Goal: Task Accomplishment & Management: Use online tool/utility

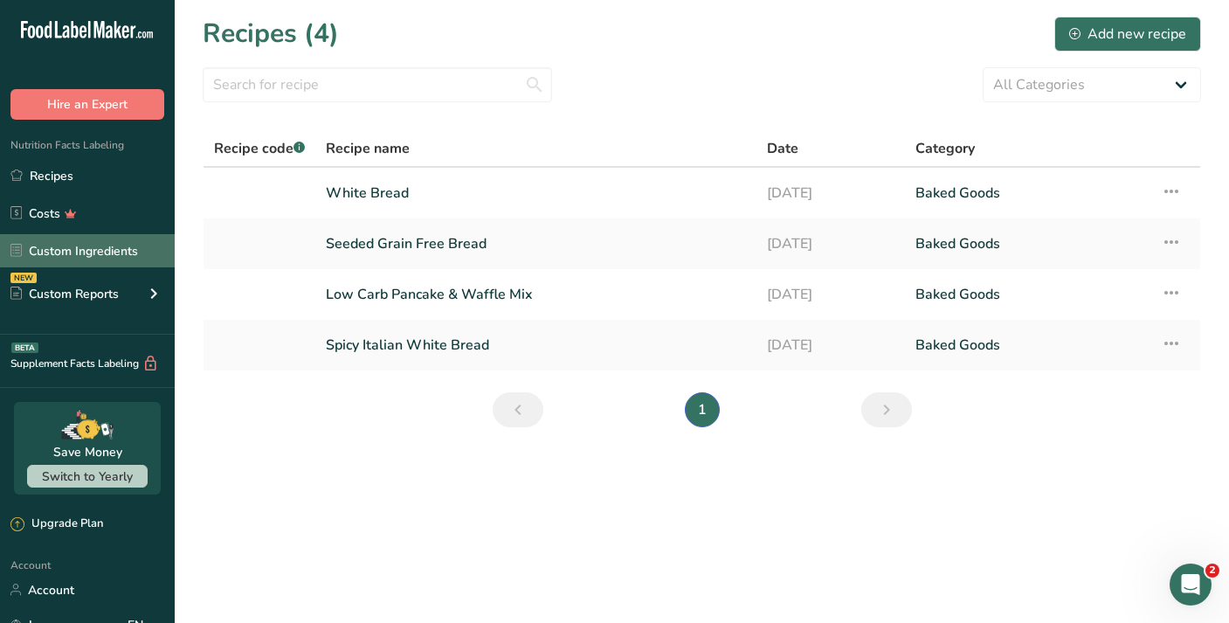
click at [115, 259] on link "Custom Ingredients" at bounding box center [87, 250] width 175 height 33
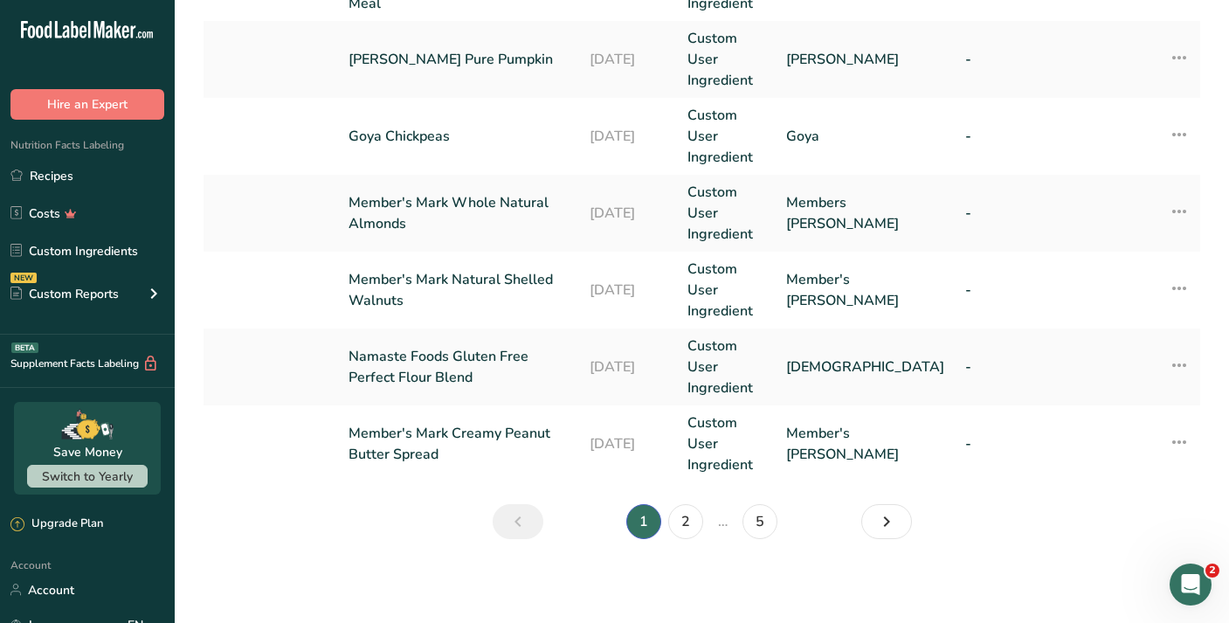
scroll to position [828, 0]
click at [692, 530] on link "2" at bounding box center [685, 521] width 35 height 35
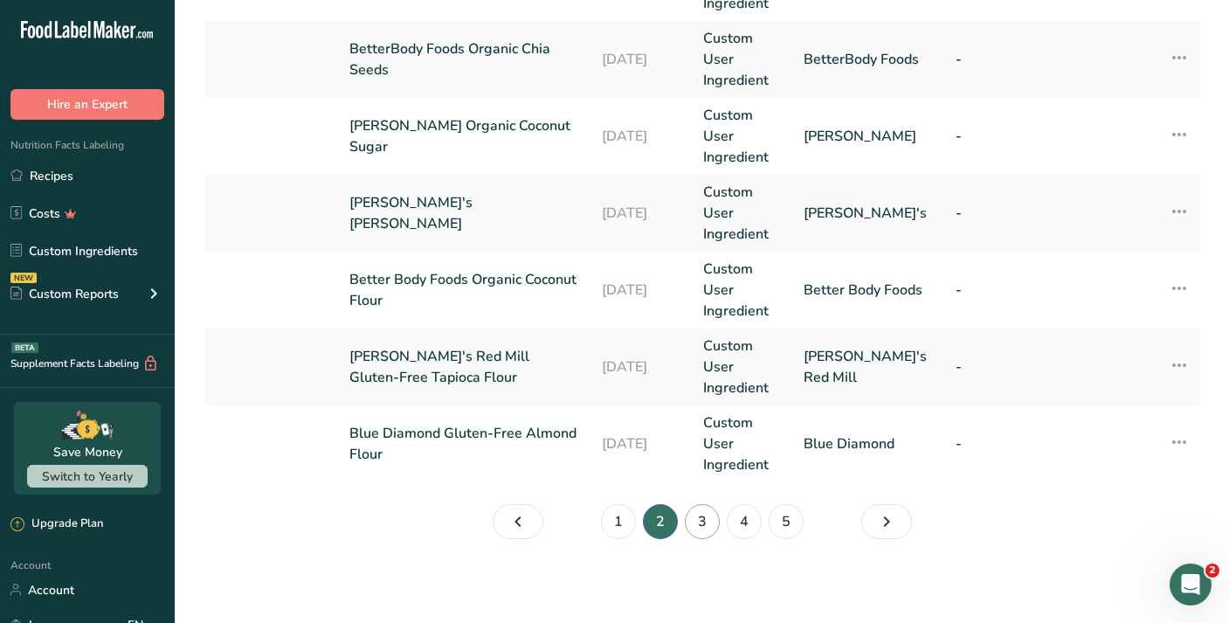
click at [703, 528] on link "3" at bounding box center [702, 521] width 35 height 35
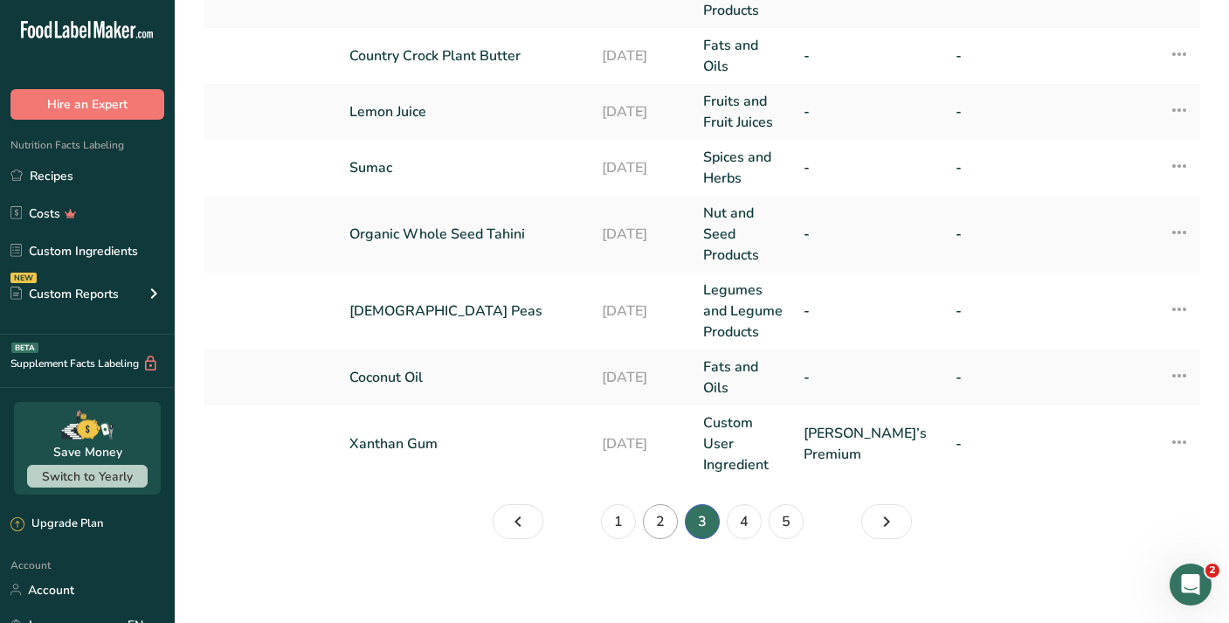
scroll to position [681, 0]
click at [630, 524] on link "1" at bounding box center [618, 521] width 35 height 35
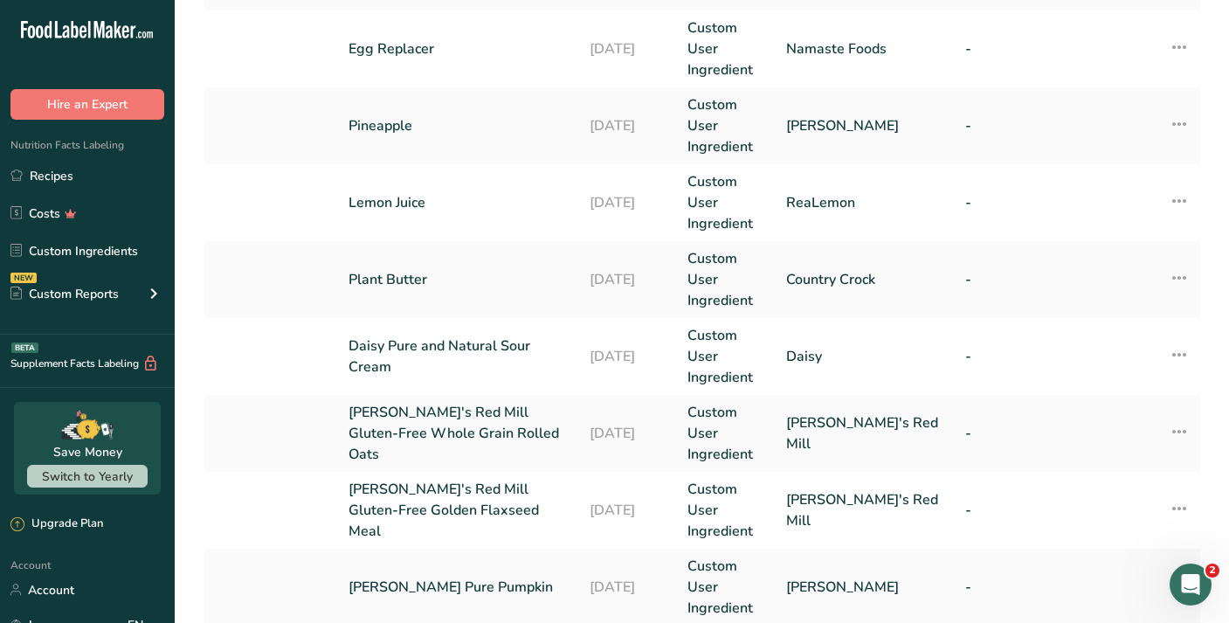
scroll to position [304, 0]
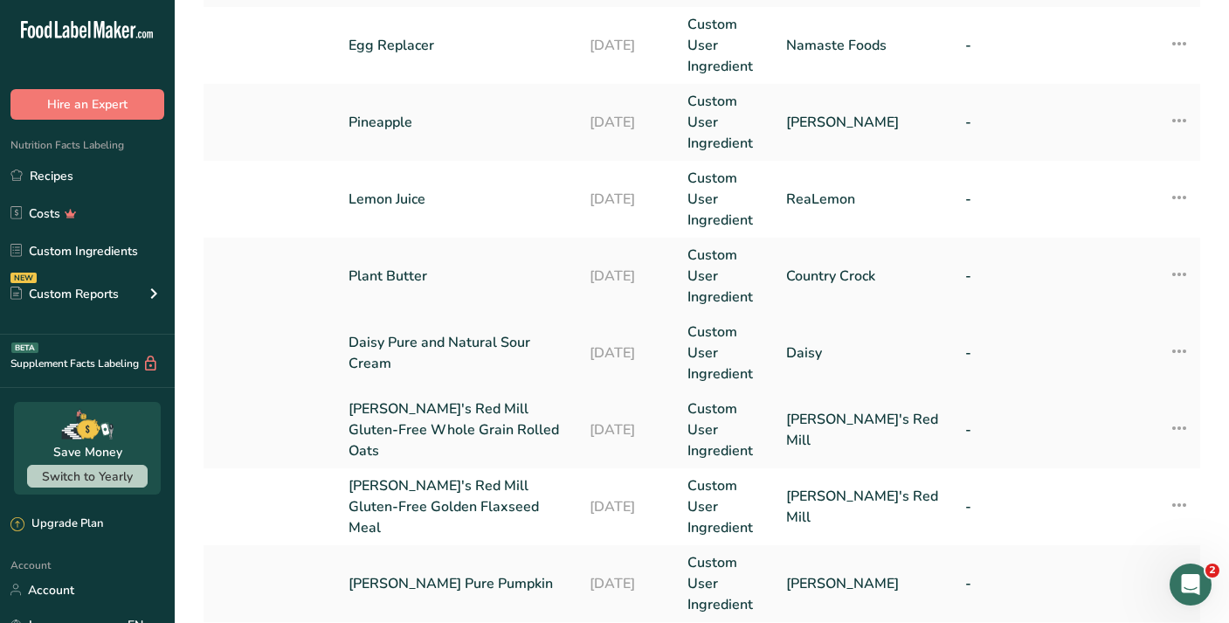
click at [523, 333] on td "Daisy Pure and Natural Sour Cream" at bounding box center [458, 352] width 241 height 77
click at [495, 354] on link "Daisy Pure and Natural Sour Cream" at bounding box center [458, 353] width 220 height 42
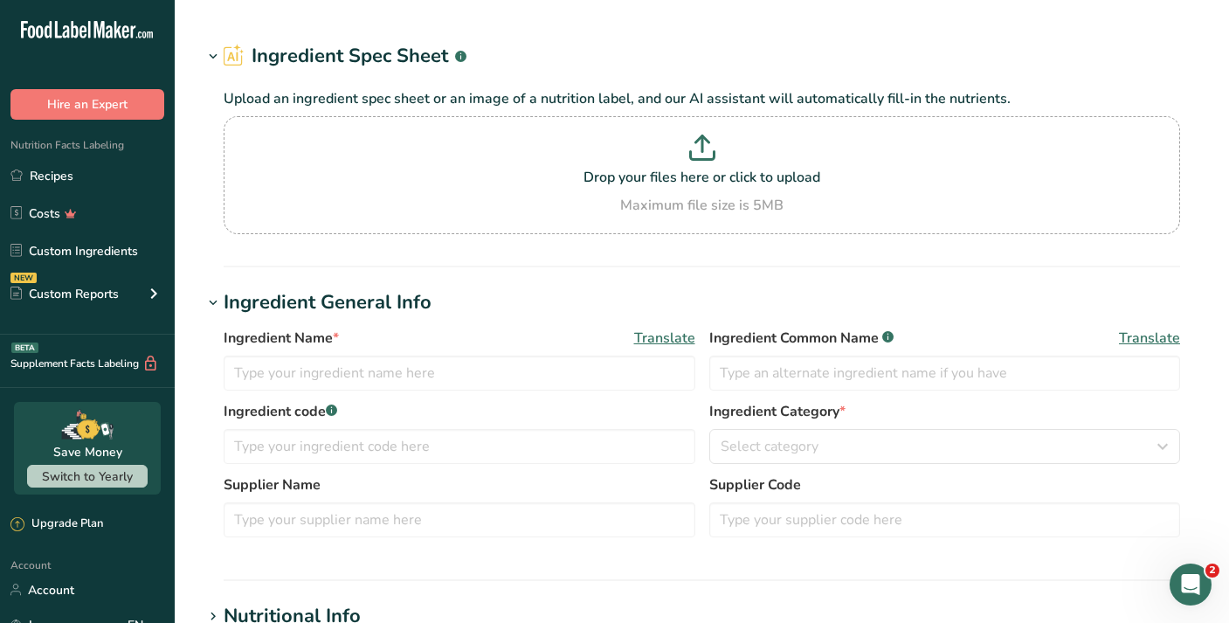
type input "Daisy Pure and Natural Sour Cream"
type input "Daisy"
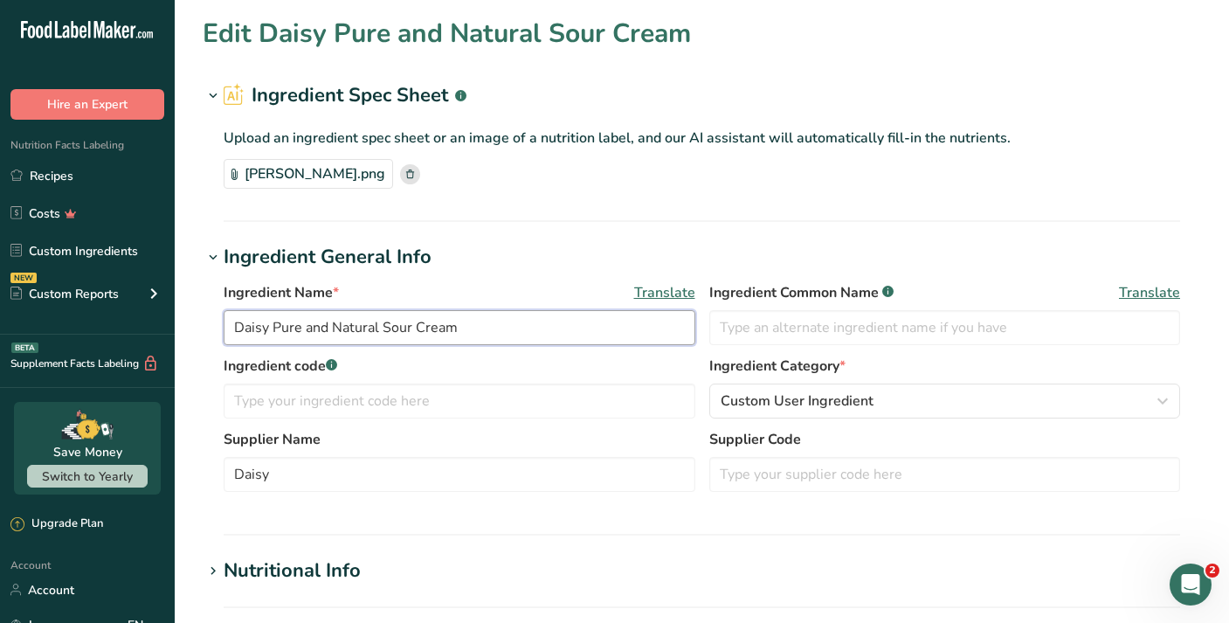
drag, startPoint x: 386, startPoint y: 327, endPoint x: 226, endPoint y: 321, distance: 159.9
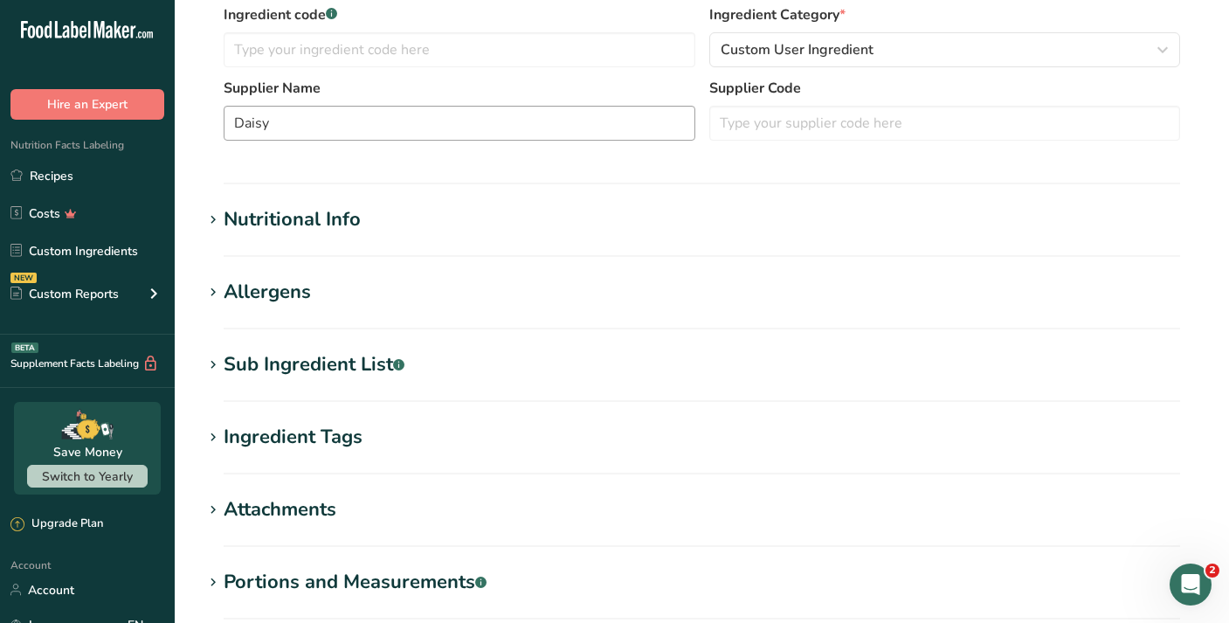
scroll to position [352, 0]
type input "Sour Cream"
click at [301, 363] on div "Sub Ingredient List .a-a{fill:#347362;}.b-a{fill:#fff;}" at bounding box center [314, 363] width 181 height 29
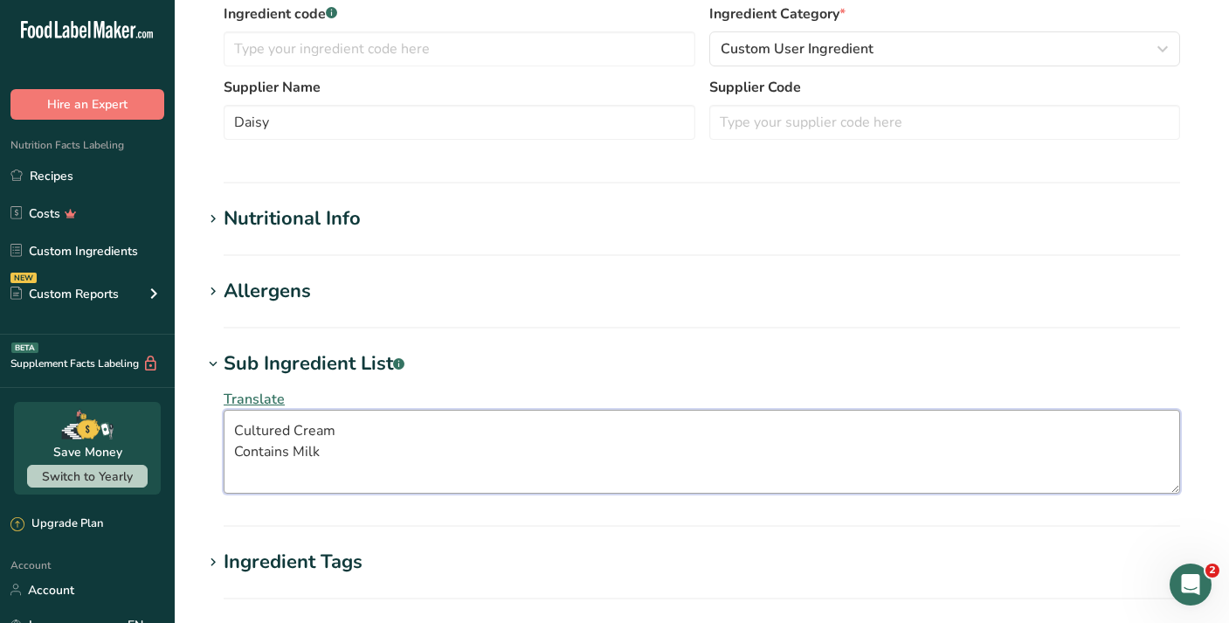
drag, startPoint x: 328, startPoint y: 450, endPoint x: 207, endPoint y: 443, distance: 121.6
click at [207, 443] on div "Translate Cultured Cream Contains Milk" at bounding box center [702, 441] width 998 height 126
drag, startPoint x: 333, startPoint y: 461, endPoint x: 229, endPoint y: 452, distance: 104.3
click at [229, 452] on textarea "Cultured Cream Contains Milk" at bounding box center [702, 452] width 956 height 84
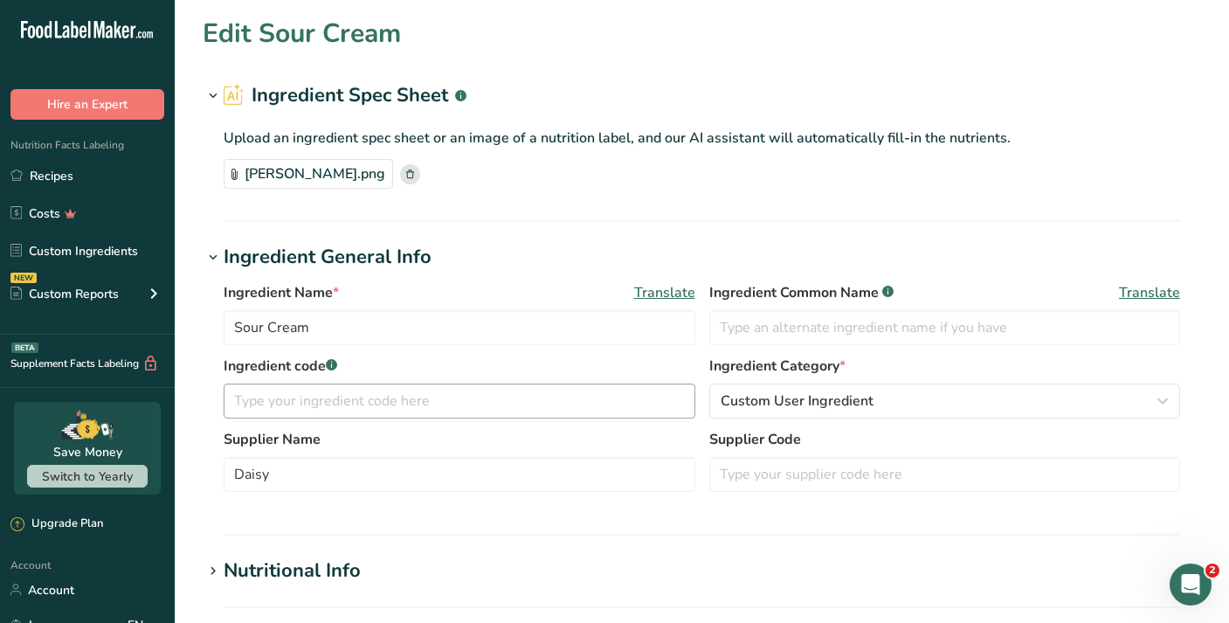
scroll to position [0, 0]
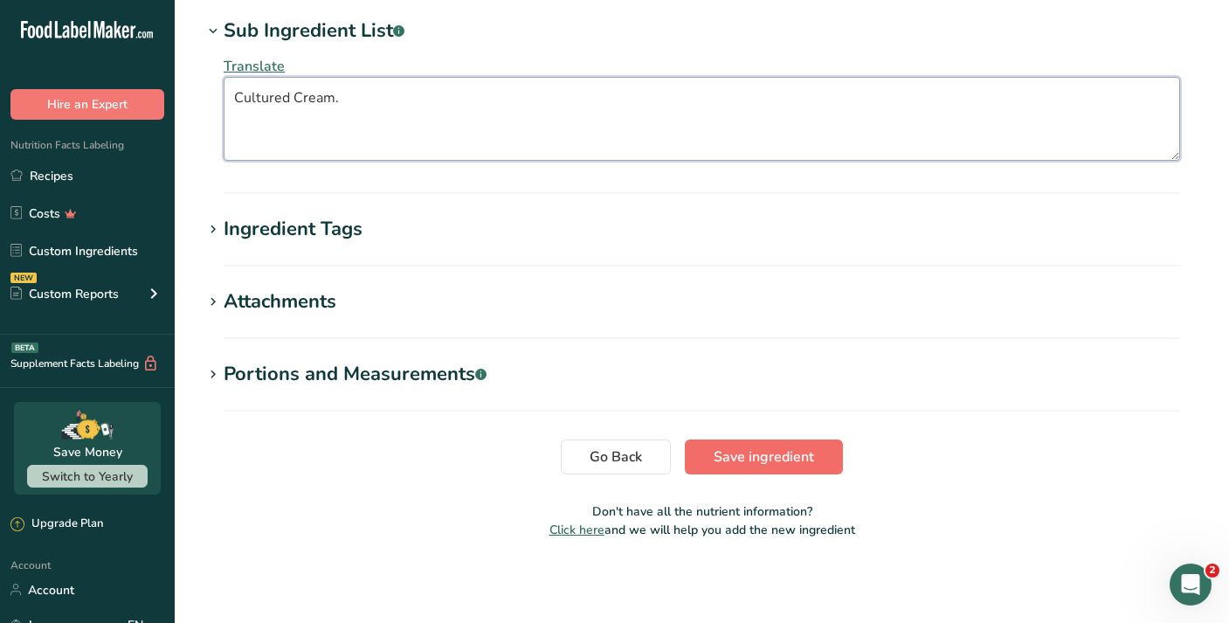
type textarea "Cultured Cream."
click at [781, 452] on span "Save ingredient" at bounding box center [763, 456] width 100 height 21
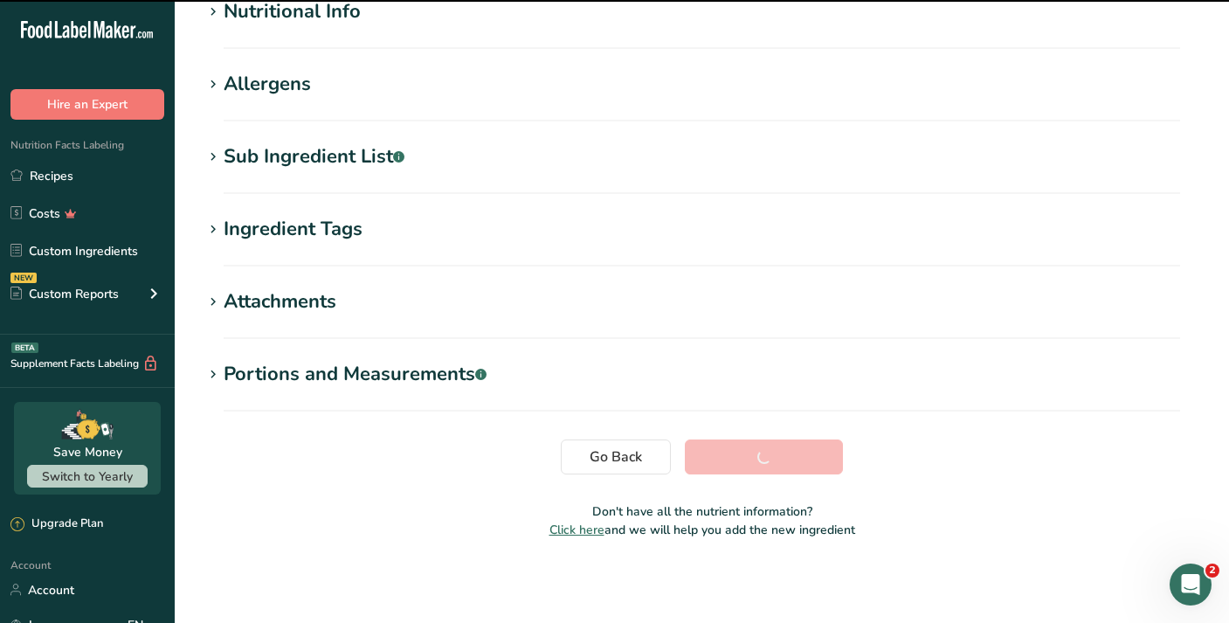
scroll to position [229, 0]
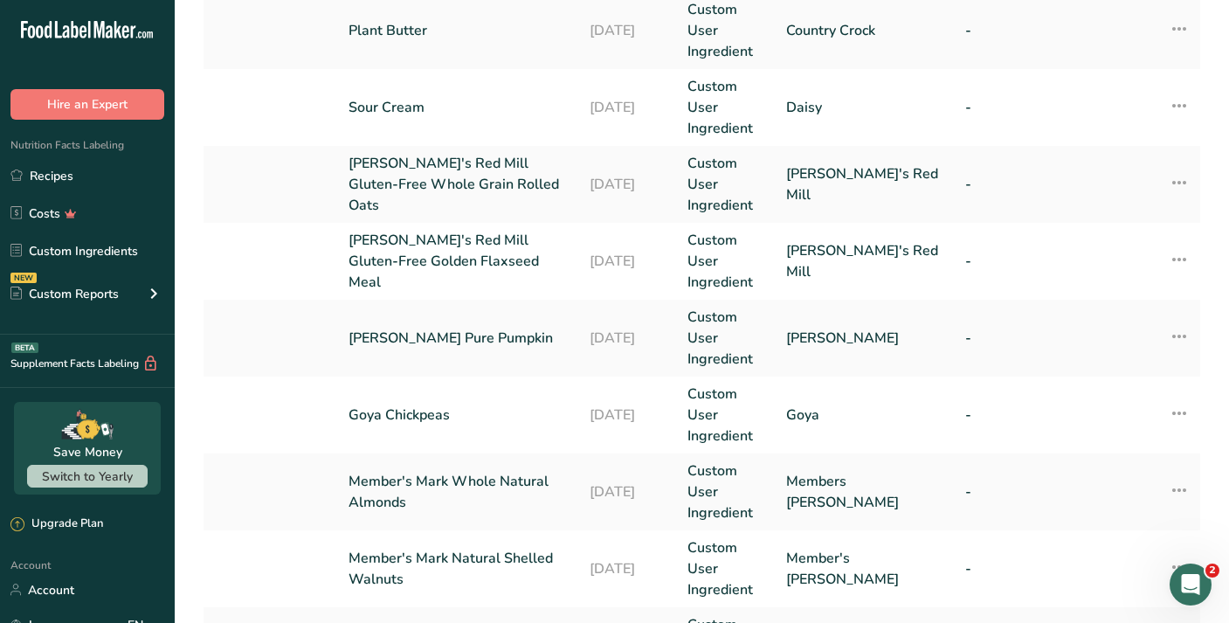
scroll to position [549, 0]
click at [494, 195] on link "Bob's Red Mill Gluten-Free Whole Grain Rolled Oats" at bounding box center [458, 184] width 220 height 63
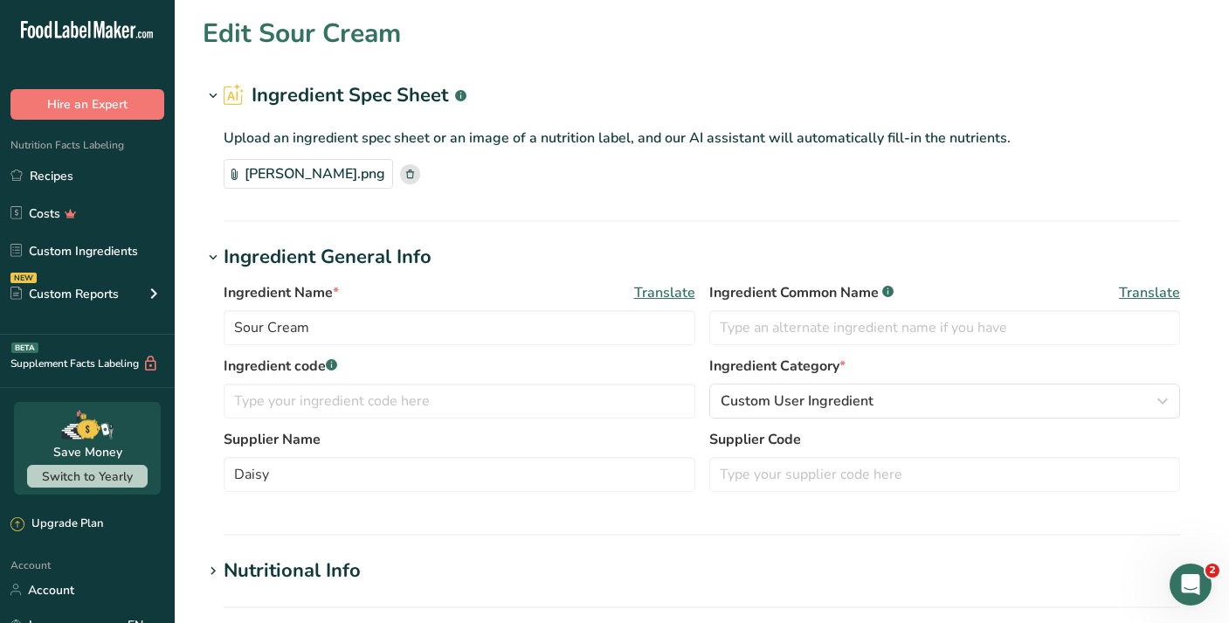
type input "Bob's Red Mill Gluten-Free Whole Grain Rolled Oats"
type input "Bob's Red Mill"
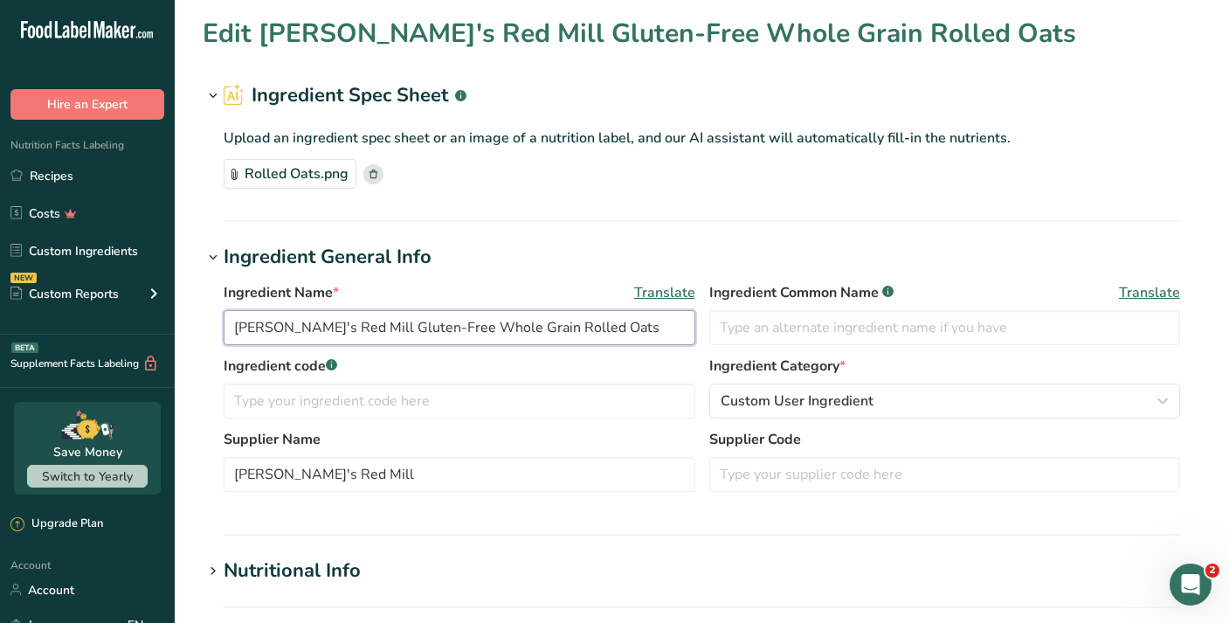
drag, startPoint x: 410, startPoint y: 327, endPoint x: 200, endPoint y: 307, distance: 210.5
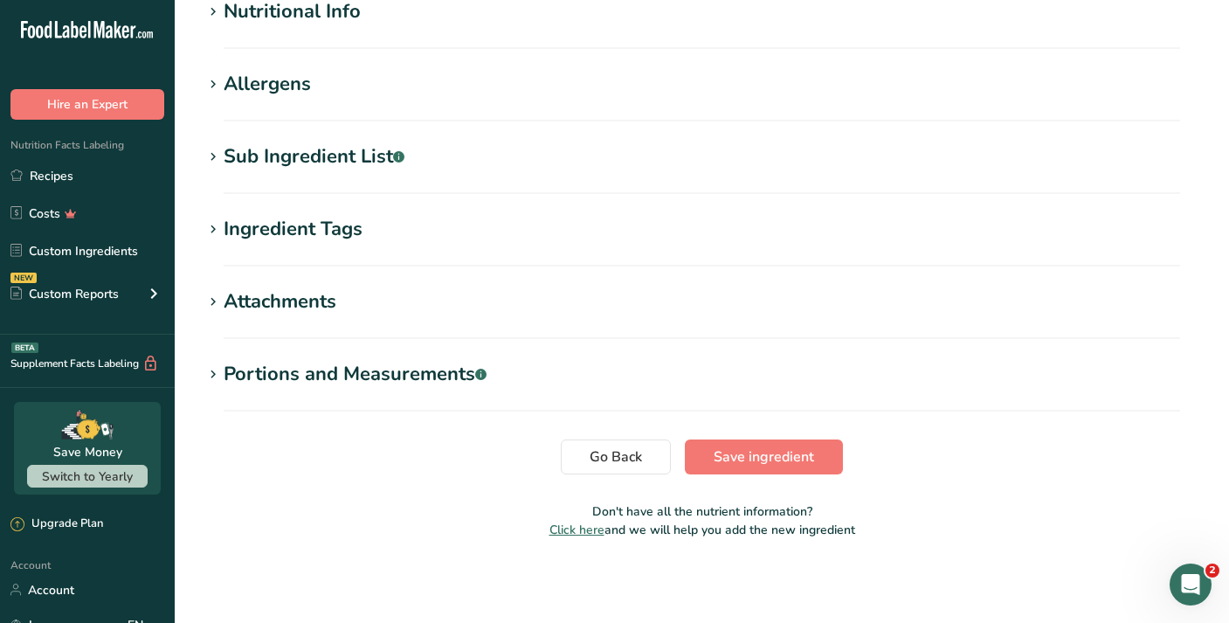
scroll to position [559, 0]
type input "Whole Grain Rolled Oats"
click at [373, 249] on section "Ingredient Tags Add tags Standard Tags Custom Tags Source of Antioxidants Prebi…" at bounding box center [702, 241] width 998 height 52
click at [360, 168] on div "Sub Ingredient List .a-a{fill:#347362;}.b-a{fill:#fff;}" at bounding box center [314, 156] width 181 height 29
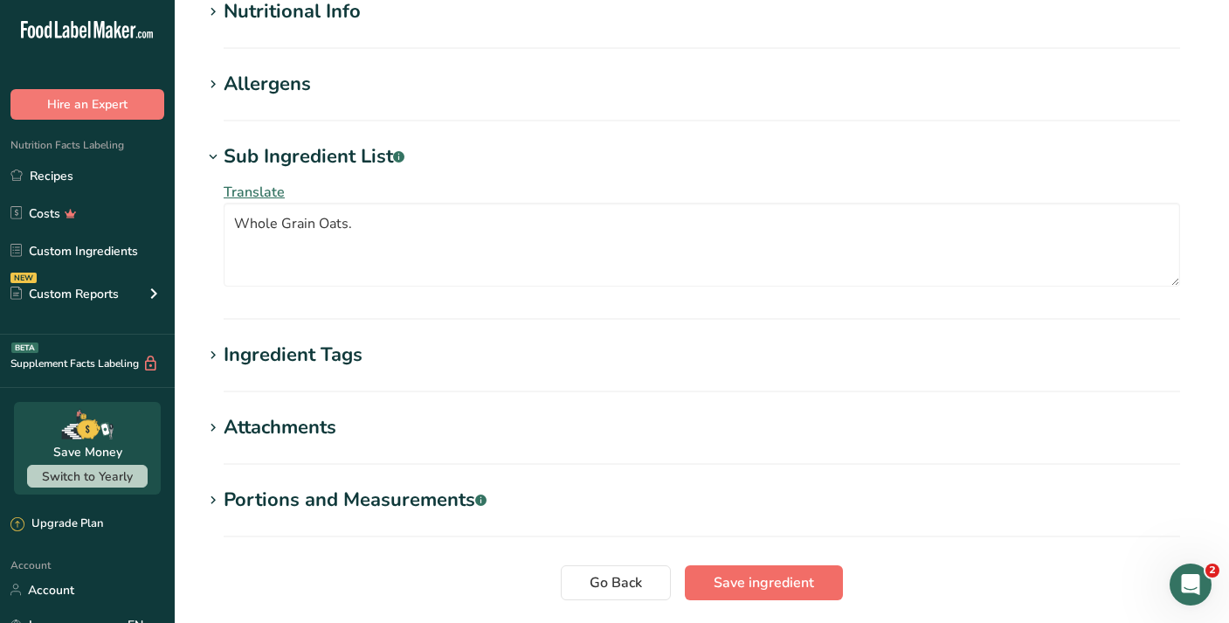
click at [744, 578] on span "Save ingredient" at bounding box center [763, 582] width 100 height 21
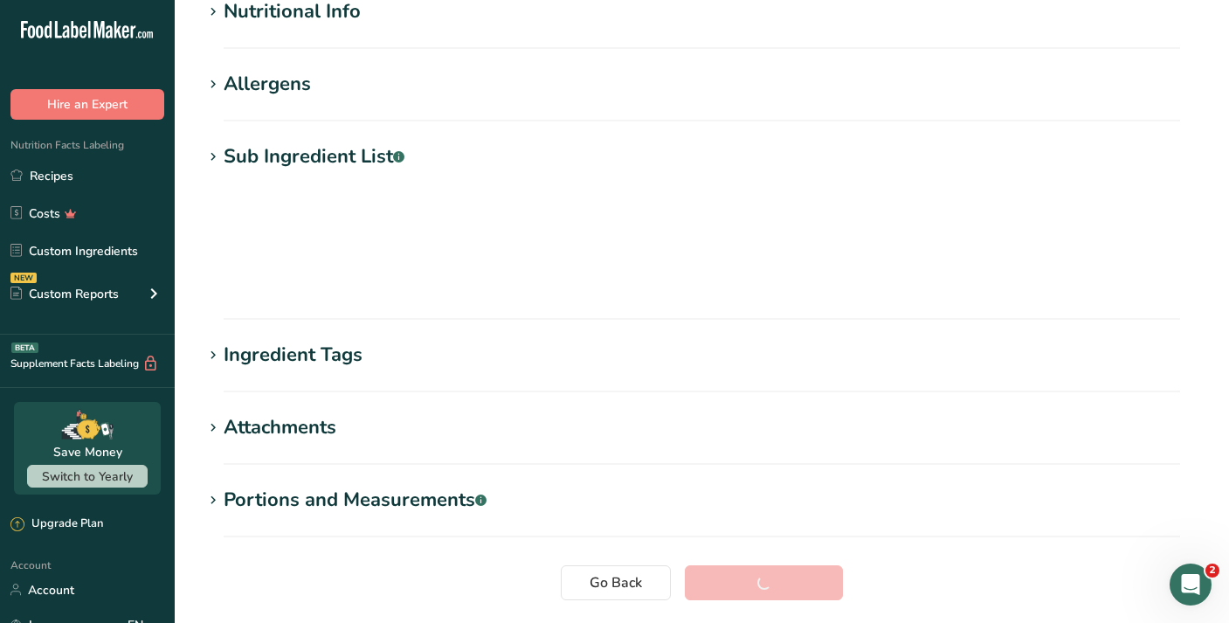
scroll to position [229, 0]
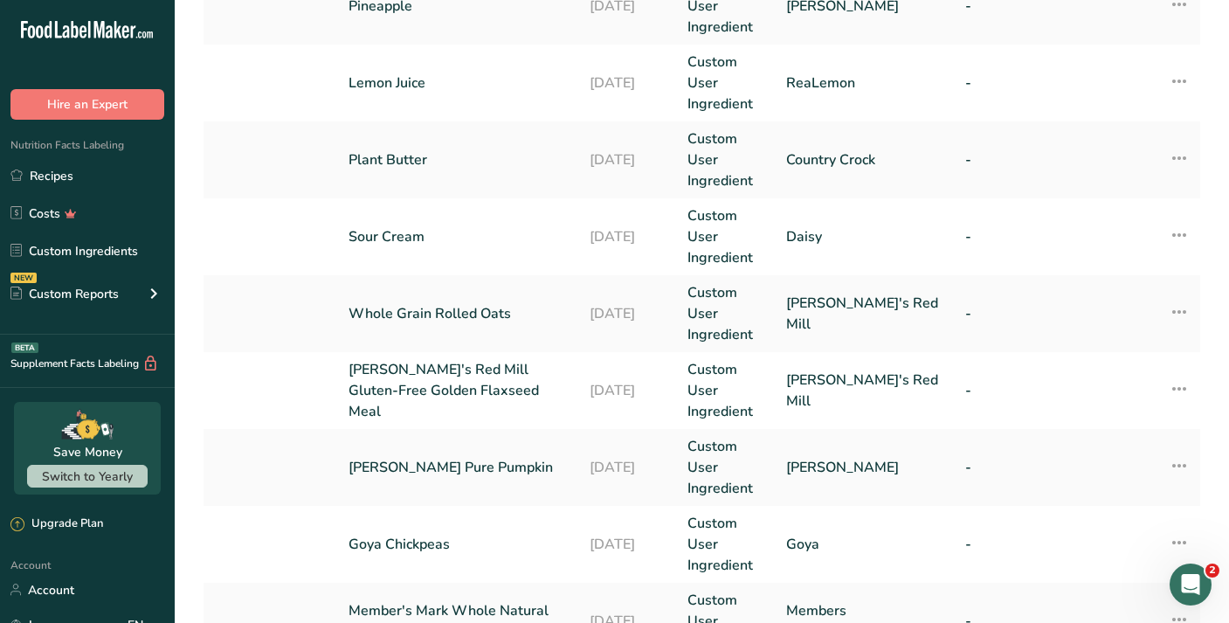
scroll to position [422, 0]
click at [394, 386] on link "Bob's Red Mill Gluten-Free Golden Flaxseed Meal" at bounding box center [458, 388] width 220 height 63
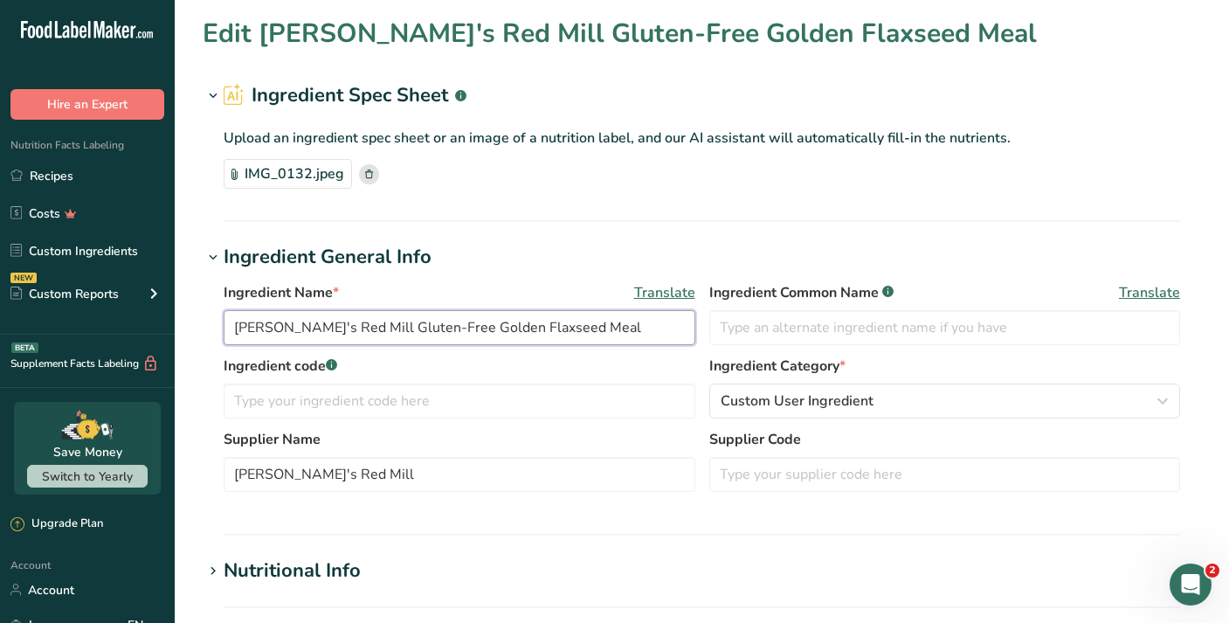
drag, startPoint x: 406, startPoint y: 327, endPoint x: 227, endPoint y: 332, distance: 179.1
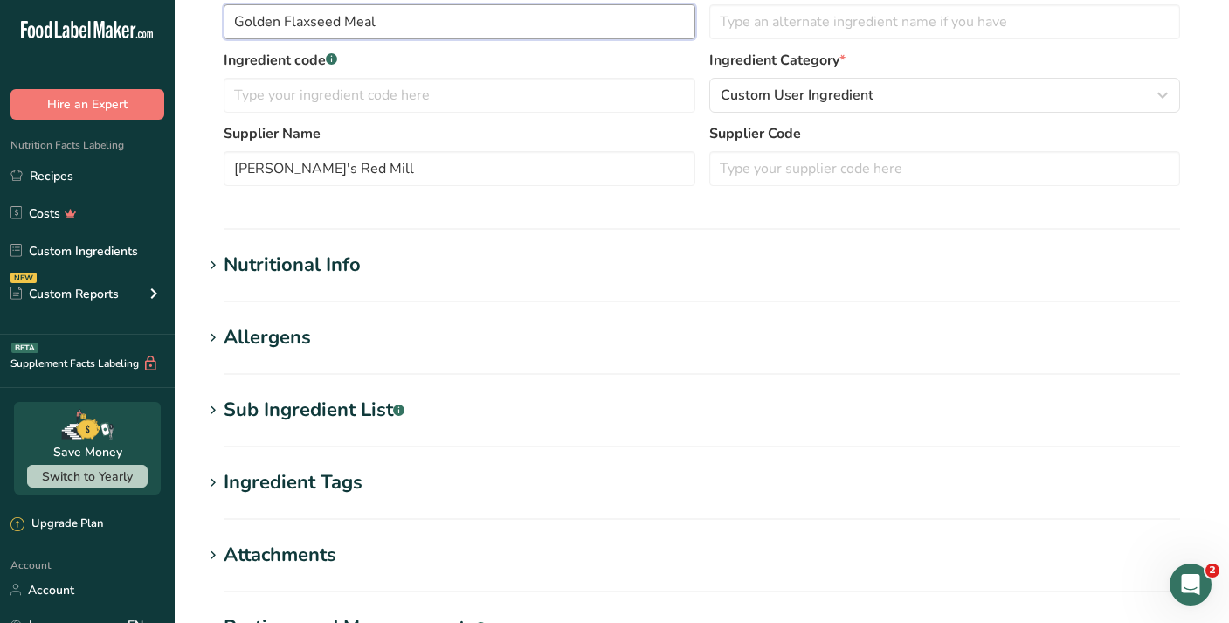
scroll to position [307, 0]
type input "Golden Flaxseed Meal"
click at [302, 481] on div "Ingredient Tags" at bounding box center [293, 481] width 139 height 29
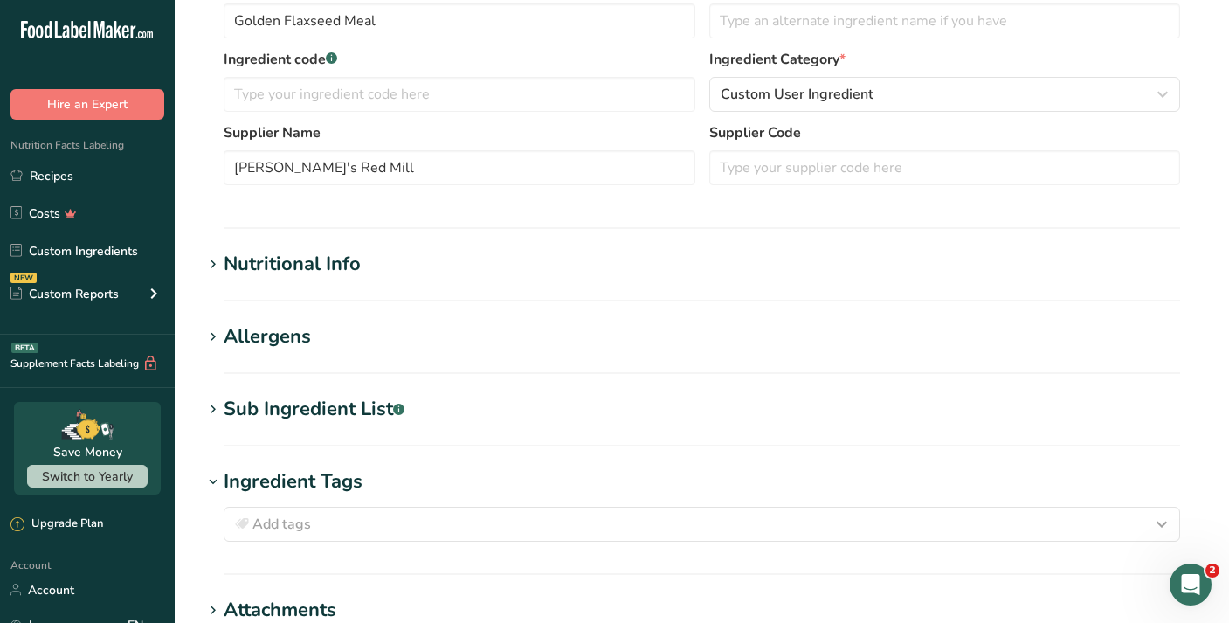
click at [298, 418] on div "Sub Ingredient List .a-a{fill:#347362;}.b-a{fill:#fff;}" at bounding box center [314, 409] width 181 height 29
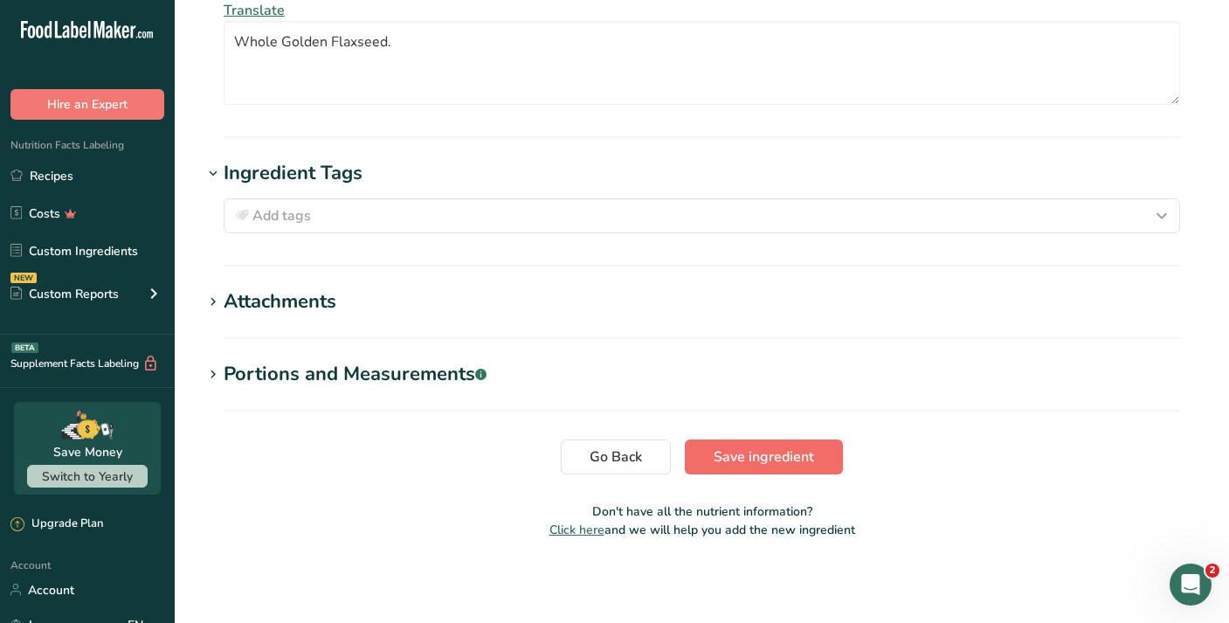
click at [734, 450] on span "Save ingredient" at bounding box center [763, 456] width 100 height 21
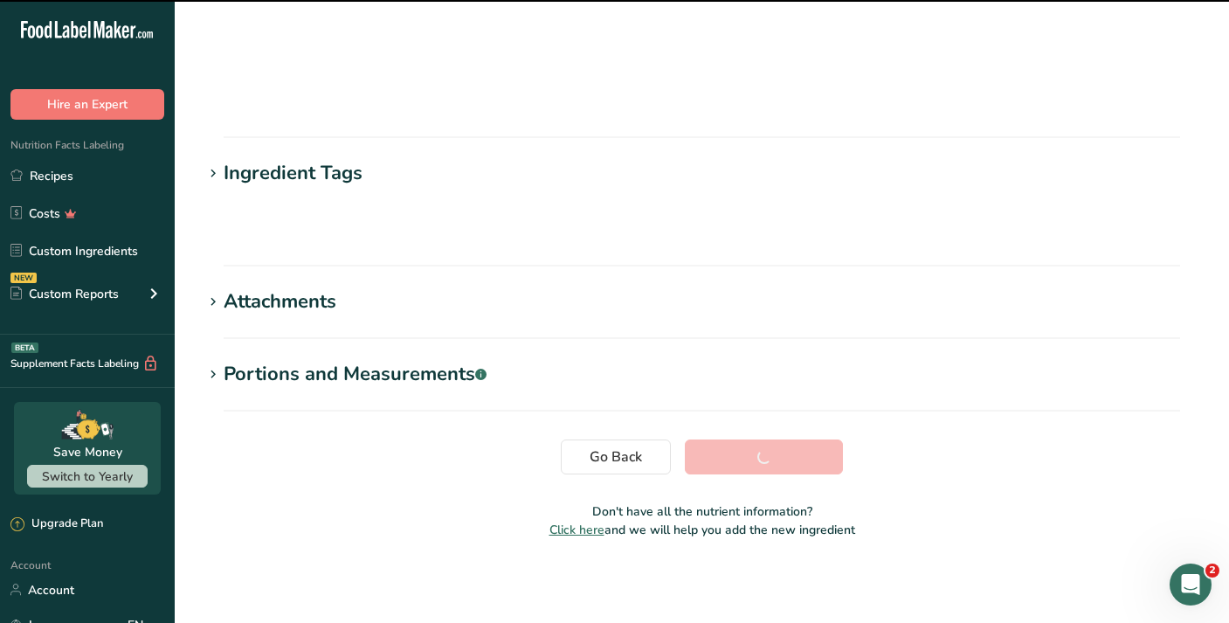
scroll to position [229, 0]
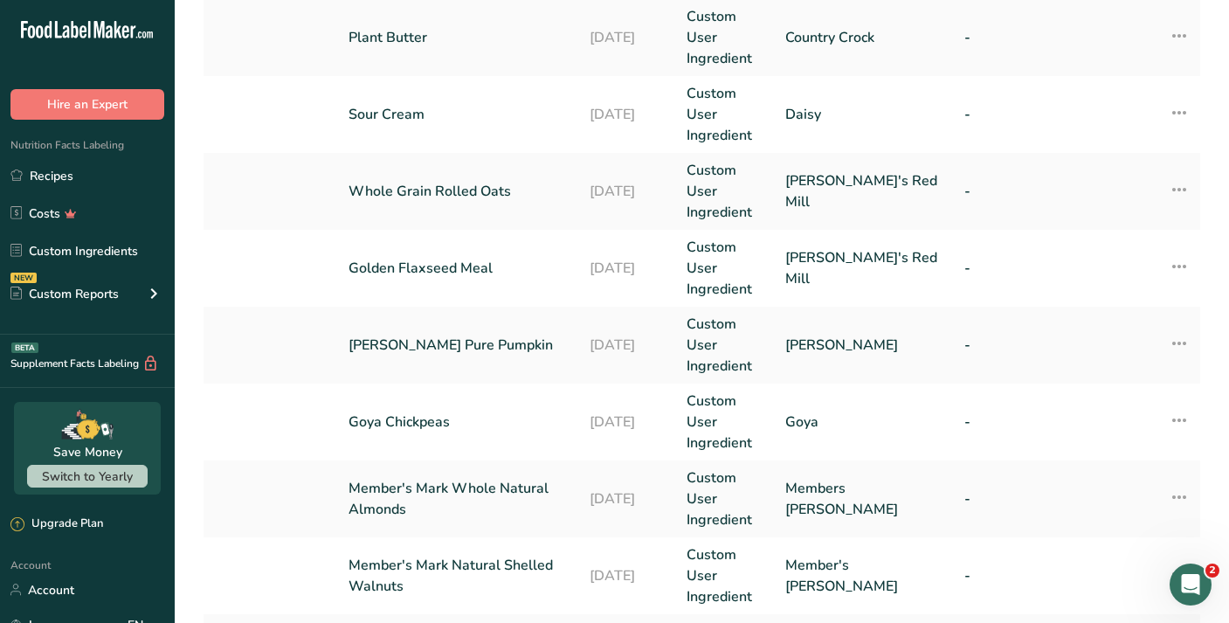
scroll to position [543, 0]
click at [559, 357] on td "Libby's Pure Pumpkin" at bounding box center [458, 344] width 241 height 77
click at [562, 322] on td "Libby's Pure Pumpkin" at bounding box center [458, 344] width 241 height 77
click at [483, 344] on link "Libby's Pure Pumpkin" at bounding box center [458, 344] width 220 height 21
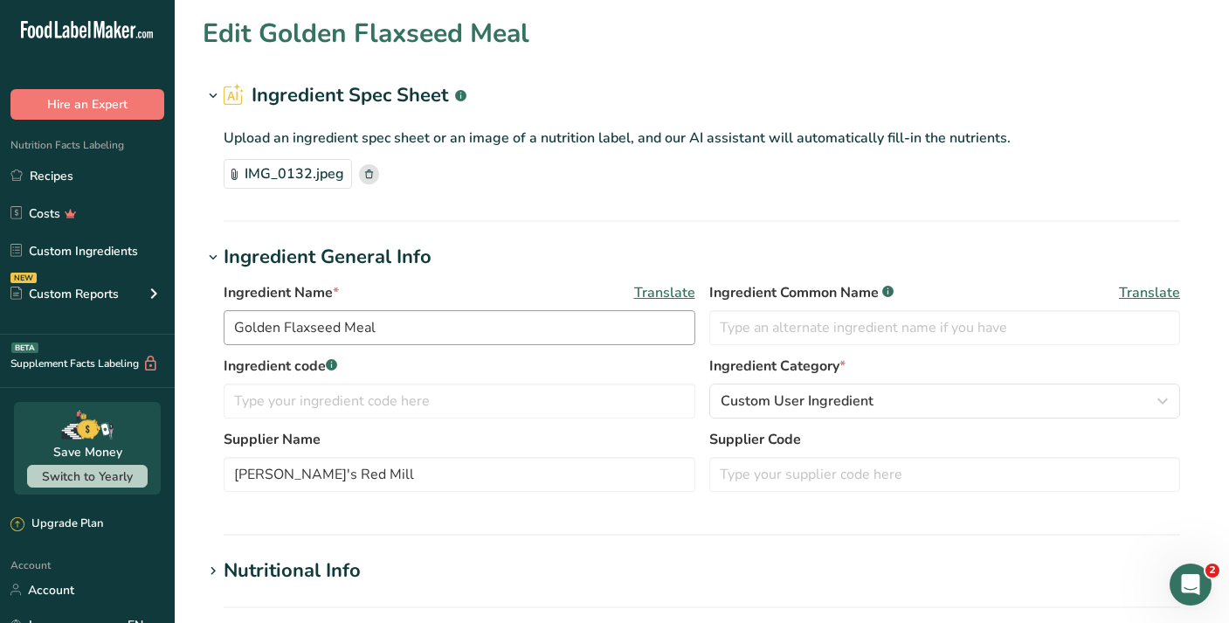
type input "Libby's Pure Pumpkin"
type input "Libby's"
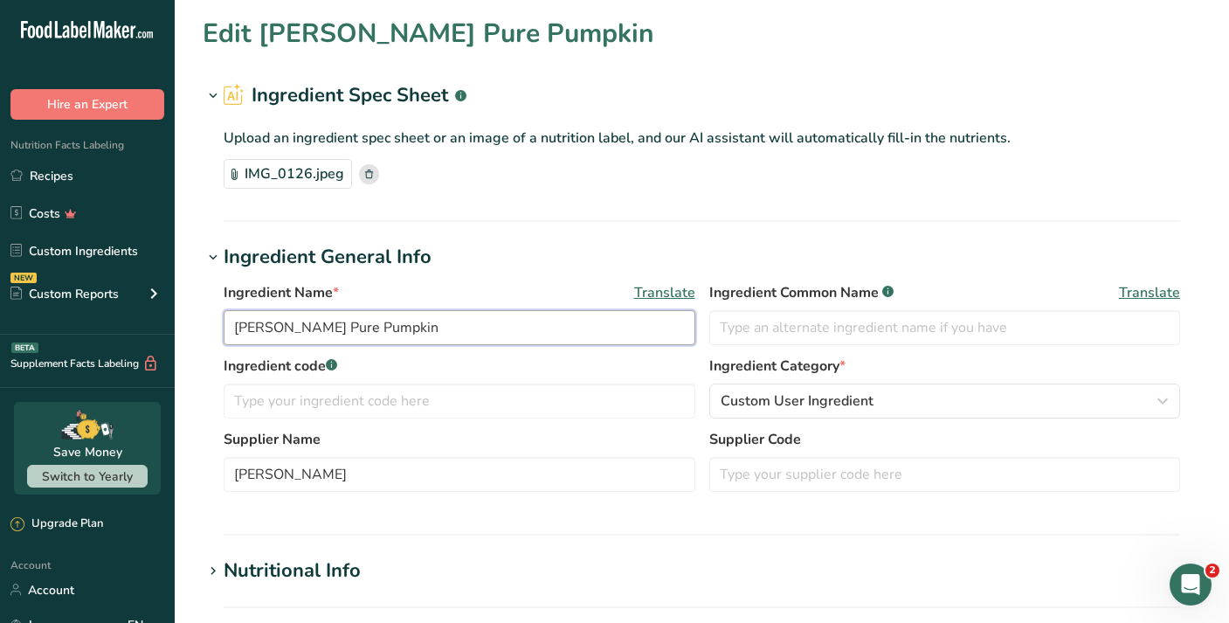
click at [285, 329] on input "Libby's Pure Pumpkin" at bounding box center [460, 327] width 472 height 35
drag, startPoint x: 285, startPoint y: 329, endPoint x: 210, endPoint y: 326, distance: 74.3
click at [210, 326] on div "Ingredient Name * Translate Libby's Pure Pumpkin Ingredient Common Name .a-a{fi…" at bounding box center [702, 392] width 998 height 241
click at [288, 320] on input "Libby's Pure Pumpkin" at bounding box center [460, 327] width 472 height 35
click at [283, 327] on input "Libby's Pure Pumpkin" at bounding box center [460, 327] width 472 height 35
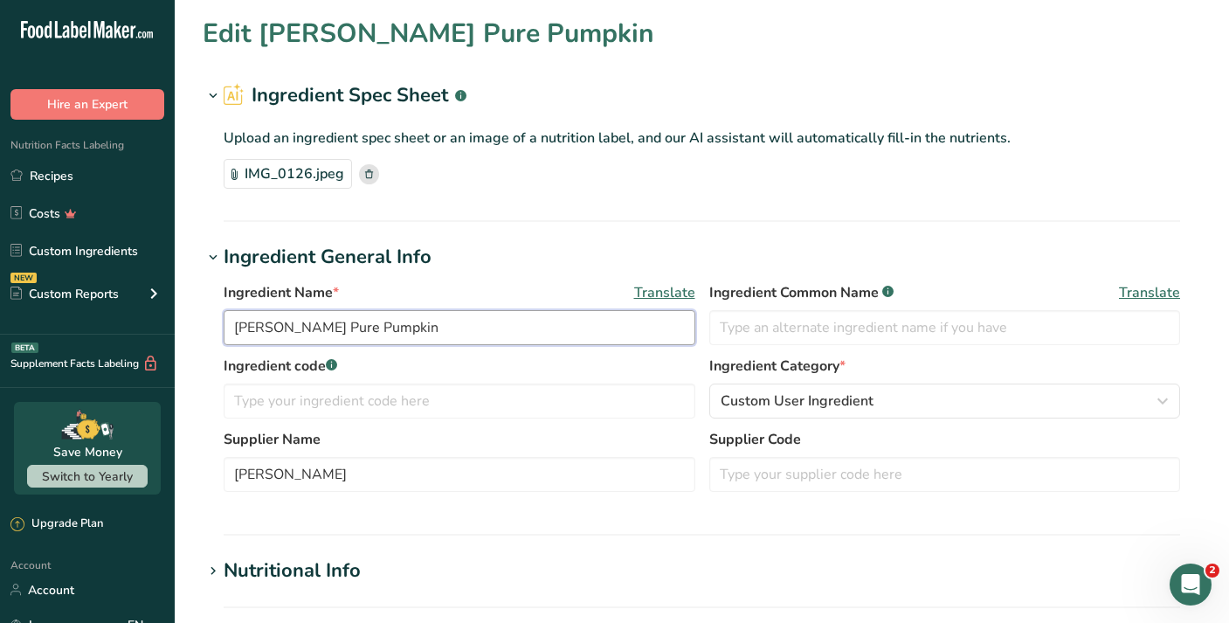
drag, startPoint x: 283, startPoint y: 327, endPoint x: 244, endPoint y: 327, distance: 39.3
click at [244, 327] on input "Libby's Pure Pumpkin" at bounding box center [460, 327] width 472 height 35
drag, startPoint x: 232, startPoint y: 327, endPoint x: 282, endPoint y: 333, distance: 50.1
click at [282, 333] on input "Libby's Pure Pumpkin" at bounding box center [460, 327] width 472 height 35
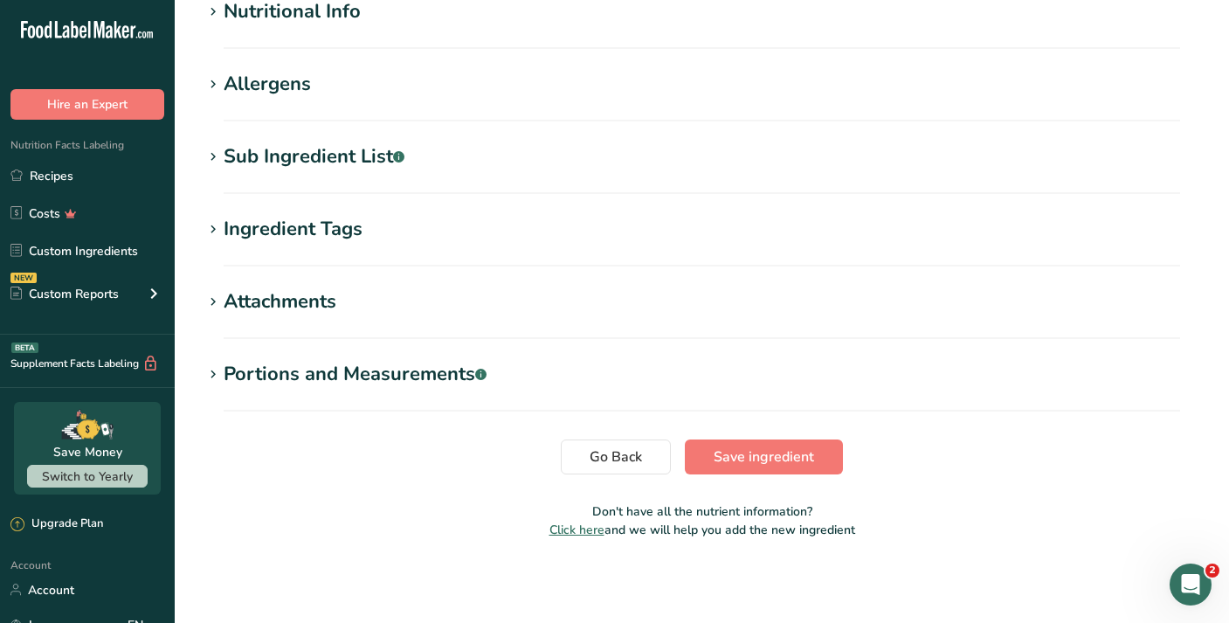
scroll to position [559, 0]
type input "Pure Pumpkin"
click at [352, 157] on div "Sub Ingredient List .a-a{fill:#347362;}.b-a{fill:#fff;}" at bounding box center [314, 156] width 181 height 29
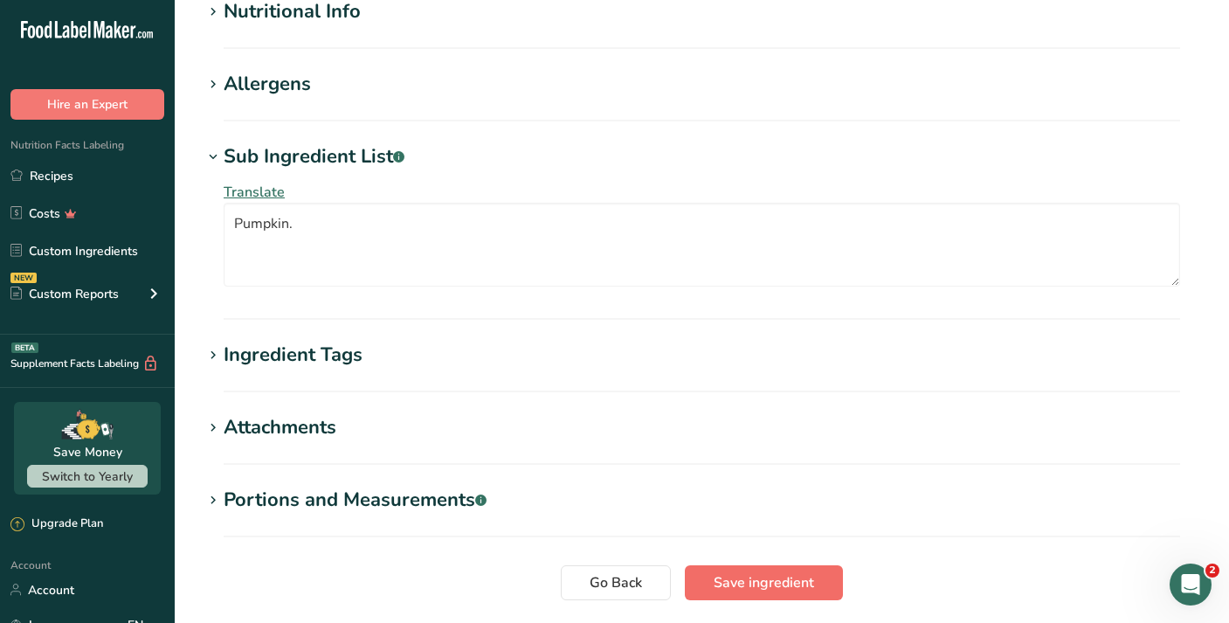
click at [765, 582] on span "Save ingredient" at bounding box center [763, 582] width 100 height 21
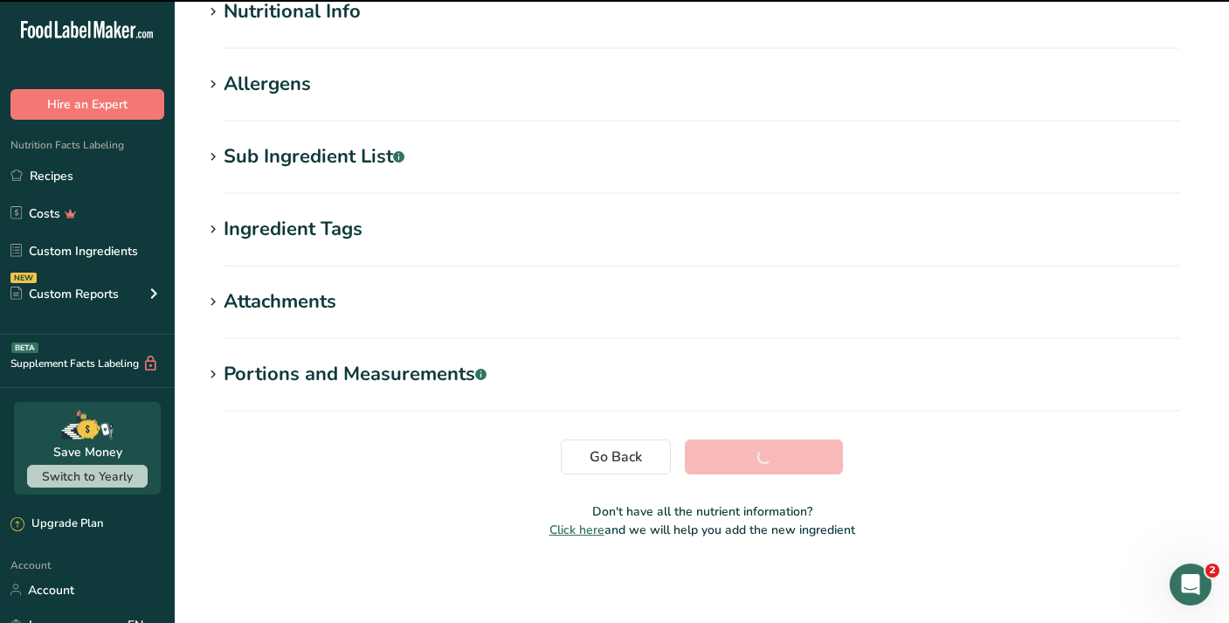
scroll to position [229, 0]
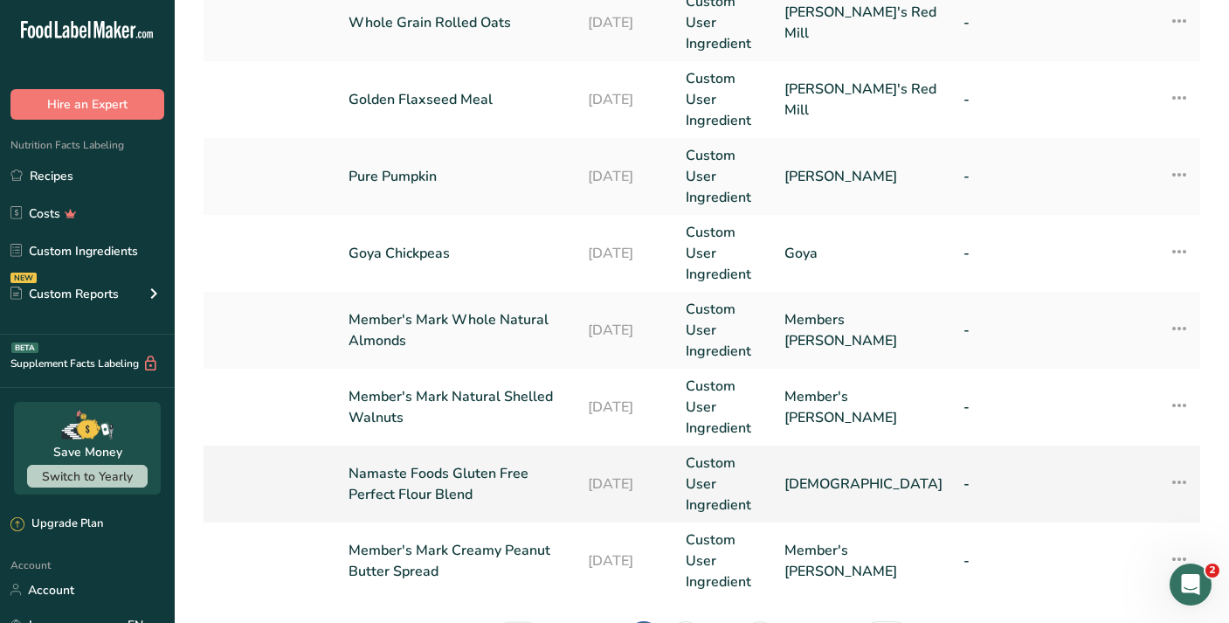
scroll to position [741, 0]
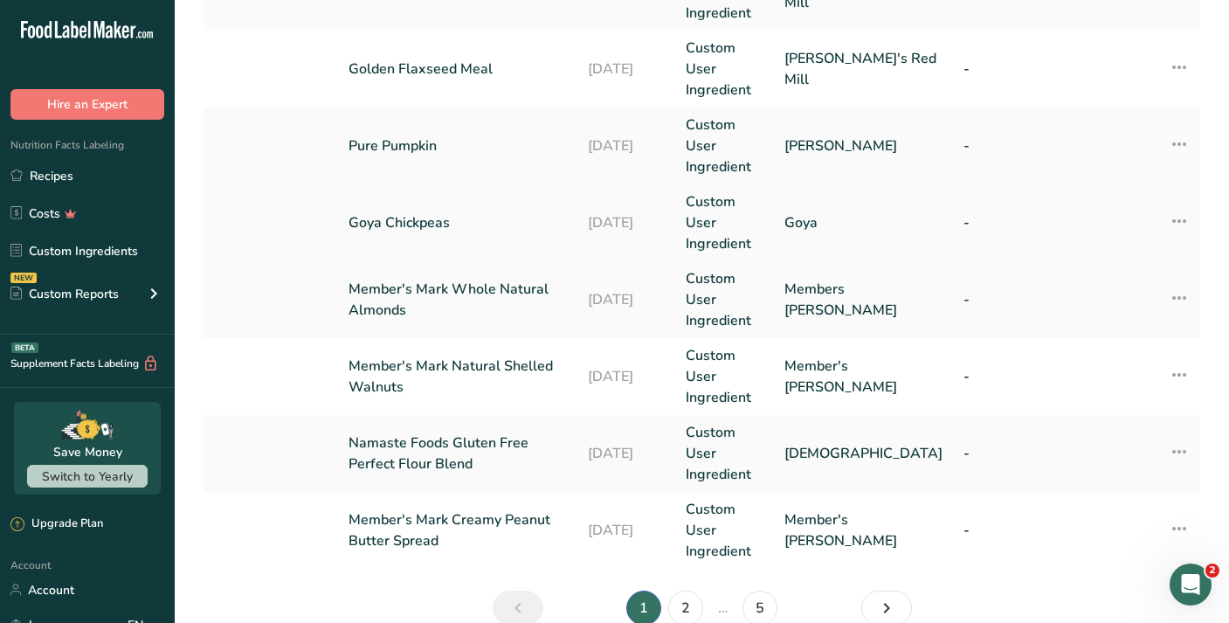
click at [480, 226] on link "Goya Chickpeas" at bounding box center [457, 222] width 218 height 21
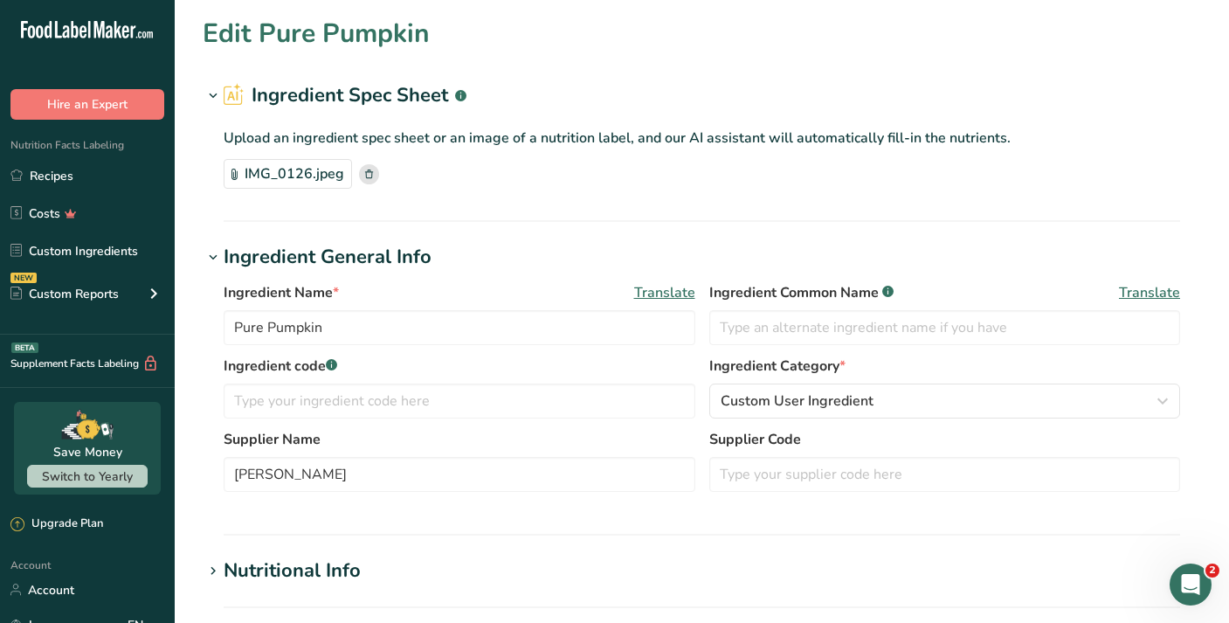
type input "Goya Chickpeas"
type input "Goya"
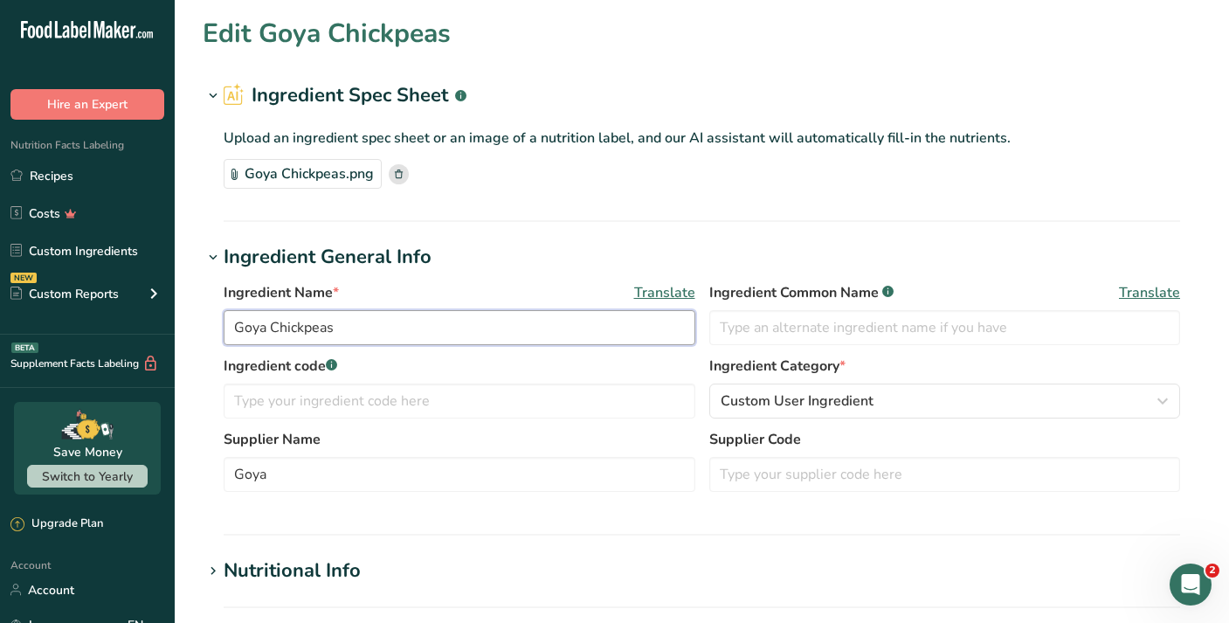
click at [272, 327] on input "Goya Chickpeas" at bounding box center [460, 327] width 472 height 35
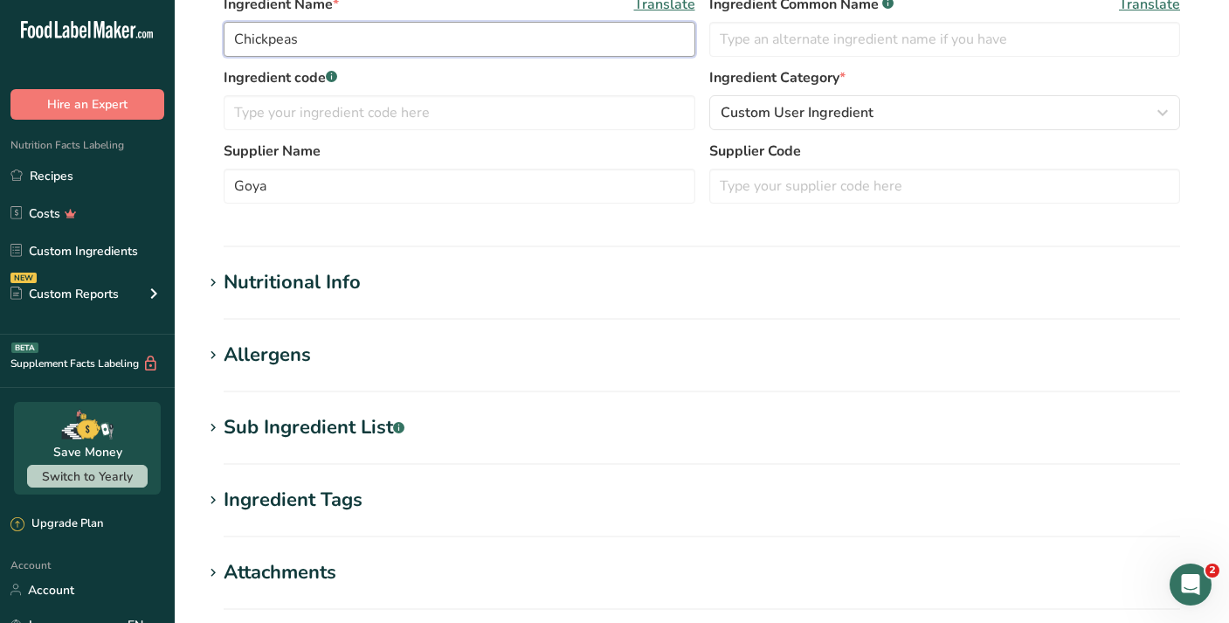
scroll to position [289, 0]
type input "Chickpeas"
click at [293, 431] on div "Sub Ingredient List .a-a{fill:#347362;}.b-a{fill:#fff;}" at bounding box center [314, 426] width 181 height 29
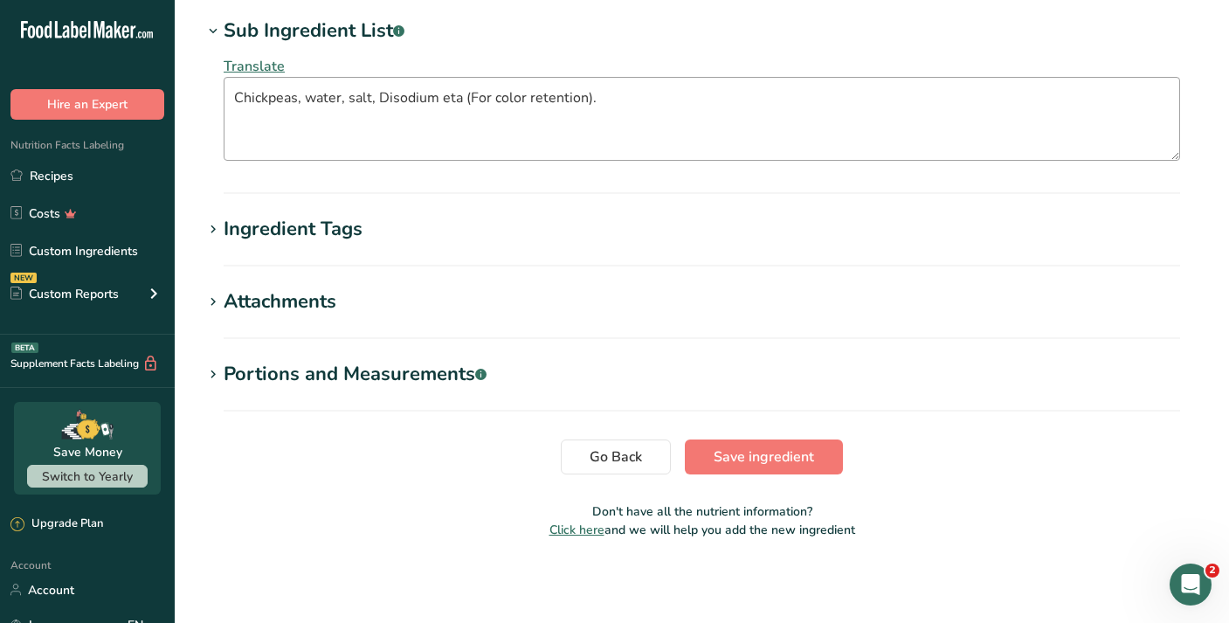
scroll to position [685, 0]
click at [771, 448] on span "Save ingredient" at bounding box center [763, 456] width 100 height 21
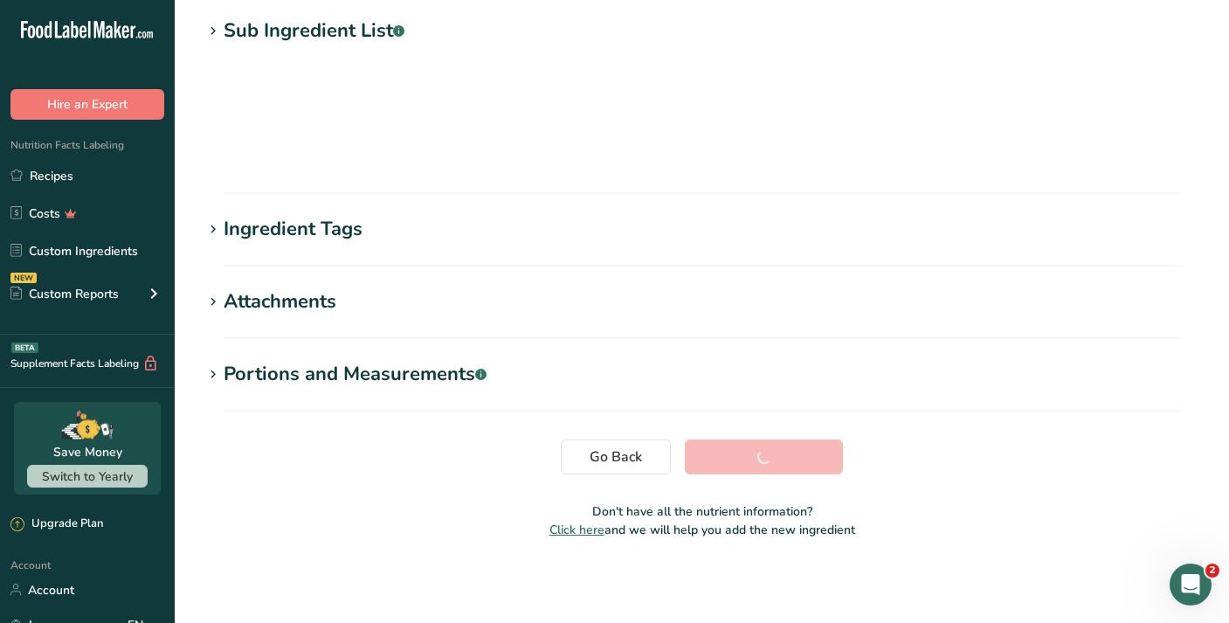
scroll to position [229, 0]
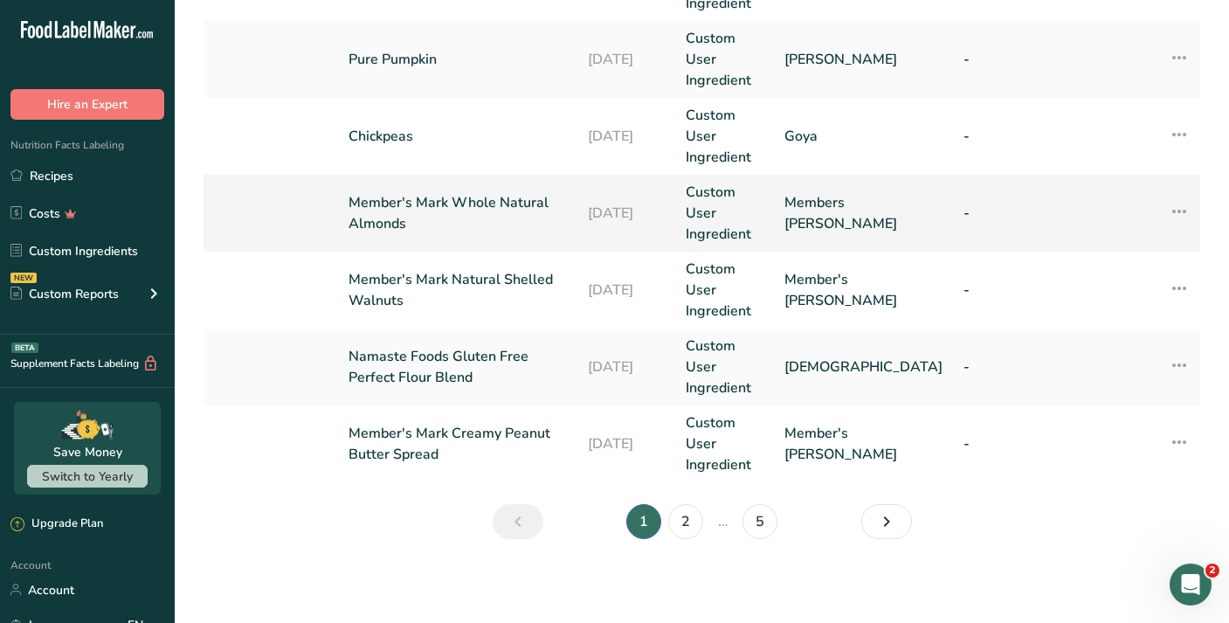
scroll to position [828, 0]
click at [507, 197] on link "Member's Mark Whole Natural Almonds" at bounding box center [457, 213] width 218 height 42
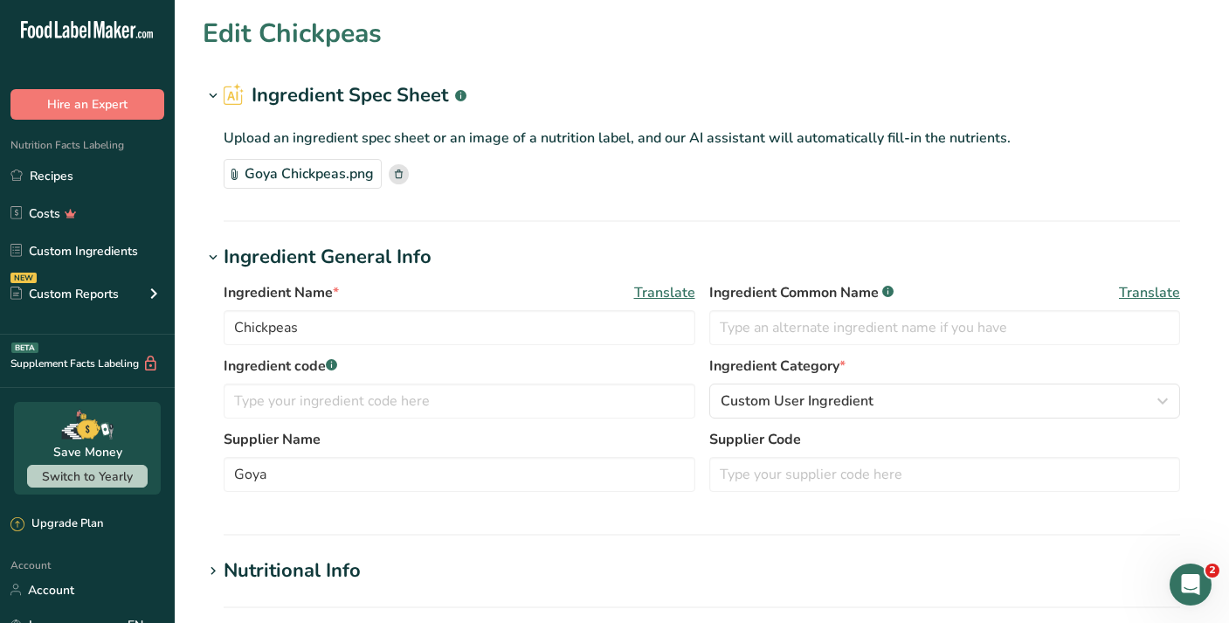
type input "Member's Mark Whole Natural Almonds"
type input "Members Mark"
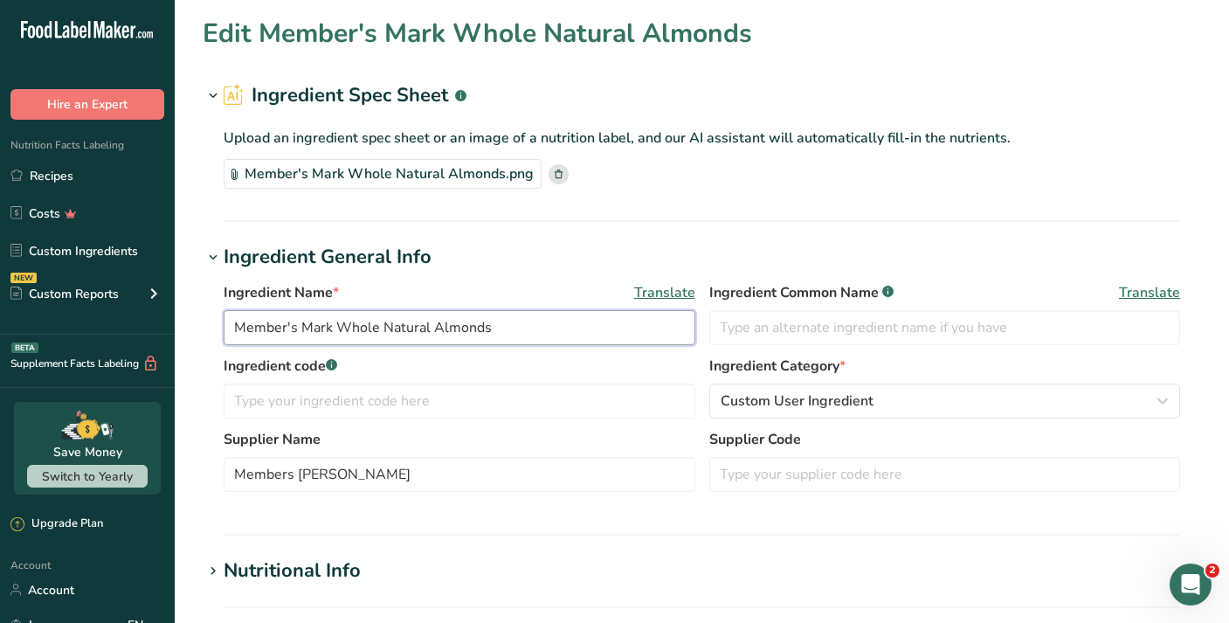
drag, startPoint x: 431, startPoint y: 328, endPoint x: 203, endPoint y: 330, distance: 227.9
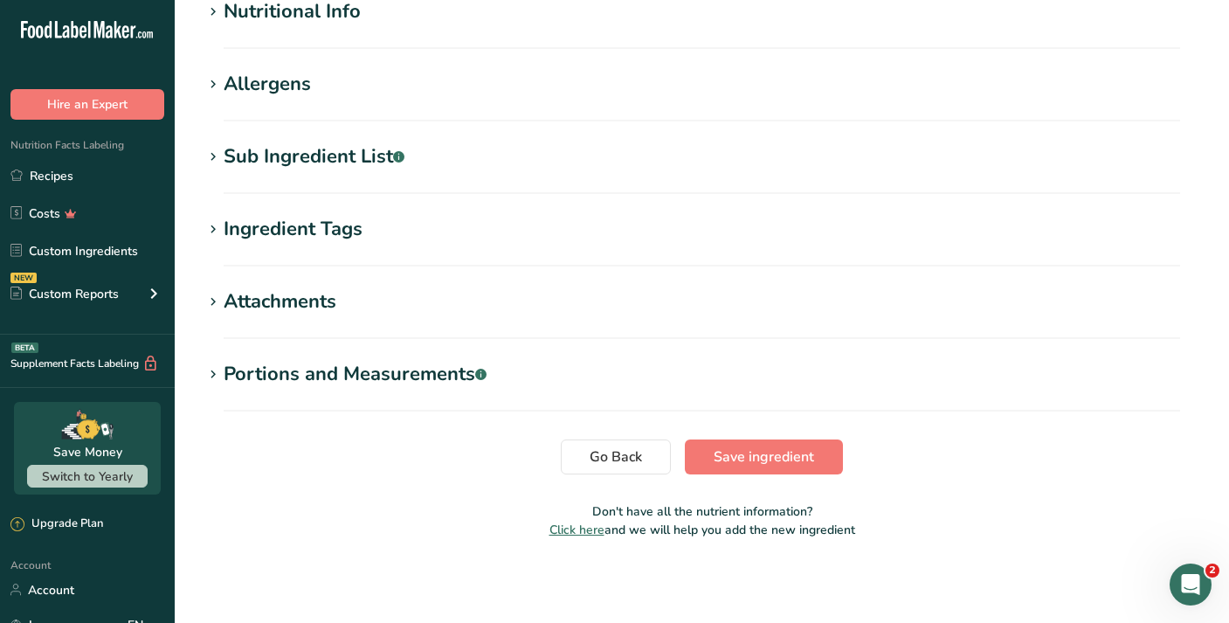
scroll to position [559, 0]
type input "Almonds"
click at [320, 158] on div "Sub Ingredient List .a-a{fill:#347362;}.b-a{fill:#fff;}" at bounding box center [314, 156] width 181 height 29
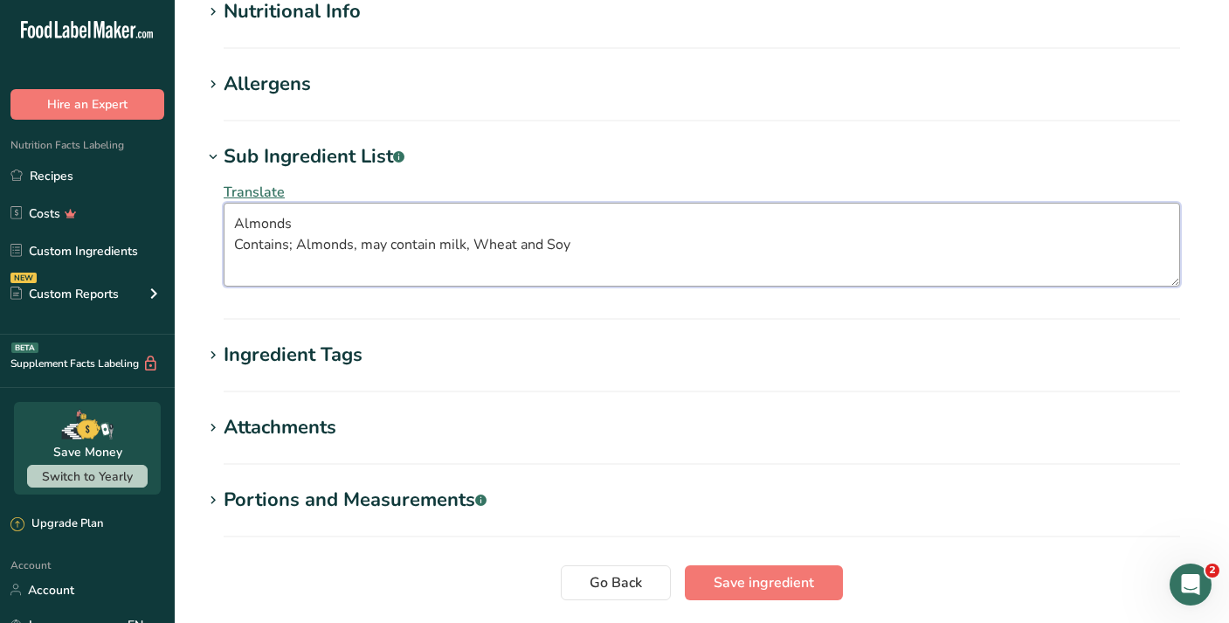
drag, startPoint x: 605, startPoint y: 246, endPoint x: 224, endPoint y: 239, distance: 380.8
click at [224, 239] on textarea "Almonds Contains; Almonds, may contain milk, Wheat and Soy" at bounding box center [702, 245] width 956 height 84
type textarea "Almonds."
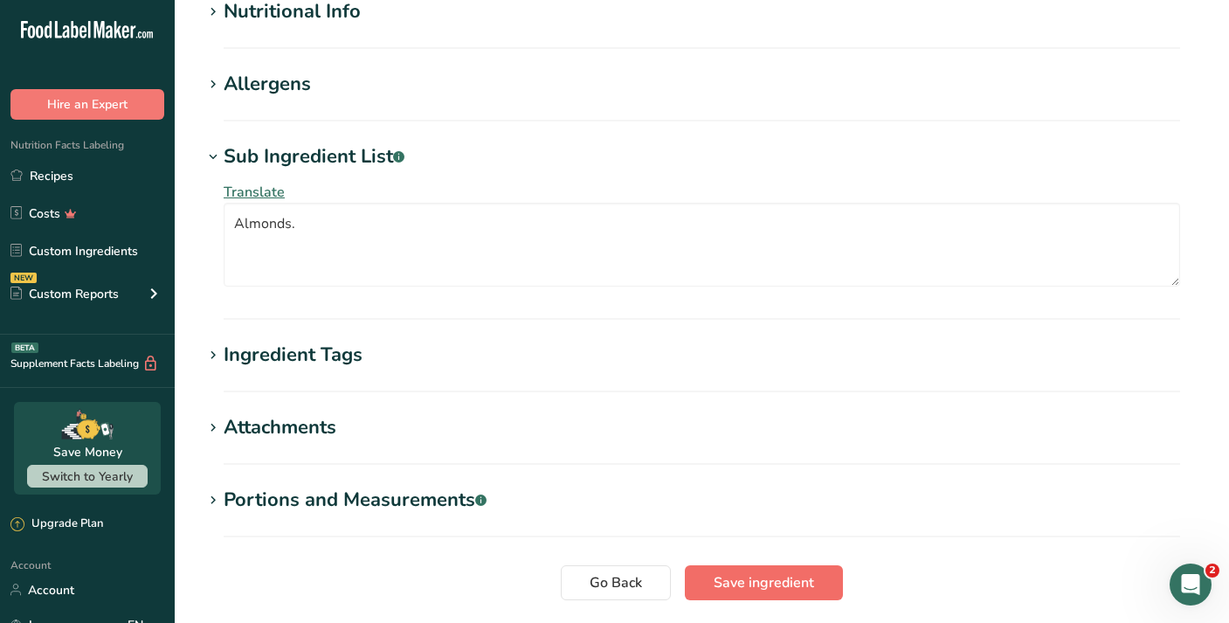
click at [748, 588] on span "Save ingredient" at bounding box center [763, 582] width 100 height 21
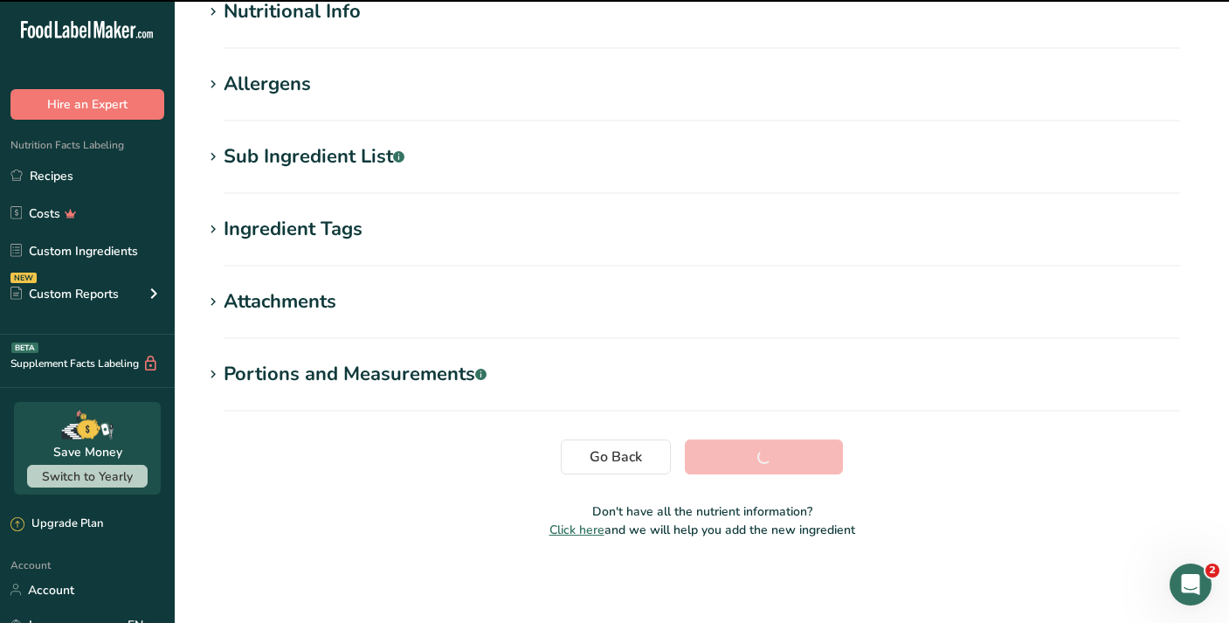
scroll to position [229, 0]
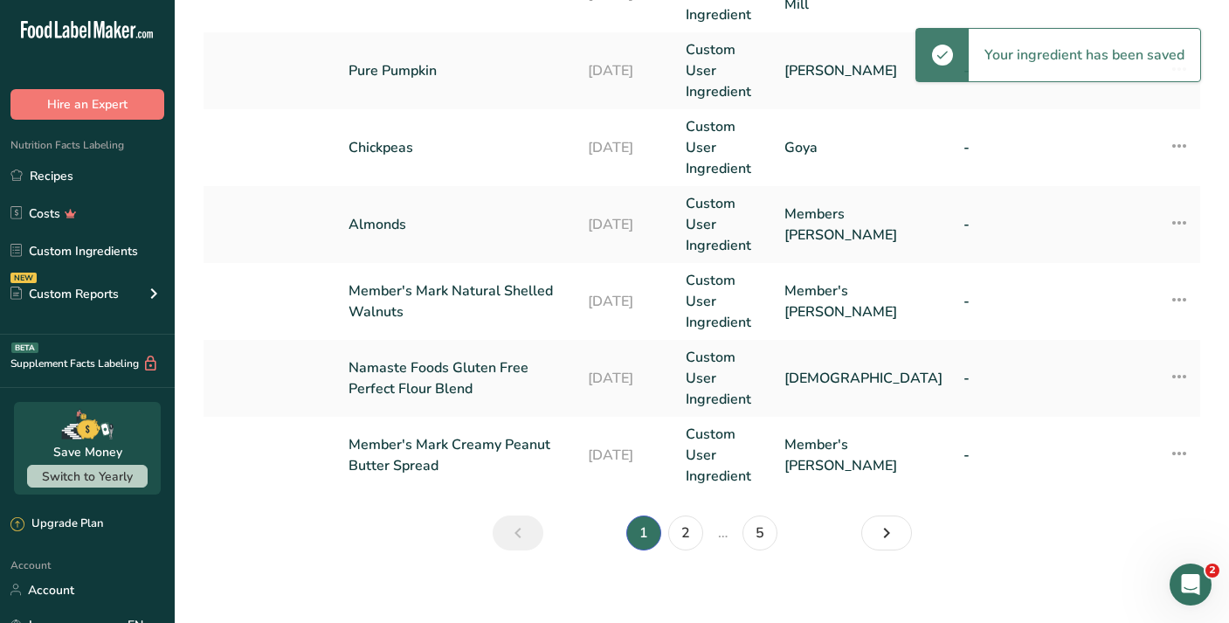
scroll to position [812, 0]
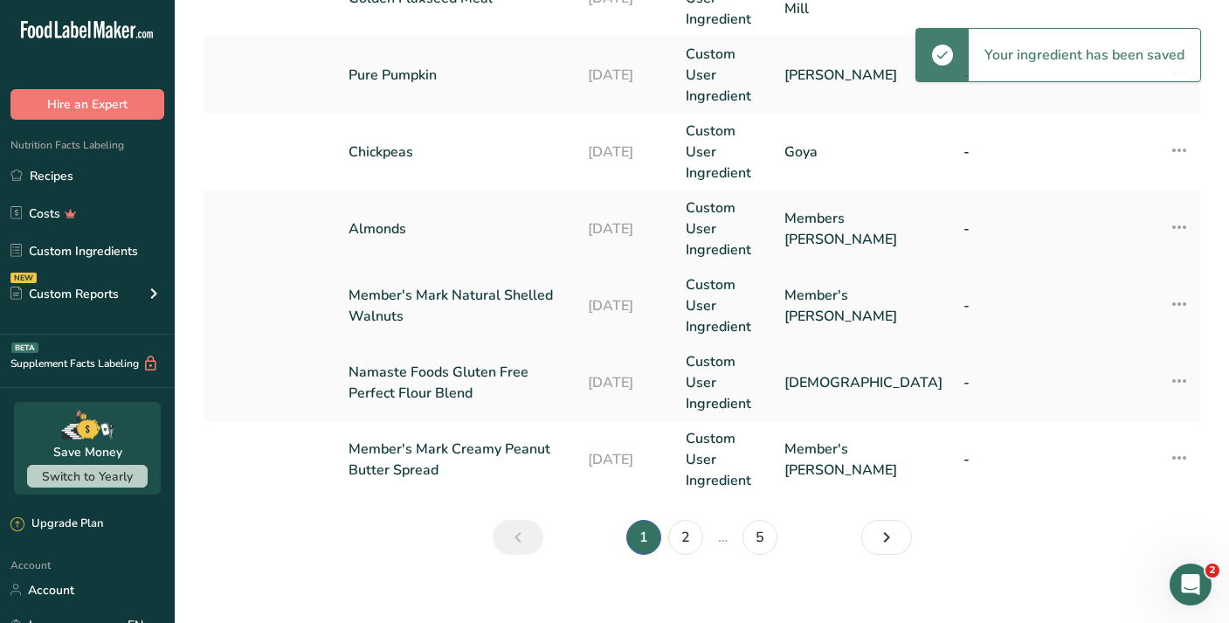
click at [499, 314] on link "Member's Mark Natural Shelled Walnuts" at bounding box center [457, 306] width 218 height 42
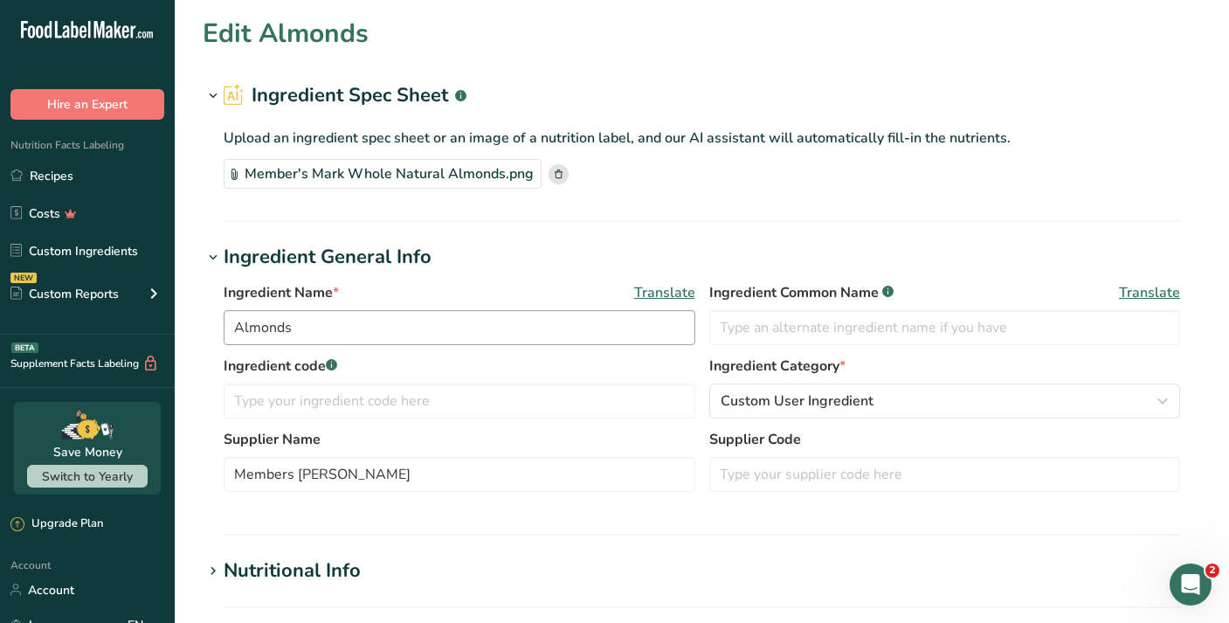
type input "Member's Mark Natural Shelled Walnuts"
type input "Member's Mark"
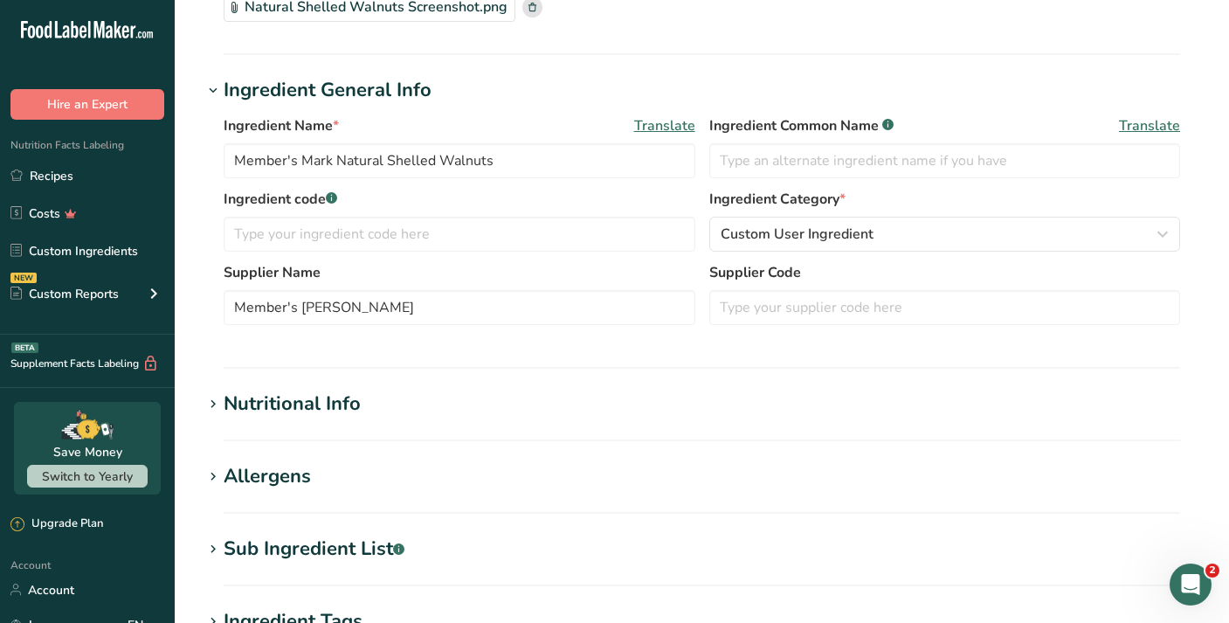
scroll to position [167, 0]
drag, startPoint x: 386, startPoint y: 161, endPoint x: 225, endPoint y: 161, distance: 160.7
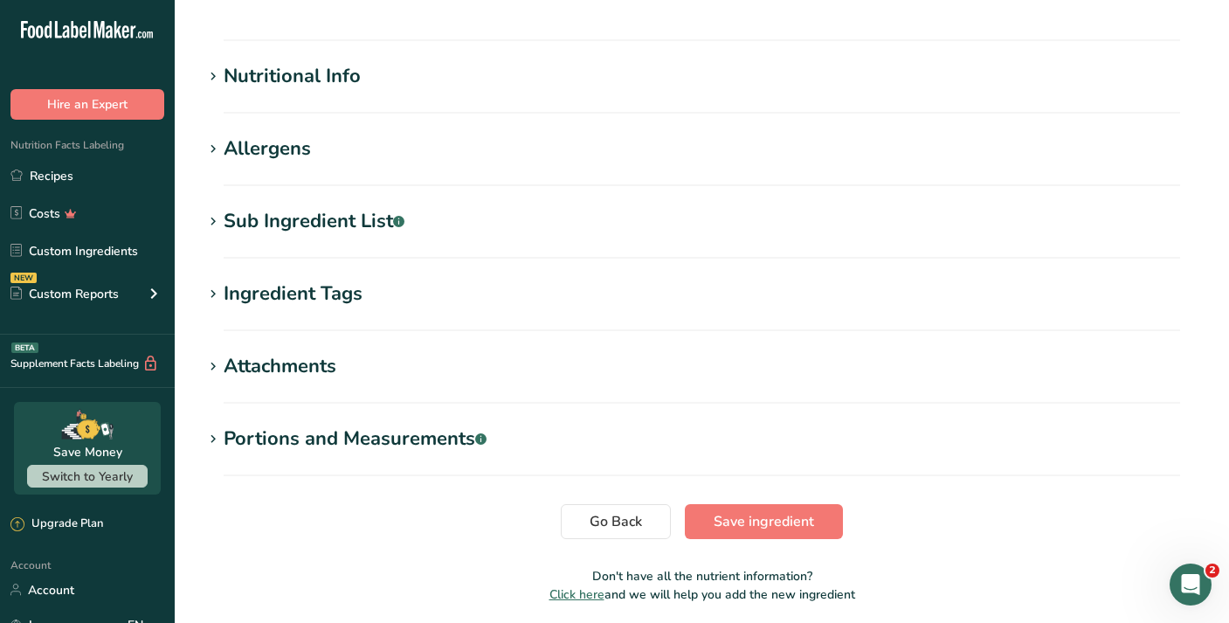
scroll to position [495, 0]
type input "Shelled Walnuts"
click at [331, 230] on div "Sub Ingredient List .a-a{fill:#347362;}.b-a{fill:#fff;}" at bounding box center [314, 220] width 181 height 29
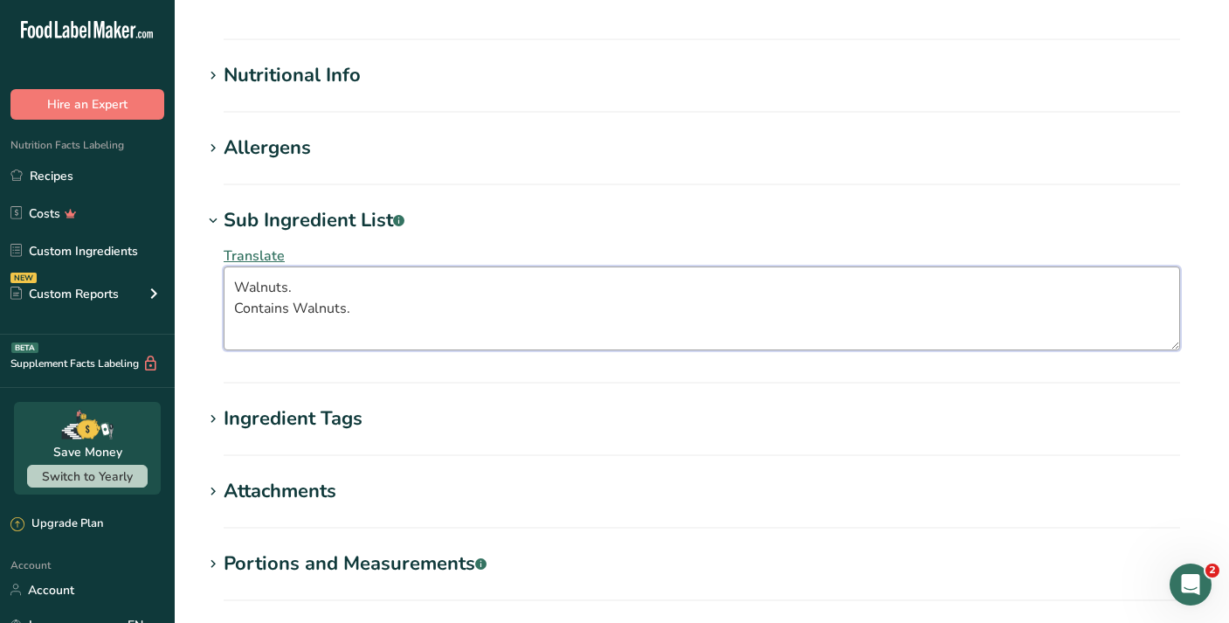
drag, startPoint x: 369, startPoint y: 315, endPoint x: 224, endPoint y: 314, distance: 145.8
click at [224, 314] on textarea "Walnuts. Contains Walnuts." at bounding box center [702, 308] width 956 height 84
click at [256, 295] on textarea "Walnuts." at bounding box center [702, 308] width 956 height 84
click at [256, 313] on textarea "Walnuts." at bounding box center [702, 308] width 956 height 84
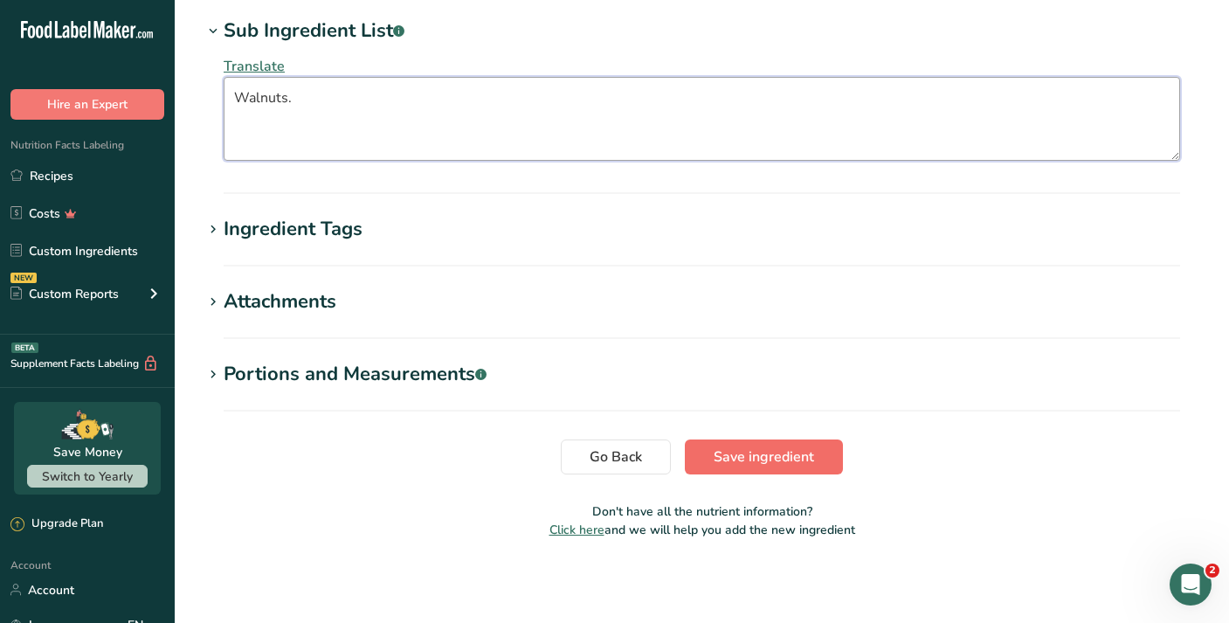
type textarea "Walnuts."
click at [758, 453] on span "Save ingredient" at bounding box center [763, 456] width 100 height 21
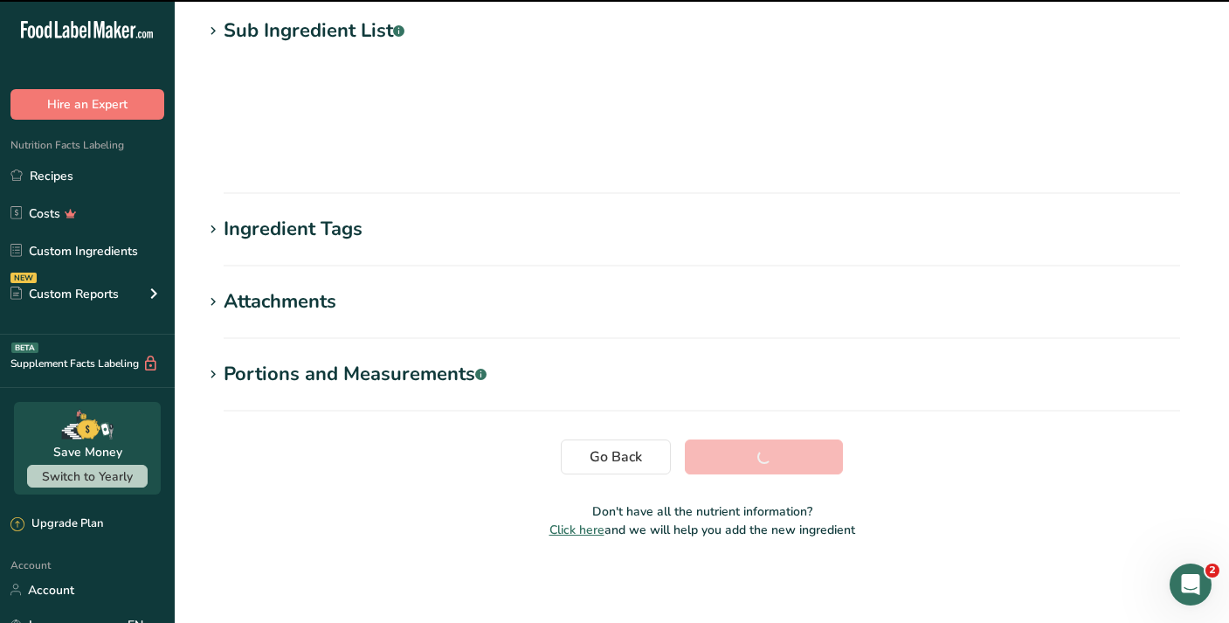
scroll to position [229, 0]
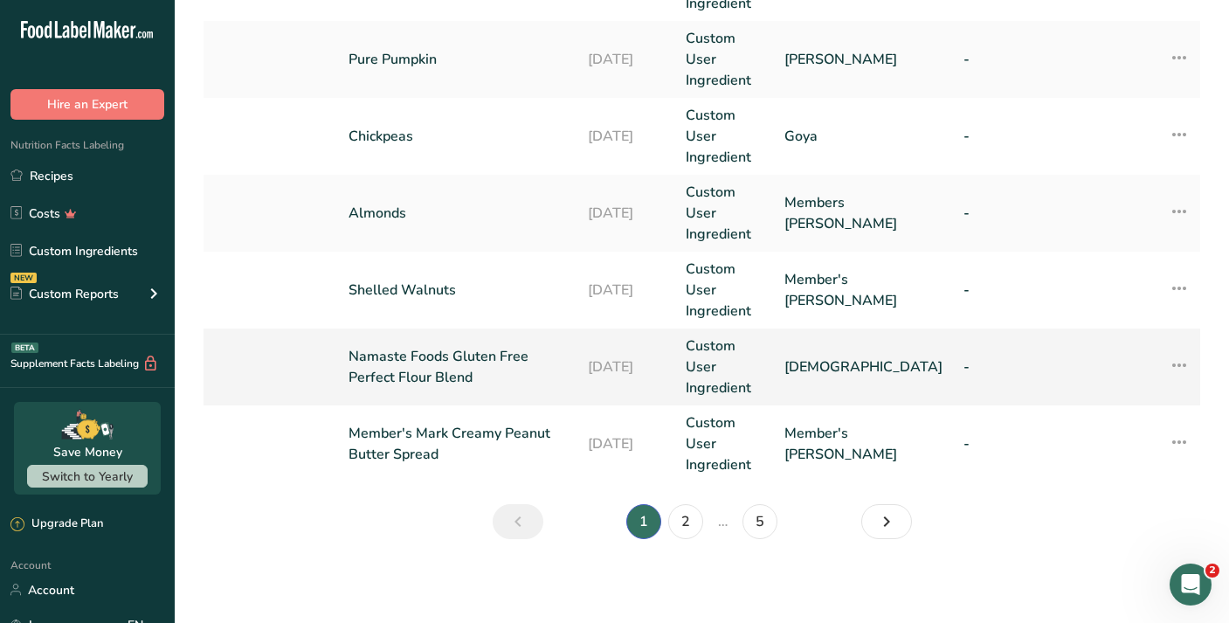
scroll to position [828, 0]
click at [477, 348] on link "Namaste Foods Gluten Free Perfect Flour Blend" at bounding box center [457, 367] width 218 height 42
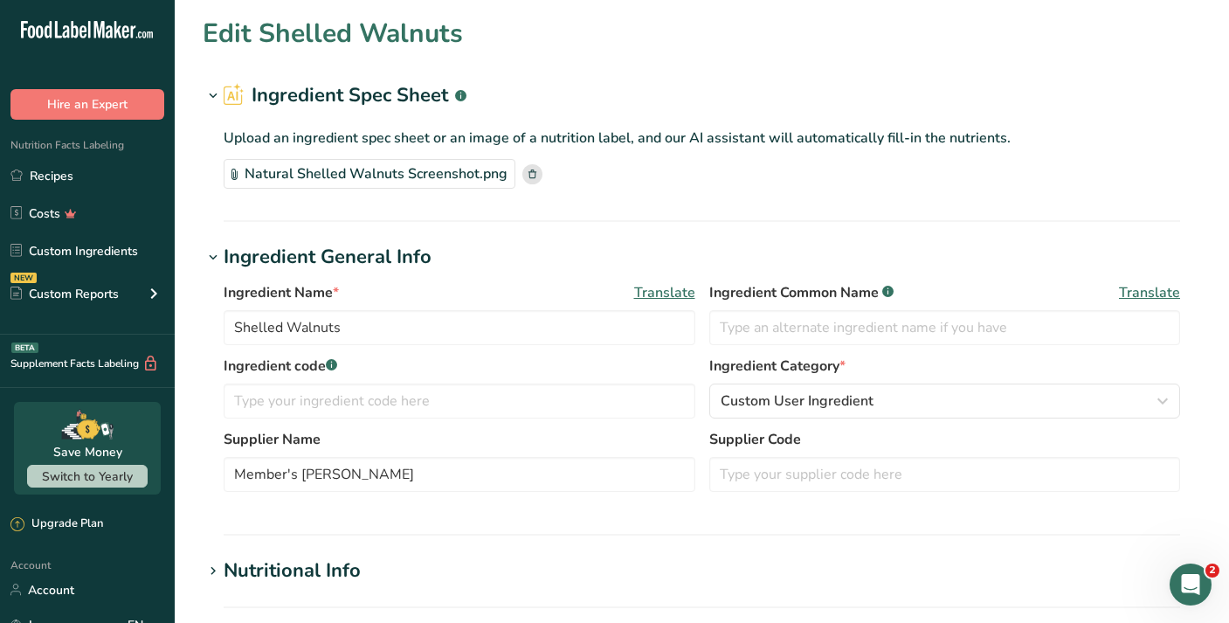
type input "Namaste Foods Gluten Free Perfect Flour Blend"
type input "Namaste"
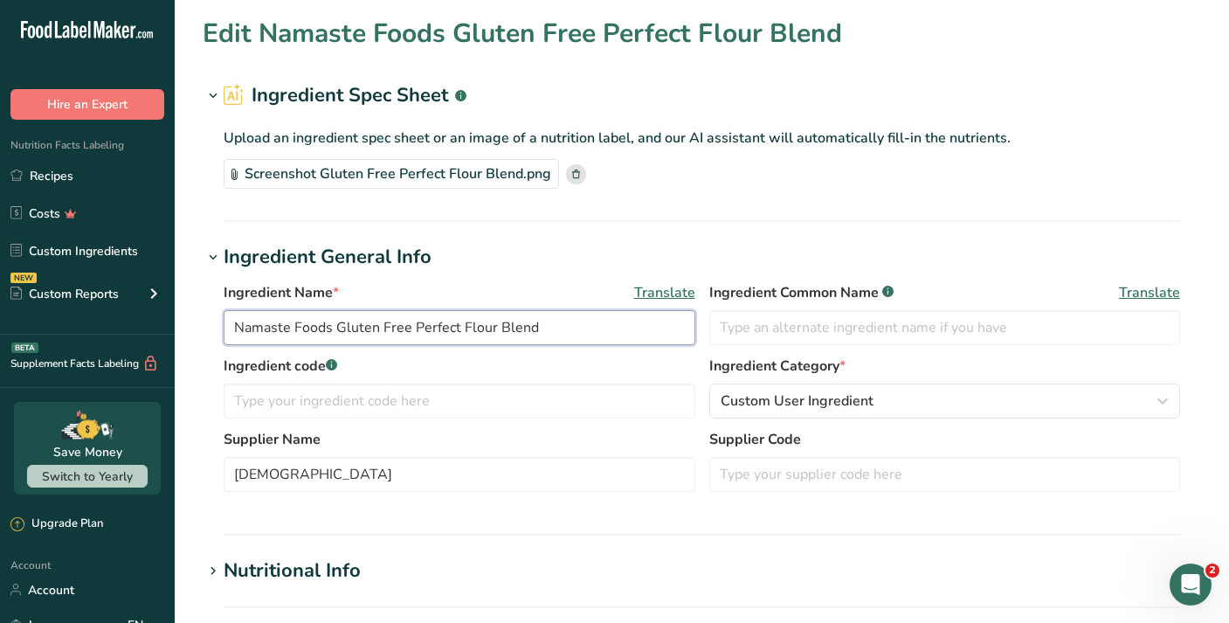
drag, startPoint x: 413, startPoint y: 327, endPoint x: 197, endPoint y: 332, distance: 215.7
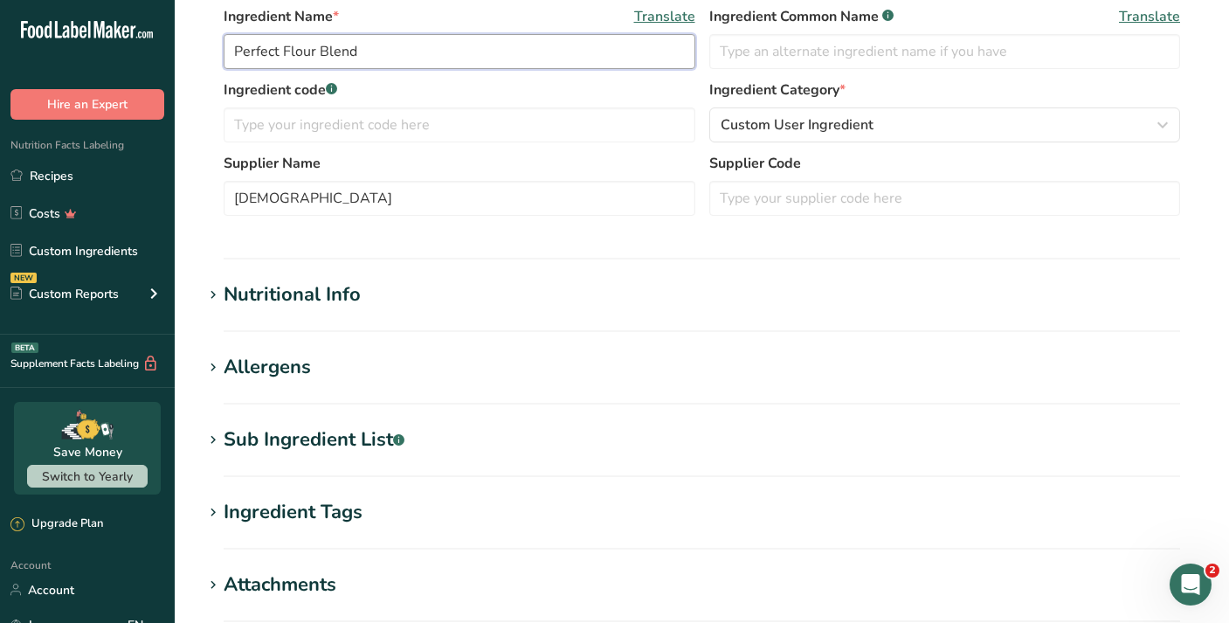
scroll to position [307, 0]
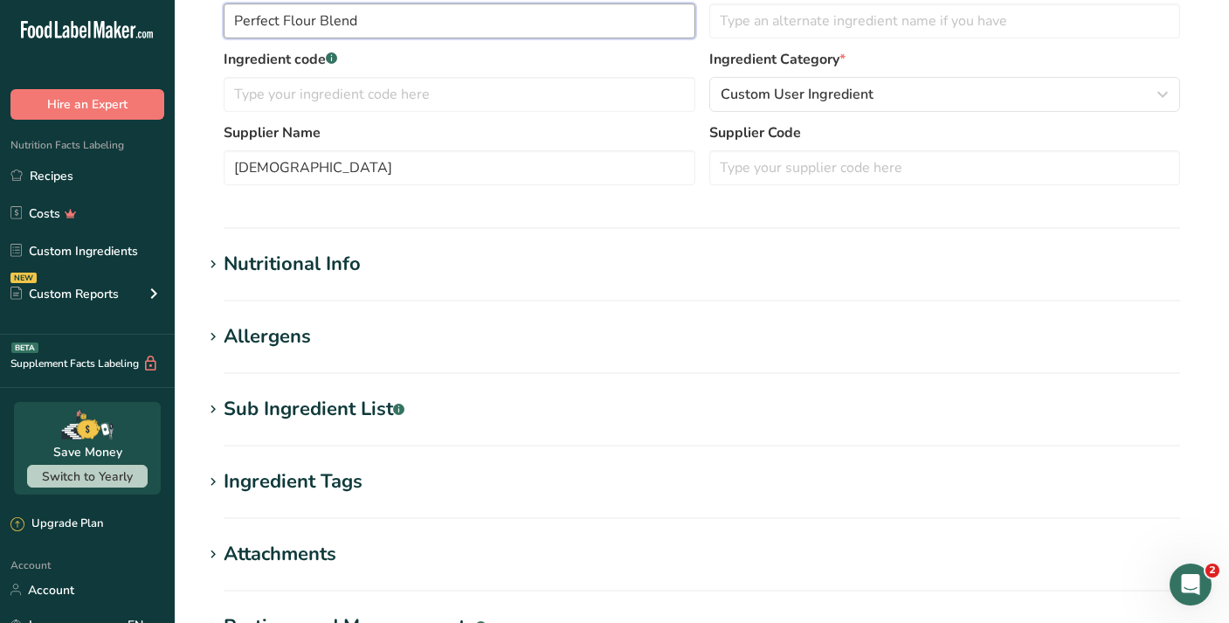
type input "Perfect Flour Blend"
click at [299, 404] on div "Sub Ingredient List .a-a{fill:#347362;}.b-a{fill:#fff;}" at bounding box center [314, 409] width 181 height 29
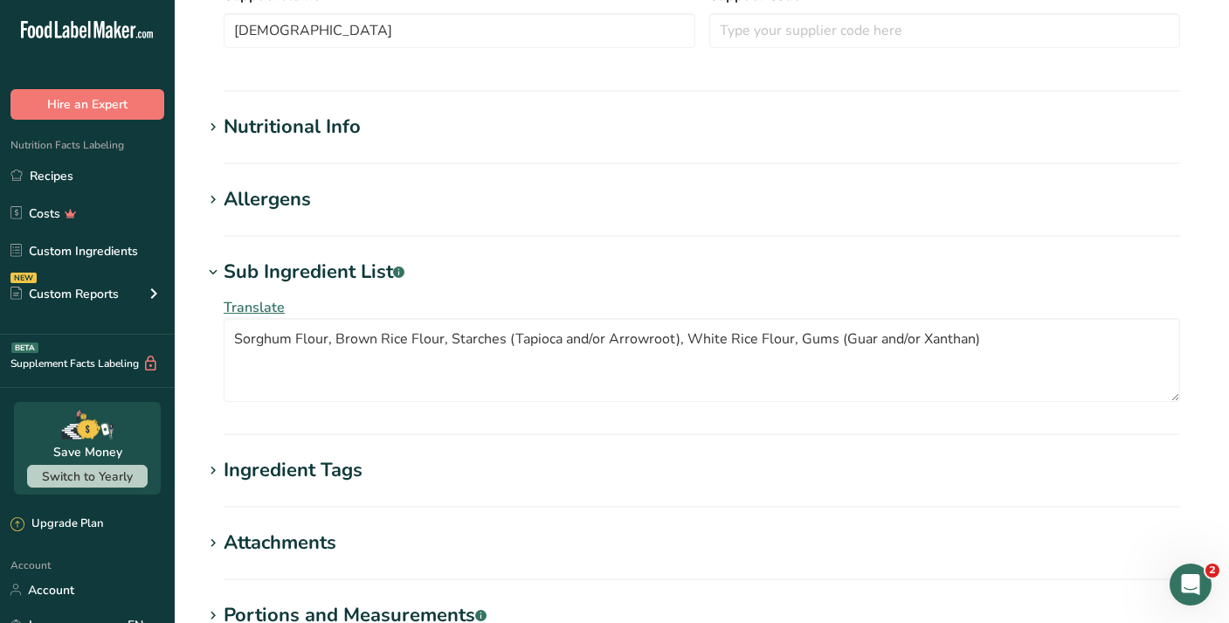
scroll to position [526, 0]
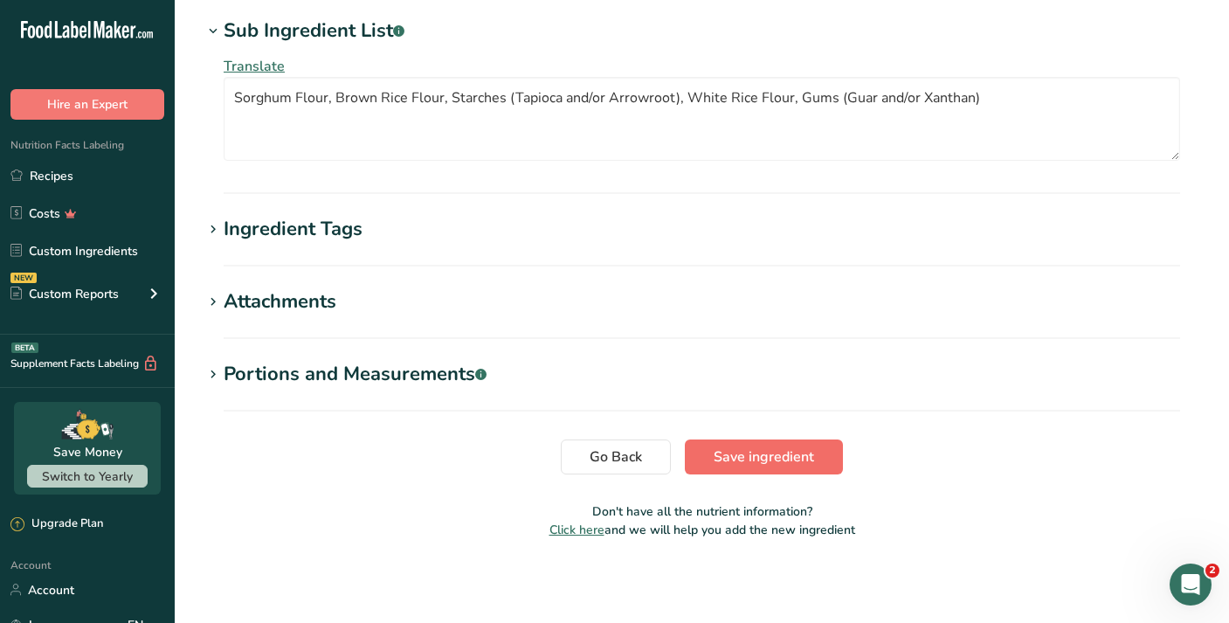
click at [789, 456] on span "Save ingredient" at bounding box center [763, 456] width 100 height 21
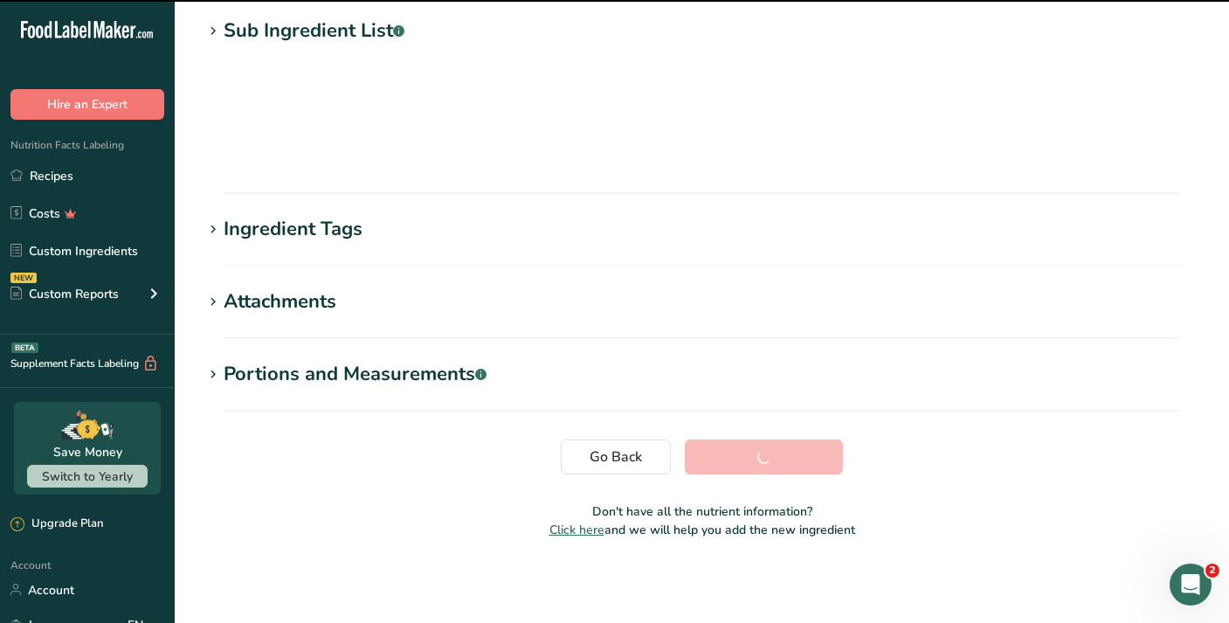
scroll to position [229, 0]
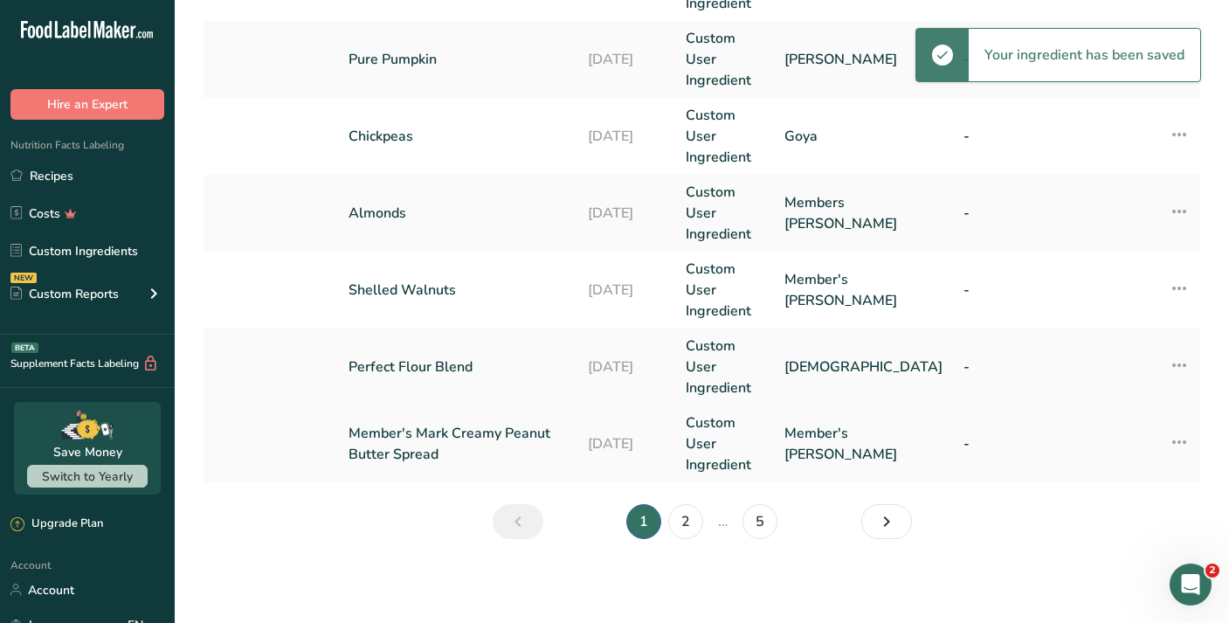
scroll to position [828, 0]
click at [507, 439] on link "Member's Mark Creamy Peanut Butter Spread" at bounding box center [457, 444] width 218 height 42
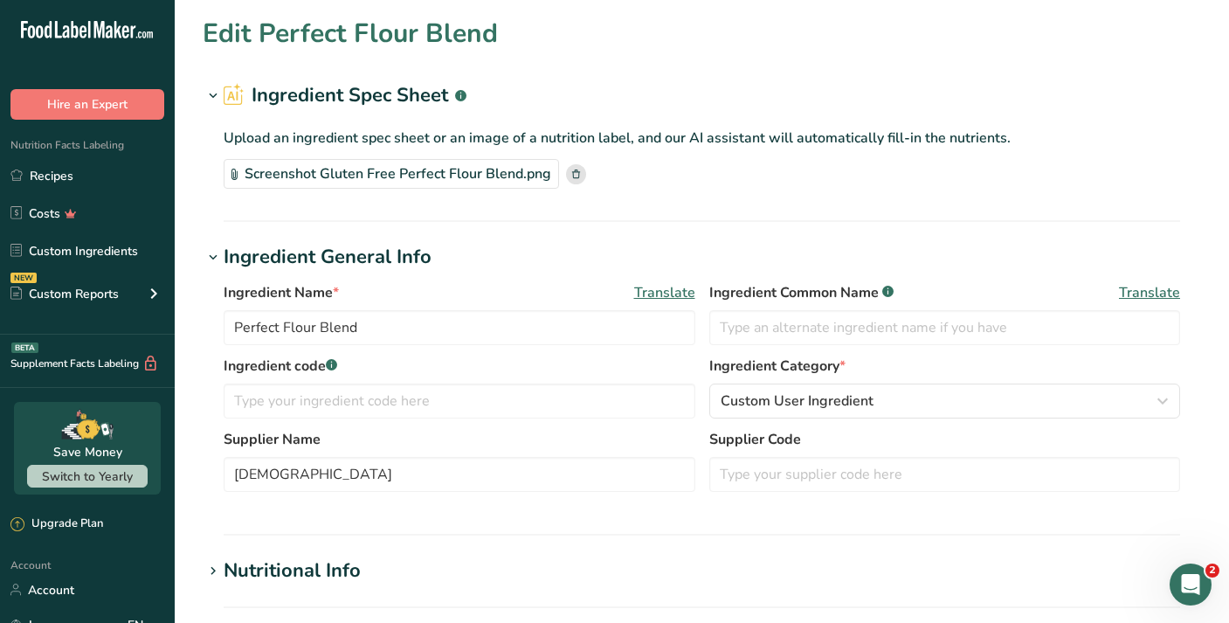
type input "Member's Mark Creamy Peanut Butter Spread"
type input "Member's Mark"
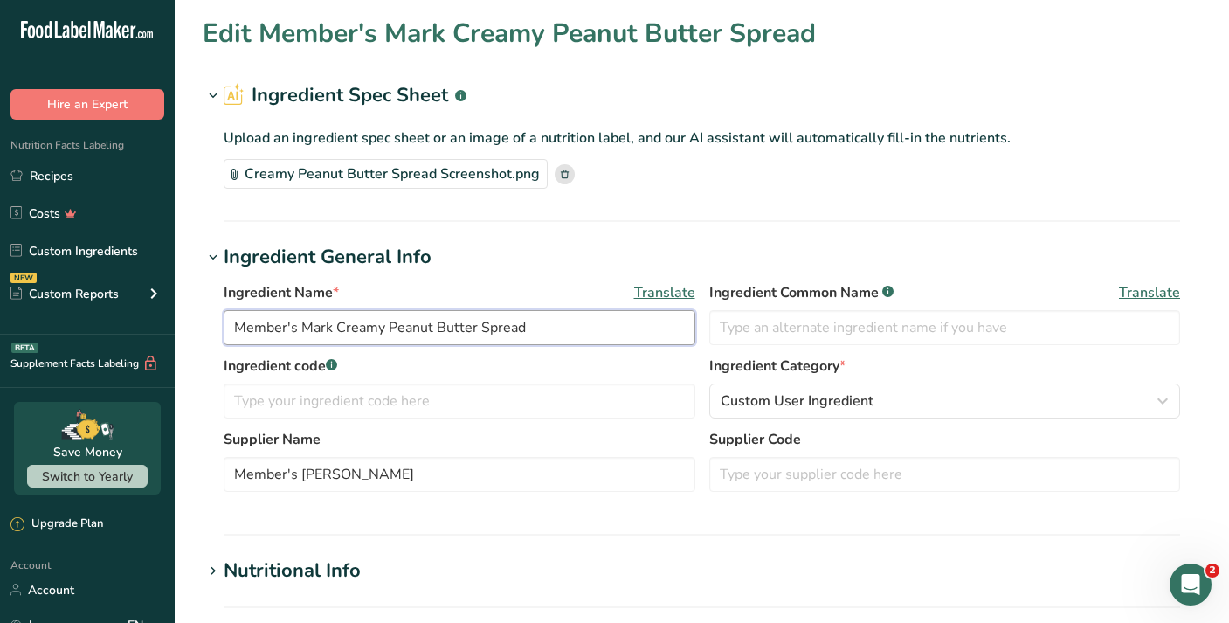
drag, startPoint x: 334, startPoint y: 327, endPoint x: 129, endPoint y: 321, distance: 204.4
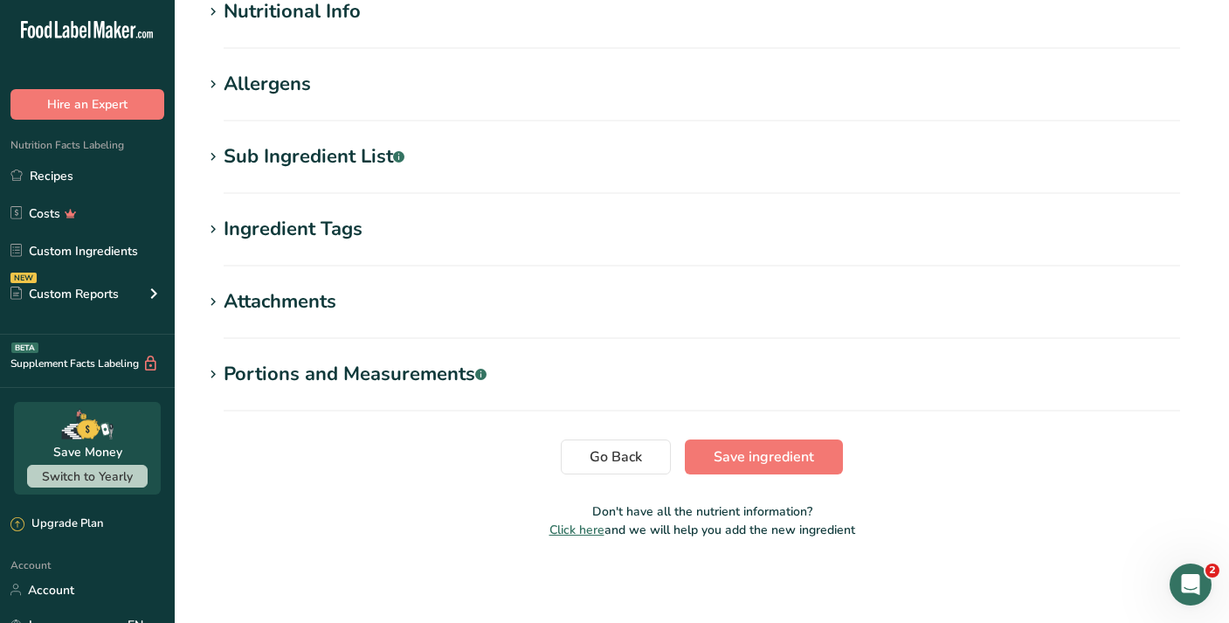
scroll to position [559, 0]
type input "Creamy Peanut Butter Spread"
click at [487, 162] on h1 "Sub Ingredient List .a-a{fill:#347362;}.b-a{fill:#fff;}" at bounding box center [702, 156] width 998 height 29
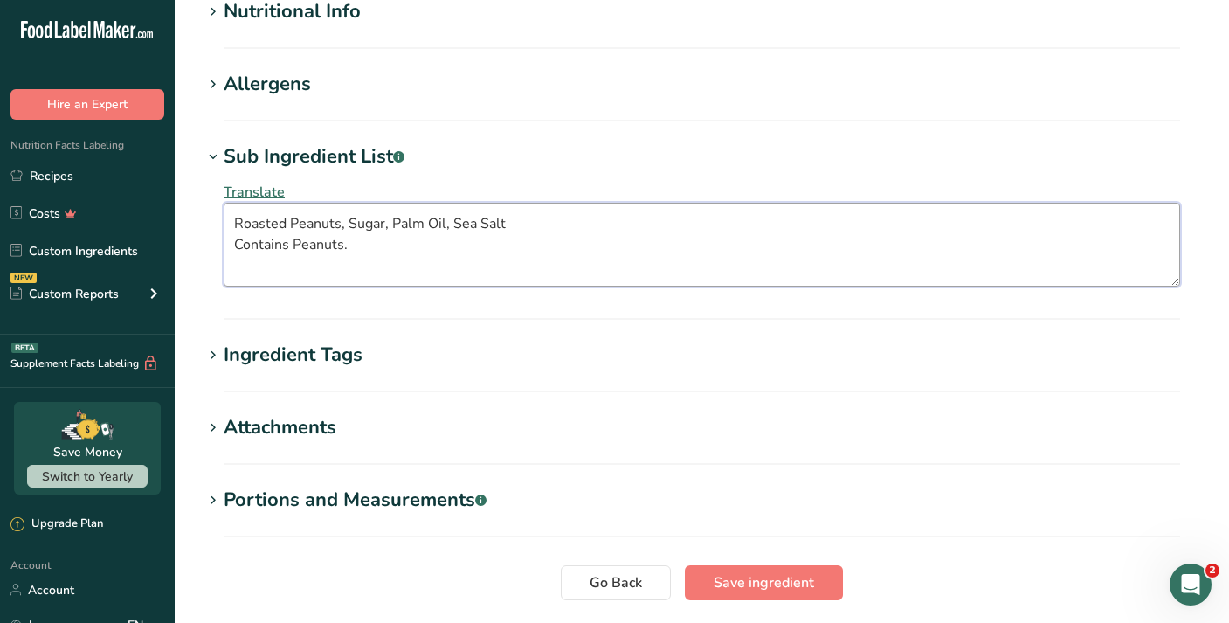
drag, startPoint x: 357, startPoint y: 246, endPoint x: 512, endPoint y: 232, distance: 155.2
click at [512, 232] on textarea "Roasted Peanuts, Sugar, Palm Oil, Sea Salt Contains Peanuts." at bounding box center [702, 245] width 956 height 84
type textarea "Roasted Peanuts, Sugar, Palm Oil, Sea Salt."
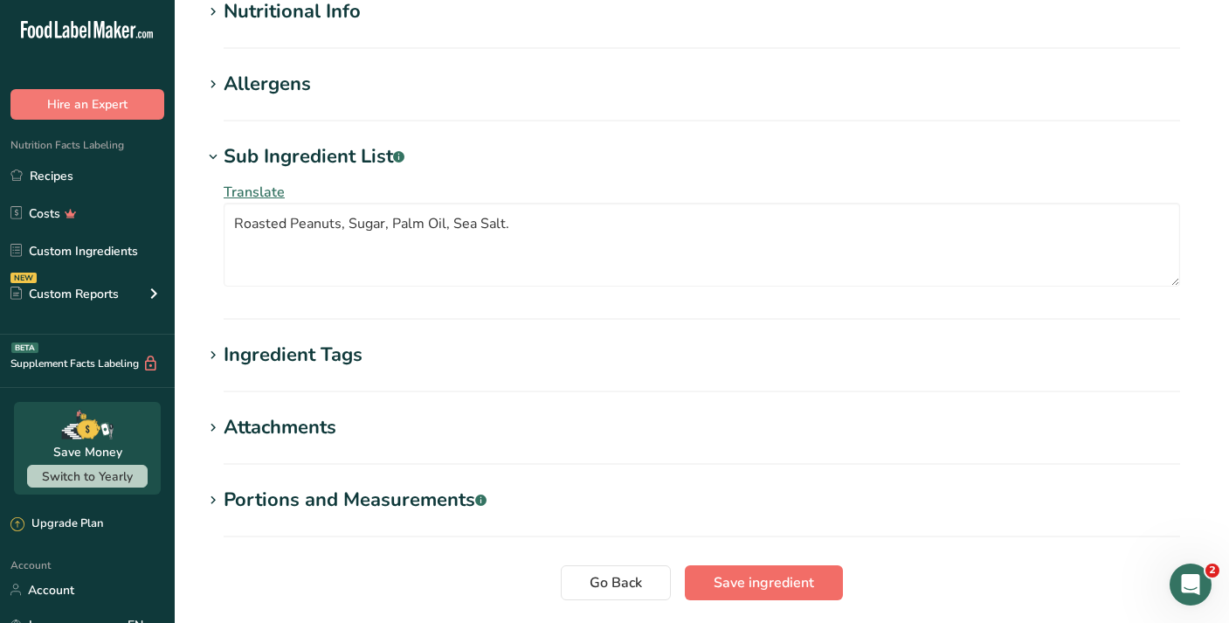
click at [821, 585] on button "Save ingredient" at bounding box center [764, 582] width 158 height 35
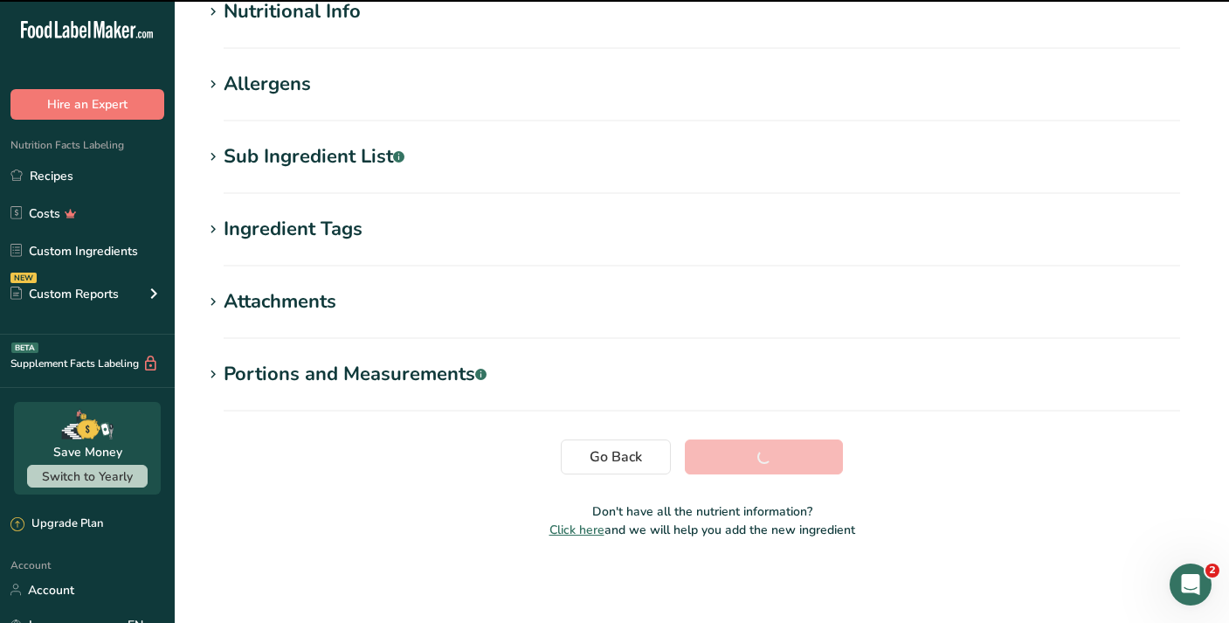
scroll to position [229, 0]
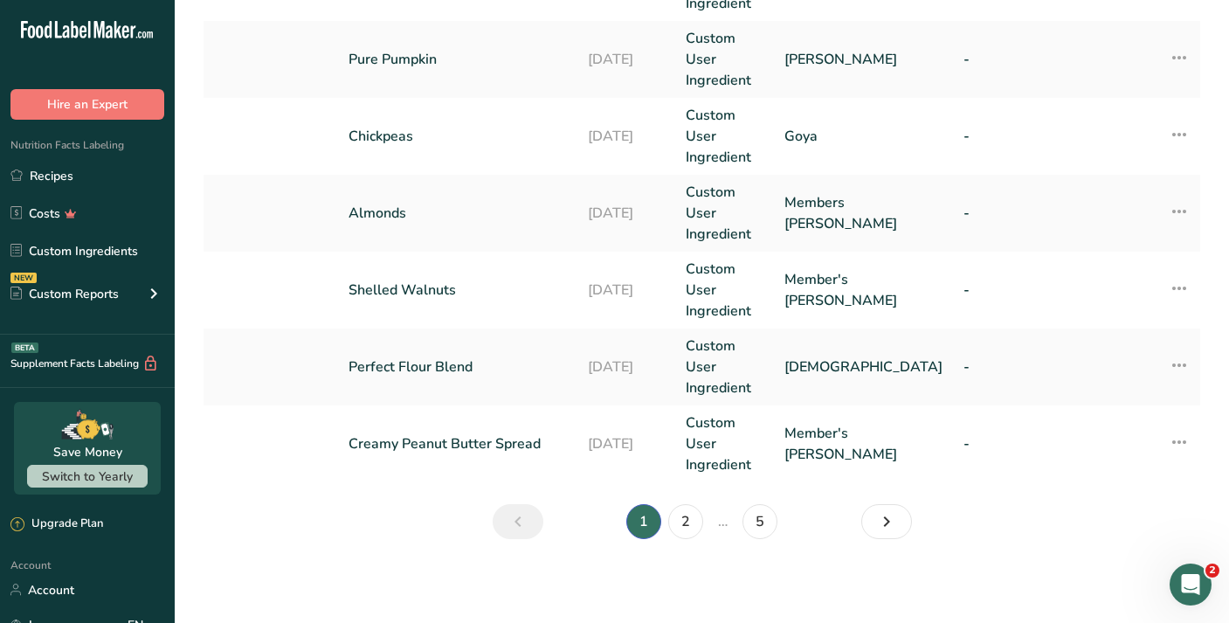
scroll to position [828, 0]
click at [692, 522] on link "2" at bounding box center [685, 521] width 35 height 35
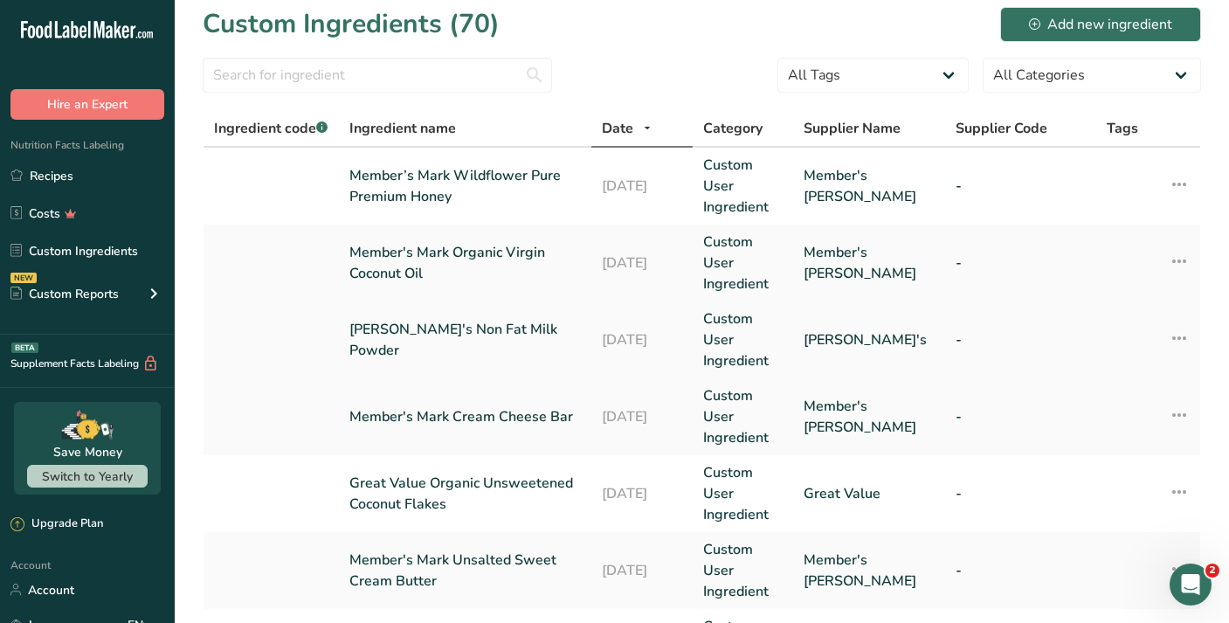
scroll to position [15, 0]
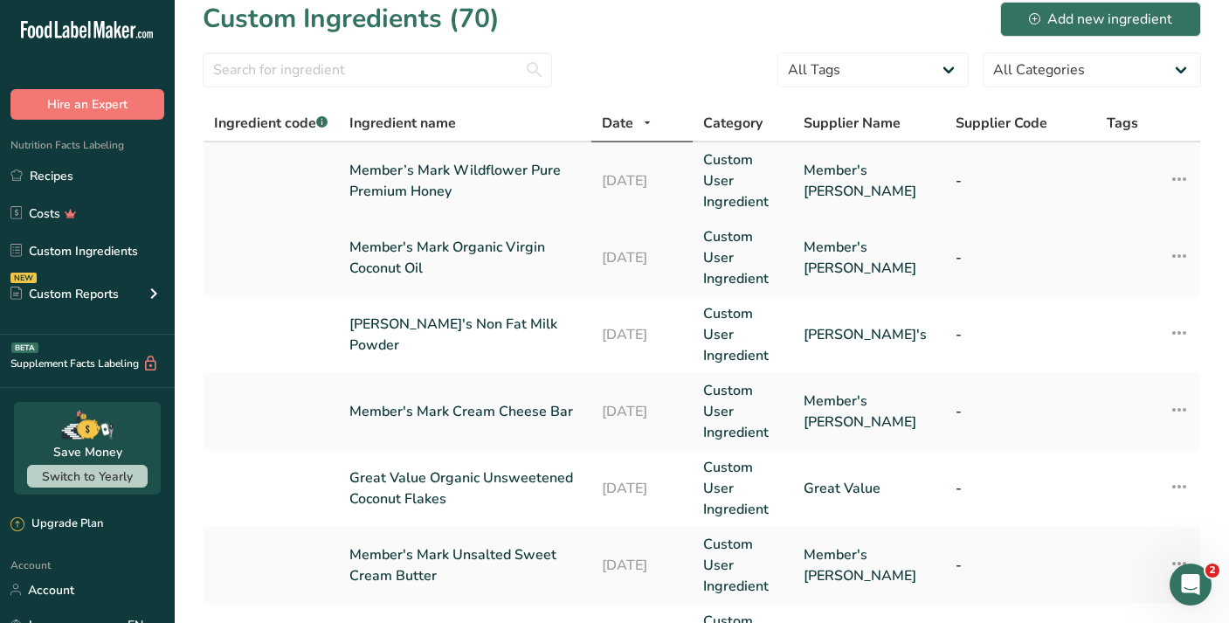
click at [530, 164] on link "Member’s Mark Wildflower Pure Premium Honey" at bounding box center [464, 181] width 231 height 42
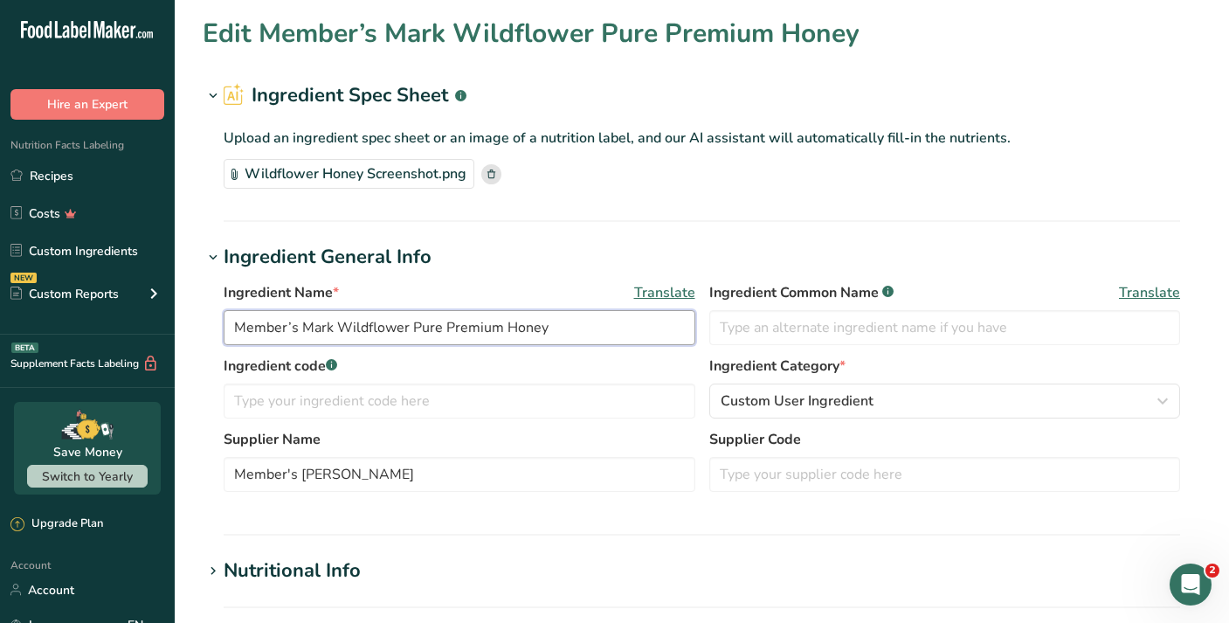
drag, startPoint x: 444, startPoint y: 327, endPoint x: 226, endPoint y: 330, distance: 217.5
click at [226, 330] on input "Member’s Mark Wildflower Pure Premium Honey" at bounding box center [460, 327] width 472 height 35
click at [503, 327] on input "Member’s Mark Wildflower Pure Premium Honey" at bounding box center [460, 327] width 472 height 35
drag, startPoint x: 503, startPoint y: 327, endPoint x: 300, endPoint y: 337, distance: 202.8
click at [300, 337] on input "Member’s Mark Wildflower Pure Premium Honey" at bounding box center [460, 327] width 472 height 35
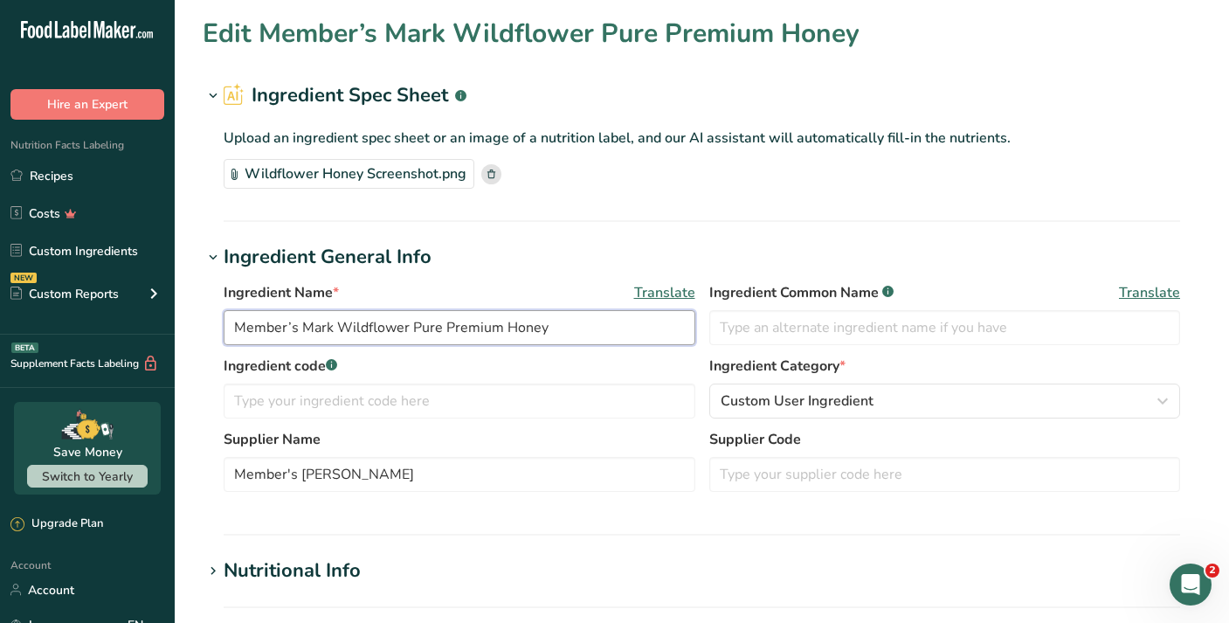
click at [226, 325] on input "Member’s Mark Wildflower Pure Premium Honey" at bounding box center [460, 327] width 472 height 35
drag, startPoint x: 226, startPoint y: 325, endPoint x: 500, endPoint y: 323, distance: 273.3
click at [500, 323] on input "Member’s Mark Wildflower Pure Premium Honey" at bounding box center [460, 327] width 472 height 35
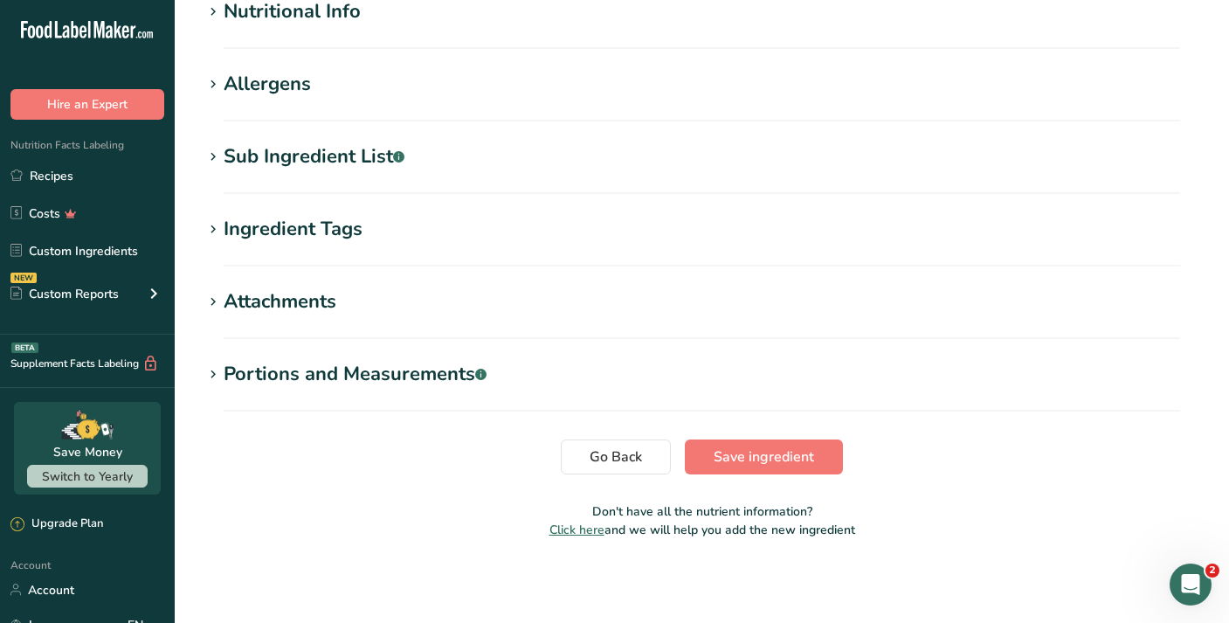
scroll to position [559, 0]
type input "Honey"
click at [576, 161] on h1 "Sub Ingredient List .a-a{fill:#347362;}.b-a{fill:#fff;}" at bounding box center [702, 156] width 998 height 29
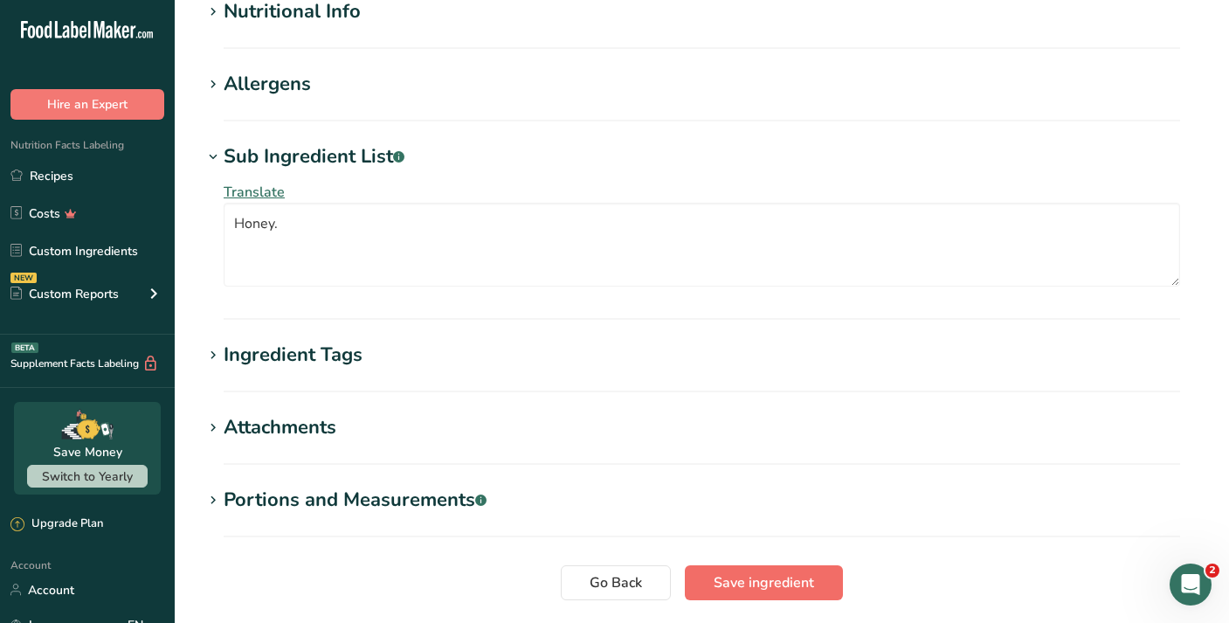
click at [777, 582] on span "Save ingredient" at bounding box center [763, 582] width 100 height 21
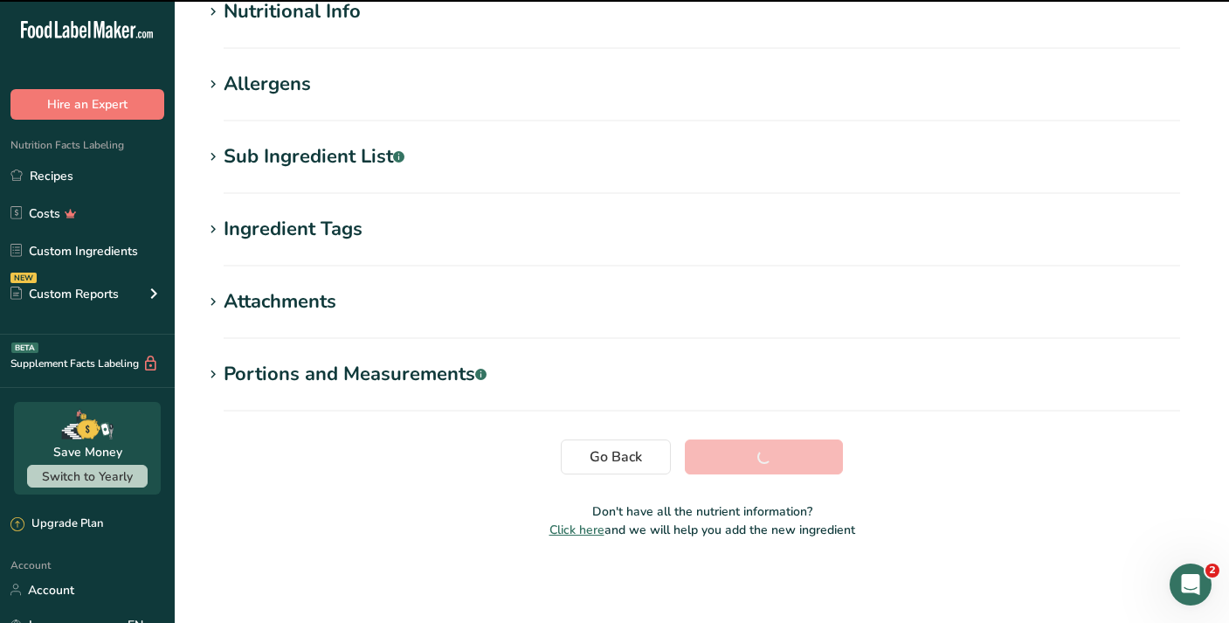
scroll to position [229, 0]
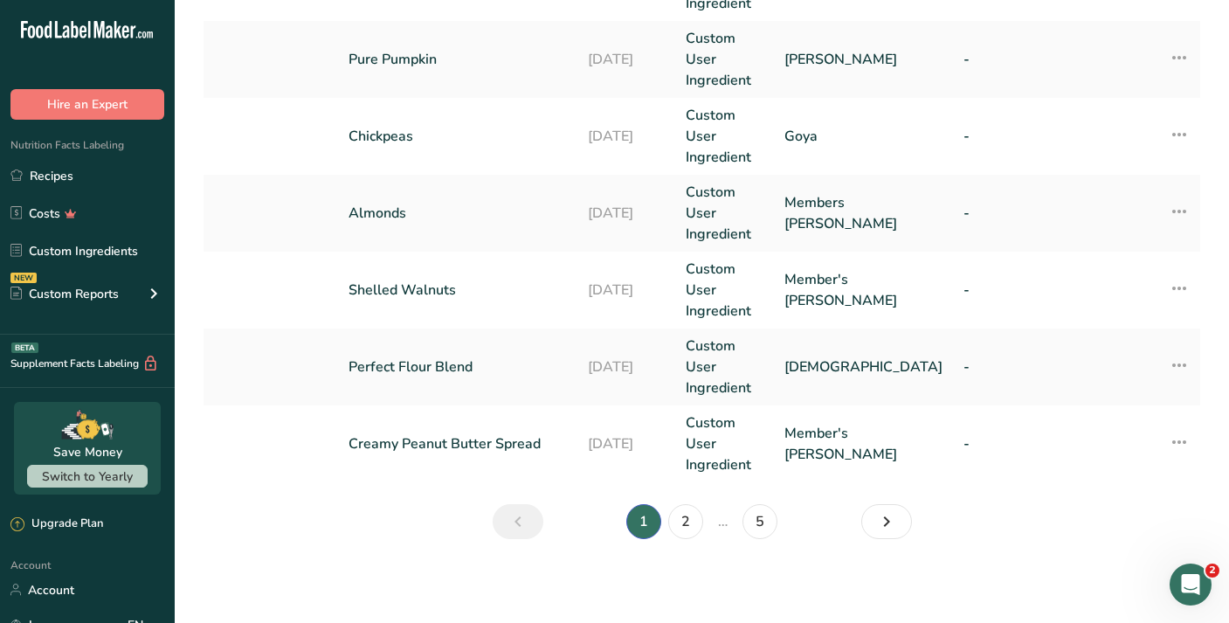
scroll to position [828, 0]
click at [685, 531] on link "2" at bounding box center [685, 521] width 35 height 35
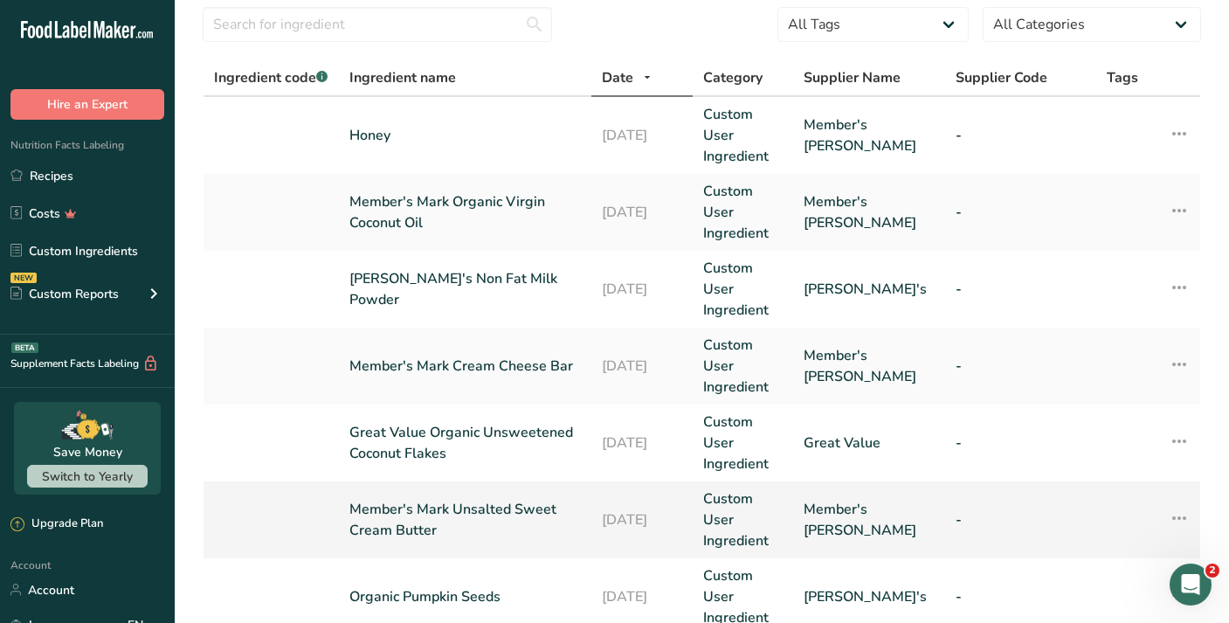
scroll to position [70, 0]
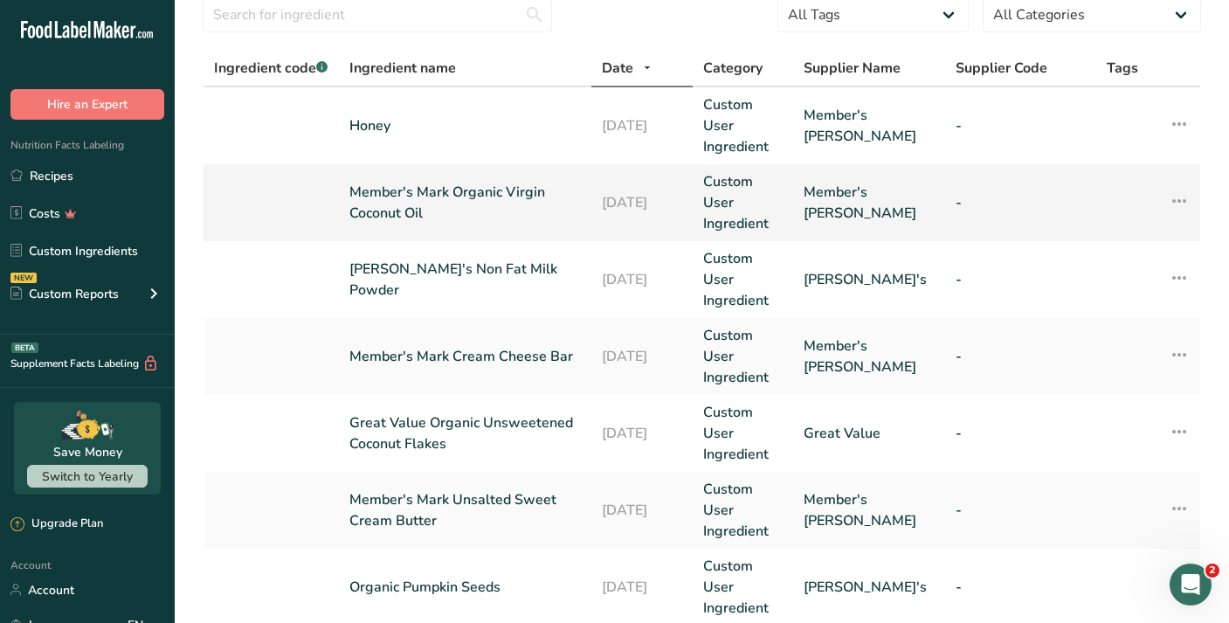
click at [453, 186] on link "Member's Mark Organic Virgin Coconut Oil" at bounding box center [464, 203] width 231 height 42
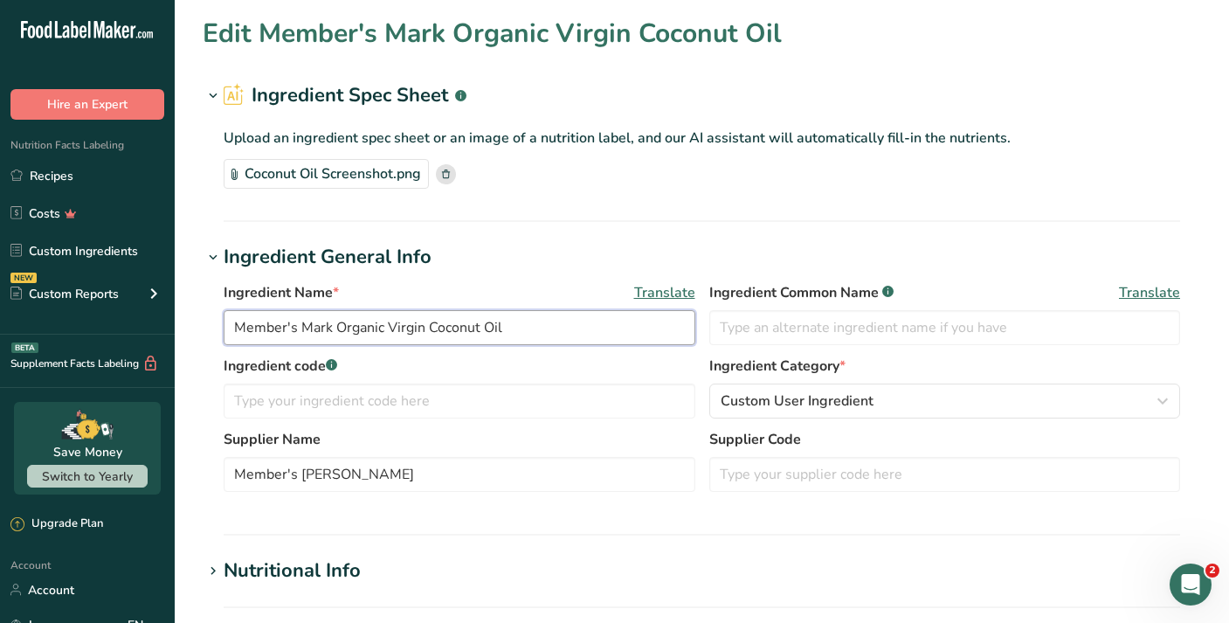
drag, startPoint x: 387, startPoint y: 327, endPoint x: 229, endPoint y: 330, distance: 158.1
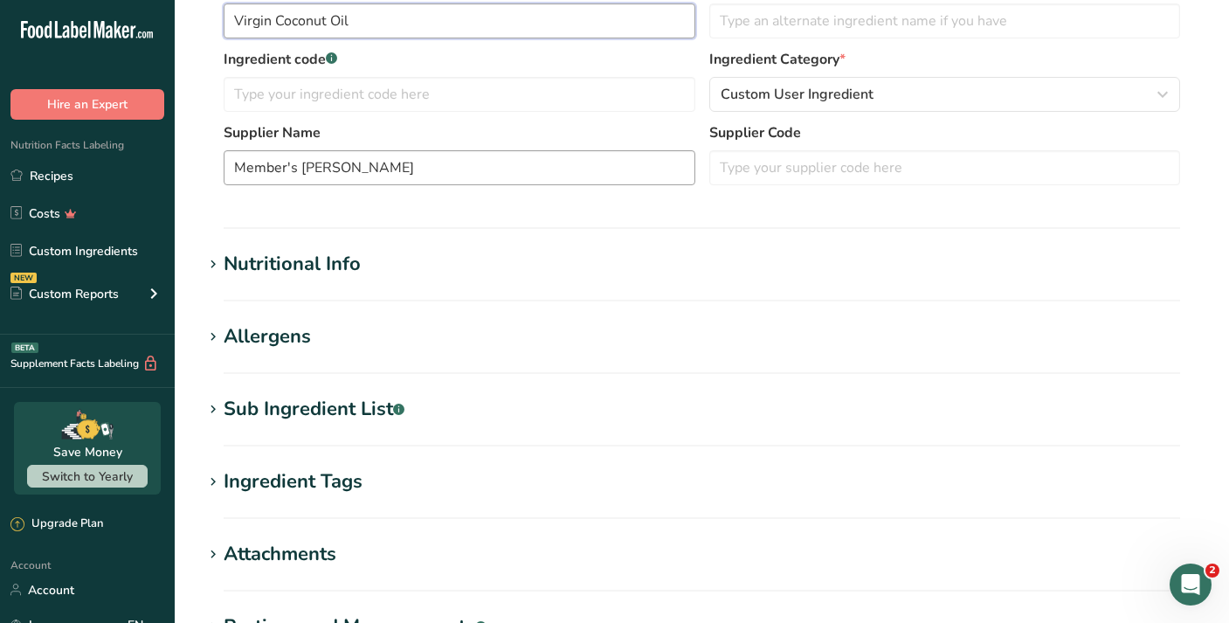
scroll to position [307, 0]
type input "Virgin Coconut Oil"
click at [362, 419] on div "Sub Ingredient List .a-a{fill:#347362;}.b-a{fill:#fff;}" at bounding box center [314, 408] width 181 height 29
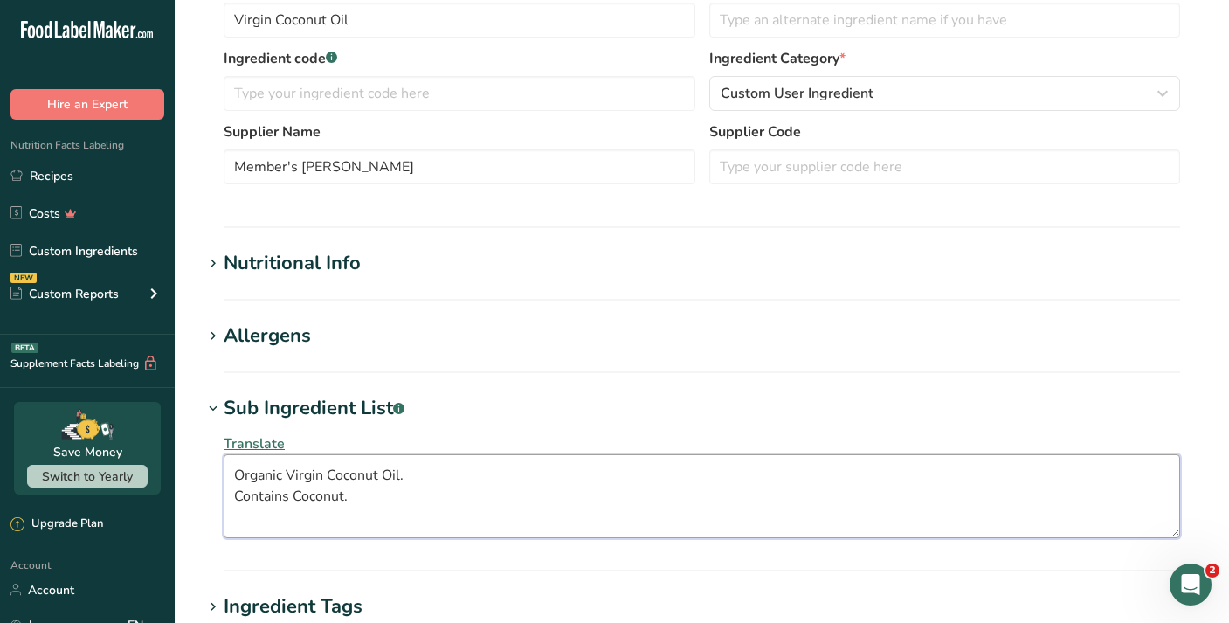
drag, startPoint x: 354, startPoint y: 489, endPoint x: 178, endPoint y: 498, distance: 175.7
click at [178, 498] on section "Edit Virgin Coconut Oil Ingredient Spec Sheet .a-a{fill:#347362;}.b-a{fill:#fff…" at bounding box center [702, 318] width 1054 height 1251
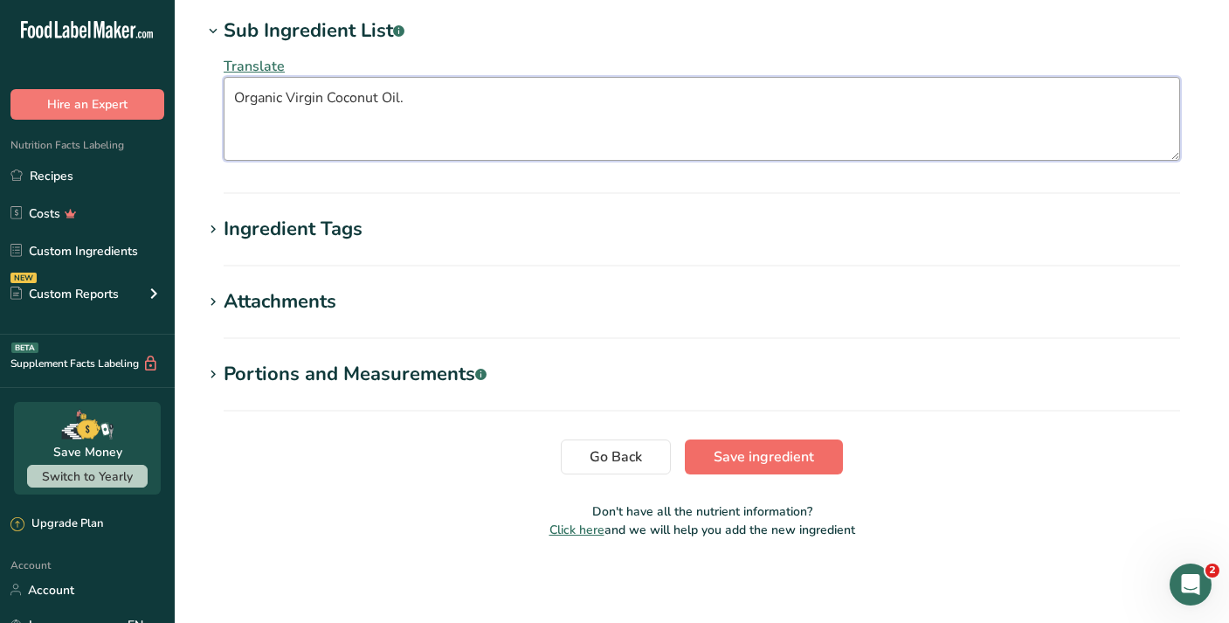
type textarea "Organic Virgin Coconut Oil."
click at [751, 462] on span "Save ingredient" at bounding box center [763, 456] width 100 height 21
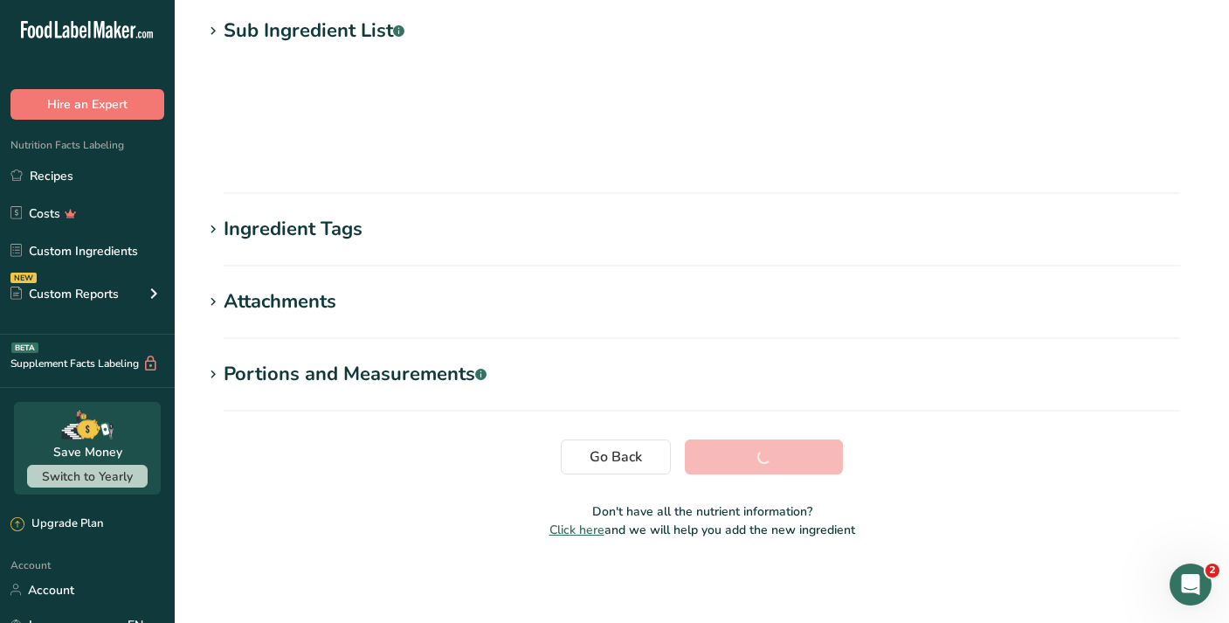
scroll to position [229, 0]
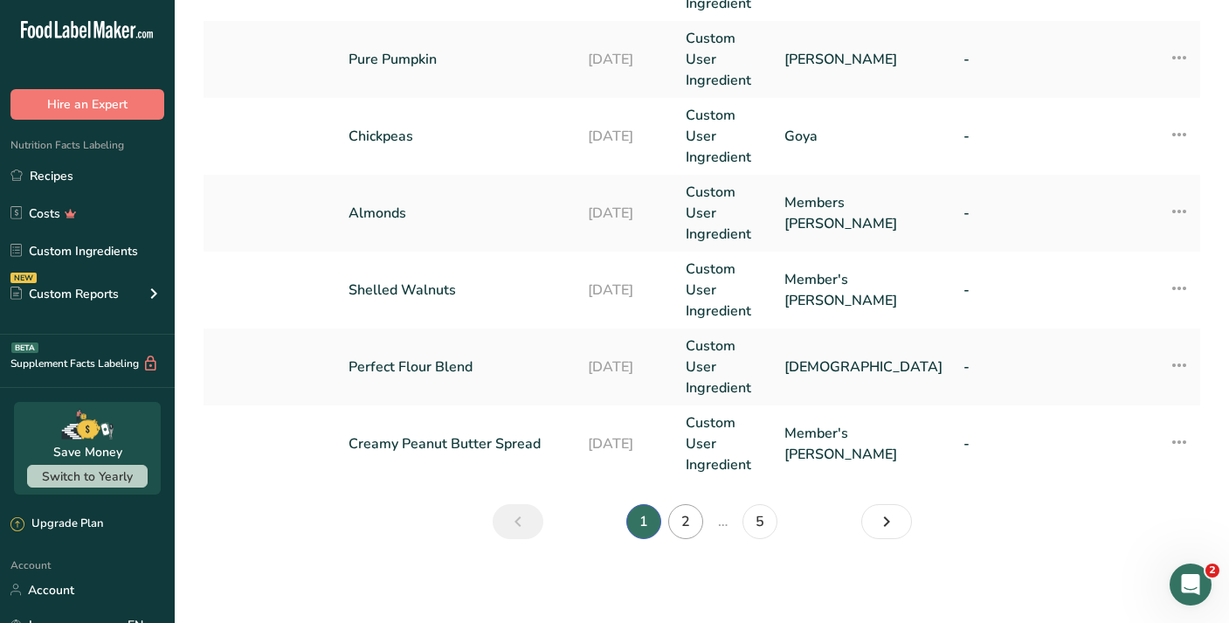
scroll to position [828, 0]
click at [688, 512] on link "2" at bounding box center [685, 521] width 35 height 35
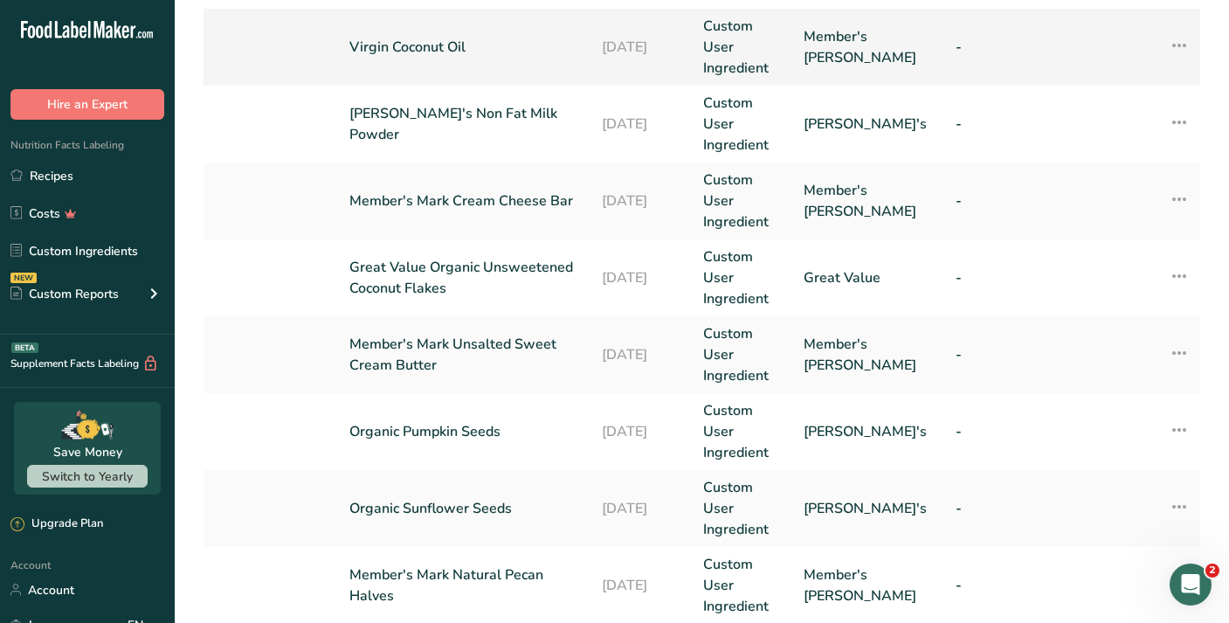
scroll to position [226, 0]
click at [486, 138] on td "Anthony's Non Fat Milk Powder" at bounding box center [465, 123] width 252 height 77
click at [533, 120] on link "Anthony's Non Fat Milk Powder" at bounding box center [464, 123] width 231 height 42
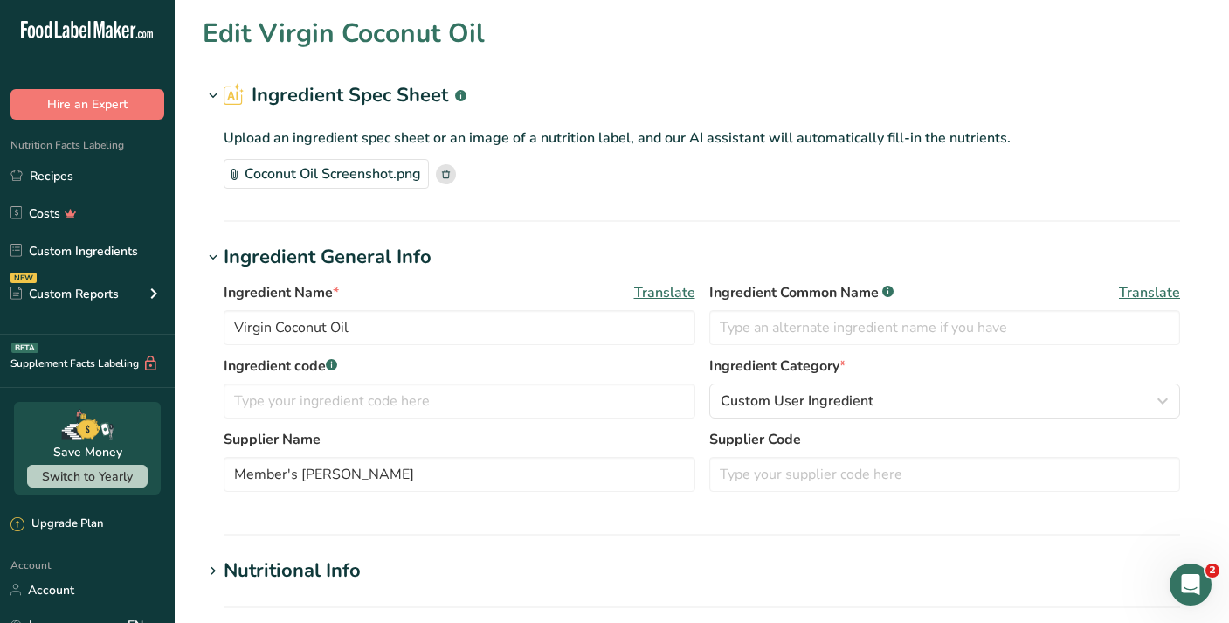
type input "Anthony's Non Fat Milk Powder"
type input "Anthony's"
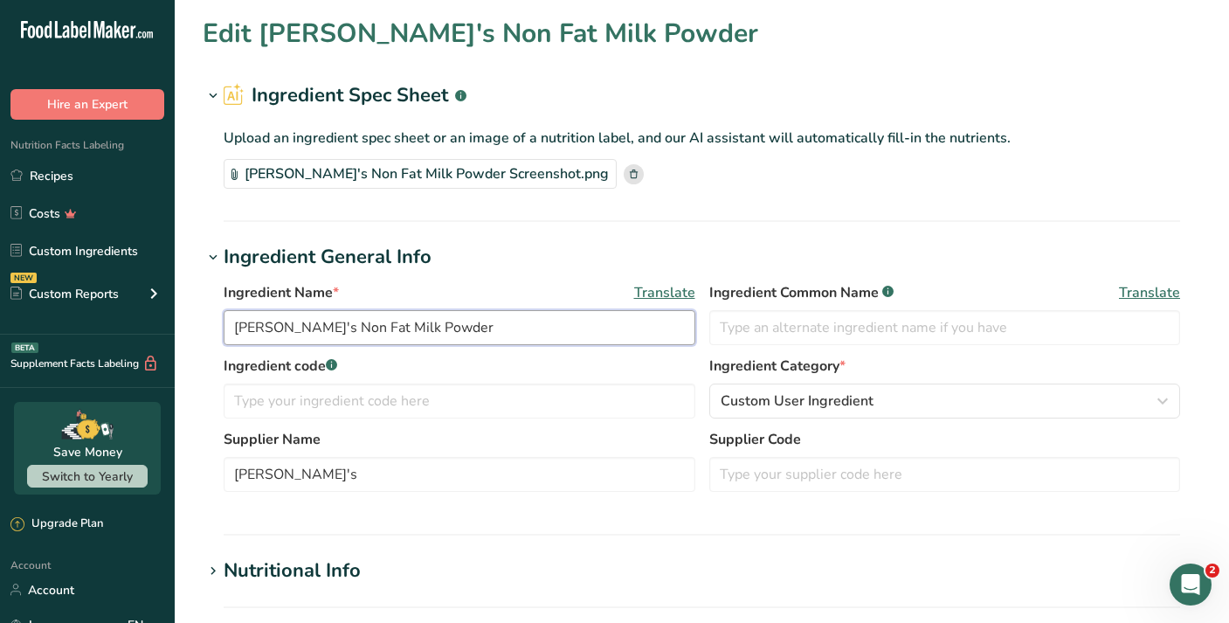
drag, startPoint x: 302, startPoint y: 332, endPoint x: 220, endPoint y: 330, distance: 82.1
click at [220, 330] on div "Ingredient Name * Translate Anthony's Non Fat Milk Powder Ingredient Common Nam…" at bounding box center [702, 392] width 998 height 241
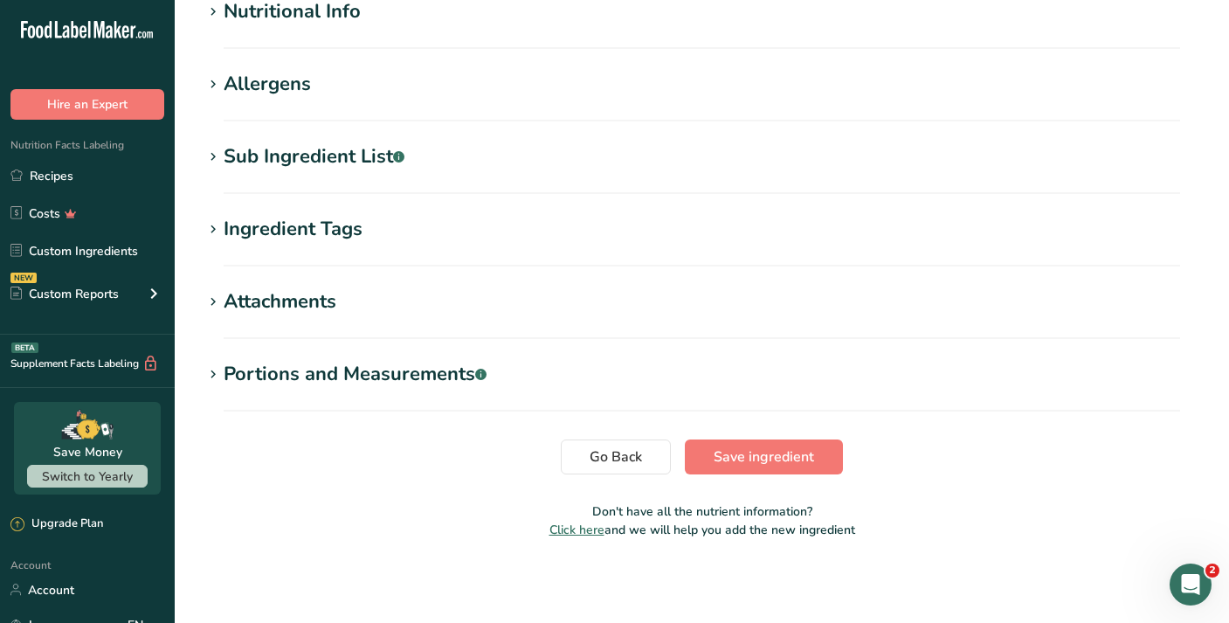
scroll to position [559, 0]
type input "Non-Fat Milk Powder"
click at [311, 176] on section "Sub Ingredient List .a-a{fill:#347362;}.b-a{fill:#fff;} Translate Non-Fat Dry M…" at bounding box center [702, 168] width 998 height 52
click at [314, 161] on div "Sub Ingredient List .a-a{fill:#347362;}.b-a{fill:#fff;}" at bounding box center [314, 156] width 181 height 29
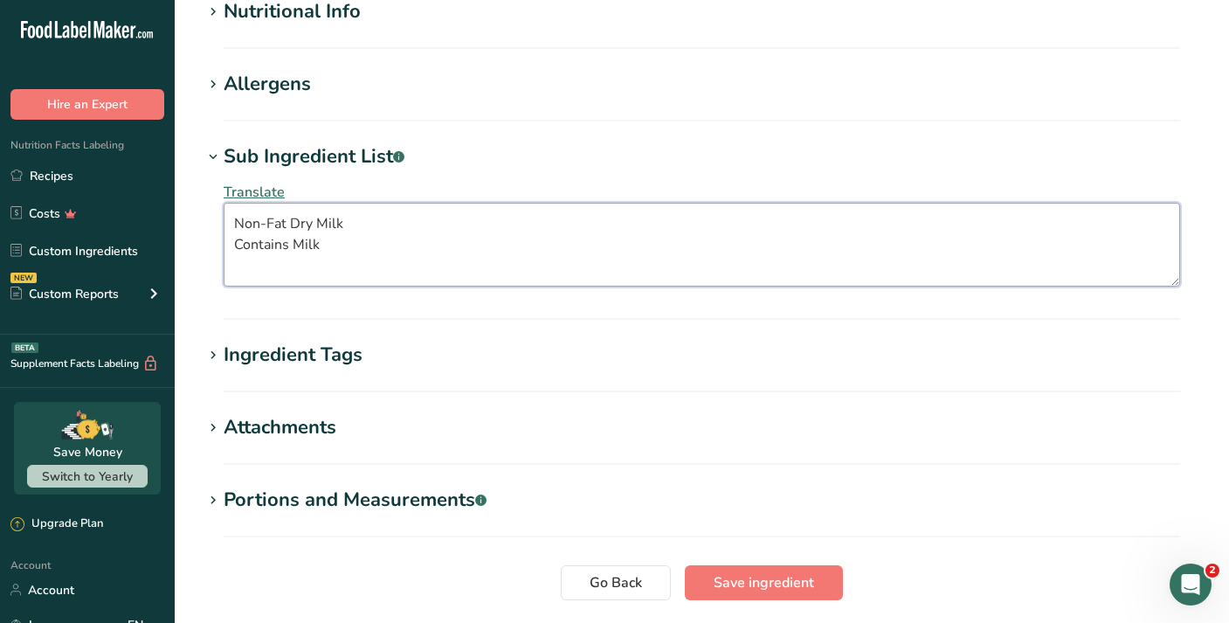
drag, startPoint x: 337, startPoint y: 249, endPoint x: 209, endPoint y: 252, distance: 128.4
click at [209, 252] on div "Translate Non-Fat Dry Milk Contains Milk" at bounding box center [702, 234] width 998 height 126
type textarea "Non-Fat Dry Milk."
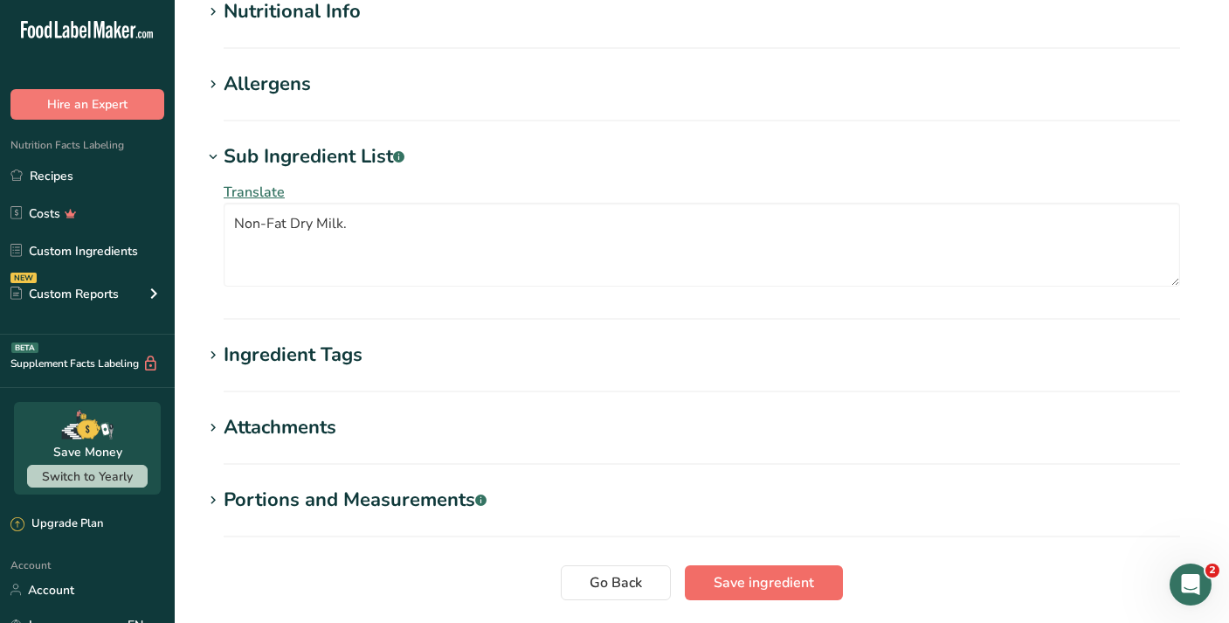
click at [740, 590] on span "Save ingredient" at bounding box center [763, 582] width 100 height 21
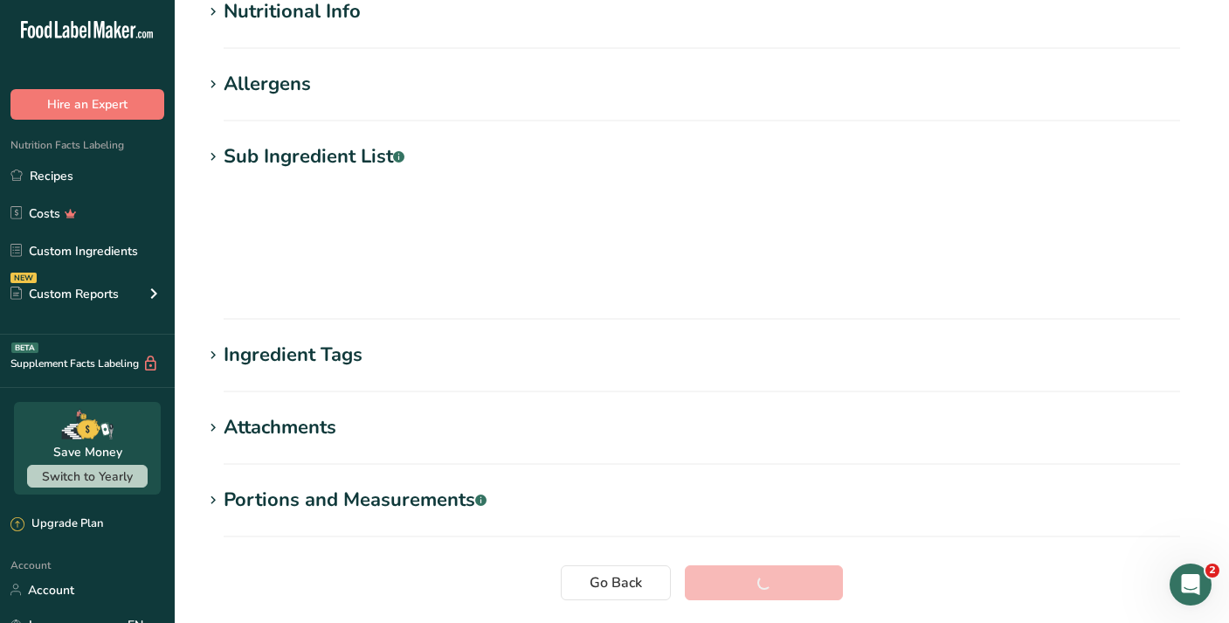
scroll to position [229, 0]
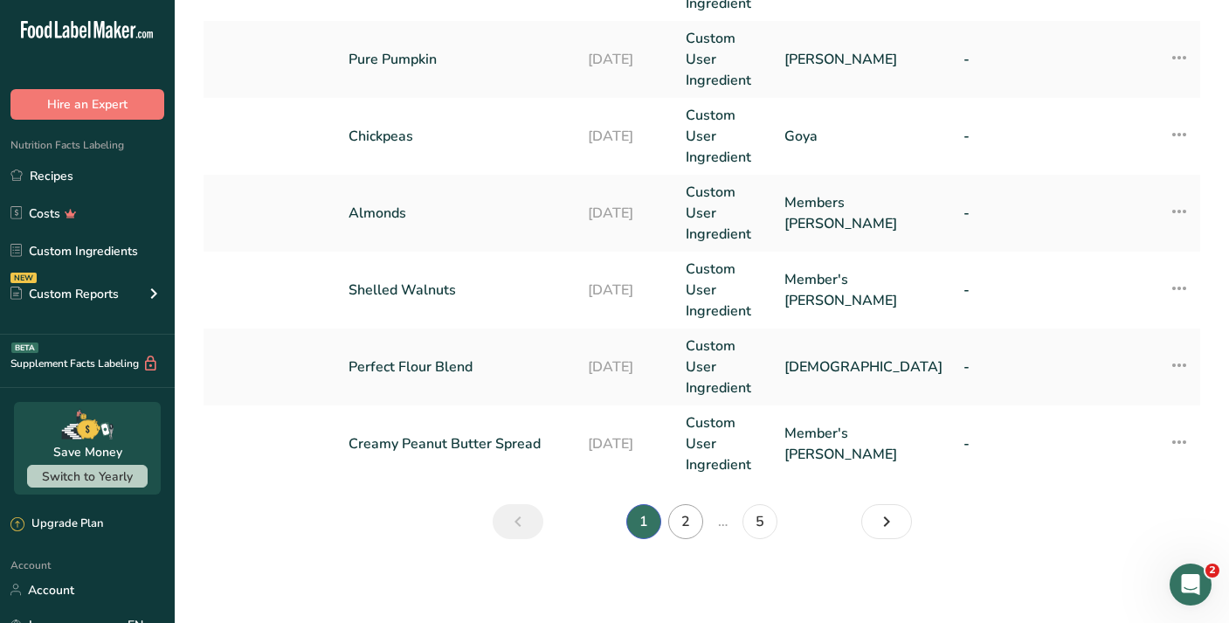
scroll to position [828, 0]
click at [692, 521] on link "2" at bounding box center [685, 521] width 35 height 35
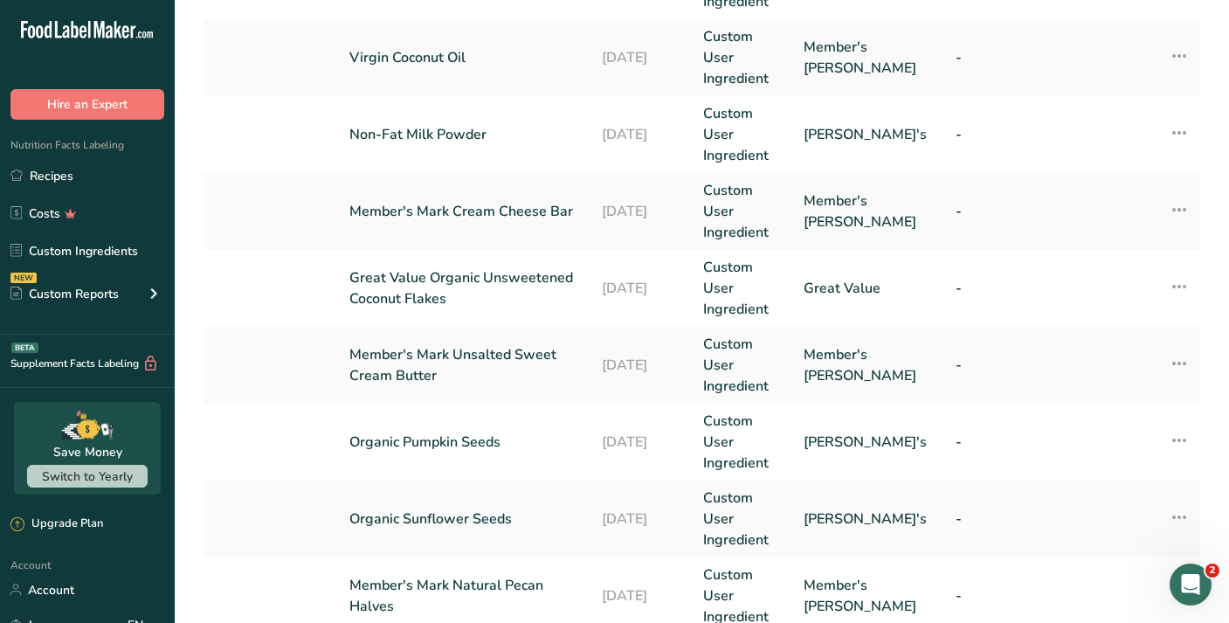
scroll to position [197, 0]
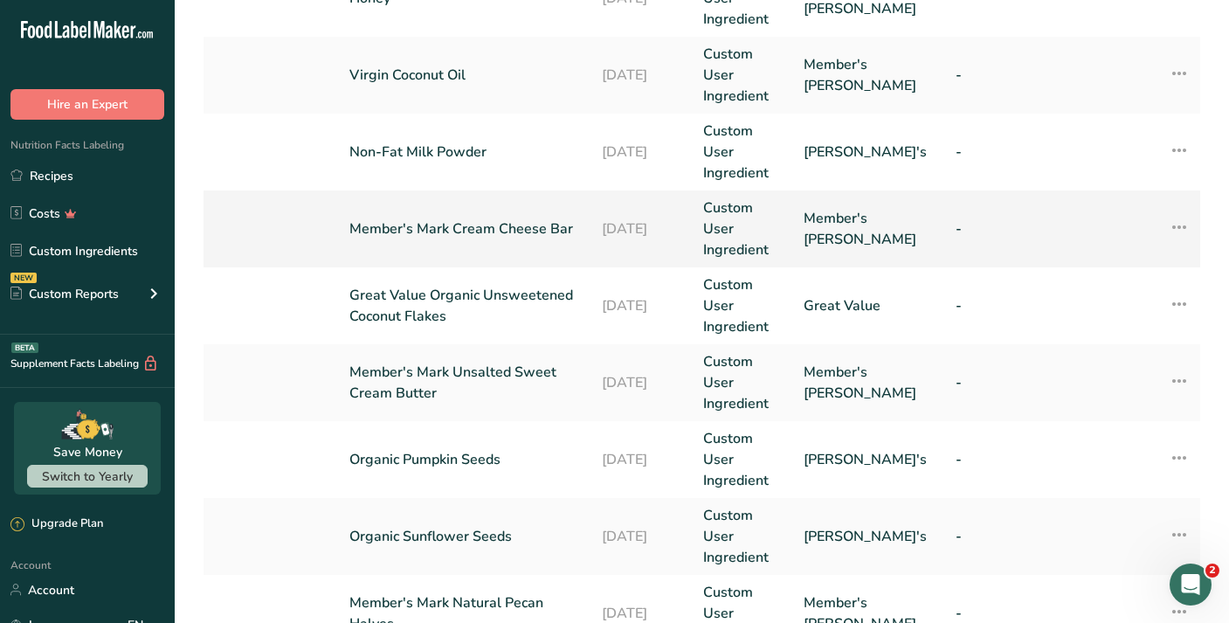
click at [510, 232] on link "Member's Mark Cream Cheese Bar" at bounding box center [464, 228] width 231 height 21
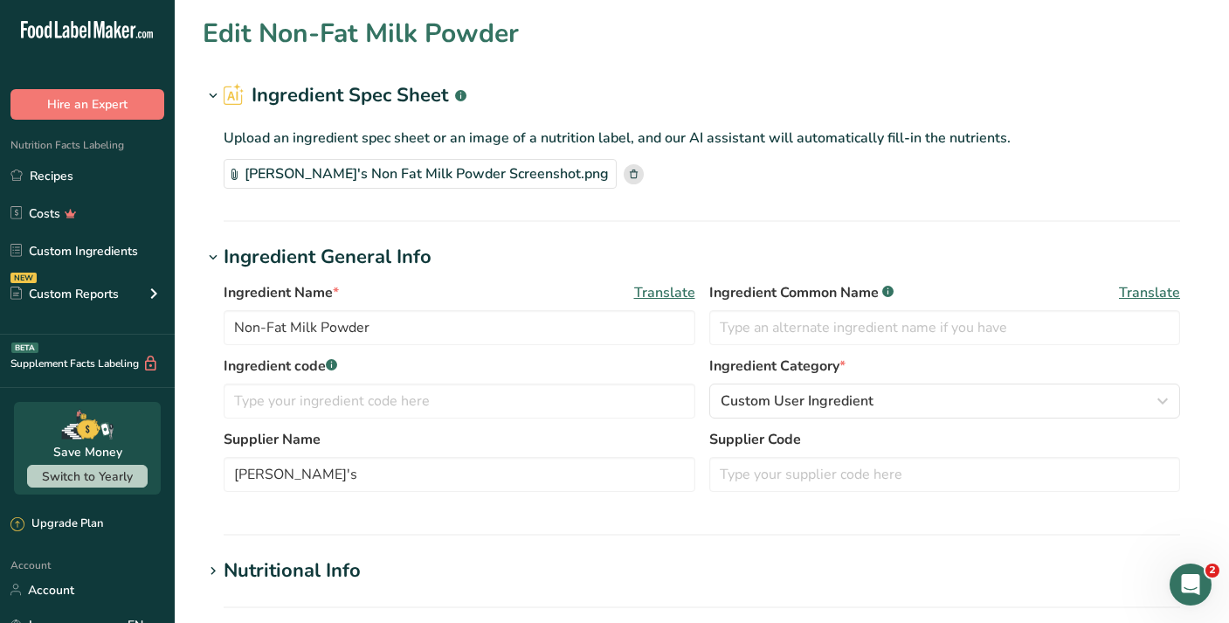
type input "Member's Mark Cream Cheese Bar"
type input "Member's Mark"
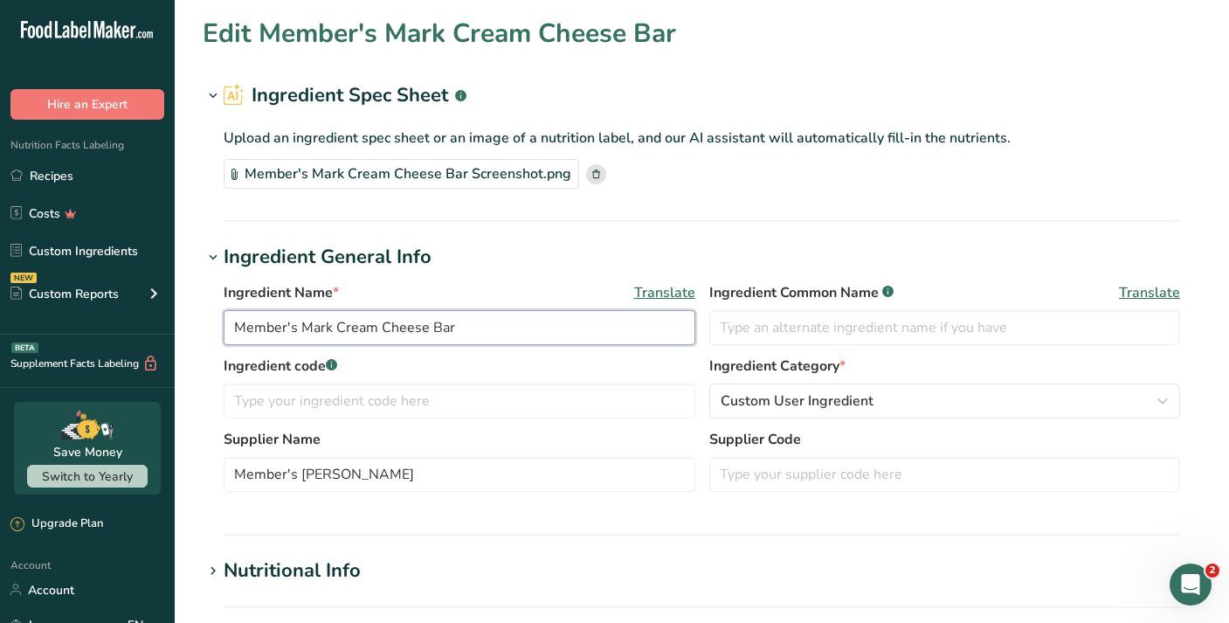
drag, startPoint x: 334, startPoint y: 326, endPoint x: 221, endPoint y: 327, distance: 113.5
click at [221, 327] on div "Ingredient Name * Translate Member's Mark Cream Cheese Bar Ingredient Common Na…" at bounding box center [702, 392] width 998 height 241
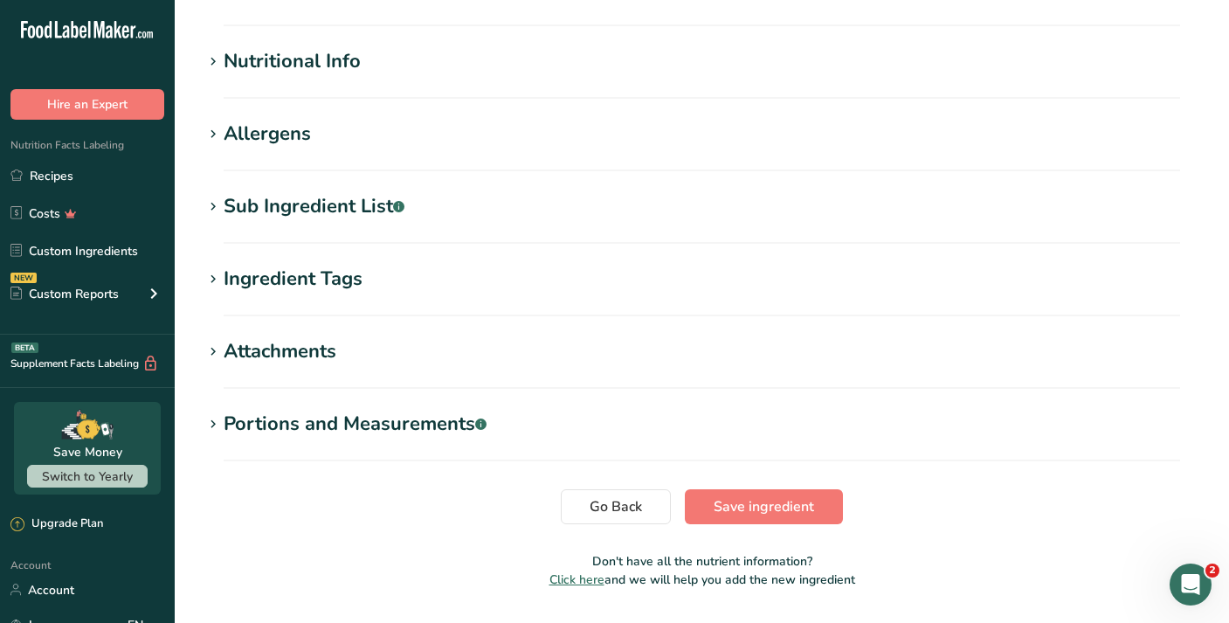
scroll to position [493, 0]
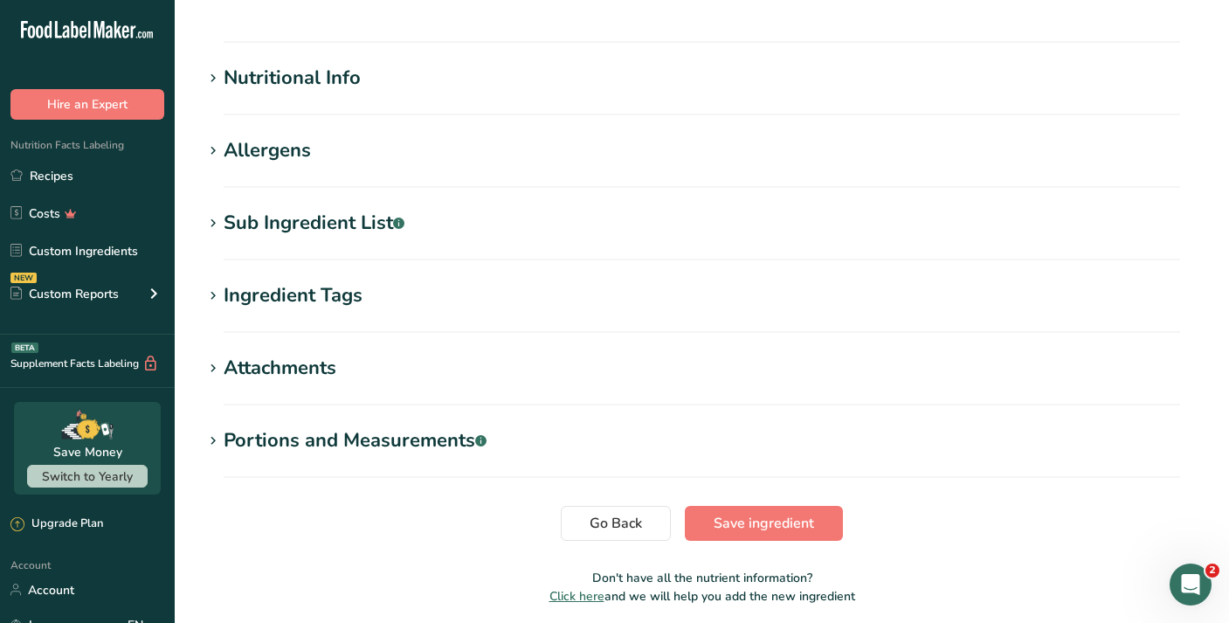
type input "Cream Cheese Bar"
click at [377, 219] on div "Sub Ingredient List .a-a{fill:#347362;}.b-a{fill:#fff;}" at bounding box center [314, 223] width 181 height 29
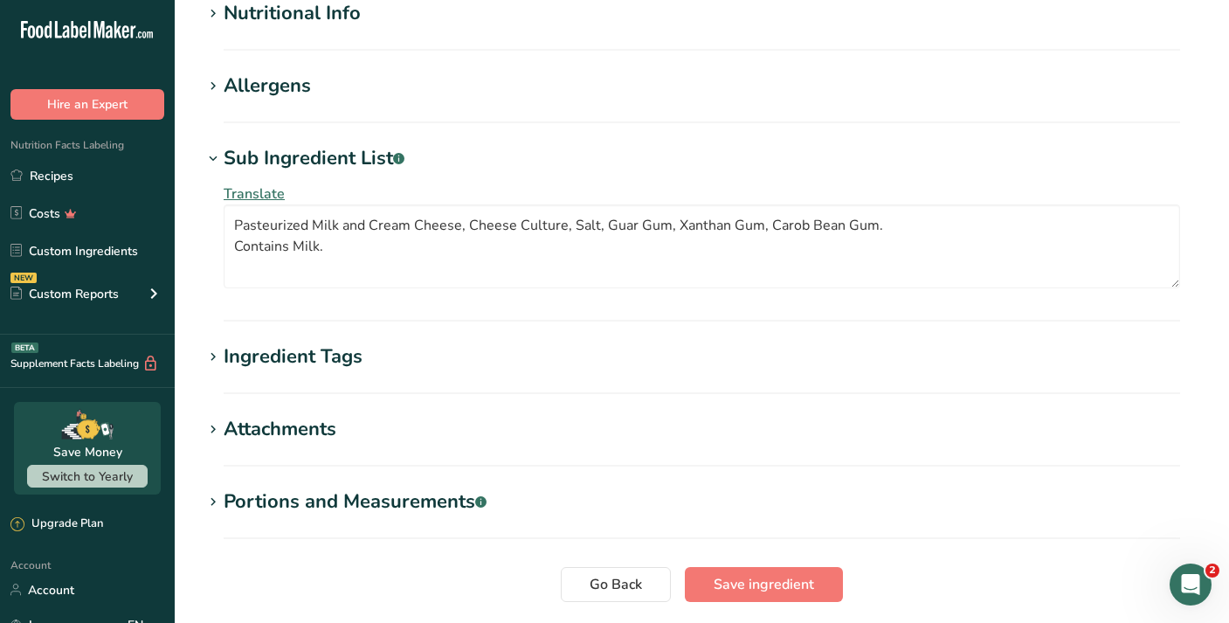
scroll to position [564, 0]
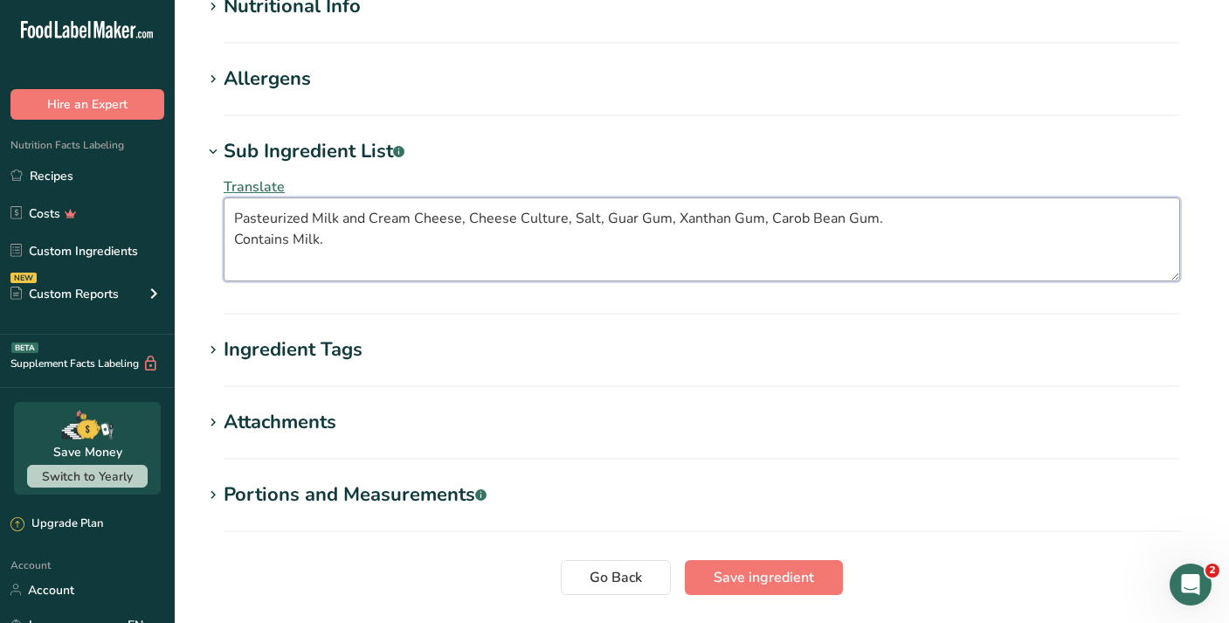
drag, startPoint x: 340, startPoint y: 237, endPoint x: 211, endPoint y: 238, distance: 128.4
click at [211, 238] on div "Translate Pasteurized Milk and Cream Cheese, Cheese Culture, Salt, Guar Gum, Xa…" at bounding box center [702, 229] width 998 height 126
type textarea "Pasteurized Milk and Cream Cheese, Cheese Culture, Salt, Guar Gum, Xanthan Gum,…"
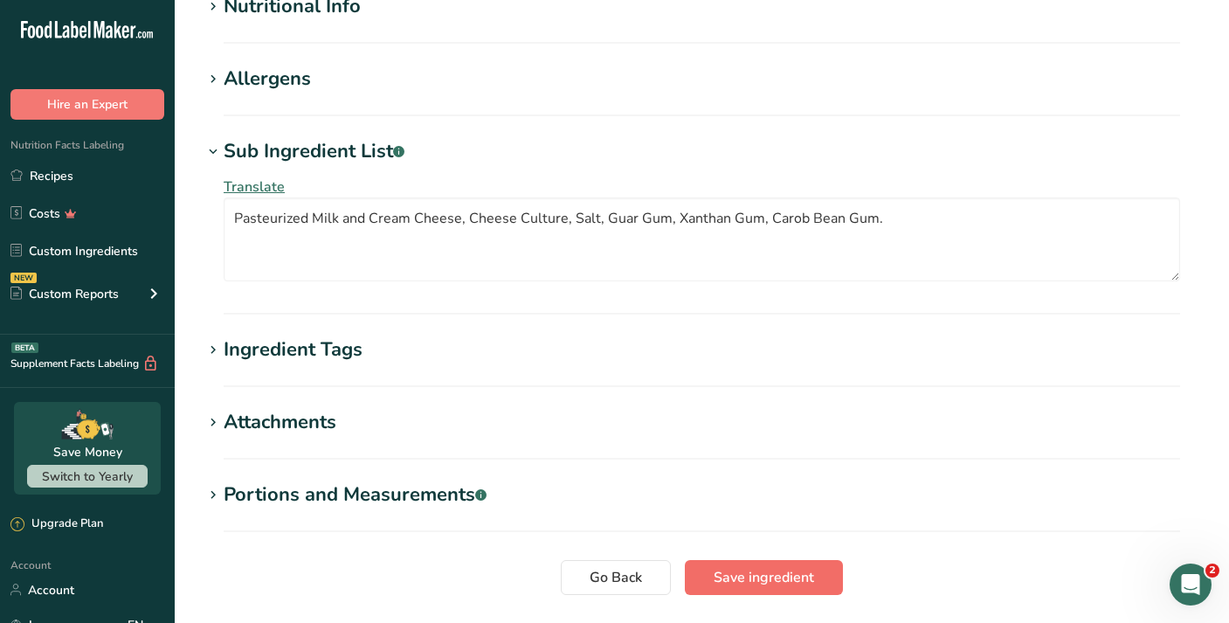
click at [727, 588] on button "Save ingredient" at bounding box center [764, 577] width 158 height 35
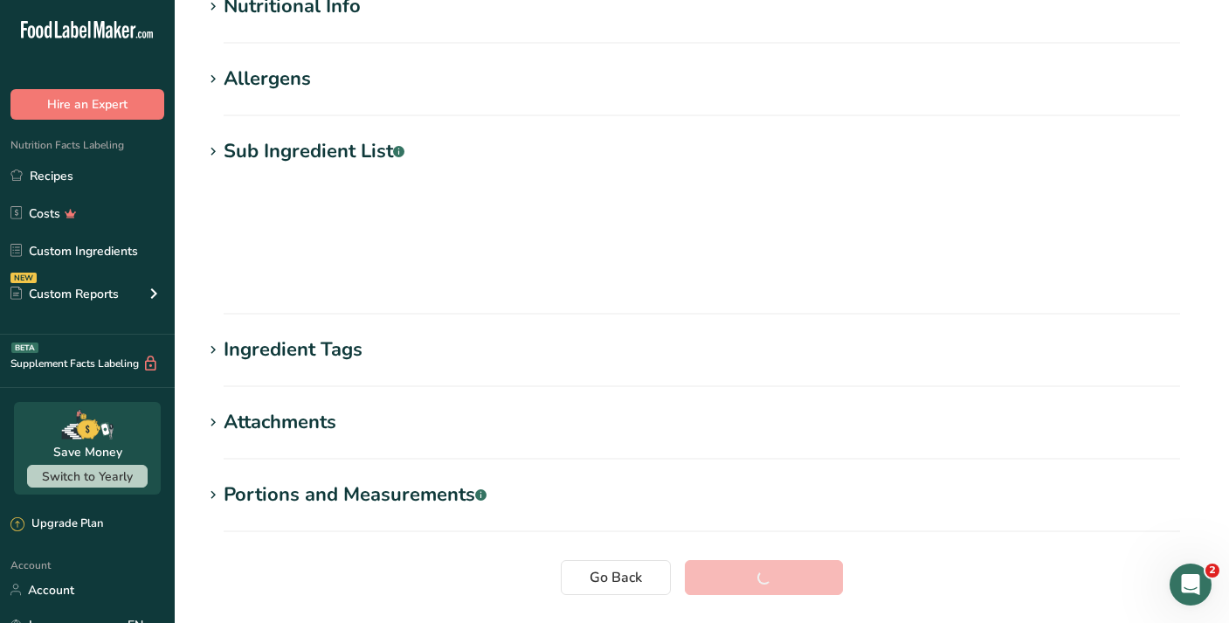
scroll to position [229, 0]
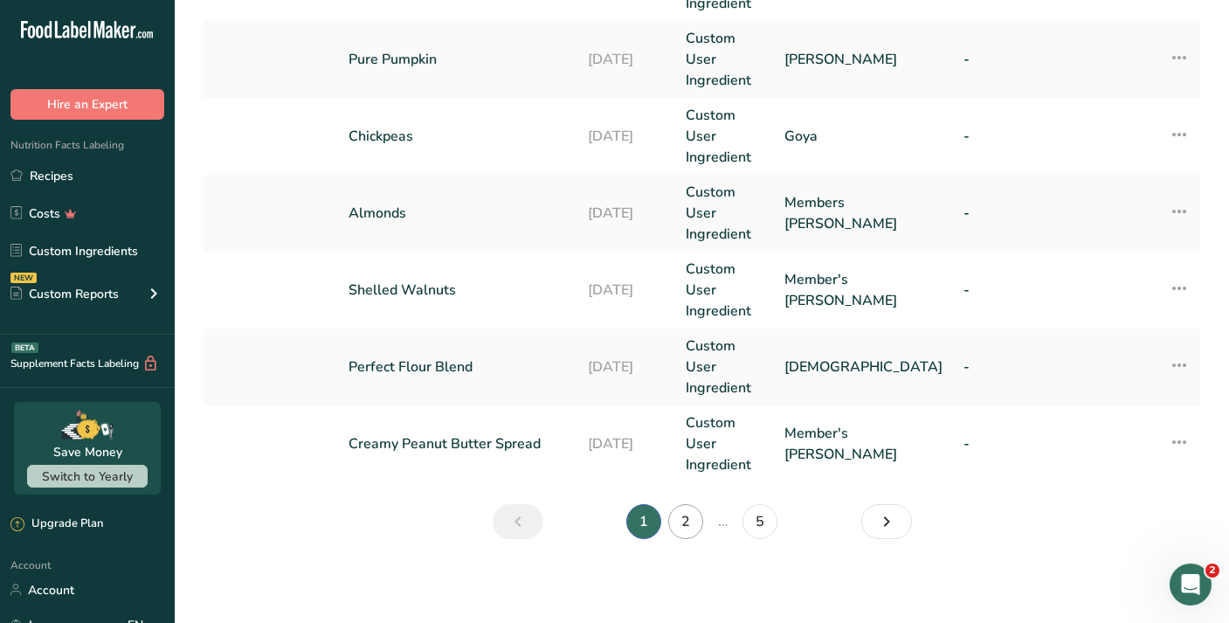
scroll to position [828, 0]
click at [693, 524] on link "2" at bounding box center [685, 521] width 35 height 35
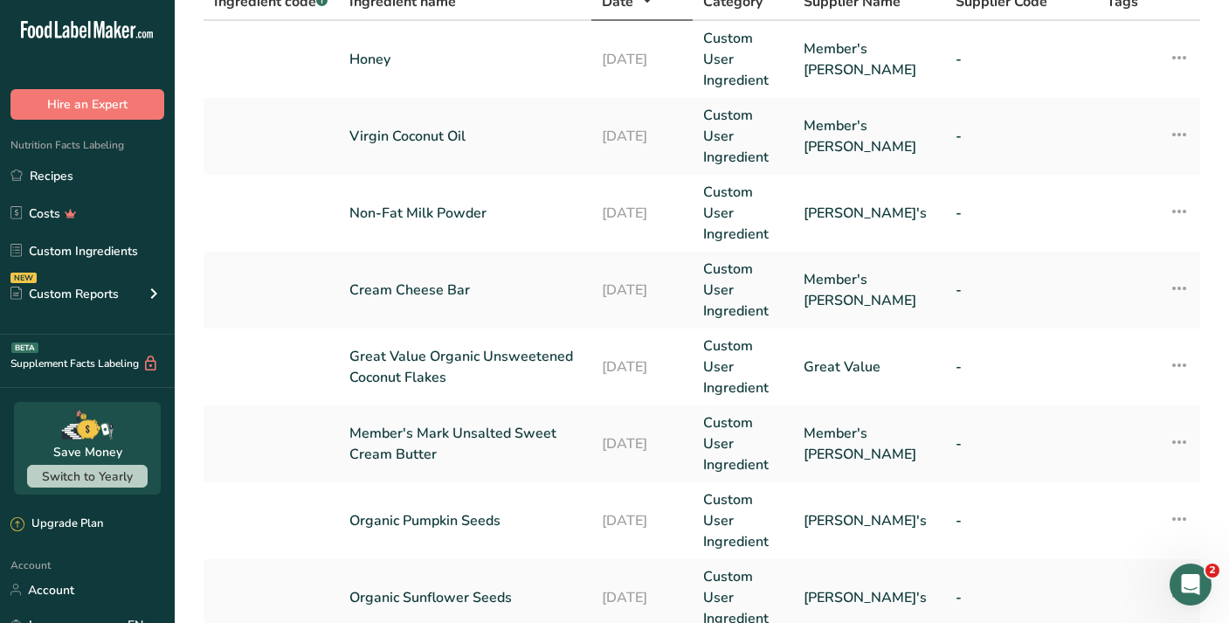
scroll to position [139, 0]
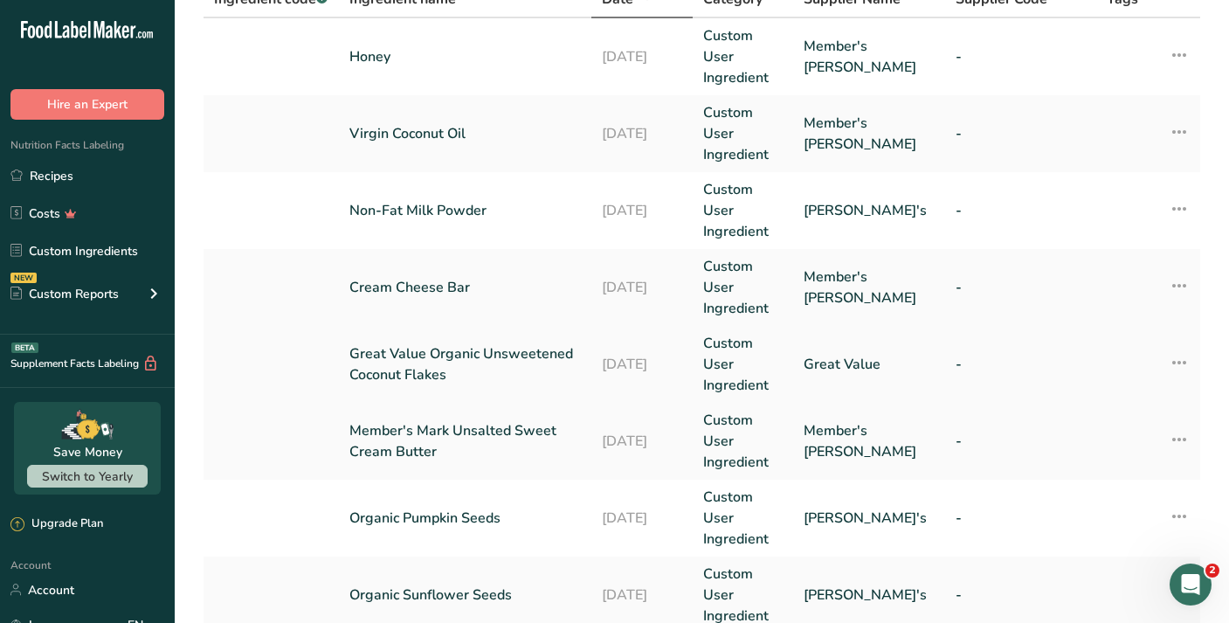
click at [525, 358] on link "Great Value Organic Unsweetened Coconut Flakes" at bounding box center [464, 364] width 231 height 42
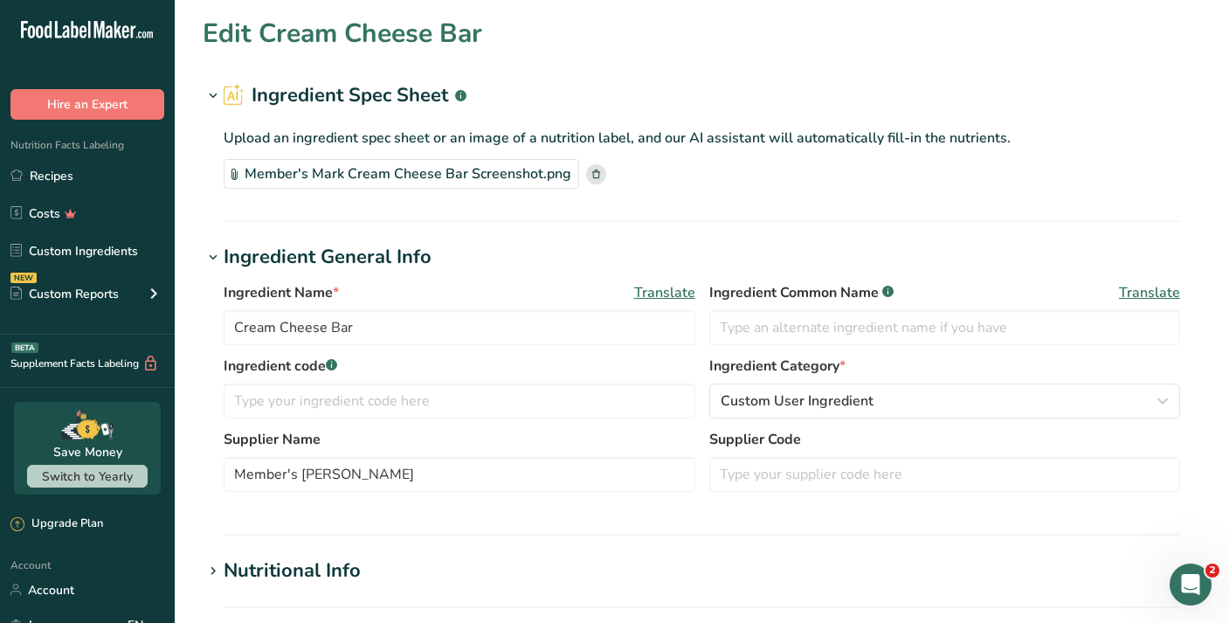
type input "Great Value Organic Unsweetened Coconut Flakes"
type input "Great Value"
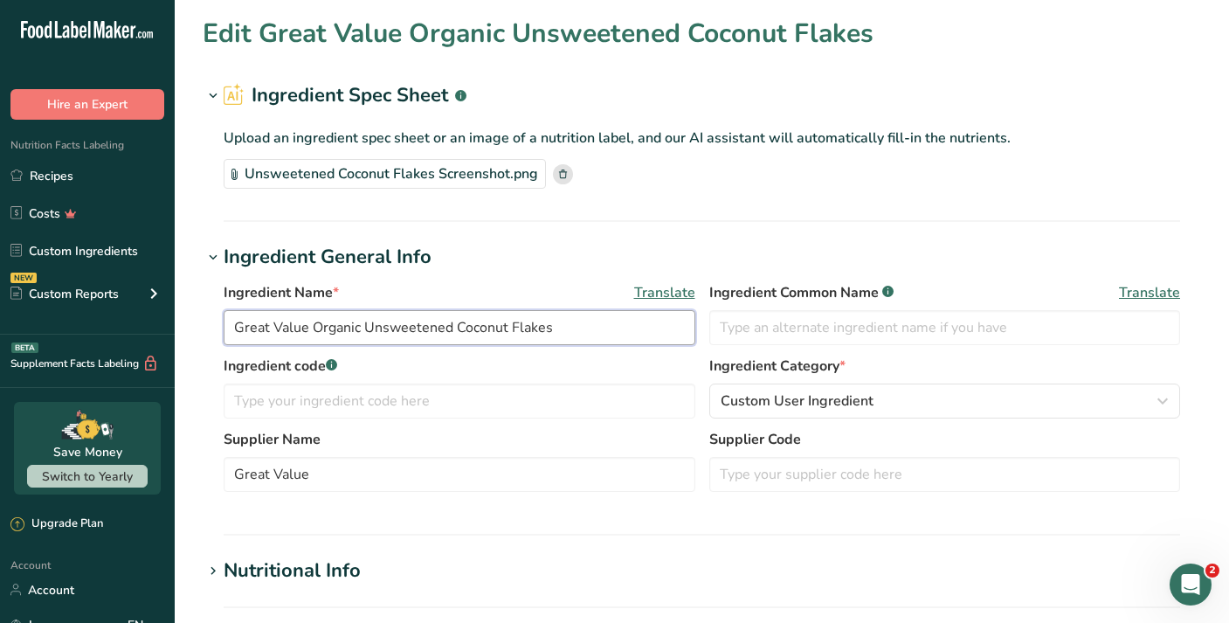
click at [366, 327] on input "Great Value Organic Unsweetened Coconut Flakes" at bounding box center [460, 327] width 472 height 35
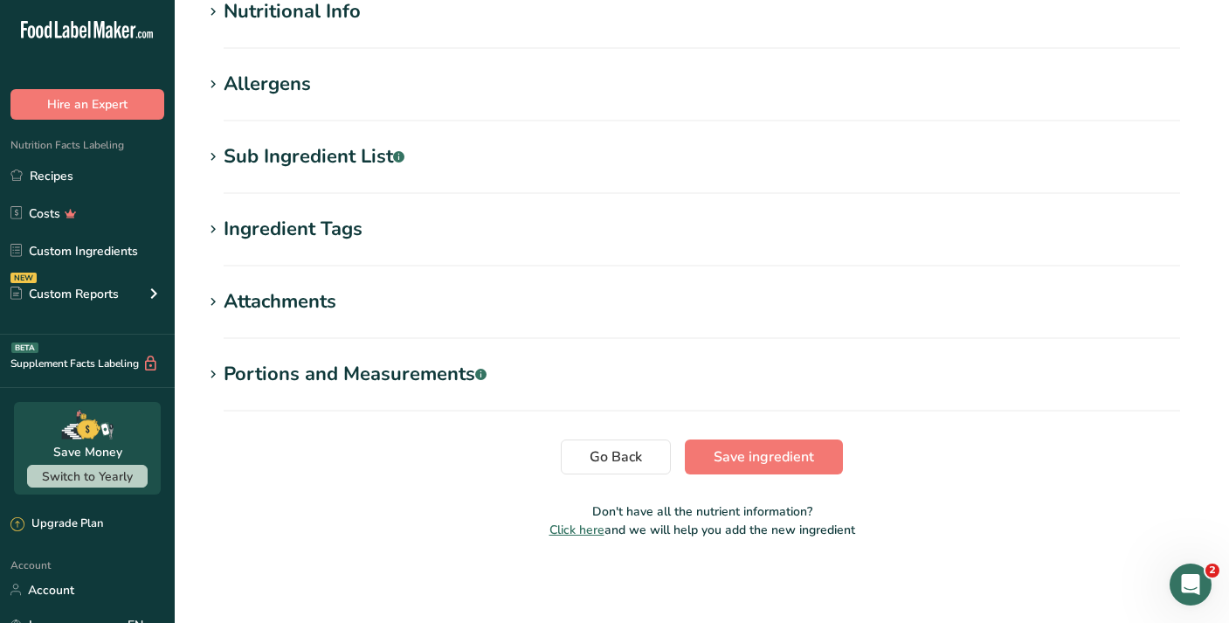
scroll to position [559, 0]
type input "Unsweetened Coconut Flakes"
click at [362, 153] on div "Sub Ingredient List .a-a{fill:#347362;}.b-a{fill:#fff;}" at bounding box center [314, 156] width 181 height 29
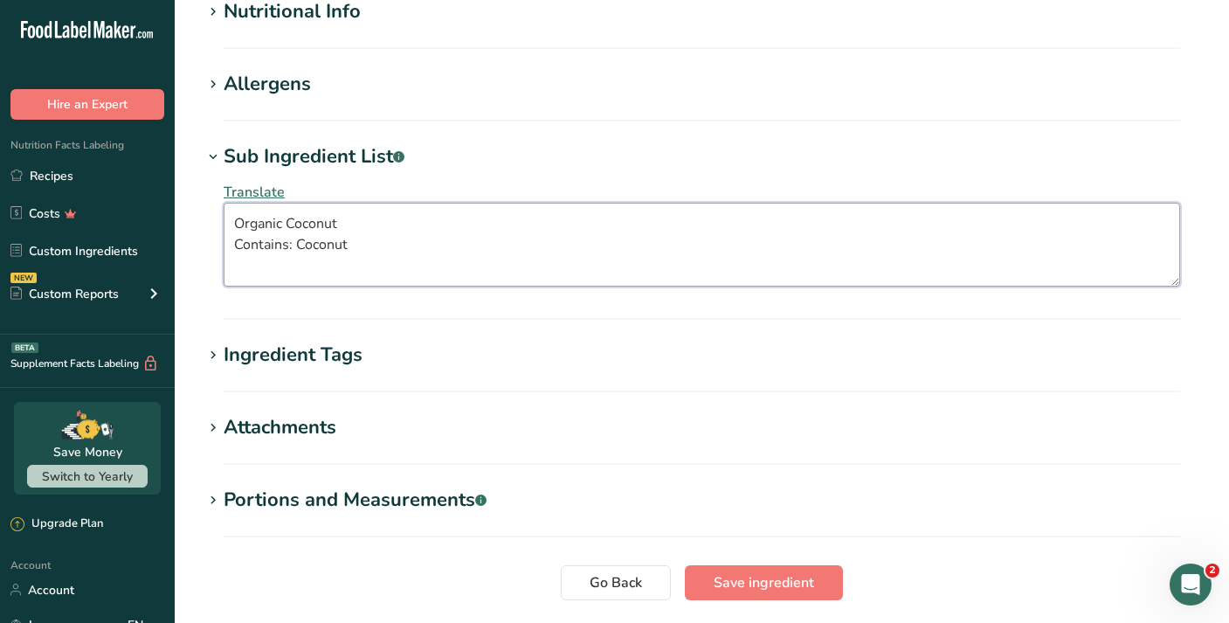
drag, startPoint x: 372, startPoint y: 239, endPoint x: 196, endPoint y: 260, distance: 176.8
click at [196, 260] on section "Edit Unsweetened Coconut Flakes Ingredient Spec Sheet .a-a{fill:#347362;}.b-a{f…" at bounding box center [702, 66] width 1054 height 1251
type textarea "Organic Coconut."
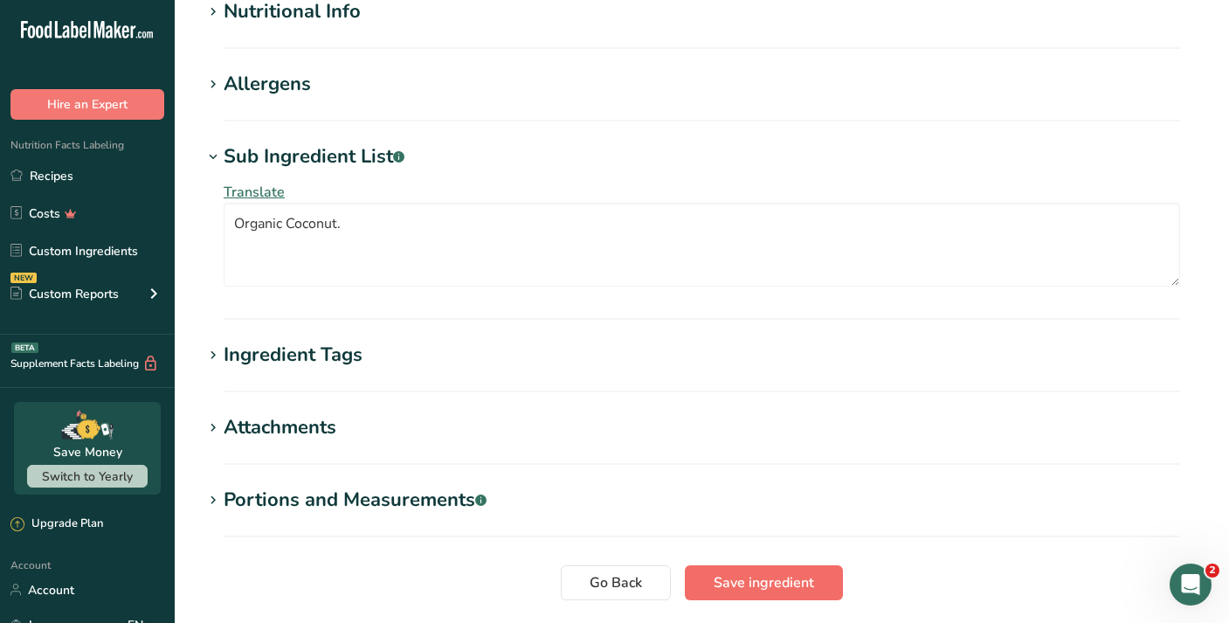
click at [796, 577] on span "Save ingredient" at bounding box center [763, 582] width 100 height 21
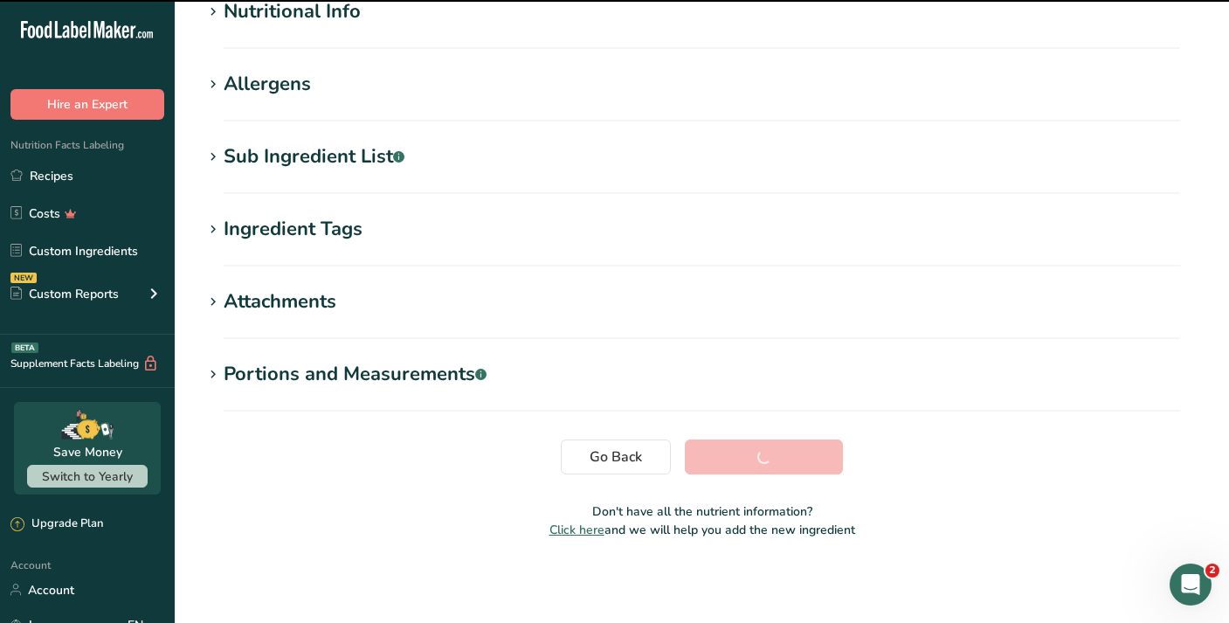
scroll to position [229, 0]
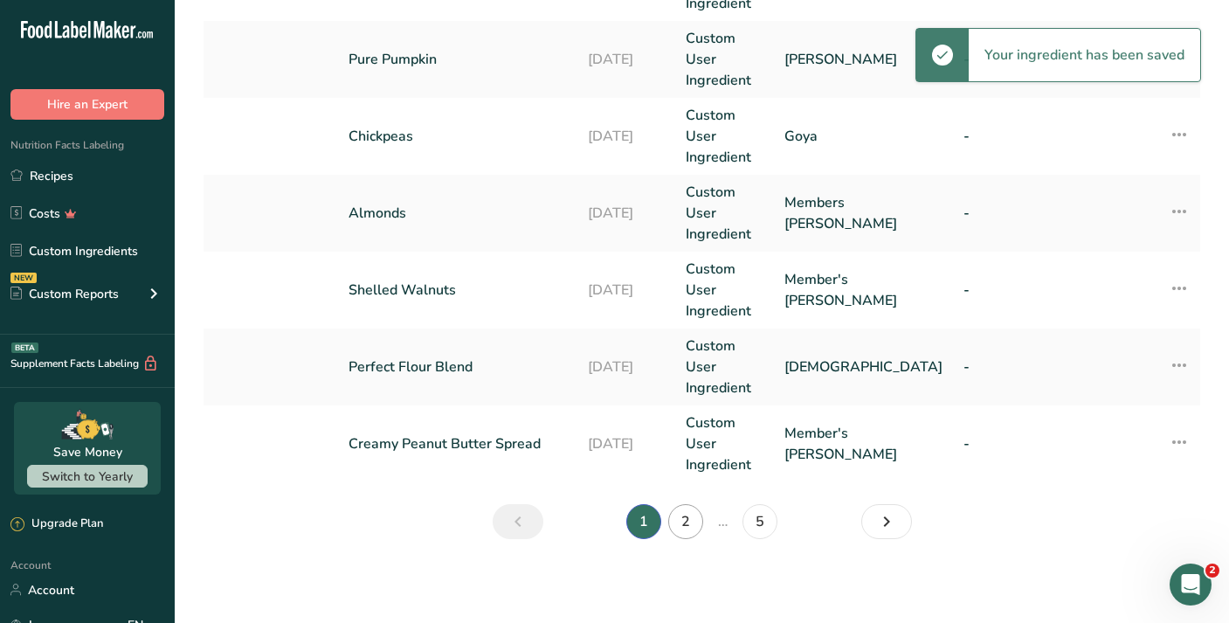
scroll to position [828, 0]
click at [678, 516] on link "2" at bounding box center [685, 521] width 35 height 35
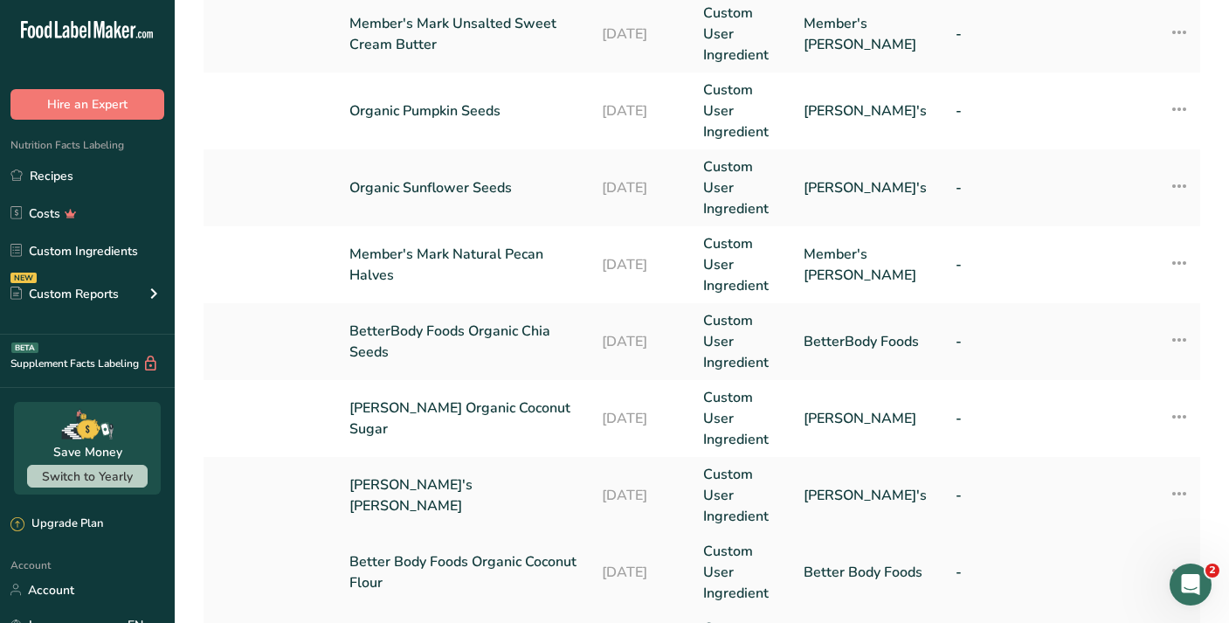
scroll to position [545, 0]
click at [513, 265] on link "Member's Mark Natural Pecan Halves" at bounding box center [464, 266] width 231 height 42
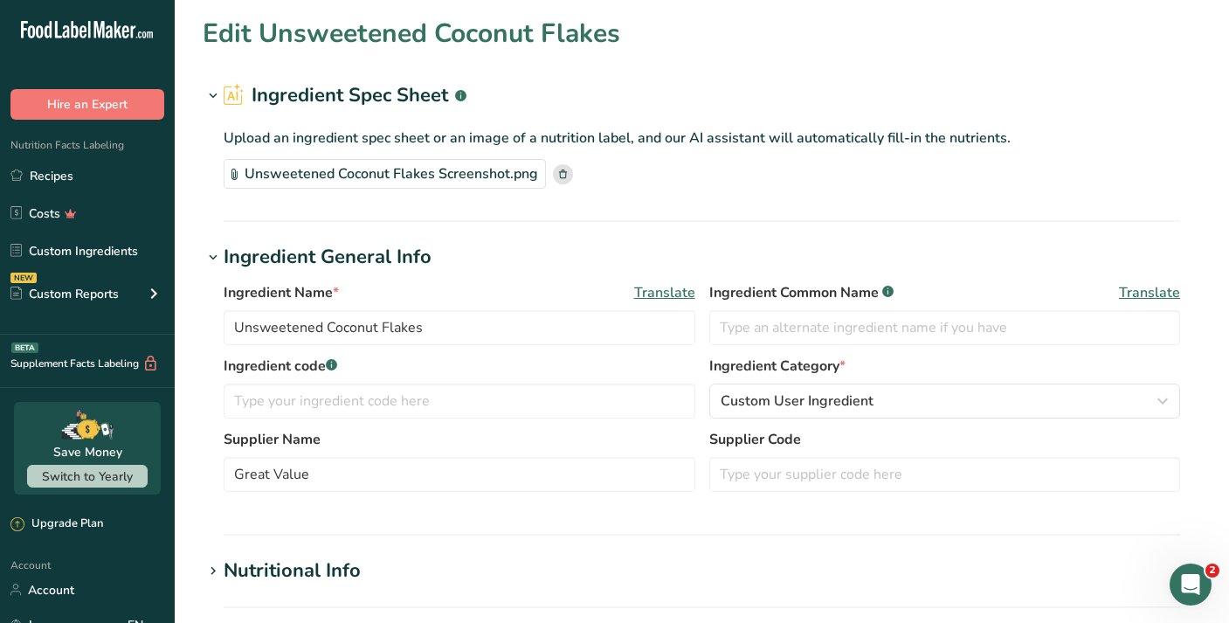
type input "Member's Mark Natural Pecan Halves"
type input "Member's Mark"
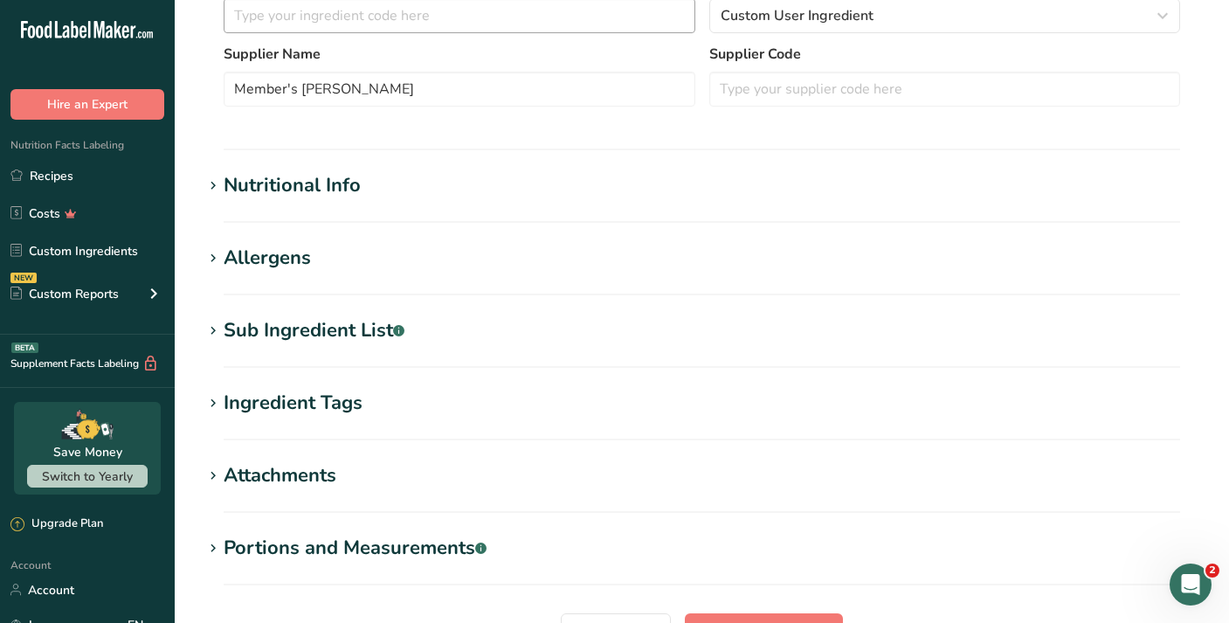
scroll to position [465, 0]
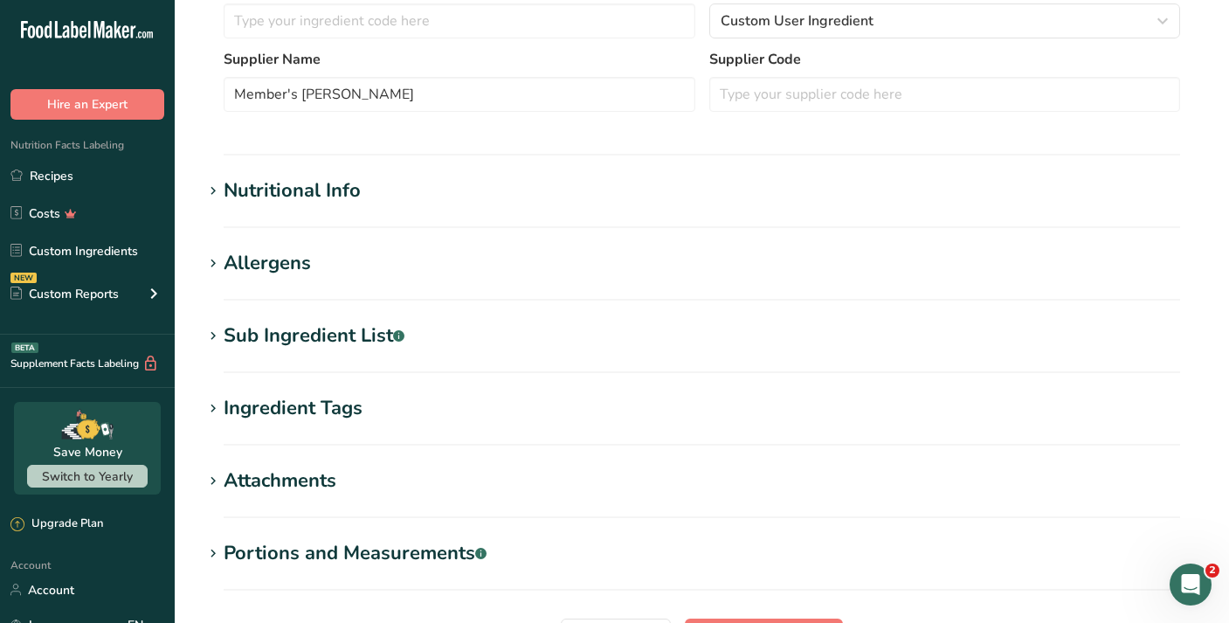
click at [299, 330] on div "Sub Ingredient List .a-a{fill:#347362;}.b-a{fill:#fff;}" at bounding box center [314, 335] width 181 height 29
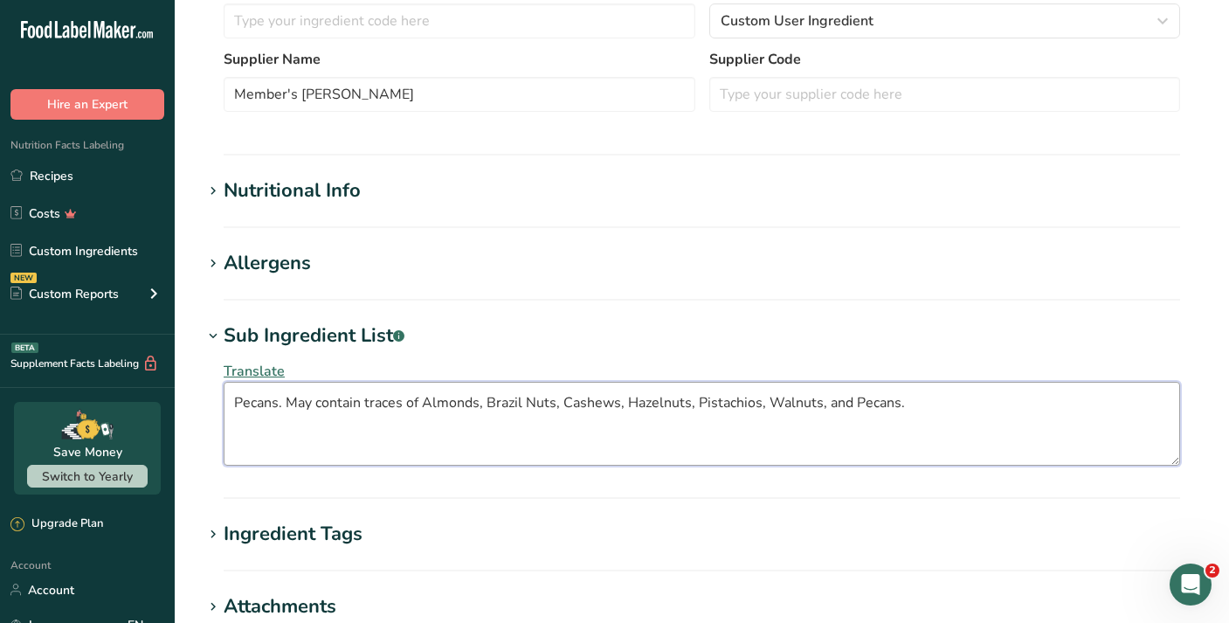
drag, startPoint x: 287, startPoint y: 404, endPoint x: 917, endPoint y: 409, distance: 629.7
click at [917, 409] on textarea "Pecans. May contain traces of Almonds, Brazil Nuts, Cashews, Hazelnuts, Pistach…" at bounding box center [702, 424] width 956 height 84
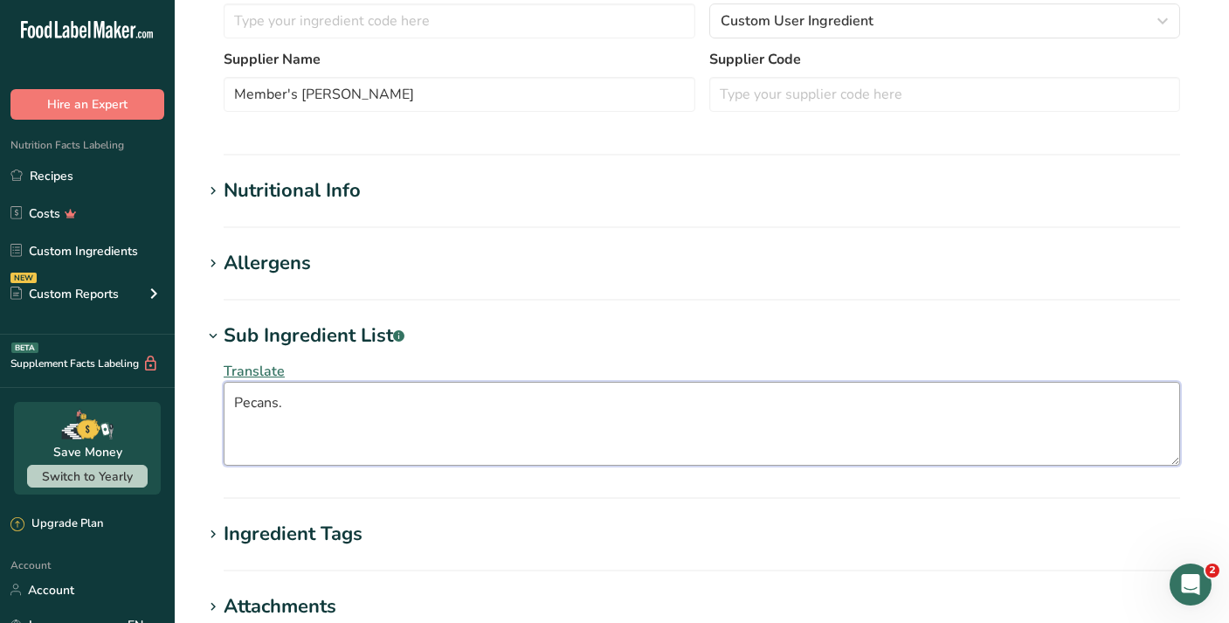
type textarea "Pecans."
click at [359, 193] on div "Nutritional Info" at bounding box center [292, 190] width 137 height 29
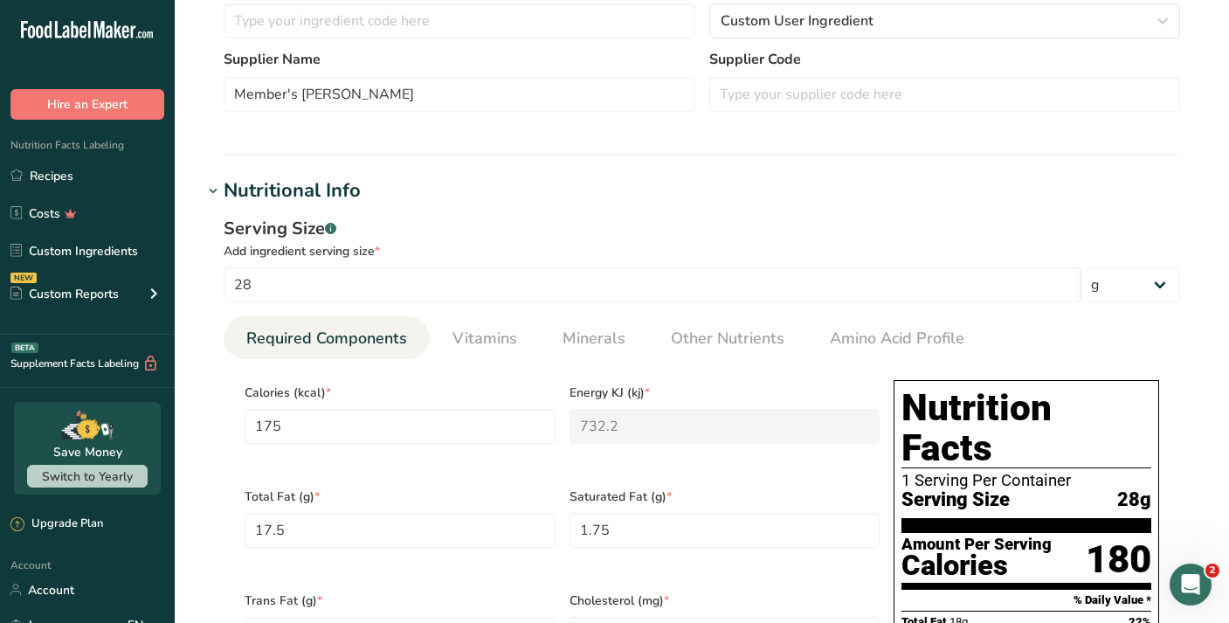
click at [359, 193] on div "Nutritional Info" at bounding box center [292, 190] width 137 height 29
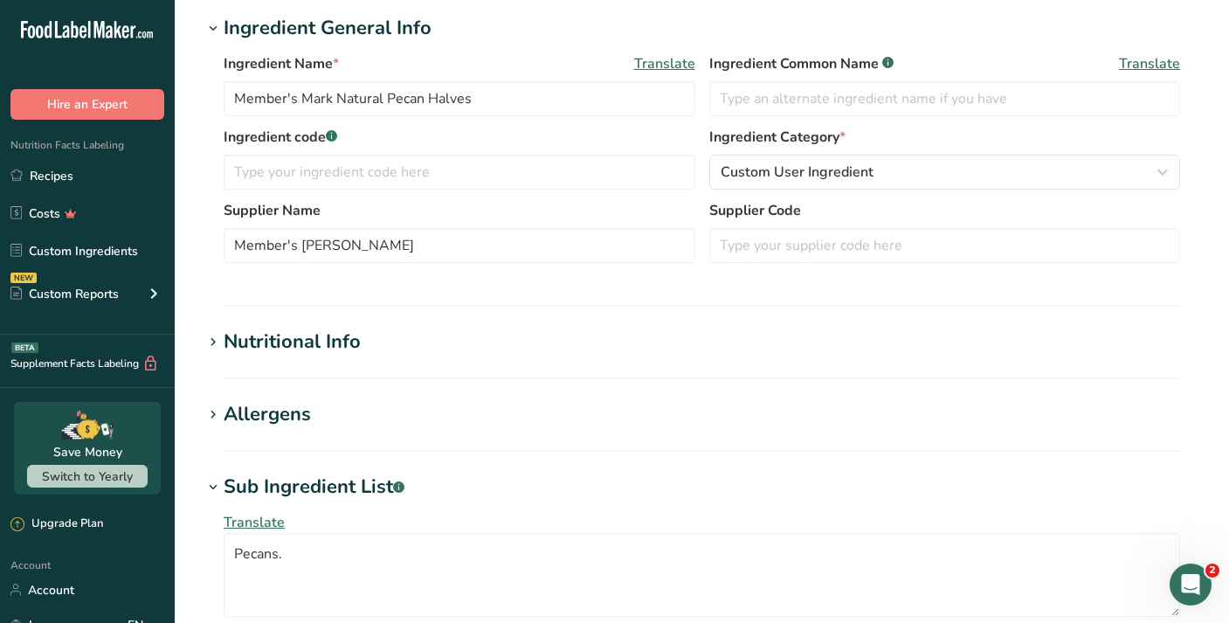
scroll to position [262, 0]
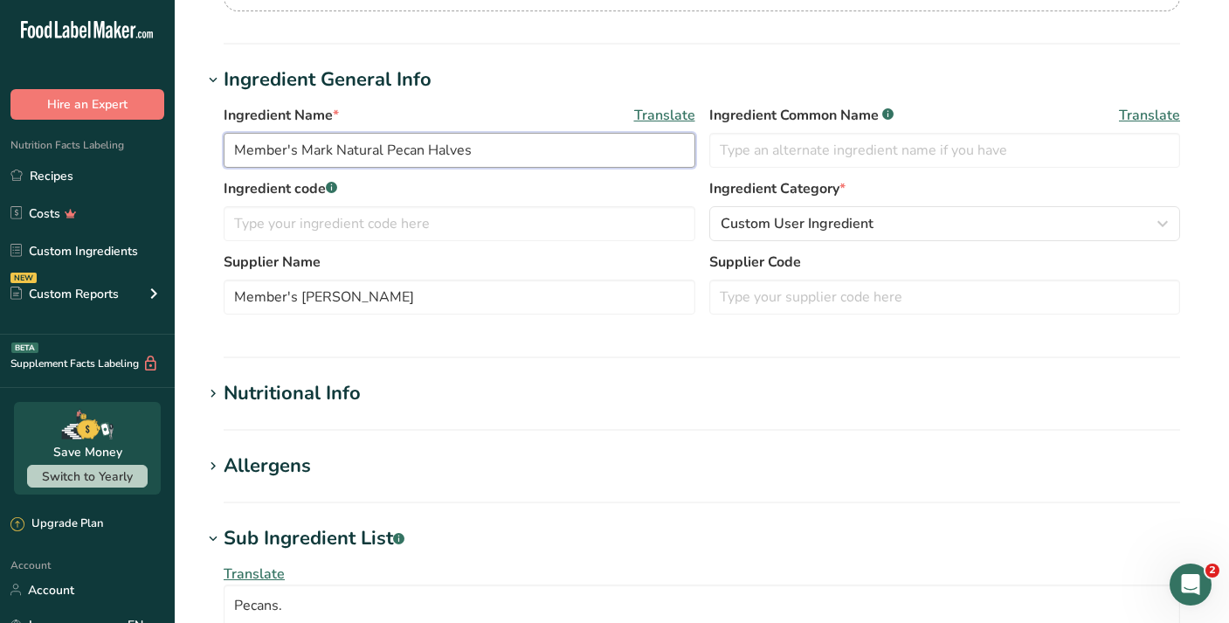
drag, startPoint x: 384, startPoint y: 149, endPoint x: 197, endPoint y: 160, distance: 187.2
click at [387, 148] on input "Member's Mark Natural Pecan Halves" at bounding box center [460, 150] width 472 height 35
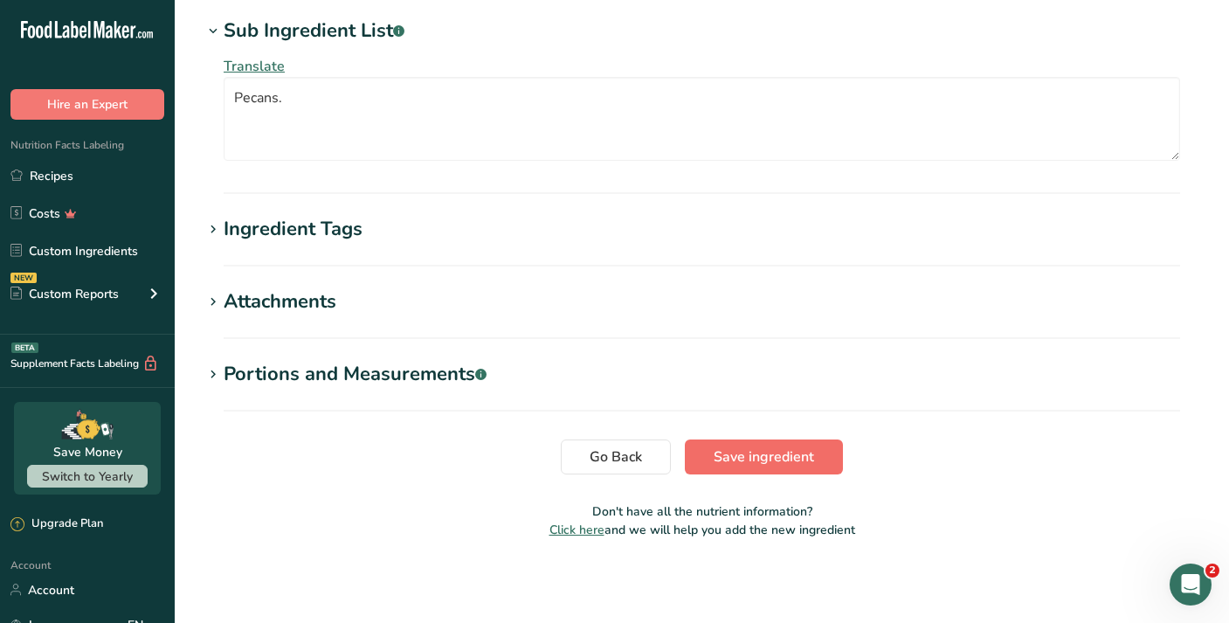
type input "Pecan Halves"
click at [804, 463] on span "Save ingredient" at bounding box center [763, 456] width 100 height 21
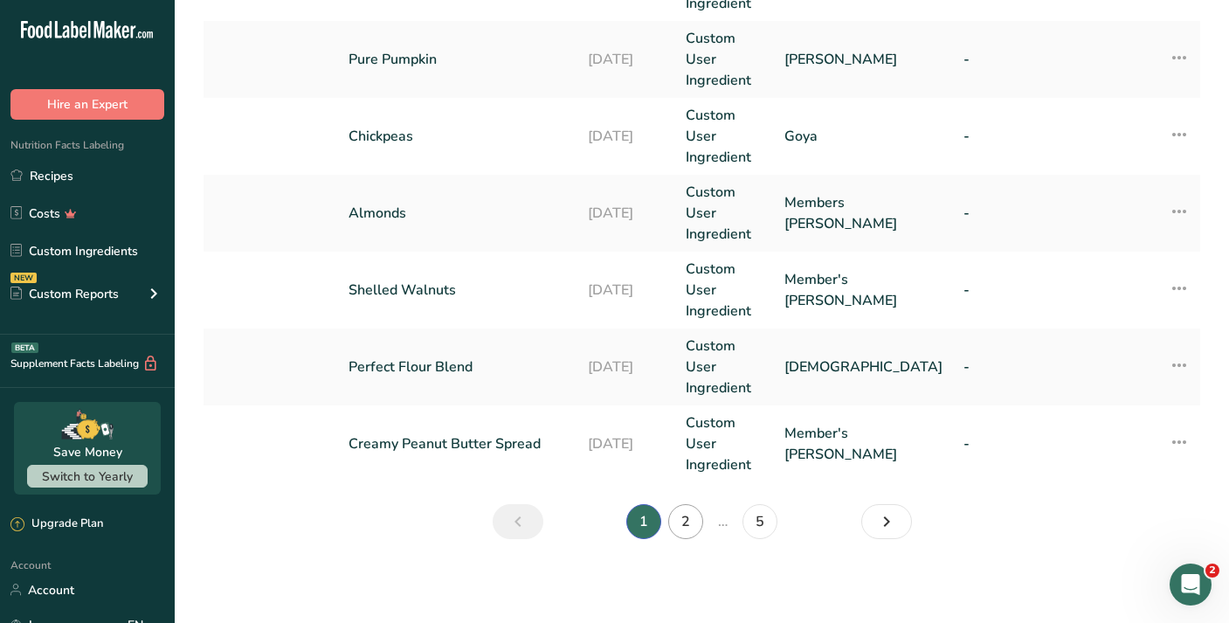
scroll to position [828, 0]
click at [681, 515] on link "2" at bounding box center [685, 521] width 35 height 35
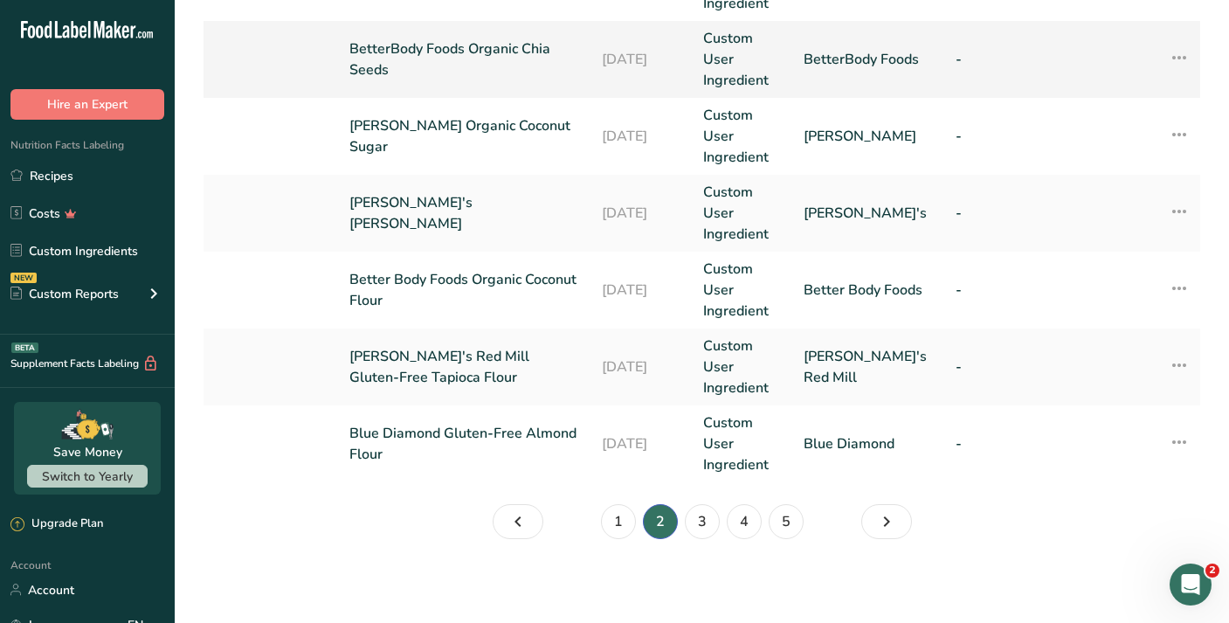
scroll to position [828, 0]
click at [477, 45] on link "BetterBody Foods Organic Chia Seeds" at bounding box center [464, 59] width 231 height 42
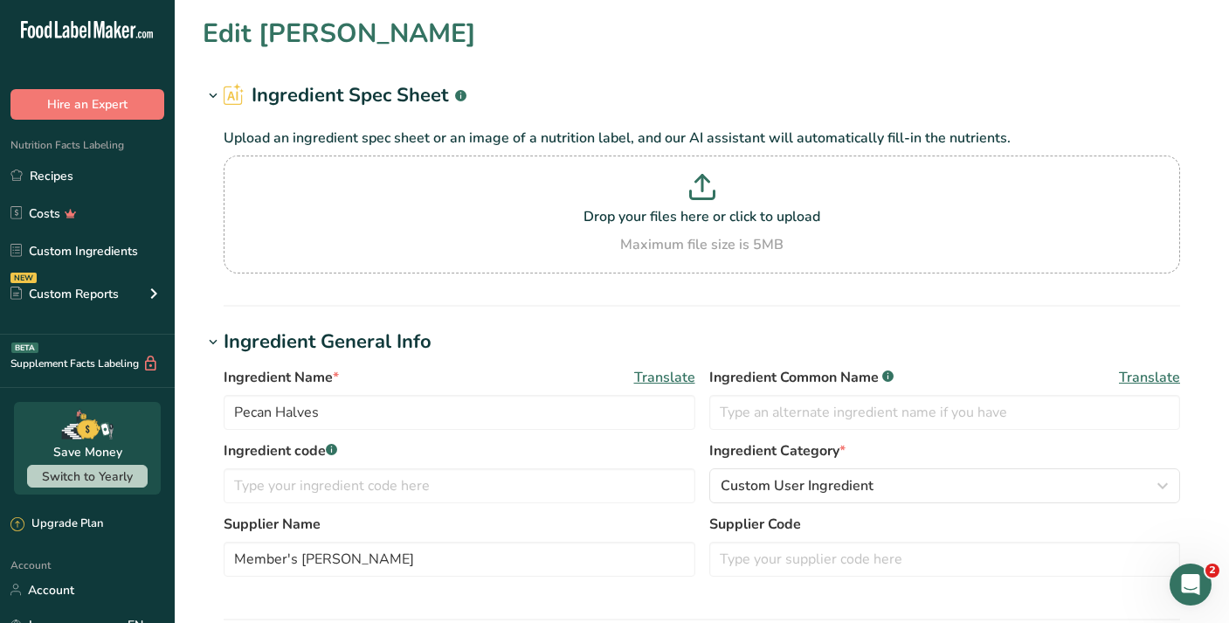
type input "BetterBody Foods Organic Chia Seeds"
type input "BetterBody Foods"
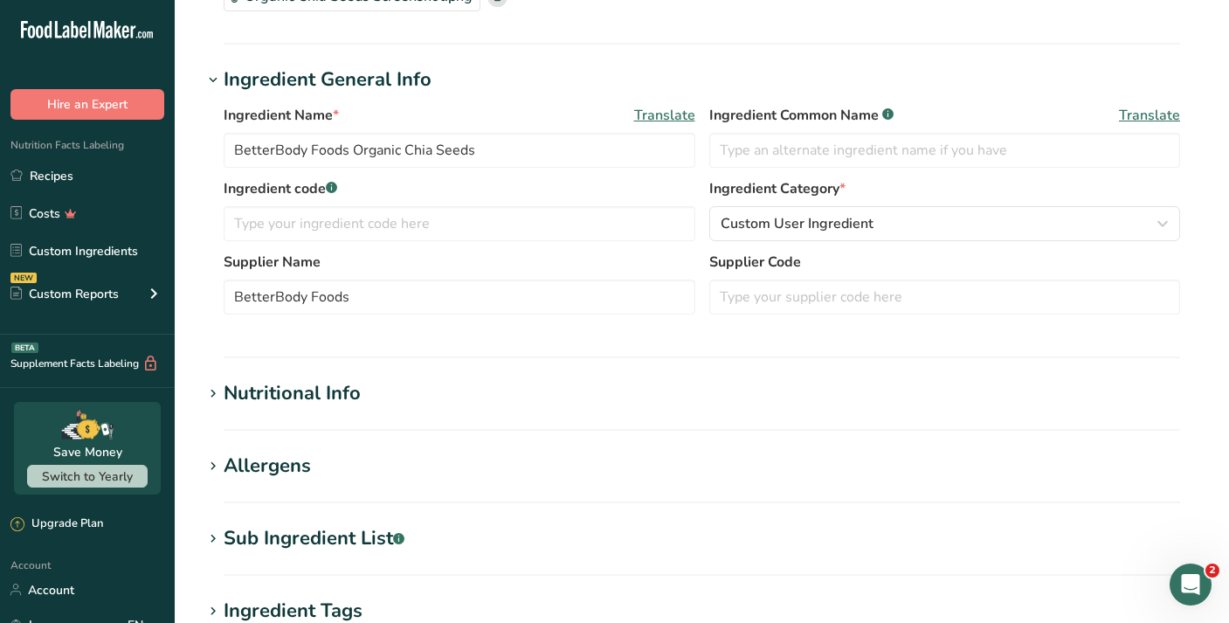
scroll to position [178, 0]
drag, startPoint x: 353, startPoint y: 153, endPoint x: 279, endPoint y: 153, distance: 73.4
drag, startPoint x: 403, startPoint y: 148, endPoint x: 230, endPoint y: 152, distance: 173.0
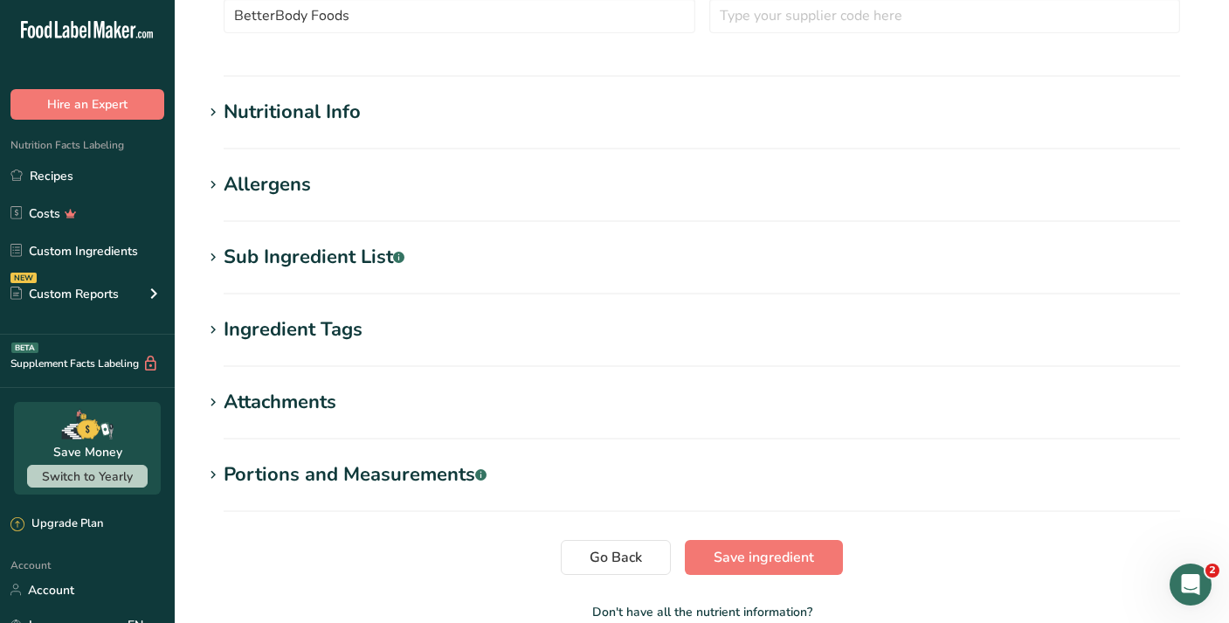
scroll to position [468, 0]
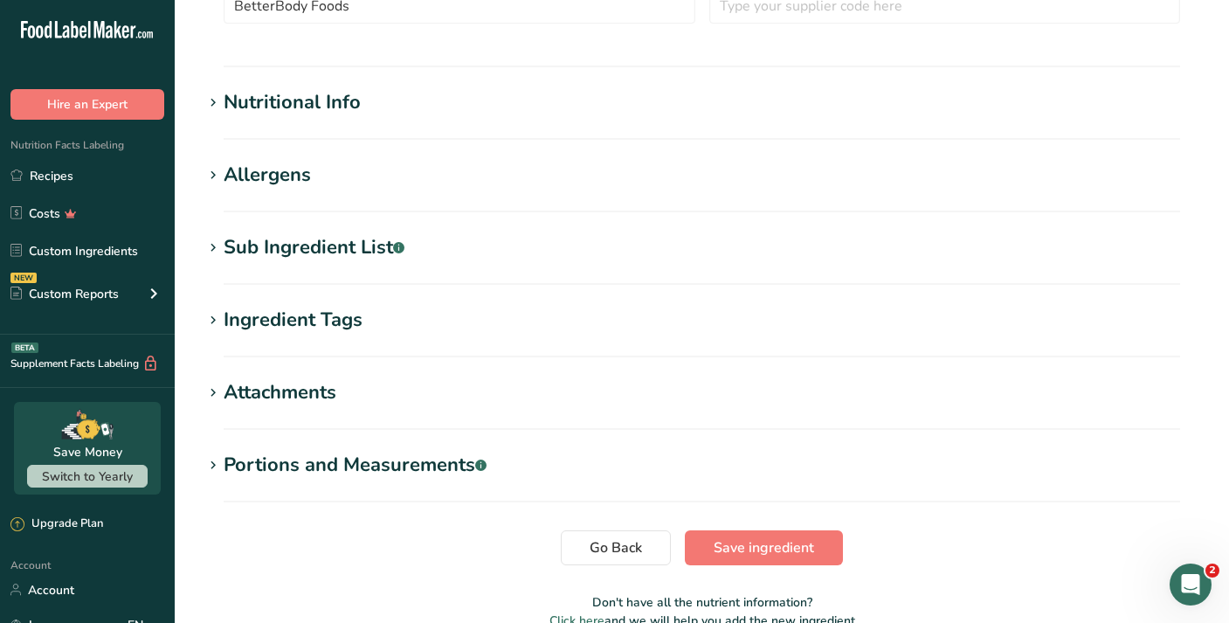
type input "Chia Seeds"
click at [362, 253] on div "Sub Ingredient List .a-a{fill:#347362;}.b-a{fill:#fff;}" at bounding box center [314, 247] width 181 height 29
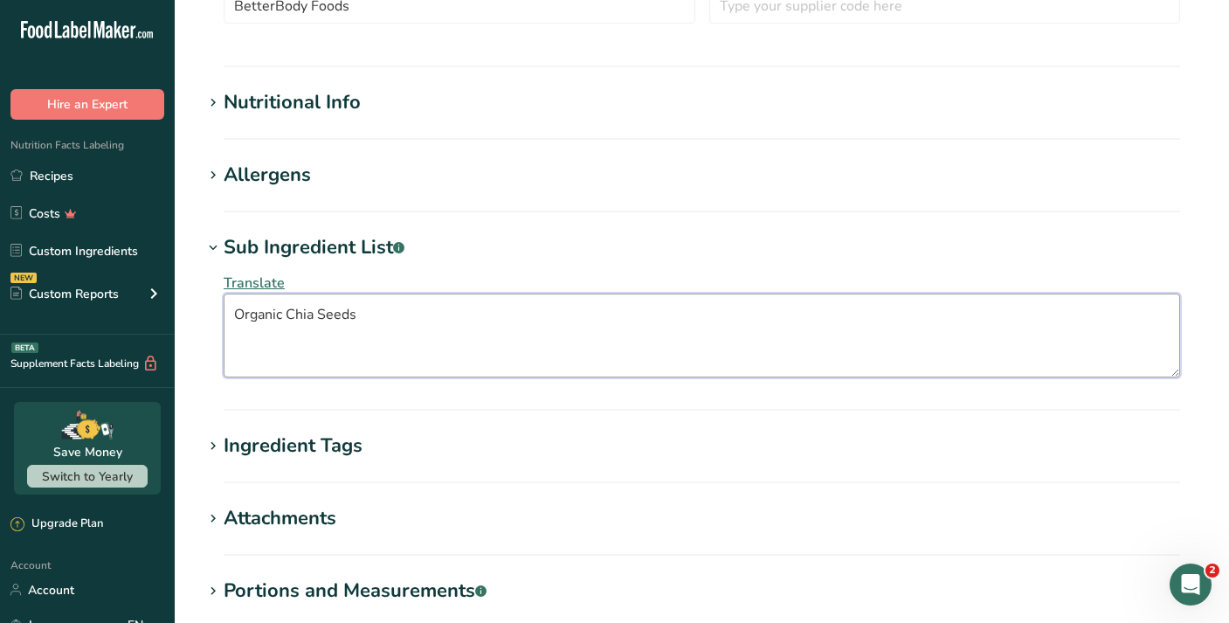
click at [423, 301] on textarea "Organic Chia Seeds" at bounding box center [702, 335] width 956 height 84
click at [410, 308] on textarea "Organic Chia Seeds" at bounding box center [702, 335] width 956 height 84
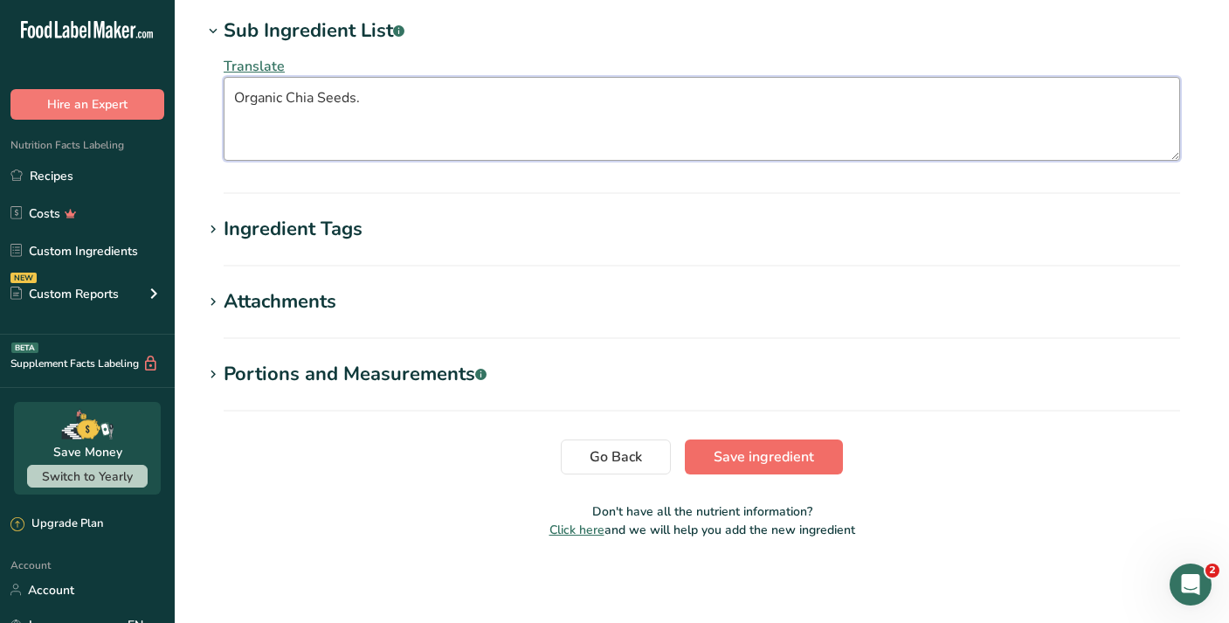
type textarea "Organic Chia Seeds."
click at [761, 446] on span "Save ingredient" at bounding box center [763, 456] width 100 height 21
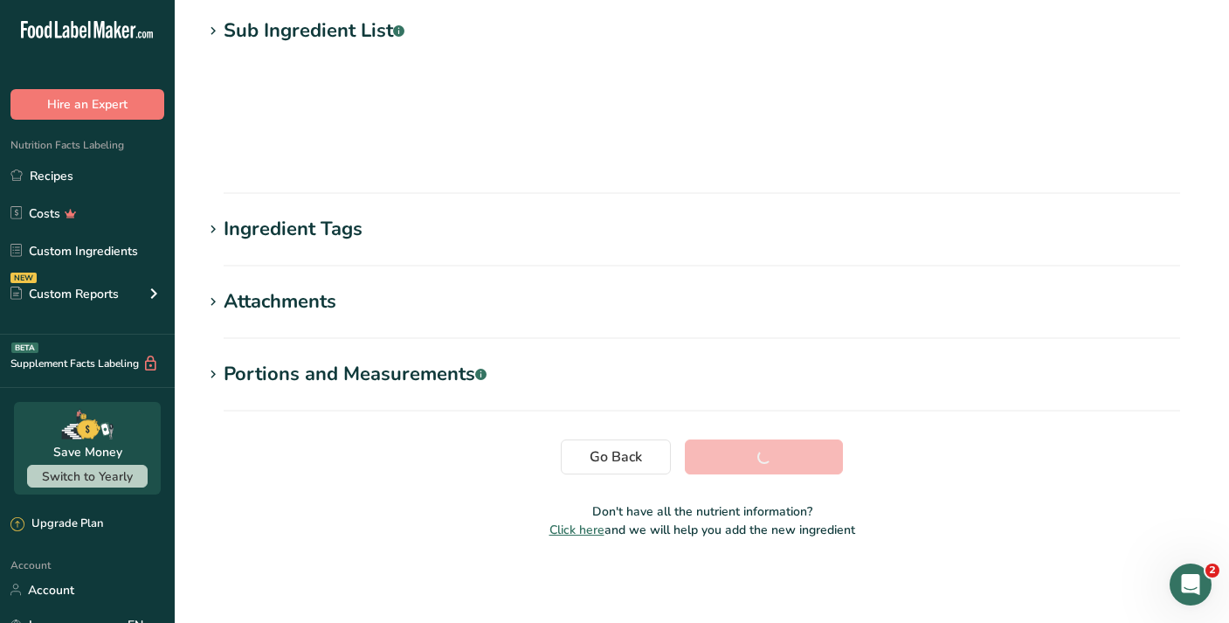
scroll to position [229, 0]
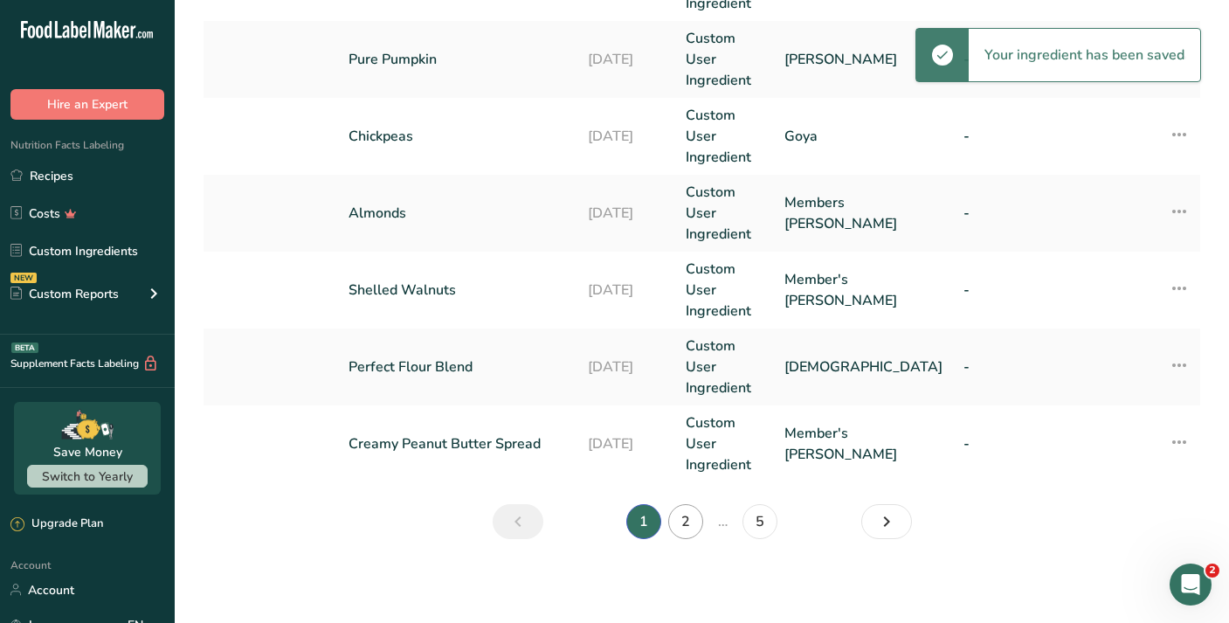
scroll to position [828, 0]
click at [700, 519] on link "2" at bounding box center [685, 521] width 35 height 35
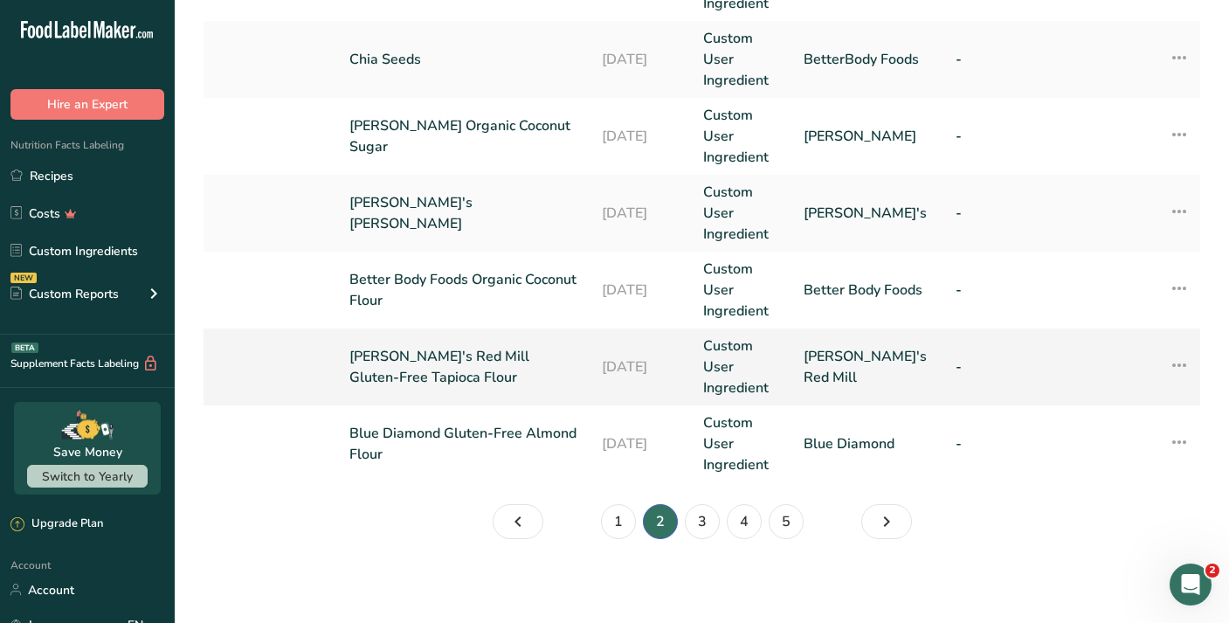
scroll to position [828, 0]
click at [543, 146] on link "Madhava Organic Coconut Sugar" at bounding box center [464, 136] width 231 height 42
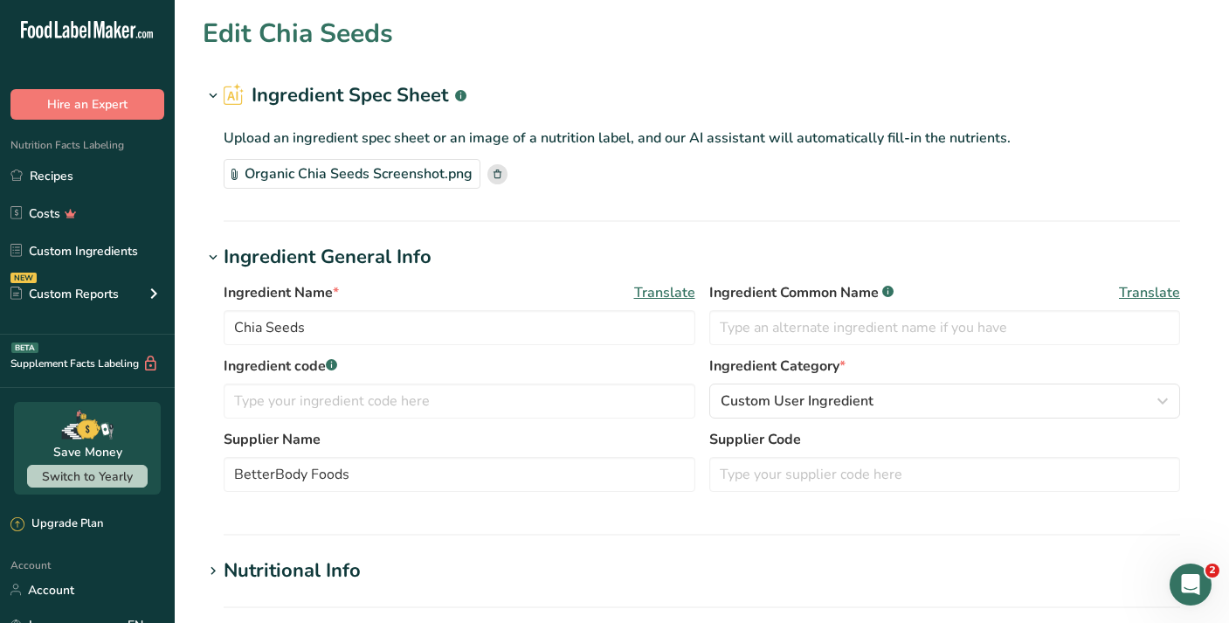
type input "Madhava Organic Coconut Sugar"
type input "Madhava"
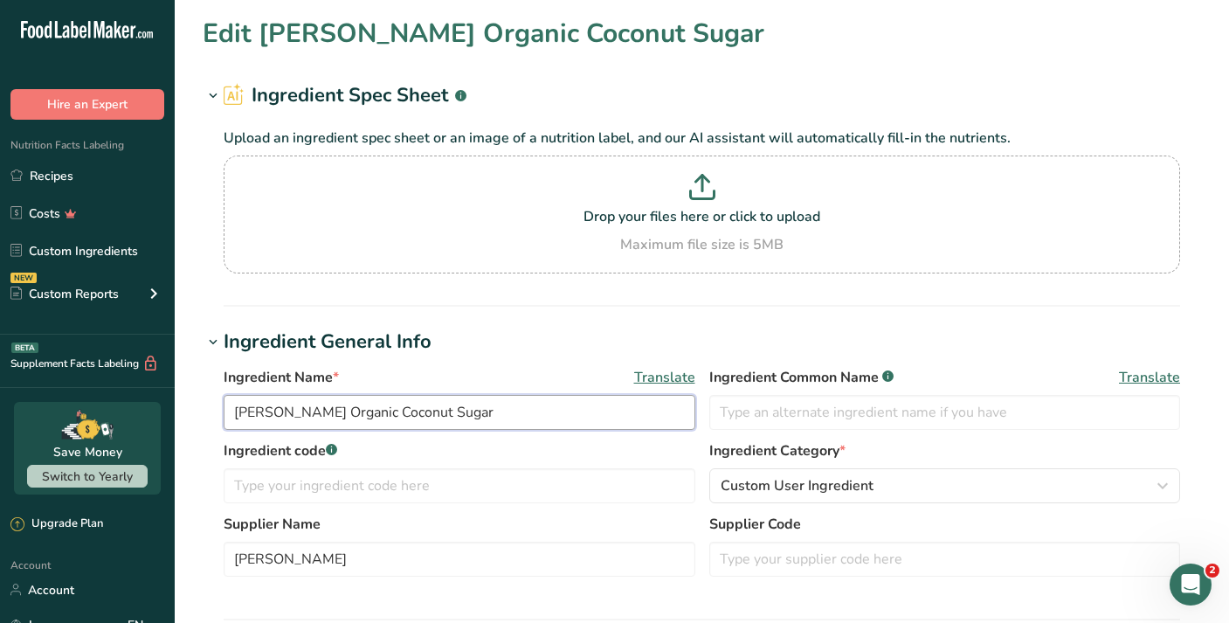
drag, startPoint x: 296, startPoint y: 416, endPoint x: 228, endPoint y: 414, distance: 68.1
click at [228, 414] on input "Madhava Organic Coconut Sugar" at bounding box center [460, 412] width 472 height 35
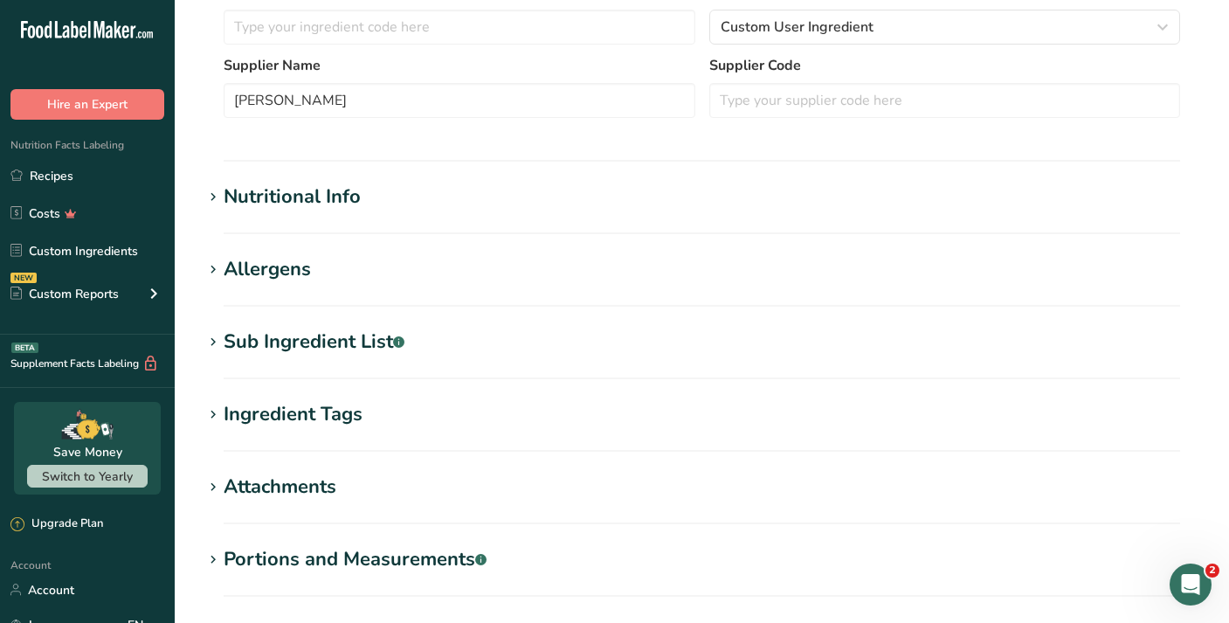
scroll to position [507, 0]
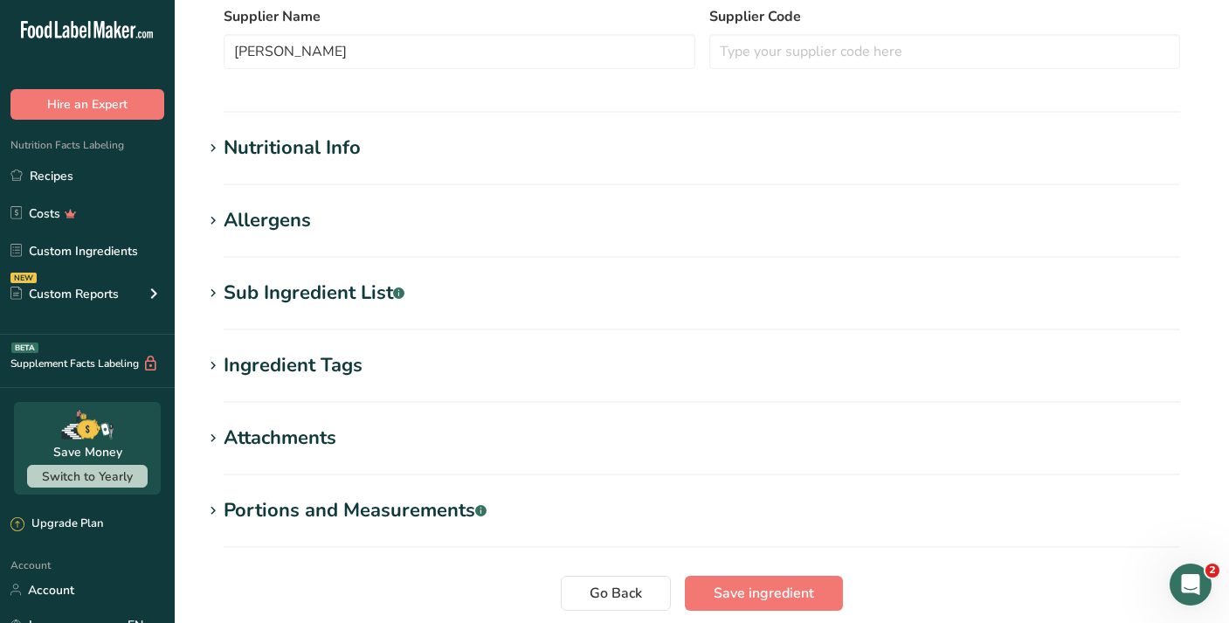
type input "Organic Coconut Sugar"
click at [355, 290] on div "Sub Ingredient List .a-a{fill:#347362;}.b-a{fill:#fff;}" at bounding box center [314, 293] width 181 height 29
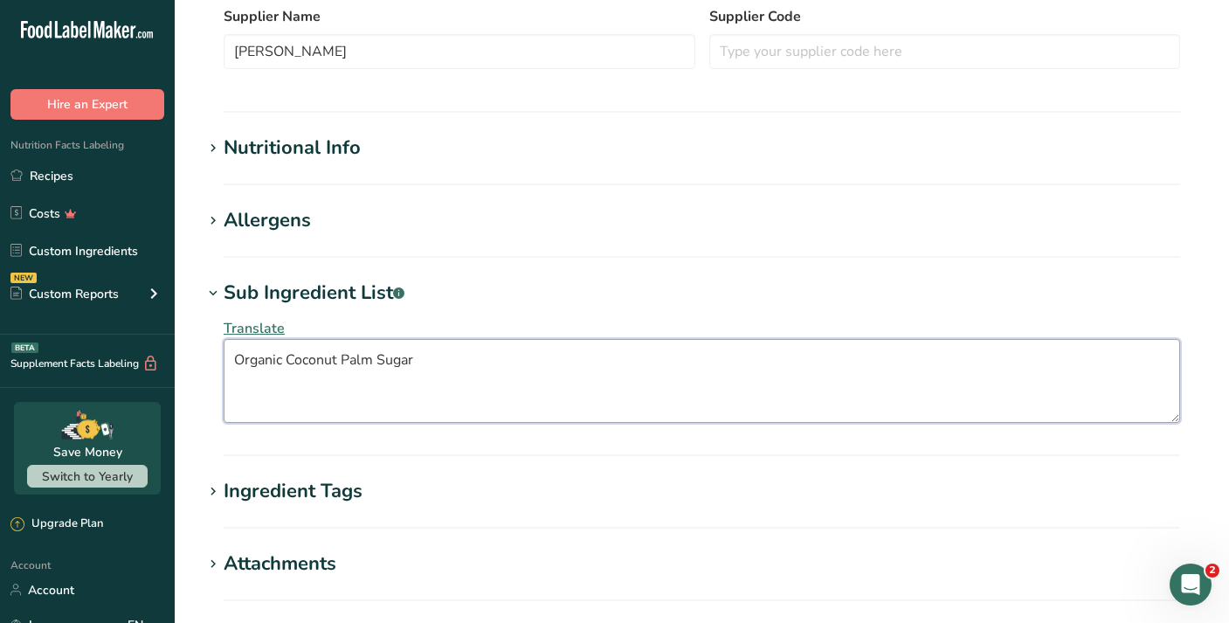
click at [445, 352] on textarea "Organic Coconut Palm Sugar" at bounding box center [702, 381] width 956 height 84
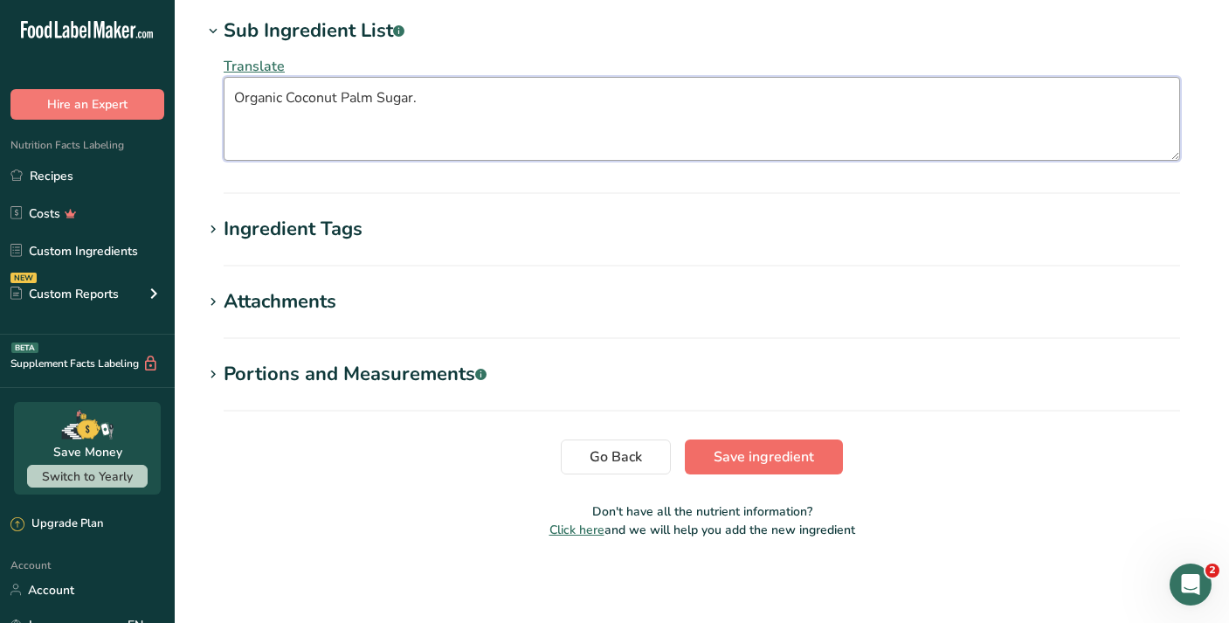
type textarea "Organic Coconut Palm Sugar."
click at [789, 465] on span "Save ingredient" at bounding box center [763, 456] width 100 height 21
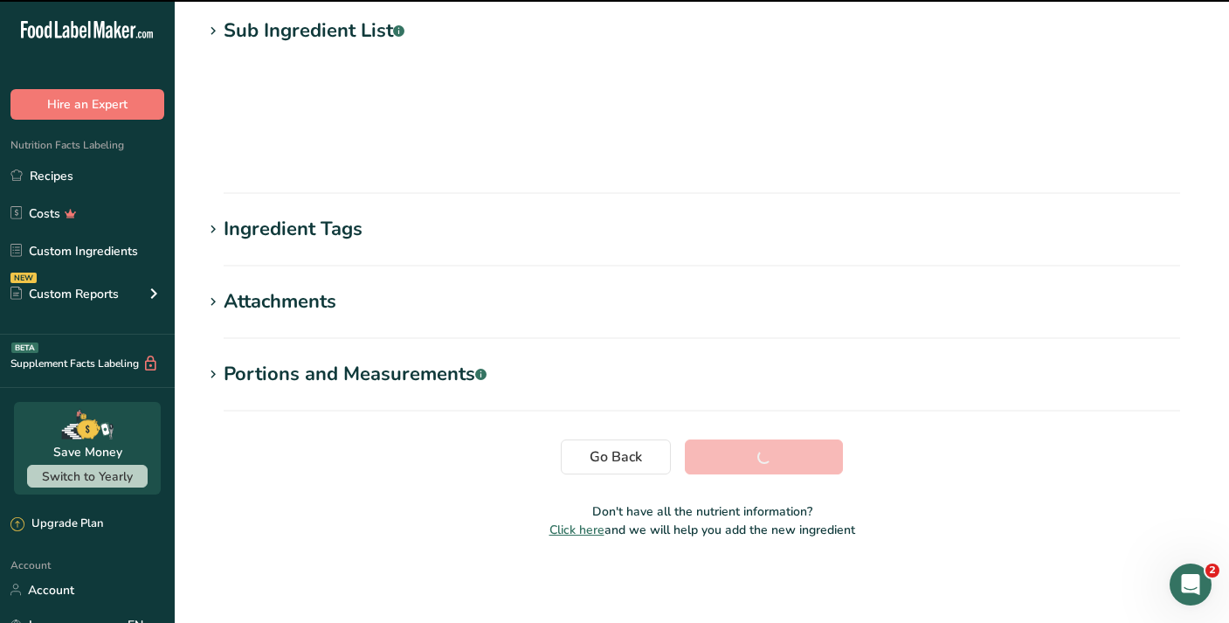
scroll to position [229, 0]
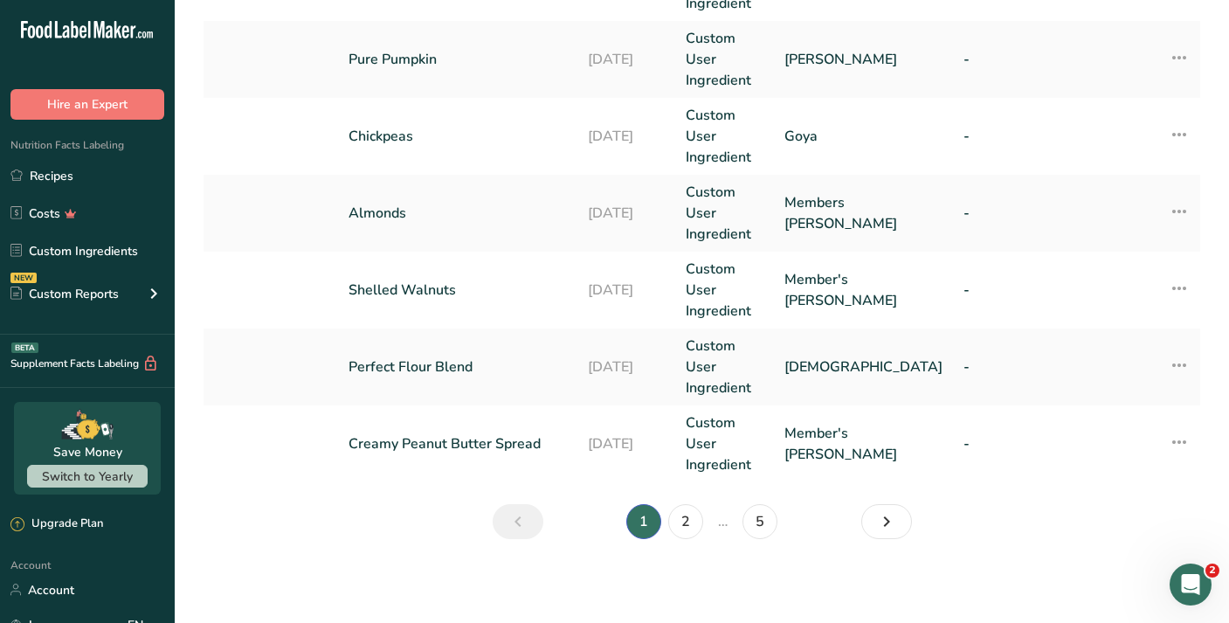
scroll to position [828, 0]
click at [695, 523] on link "2" at bounding box center [685, 521] width 35 height 35
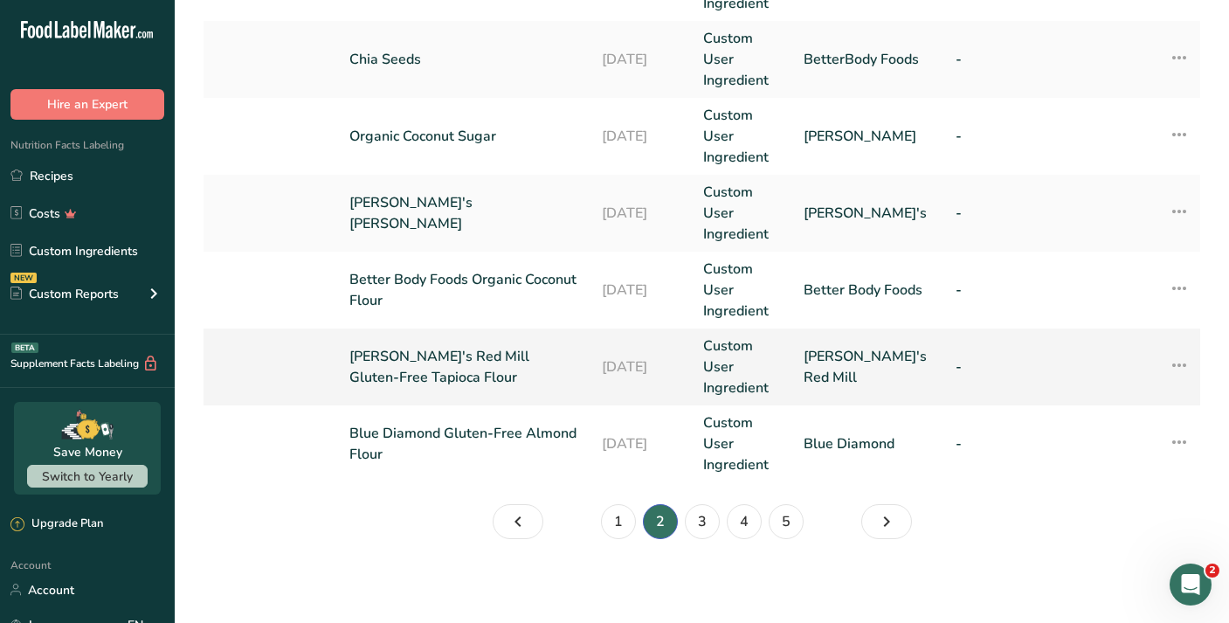
scroll to position [828, 0]
click at [529, 230] on td "Anthony's Xanthan Gum" at bounding box center [465, 213] width 252 height 77
click at [480, 220] on link "Anthony's Xanthan Gum" at bounding box center [464, 213] width 231 height 42
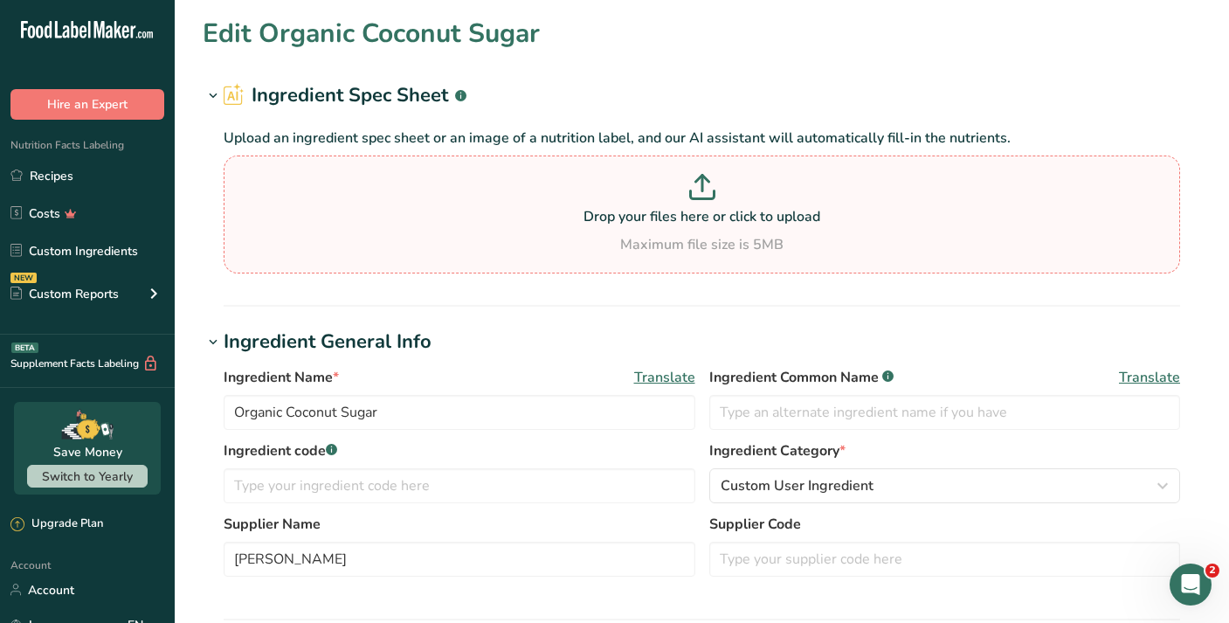
type input "Anthony's Xanthan Gum"
type input "Anthony's"
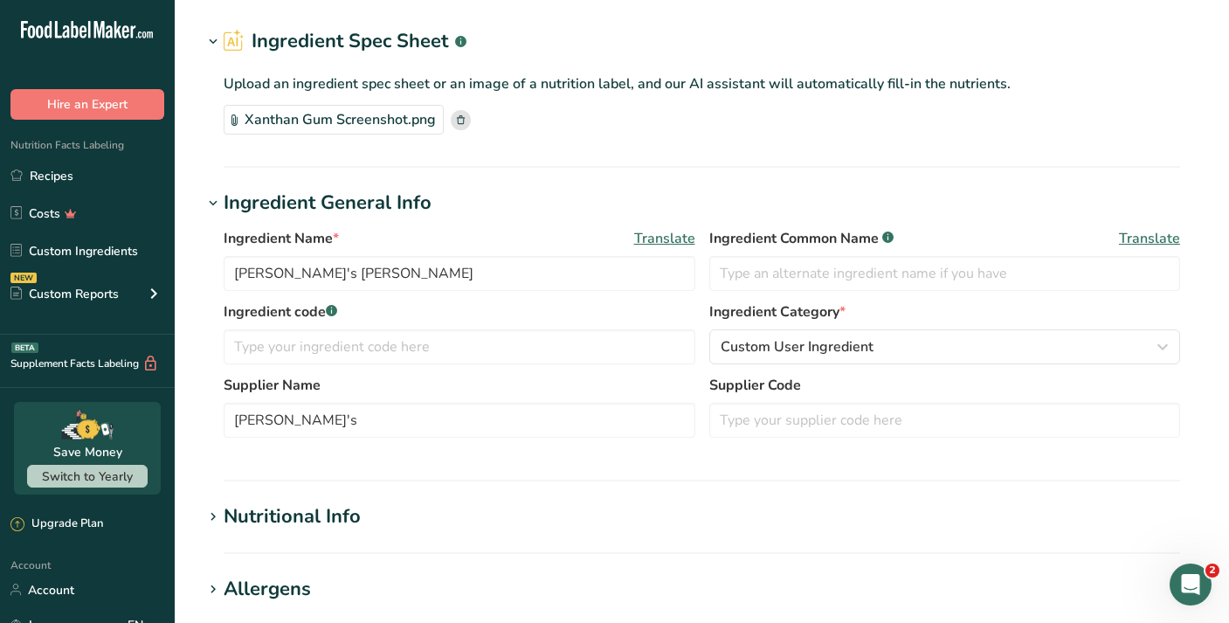
scroll to position [61, 0]
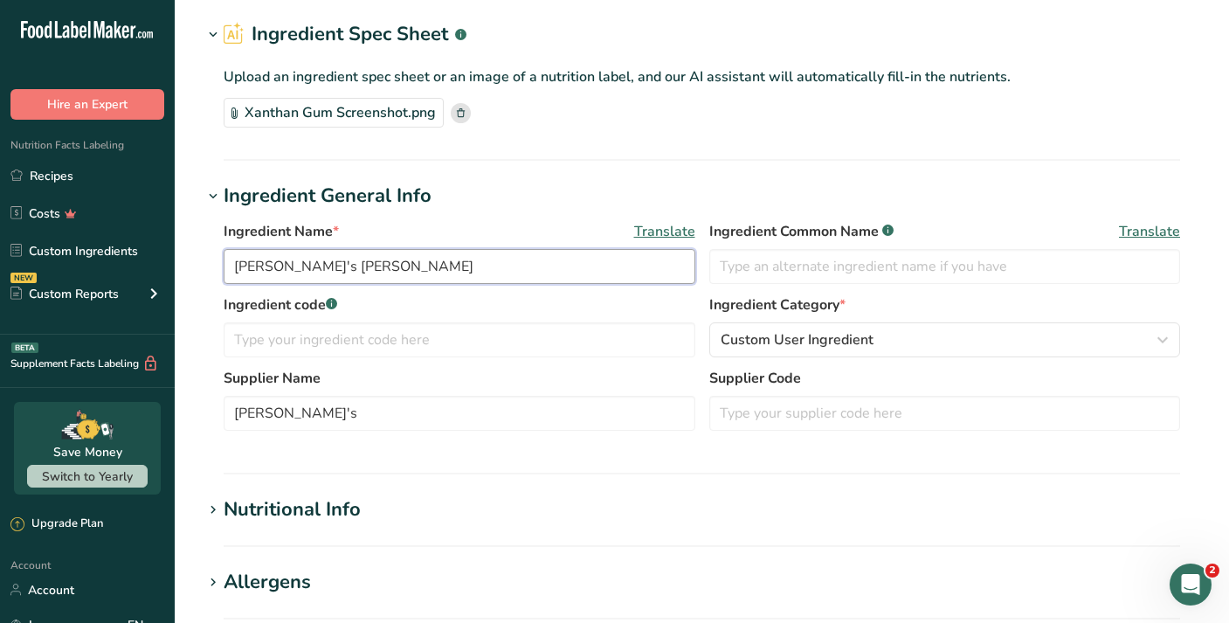
click at [304, 264] on input "Anthony's Xanthan Gum" at bounding box center [460, 266] width 472 height 35
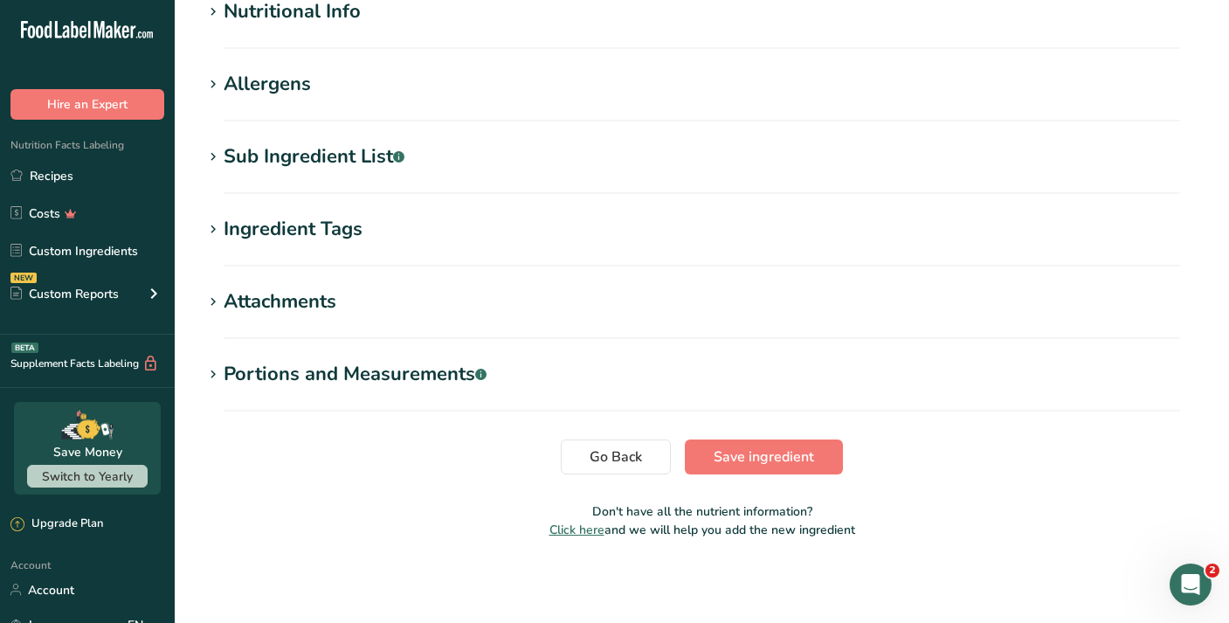
scroll to position [559, 0]
type input "Xanthan Gum"
click at [546, 165] on h1 "Sub Ingredient List .a-a{fill:#347362;}.b-a{fill:#fff;}" at bounding box center [702, 156] width 998 height 29
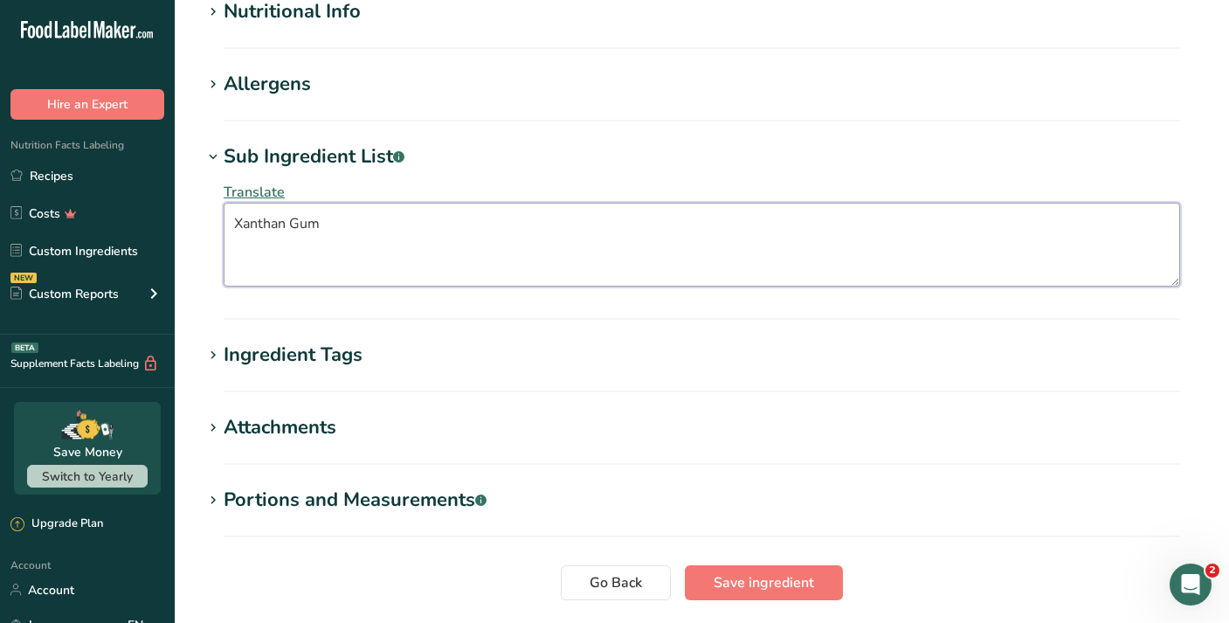
click at [483, 234] on textarea "Xanthan Gum" at bounding box center [702, 245] width 956 height 84
type textarea "Xanthan Gum."
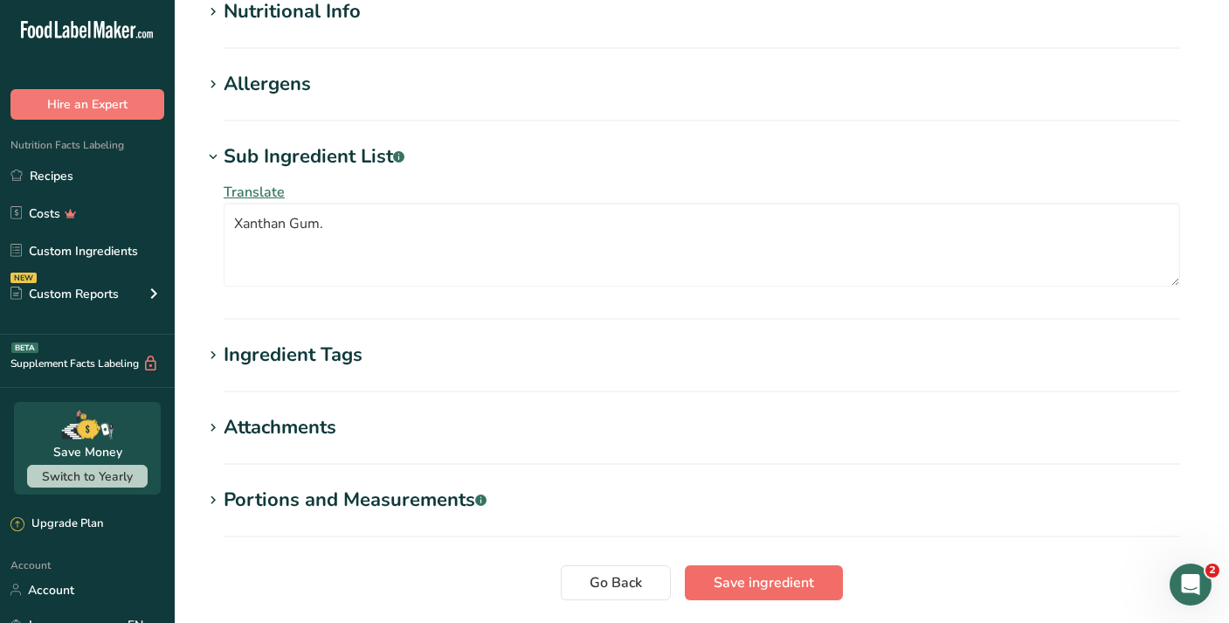
click at [754, 585] on span "Save ingredient" at bounding box center [763, 582] width 100 height 21
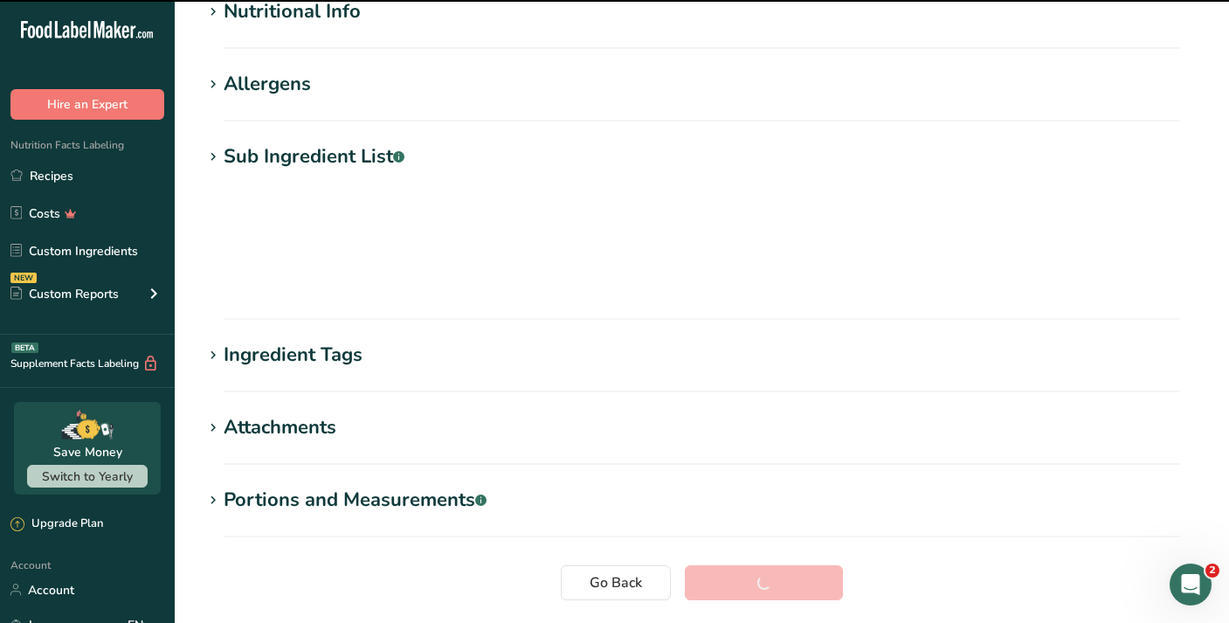
scroll to position [229, 0]
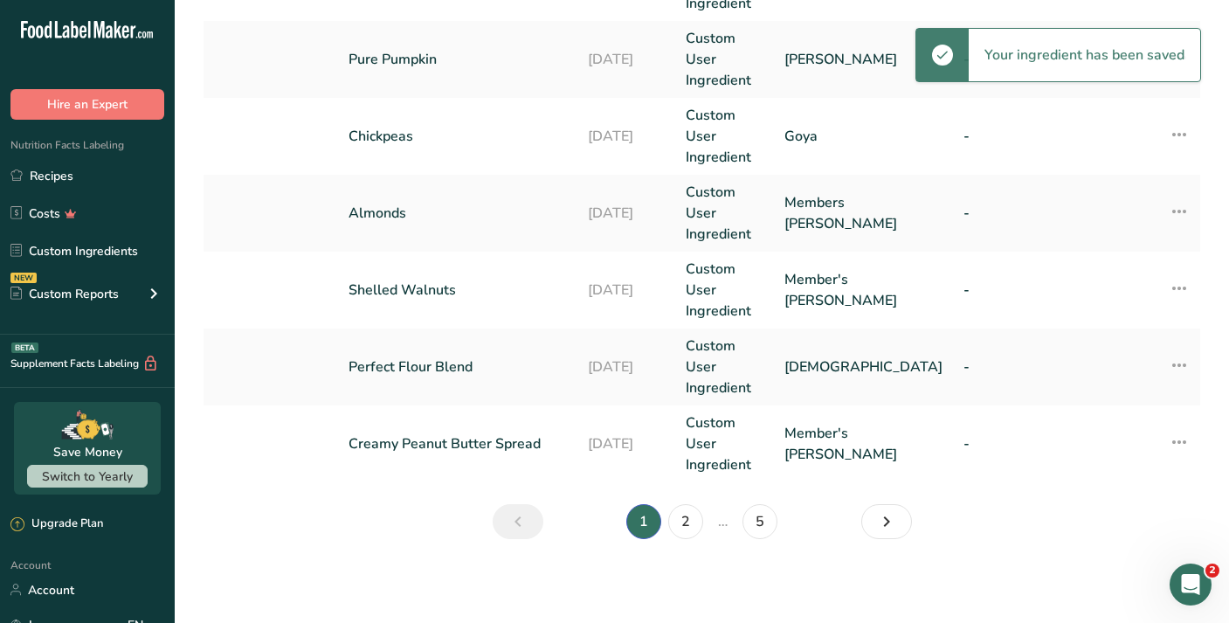
scroll to position [828, 0]
click at [695, 521] on link "2" at bounding box center [685, 521] width 35 height 35
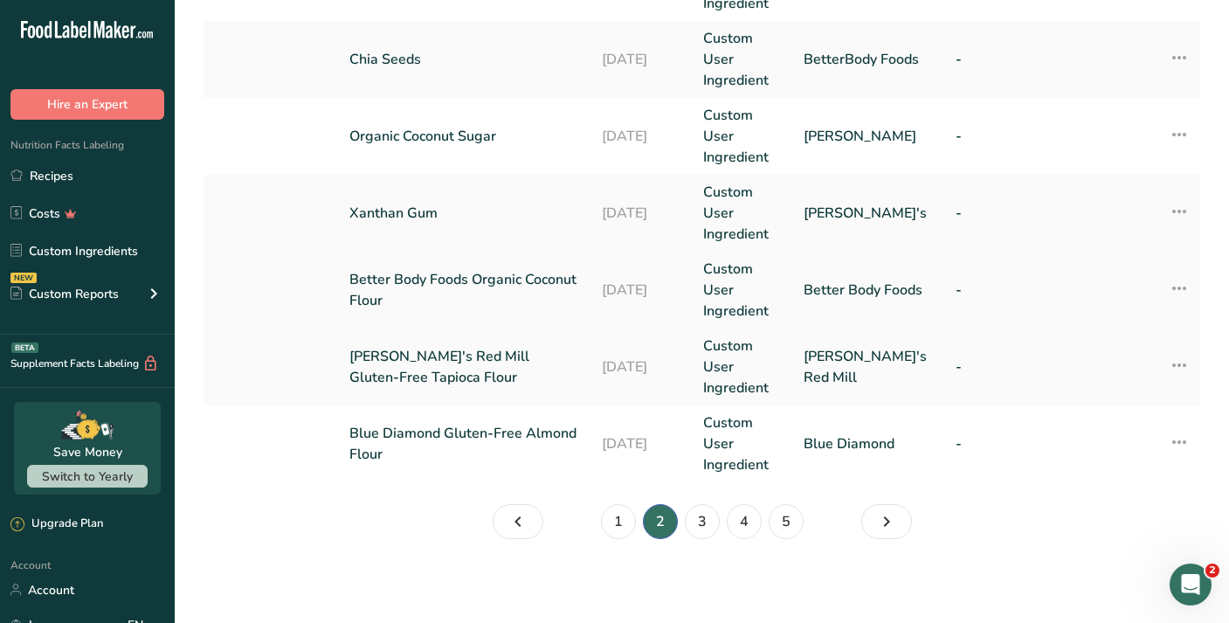
click at [576, 297] on link "Better Body Foods Organic Coconut Flour" at bounding box center [464, 290] width 231 height 42
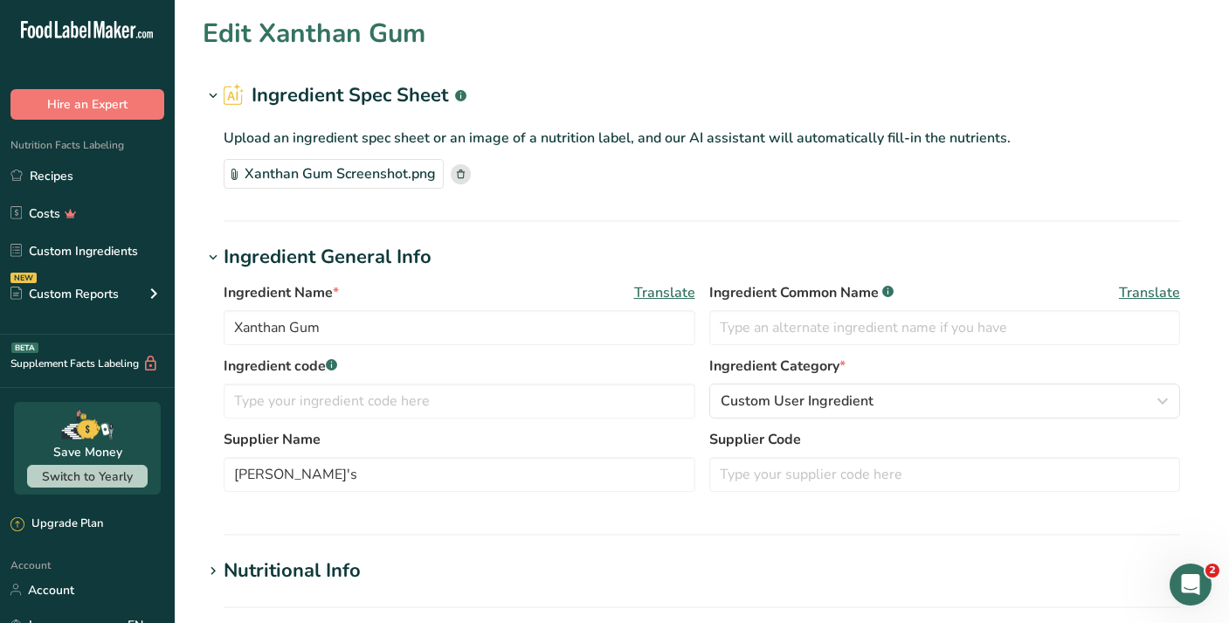
type input "Better Body Foods Organic Coconut Flour"
type input "Better Body Foods"
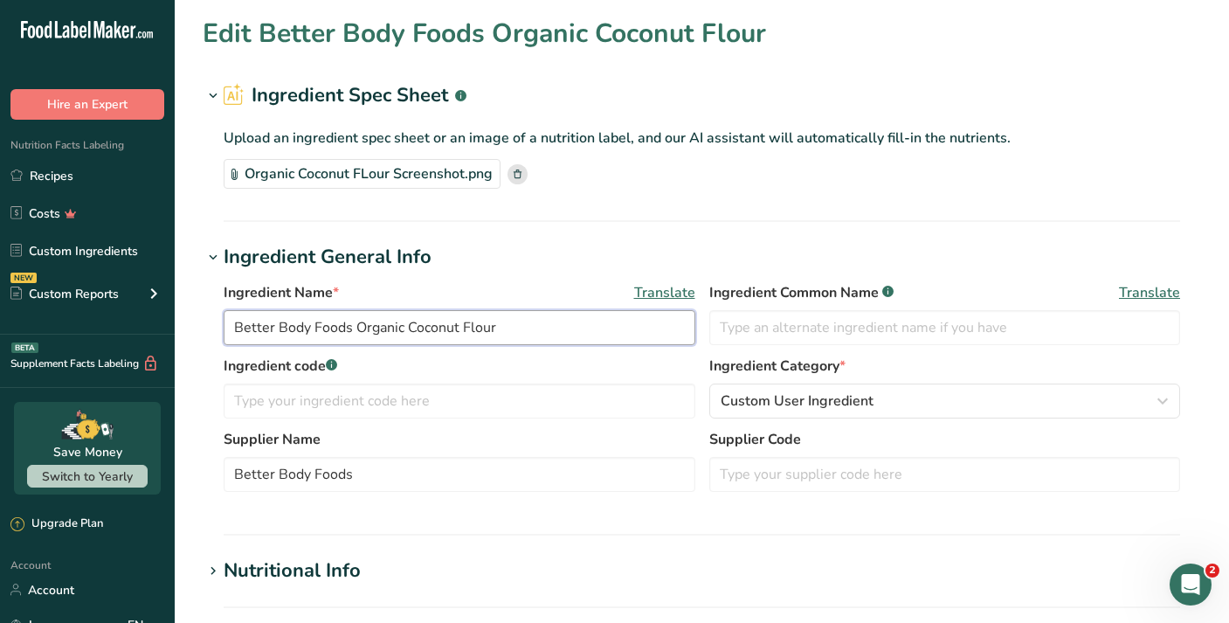
drag, startPoint x: 355, startPoint y: 328, endPoint x: 225, endPoint y: 334, distance: 130.2
click at [225, 334] on input "Better Body Foods Organic Coconut Flour" at bounding box center [460, 327] width 472 height 35
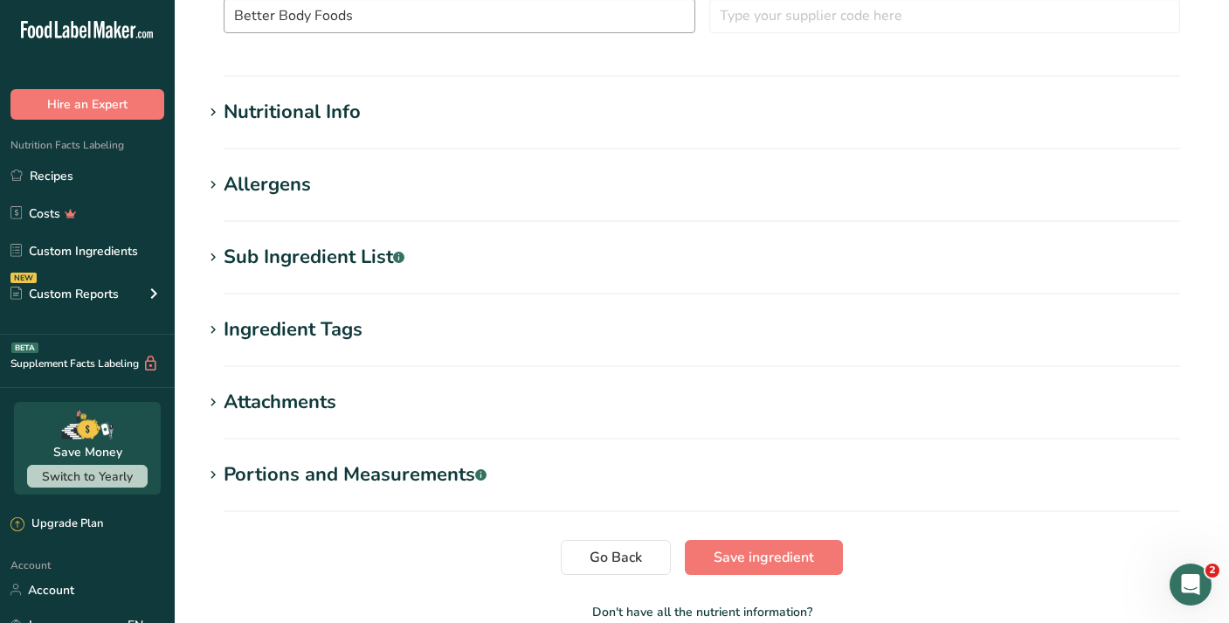
scroll to position [484, 0]
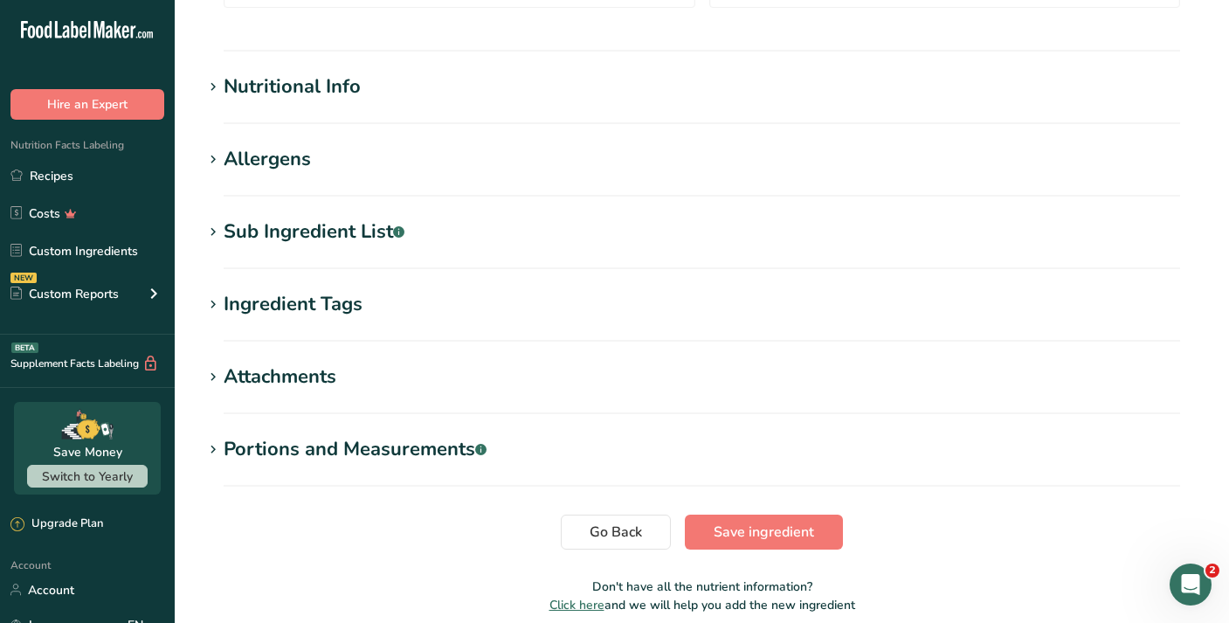
type input "Organic Coconut Flour"
click at [333, 230] on div "Sub Ingredient List .a-a{fill:#347362;}.b-a{fill:#fff;}" at bounding box center [314, 231] width 181 height 29
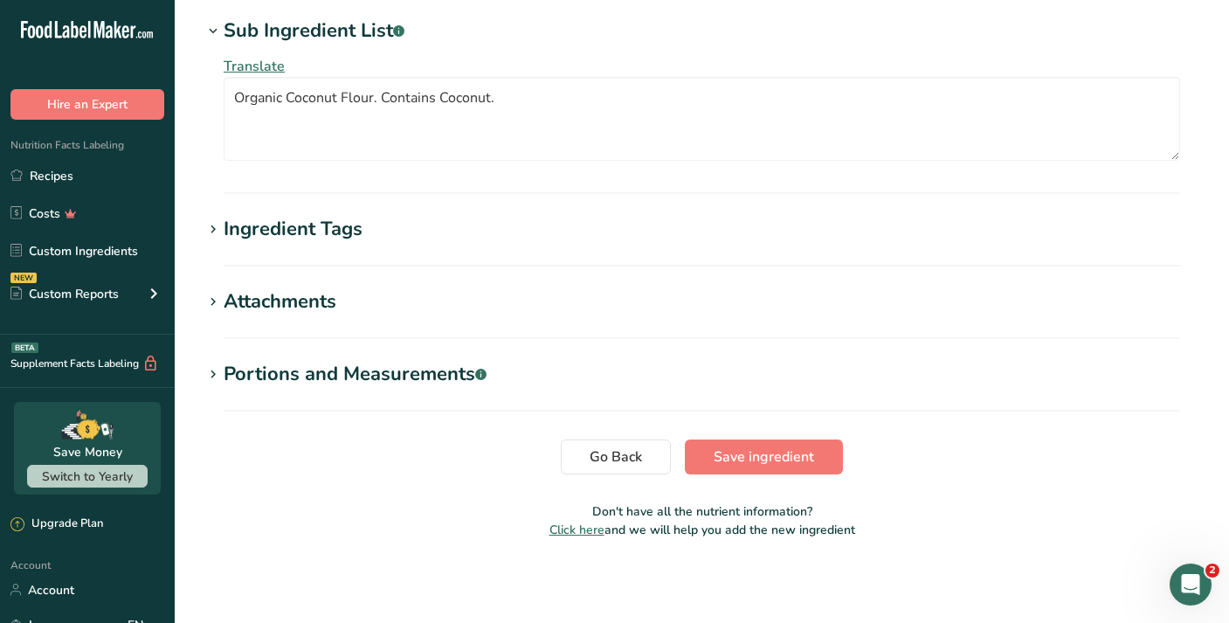
scroll to position [685, 0]
drag, startPoint x: 531, startPoint y: 104, endPoint x: 381, endPoint y: 100, distance: 150.3
click at [381, 100] on textarea "Organic Coconut Flour. Contains Coconut." at bounding box center [702, 119] width 956 height 84
type textarea "Organic Coconut Flour."
click at [734, 453] on span "Save ingredient" at bounding box center [763, 456] width 100 height 21
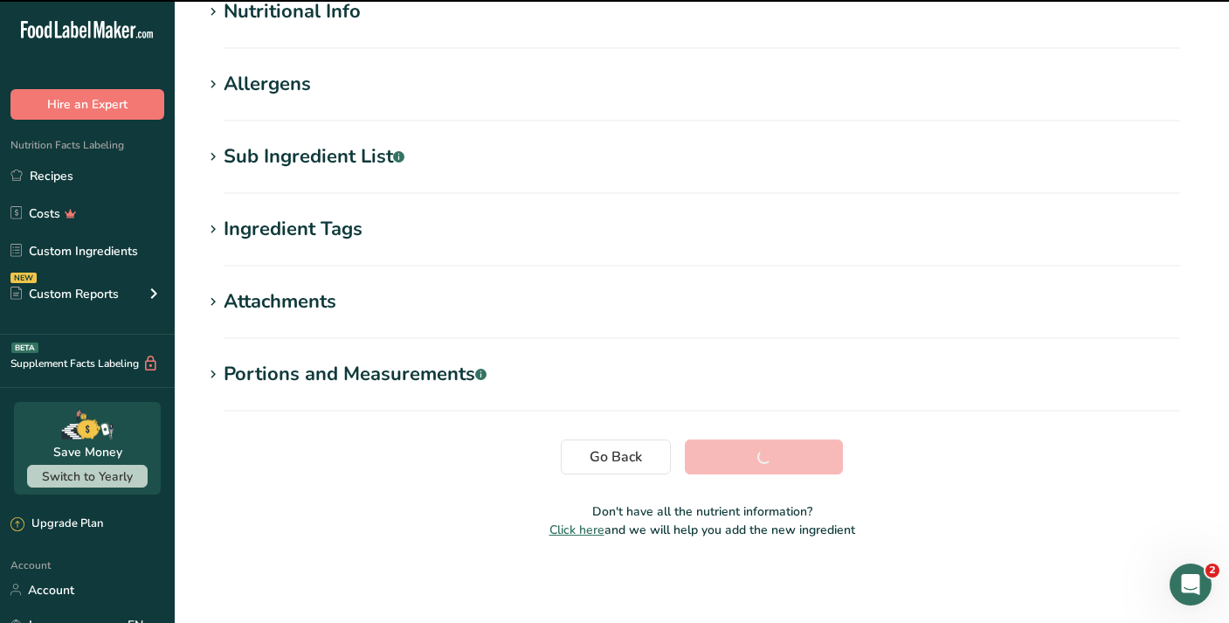
scroll to position [229, 0]
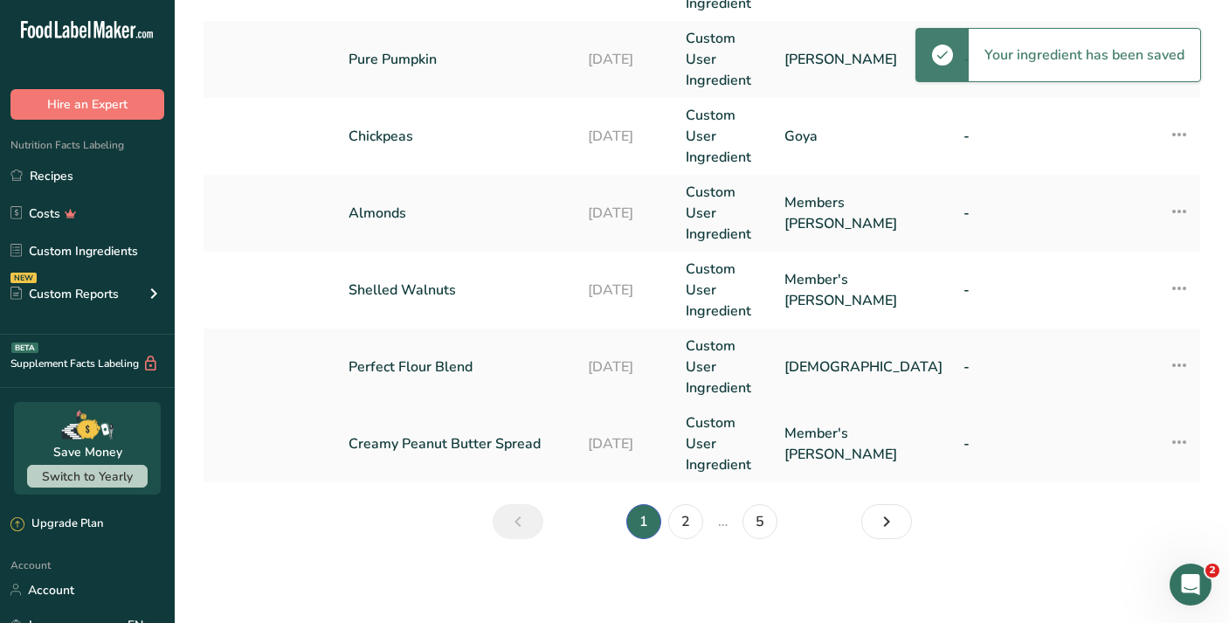
scroll to position [828, 0]
click at [687, 515] on link "2" at bounding box center [685, 521] width 35 height 35
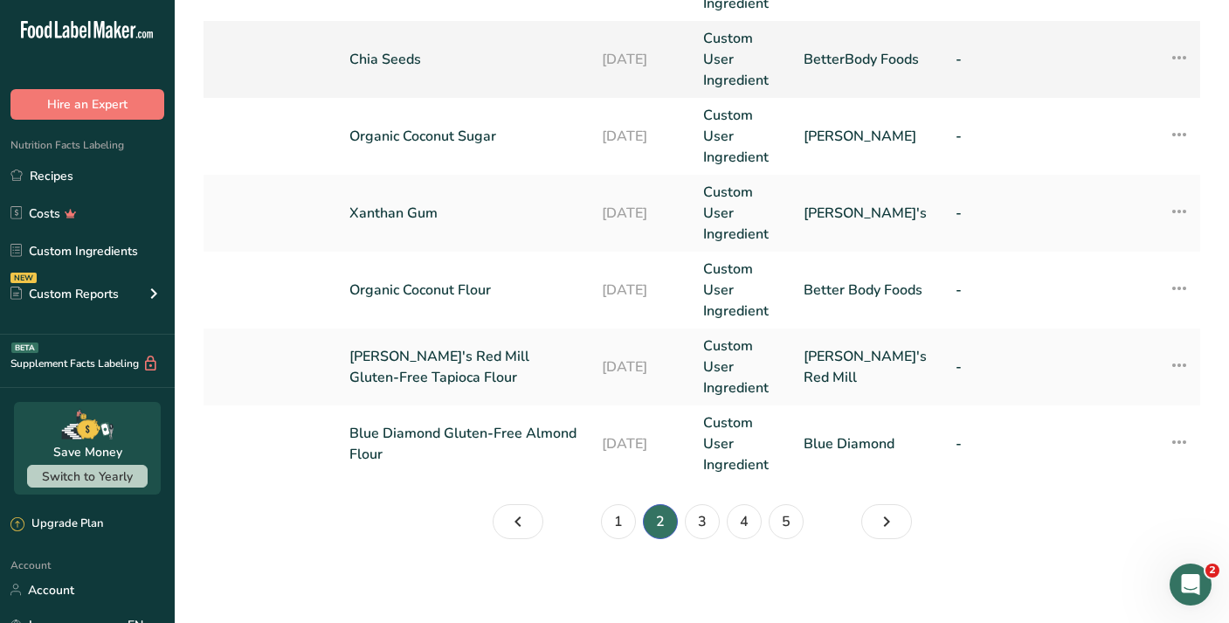
click at [457, 86] on td "Chia Seeds" at bounding box center [465, 59] width 252 height 77
click at [452, 72] on td "Chia Seeds" at bounding box center [465, 59] width 252 height 77
click at [426, 67] on link "Chia Seeds" at bounding box center [464, 59] width 231 height 21
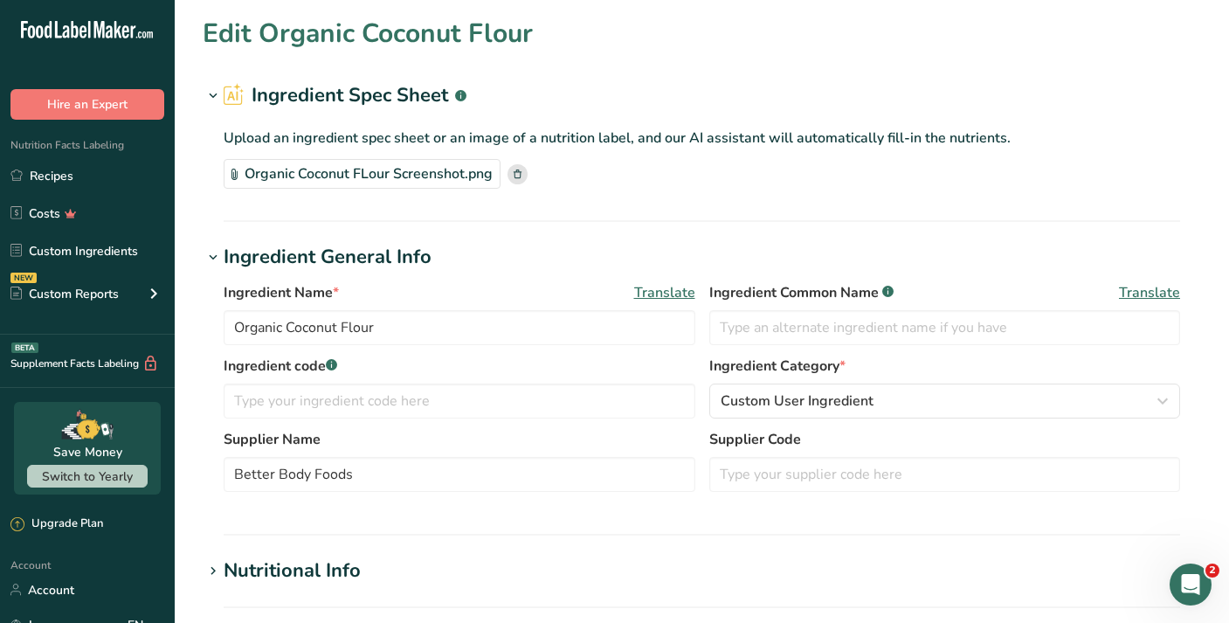
type input "Chia Seeds"
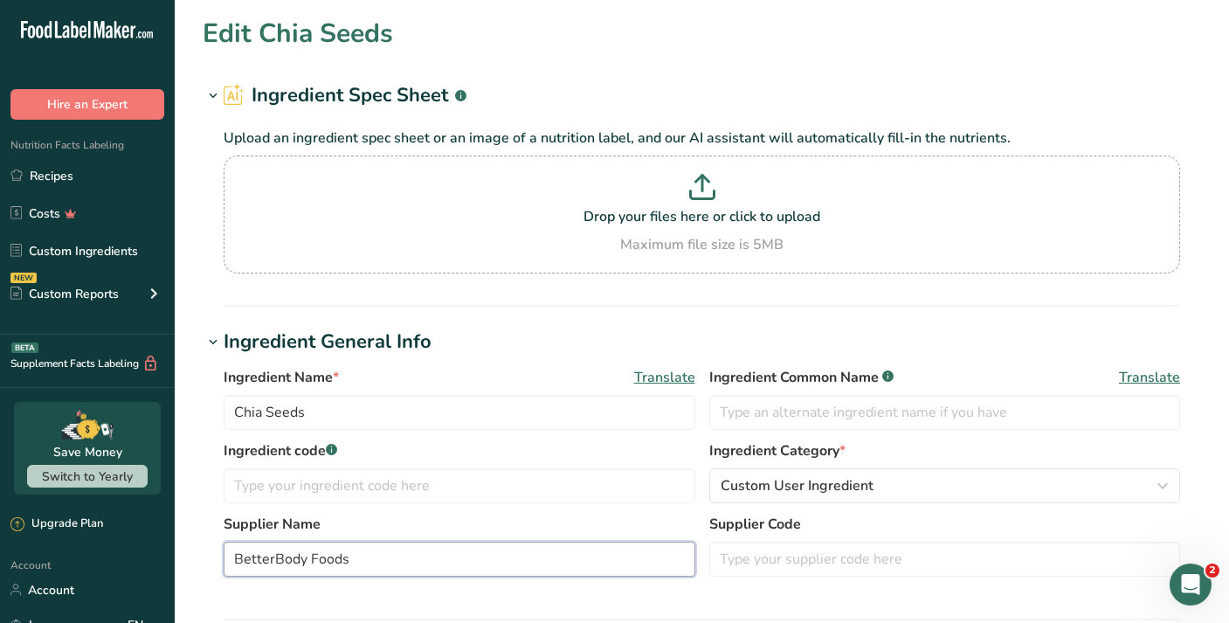
click at [272, 563] on input "BetterBody Foods" at bounding box center [460, 558] width 472 height 35
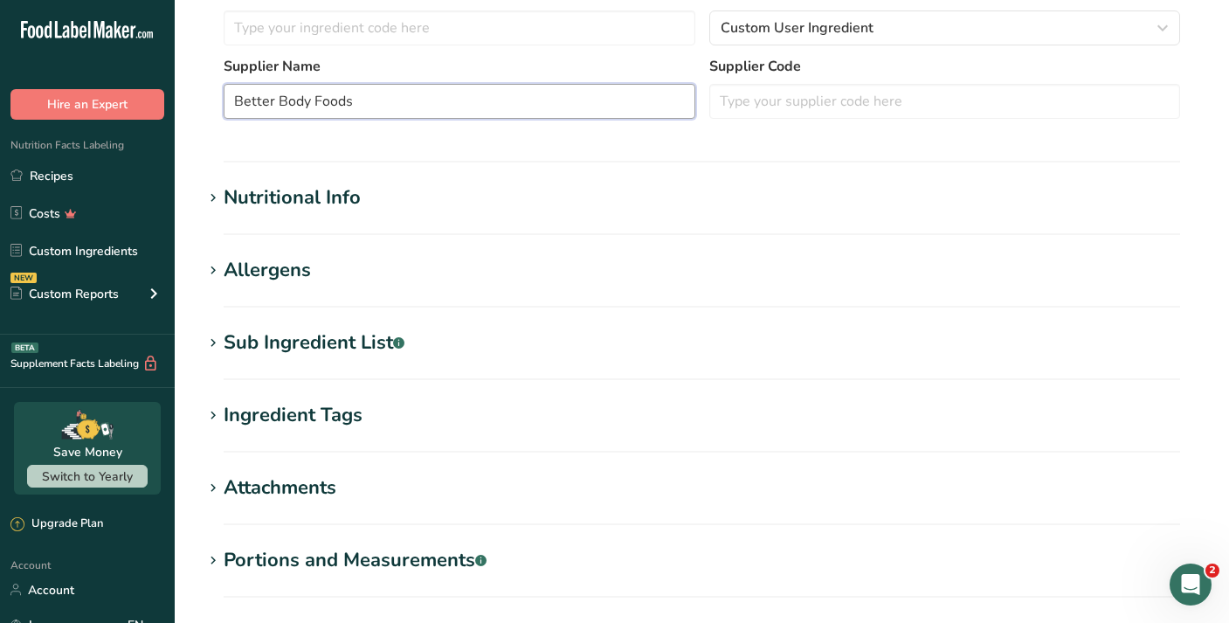
scroll to position [503, 0]
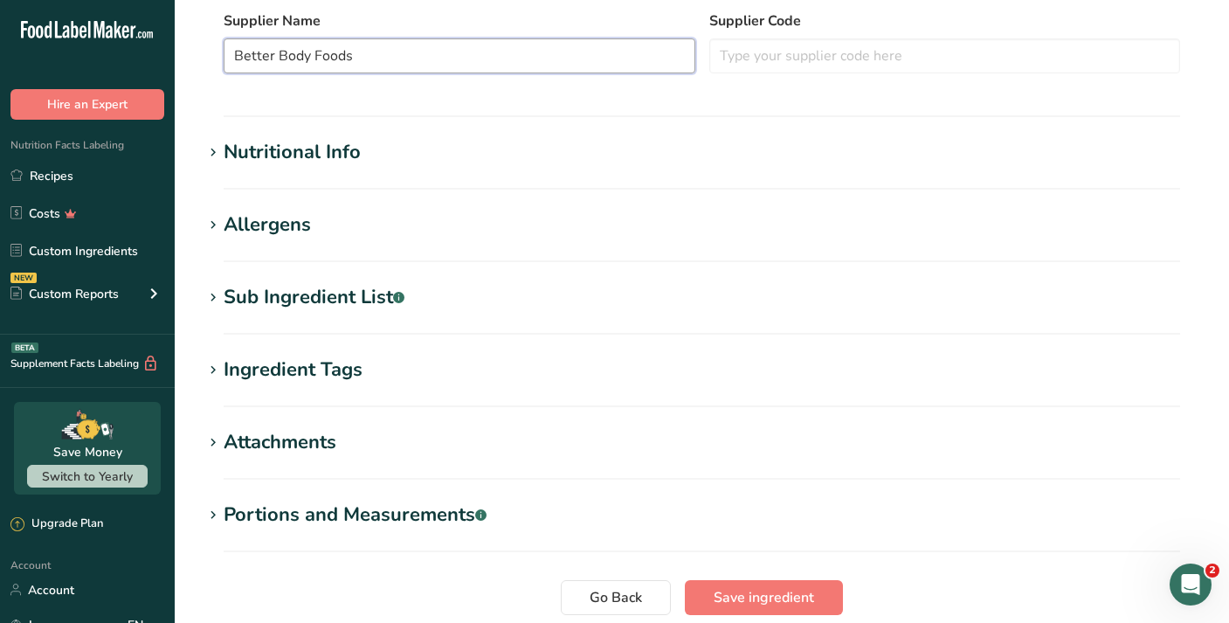
type input "Better Body Foods"
click at [320, 306] on div "Sub Ingredient List .a-a{fill:#347362;}.b-a{fill:#fff;}" at bounding box center [314, 297] width 181 height 29
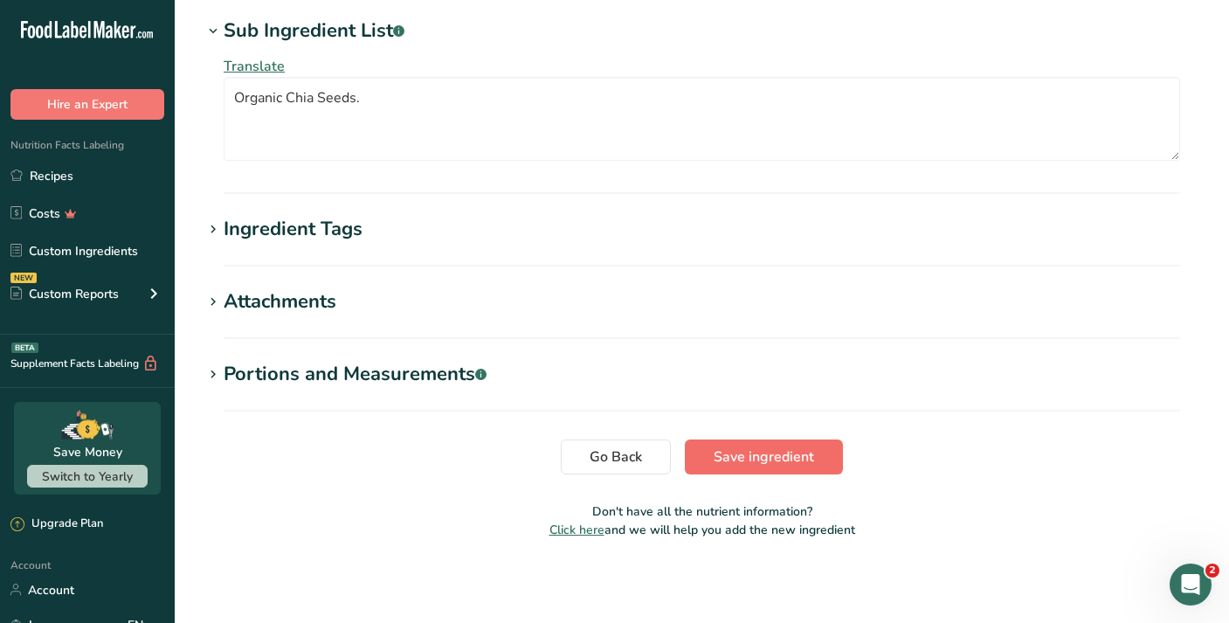
click at [751, 461] on span "Save ingredient" at bounding box center [763, 456] width 100 height 21
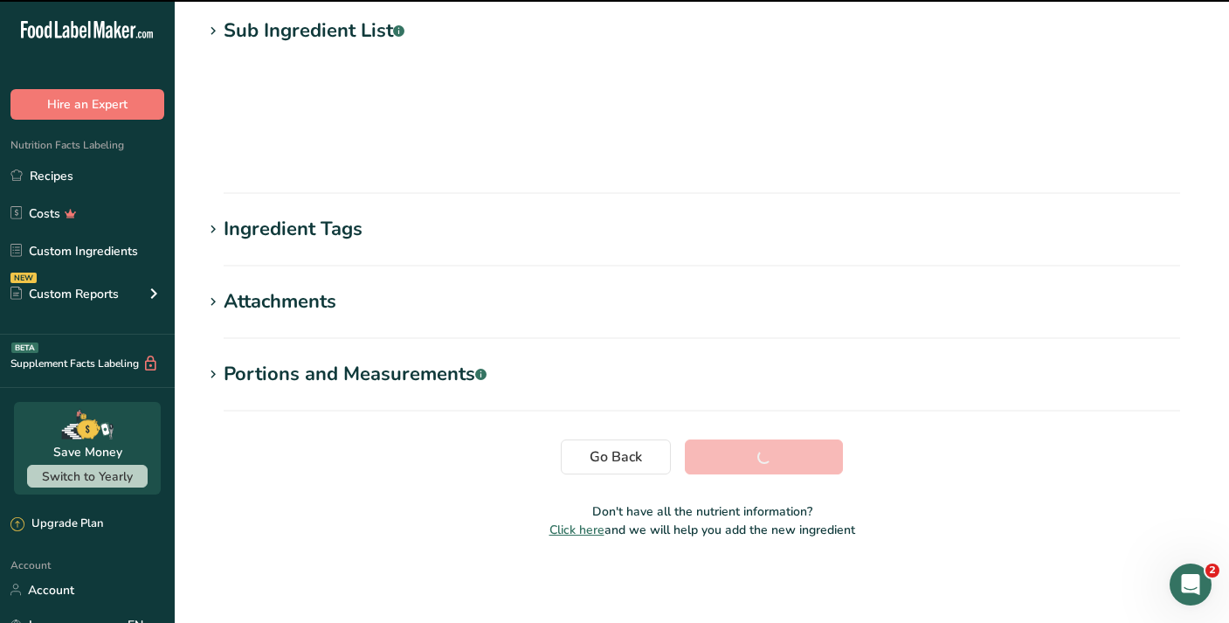
scroll to position [229, 0]
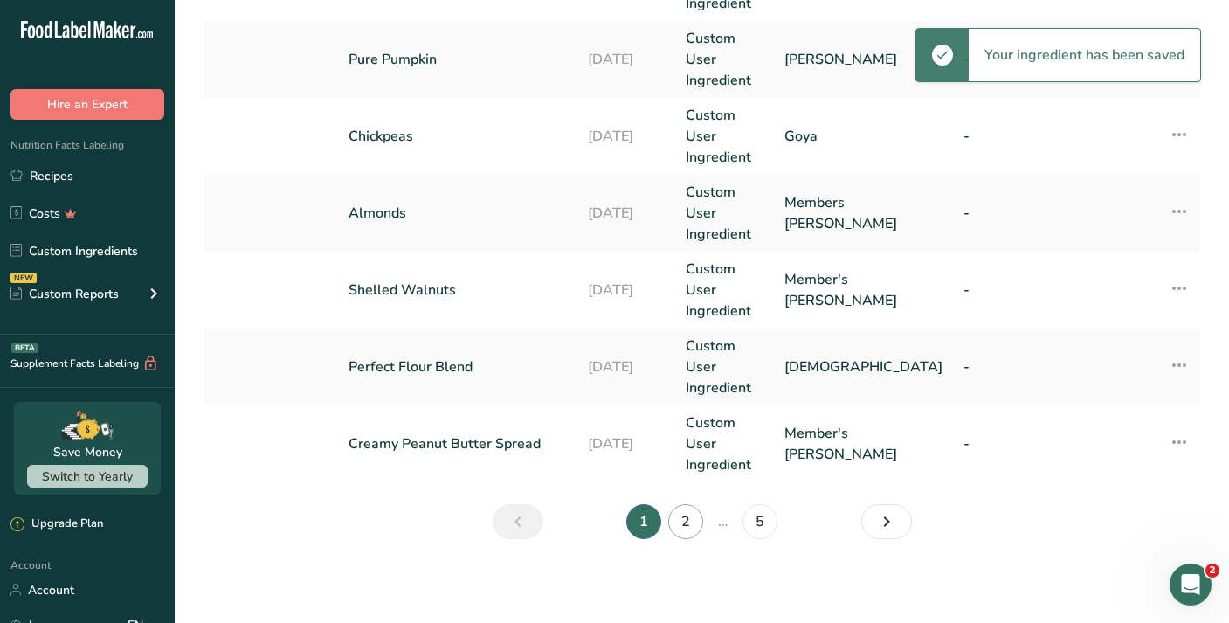
scroll to position [828, 0]
click at [685, 520] on link "2" at bounding box center [685, 521] width 35 height 35
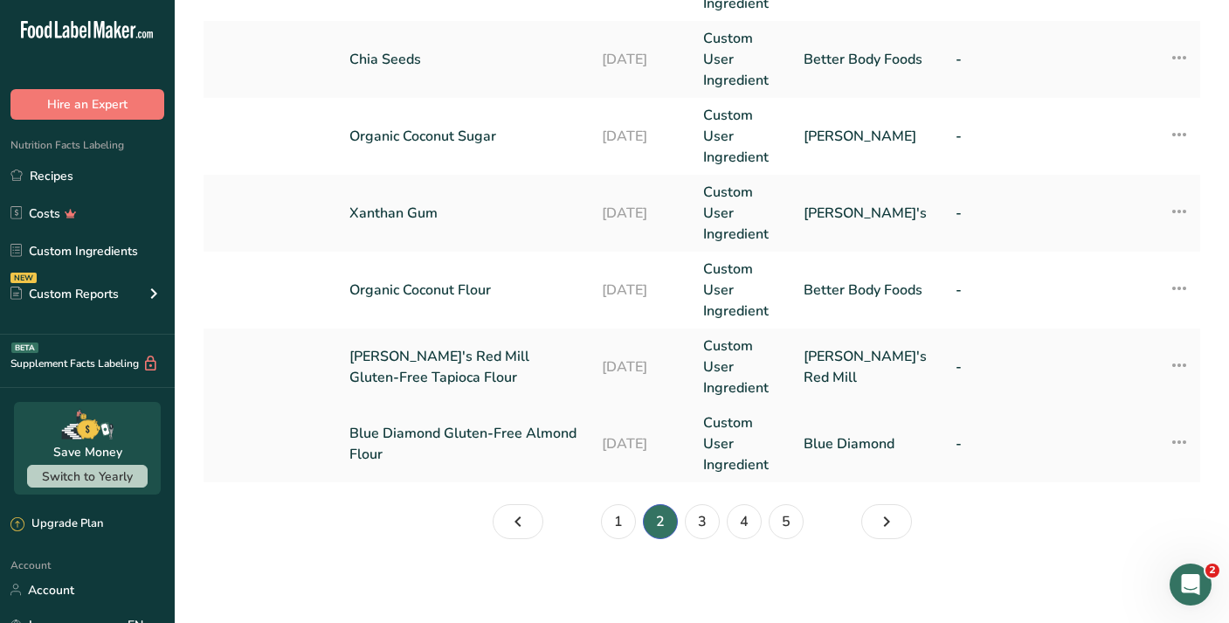
scroll to position [828, 0]
click at [470, 356] on link "Bob's Red Mill Gluten-Free Tapioca Flour" at bounding box center [464, 367] width 231 height 42
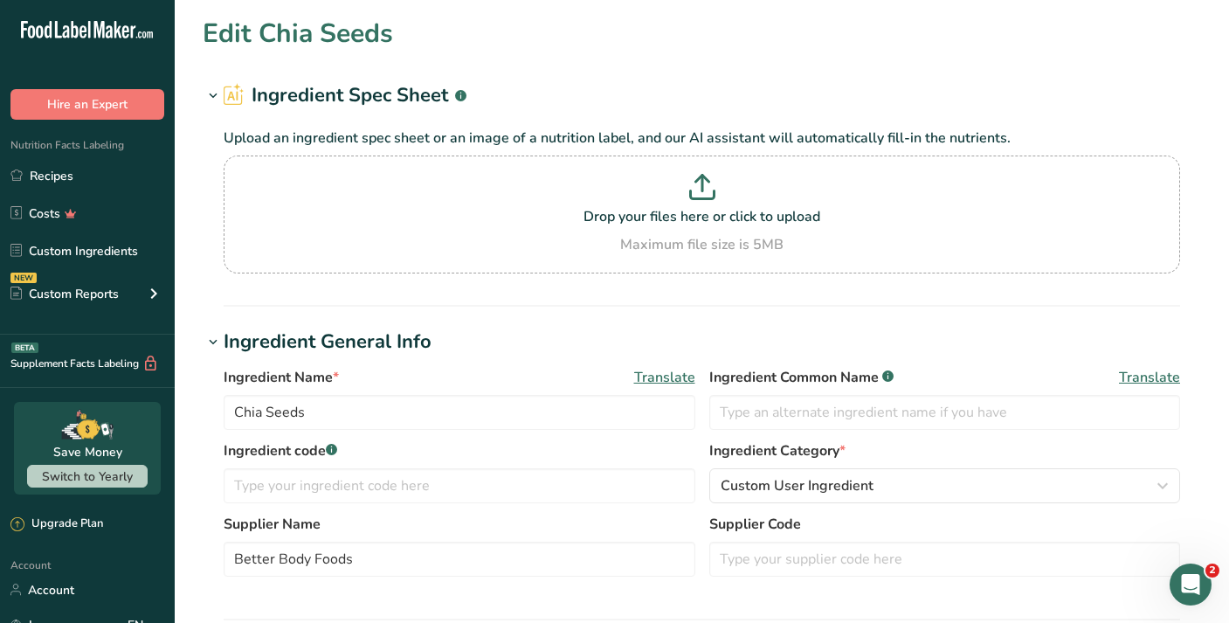
type input "Bob's Red Mill Gluten-Free Tapioca Flour"
type input "Bob's Red Mill"
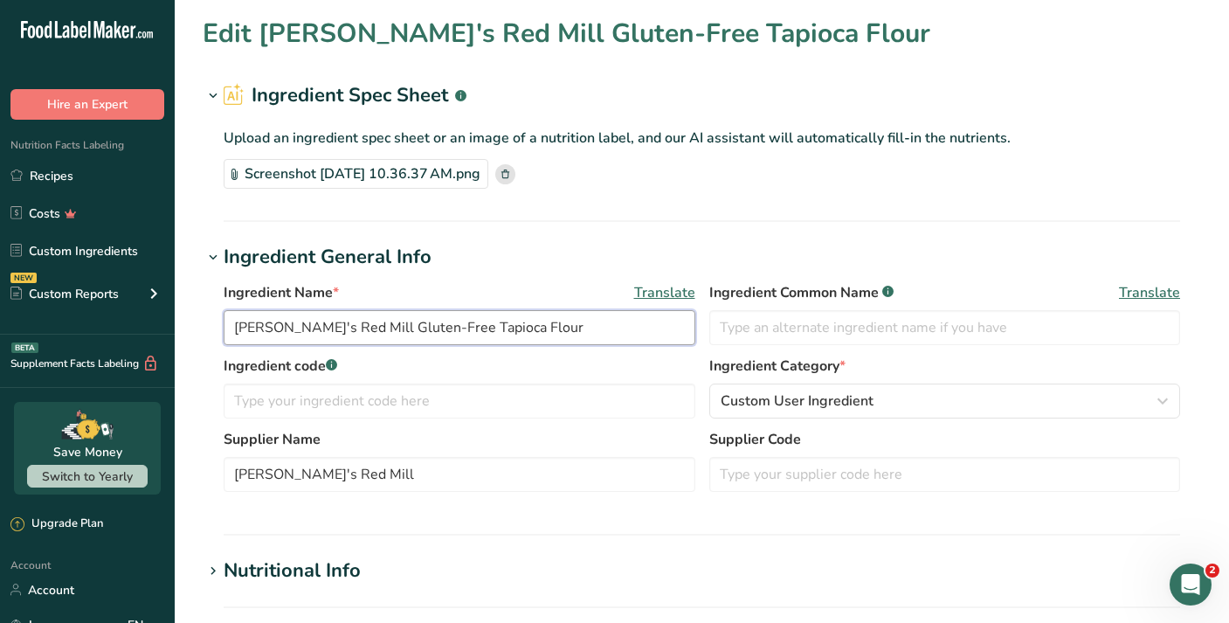
drag, startPoint x: 409, startPoint y: 327, endPoint x: 230, endPoint y: 321, distance: 179.1
click at [230, 321] on input "Bob's Red Mill Gluten-Free Tapioca Flour" at bounding box center [460, 327] width 472 height 35
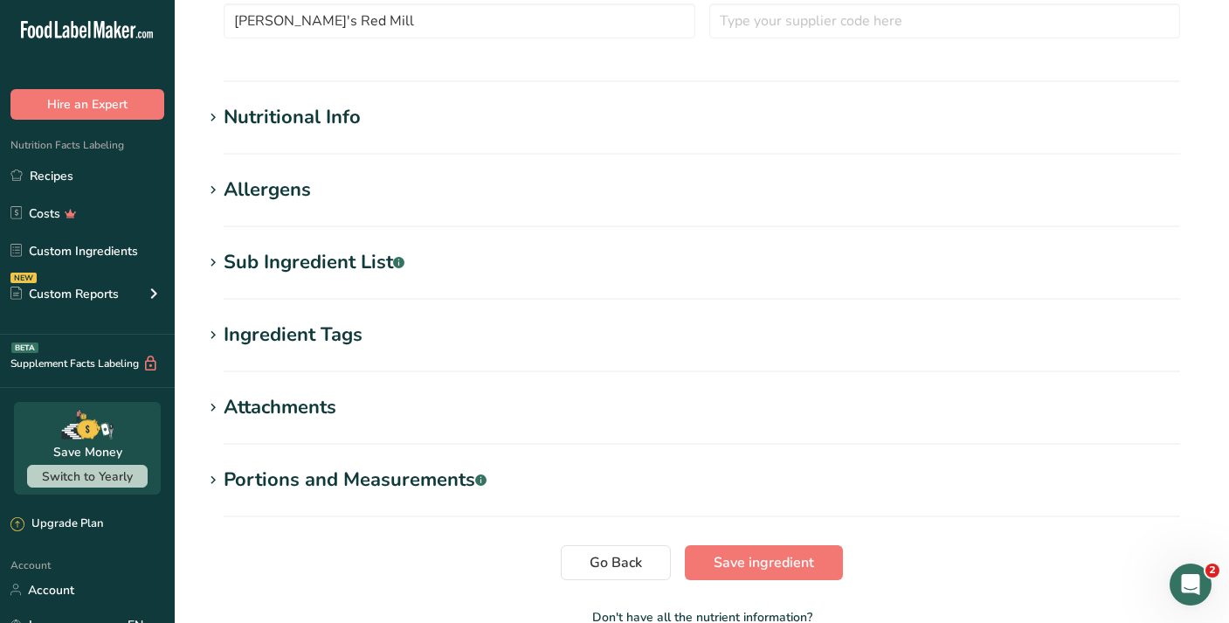
scroll to position [455, 0]
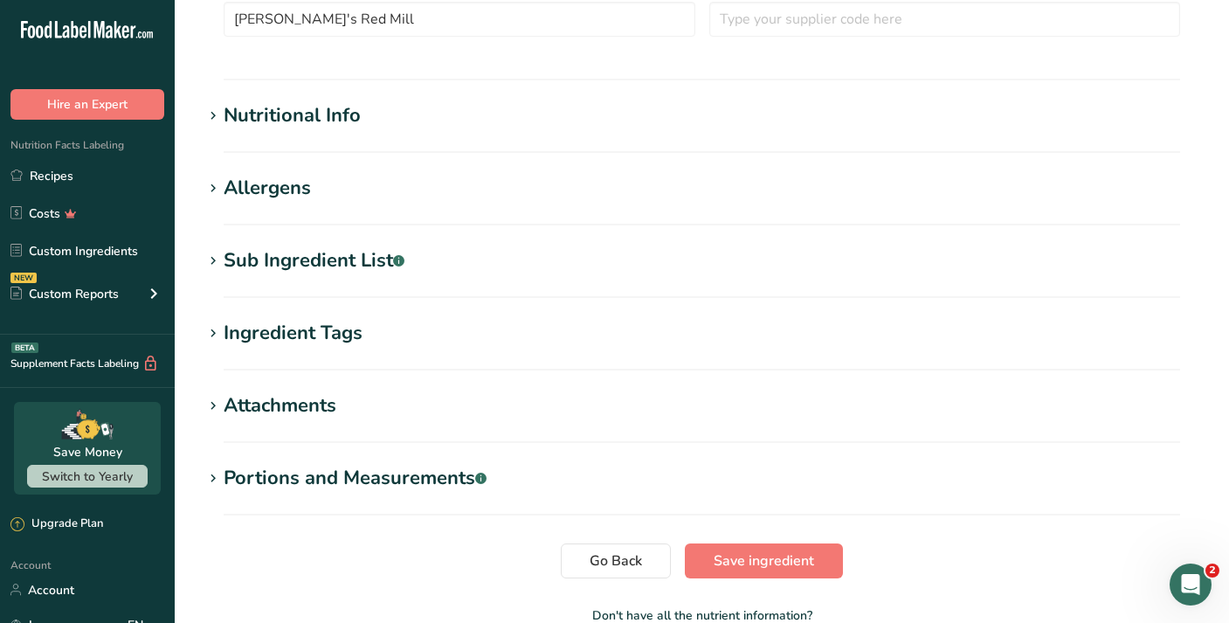
type input "Tapioca Flour"
click at [322, 268] on div "Sub Ingredient List .a-a{fill:#347362;}.b-a{fill:#fff;}" at bounding box center [314, 260] width 181 height 29
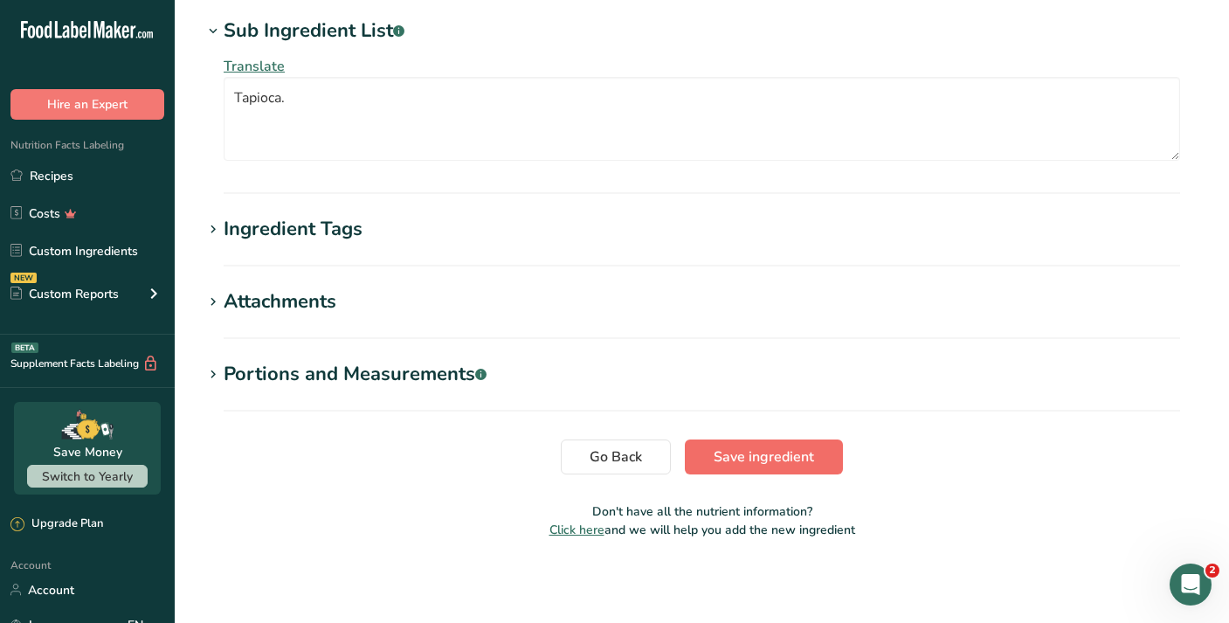
click at [727, 451] on span "Save ingredient" at bounding box center [763, 456] width 100 height 21
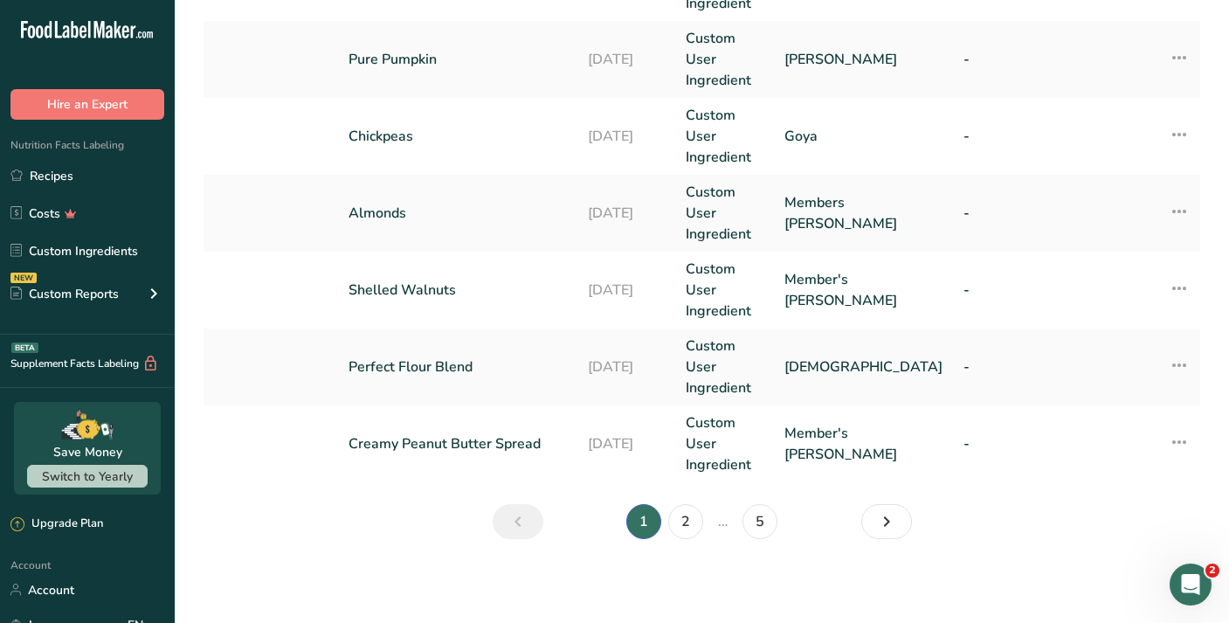
scroll to position [828, 0]
click at [693, 519] on link "2" at bounding box center [685, 521] width 35 height 35
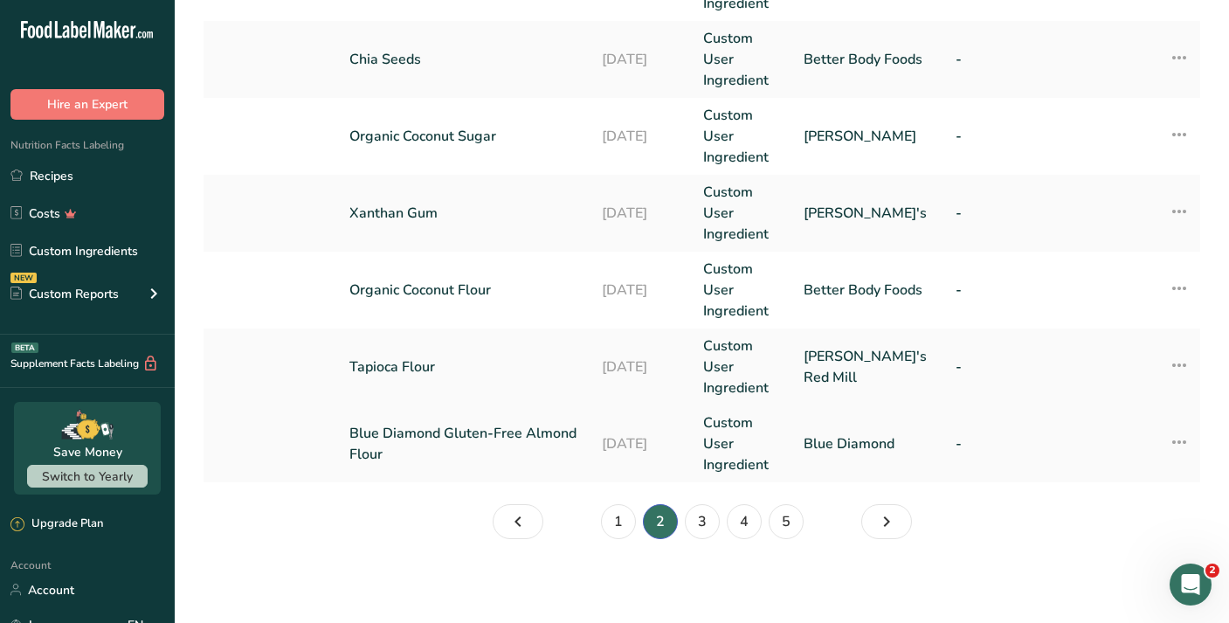
click at [559, 450] on link "Blue Diamond Gluten-Free Almond Flour" at bounding box center [464, 444] width 231 height 42
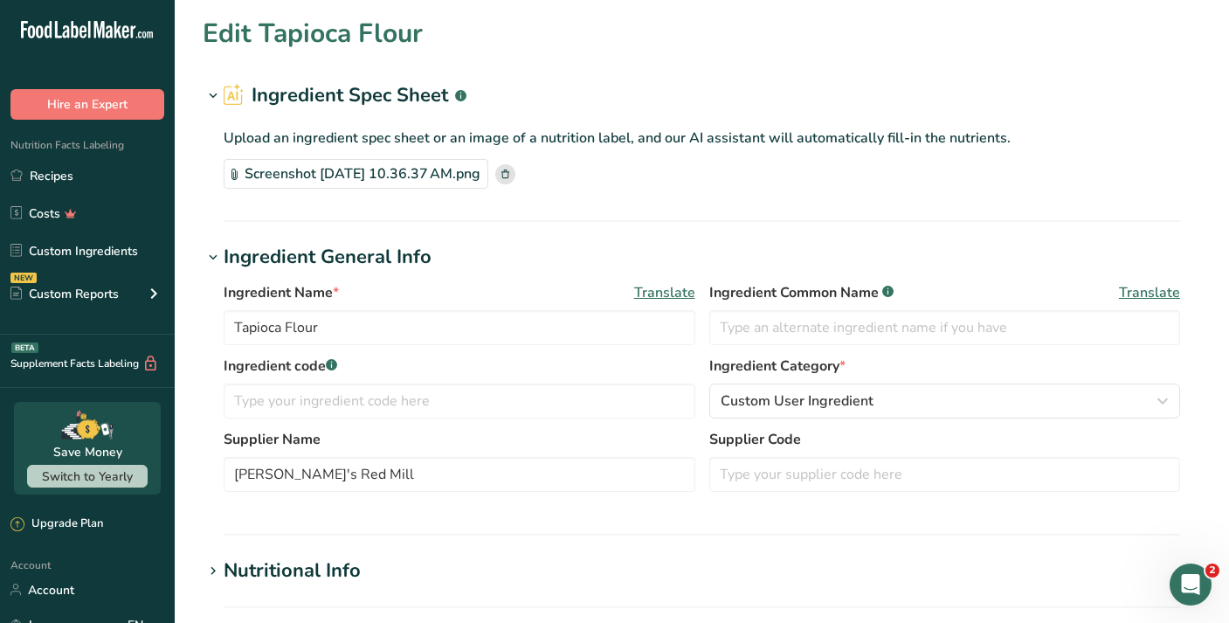
type input "Blue Diamond Gluten-Free Almond Flour"
type input "Blue Diamond"
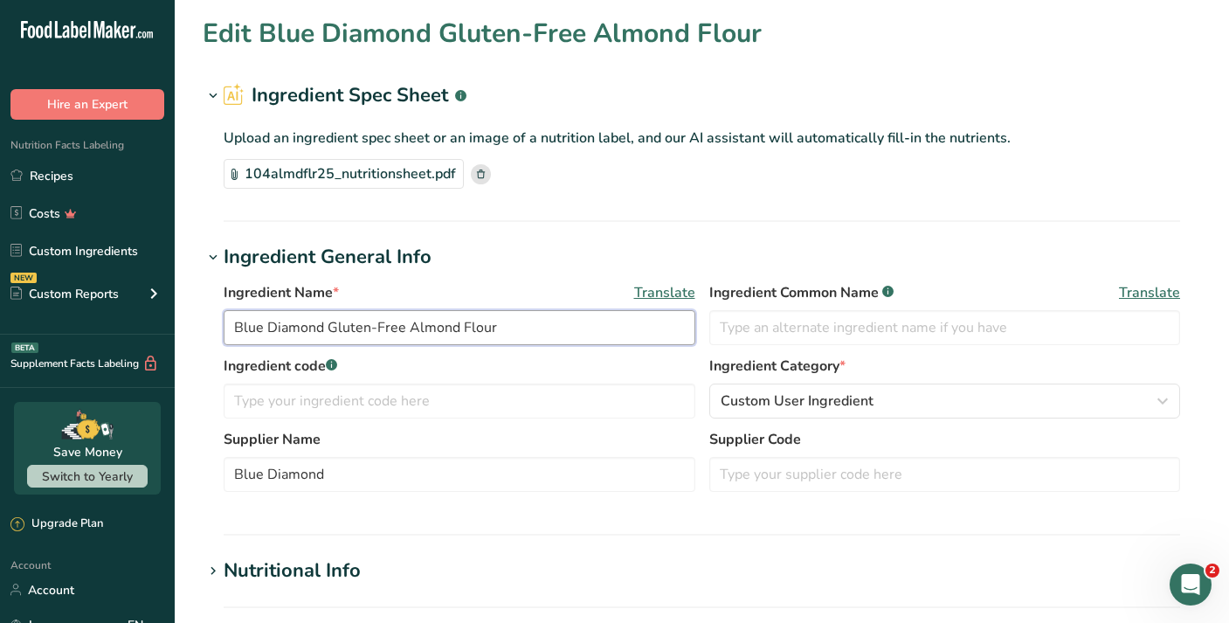
drag, startPoint x: 404, startPoint y: 329, endPoint x: 218, endPoint y: 327, distance: 186.0
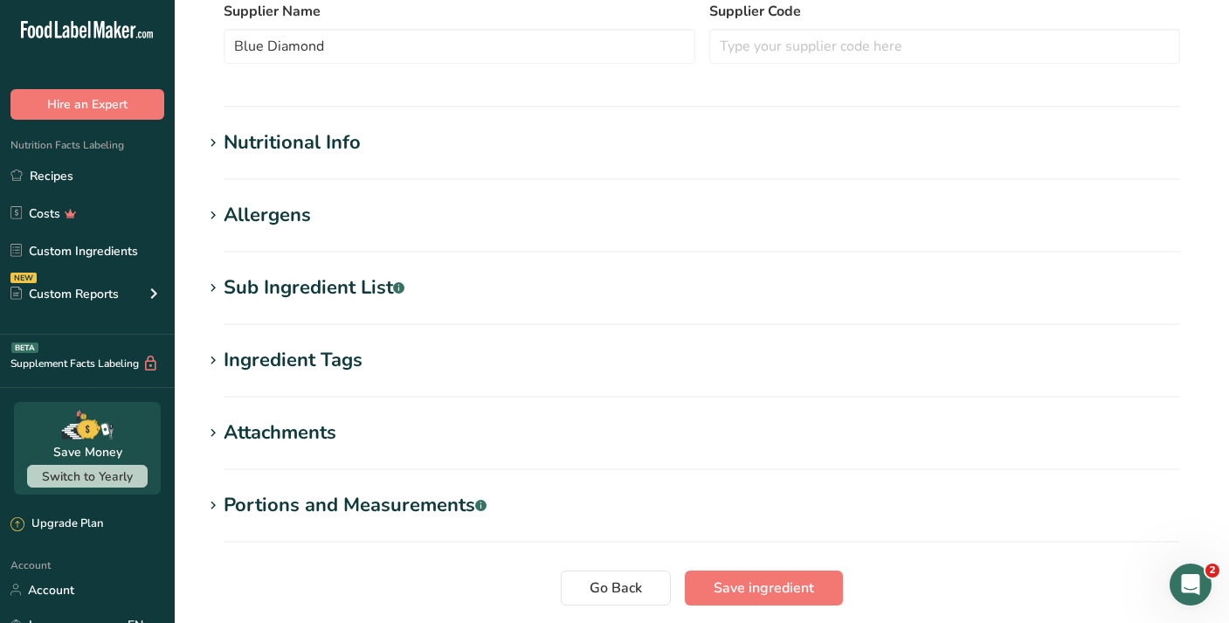
scroll to position [434, 0]
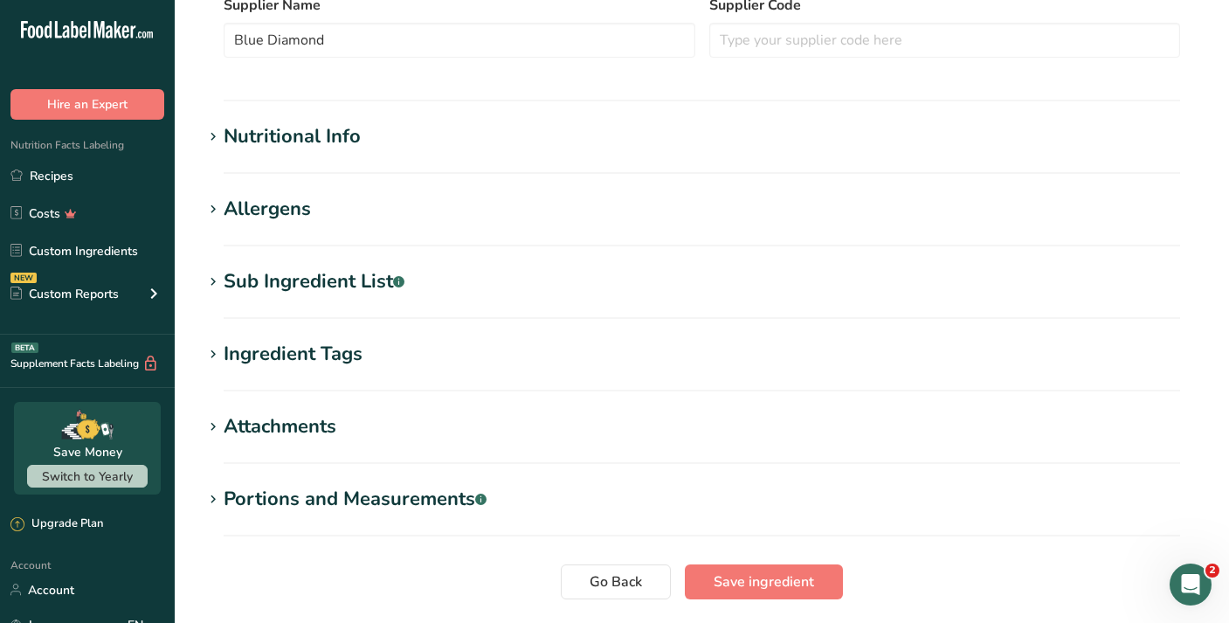
type input "Almond Flour"
click at [369, 275] on div "Sub Ingredient List .a-a{fill:#347362;}.b-a{fill:#fff;}" at bounding box center [314, 281] width 181 height 29
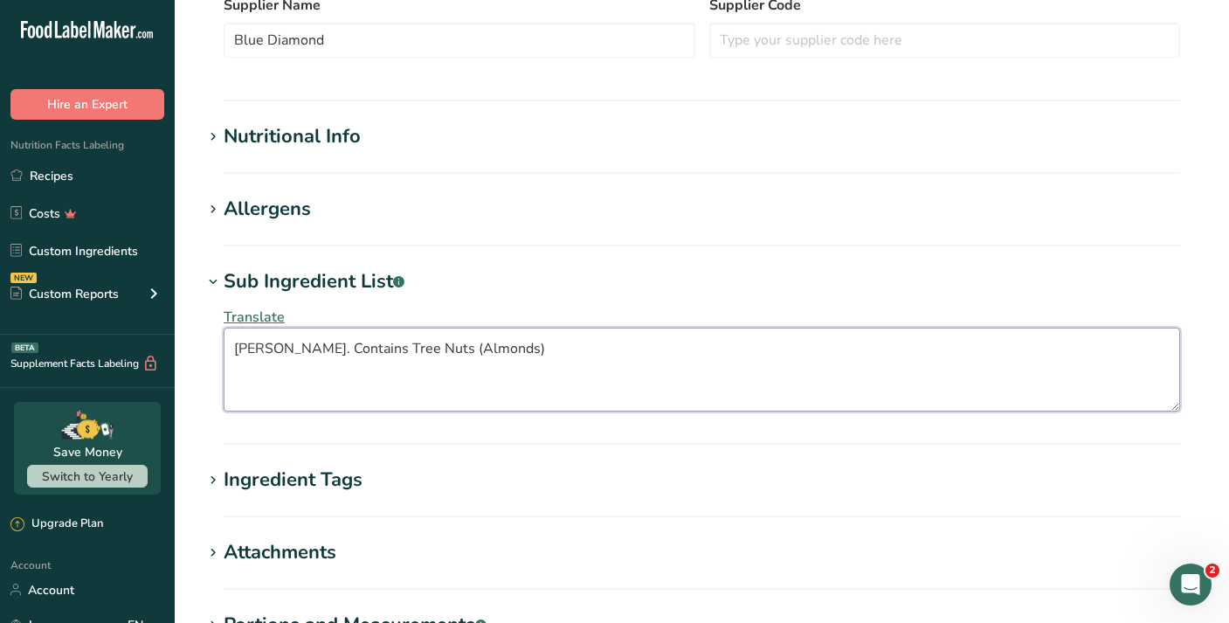
drag, startPoint x: 557, startPoint y: 352, endPoint x: 357, endPoint y: 353, distance: 200.0
click at [357, 353] on textarea "Blanched Almonds. Contains Tree Nuts (Almonds)" at bounding box center [702, 369] width 956 height 84
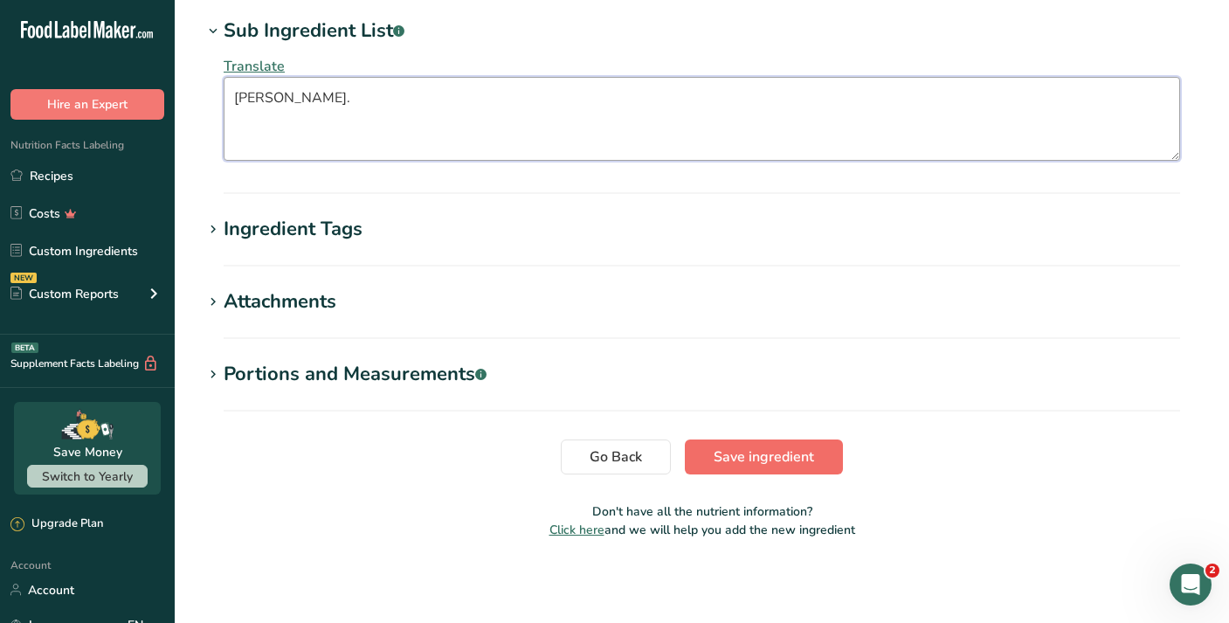
type textarea "Blanched Almonds."
click at [733, 465] on span "Save ingredient" at bounding box center [763, 456] width 100 height 21
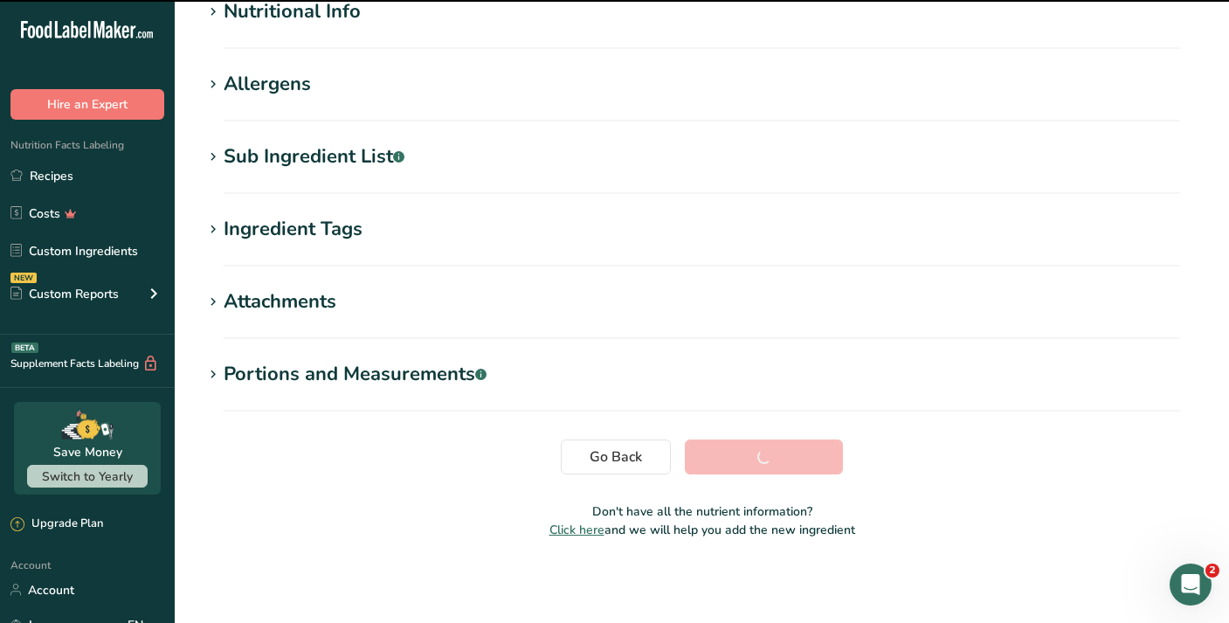
scroll to position [229, 0]
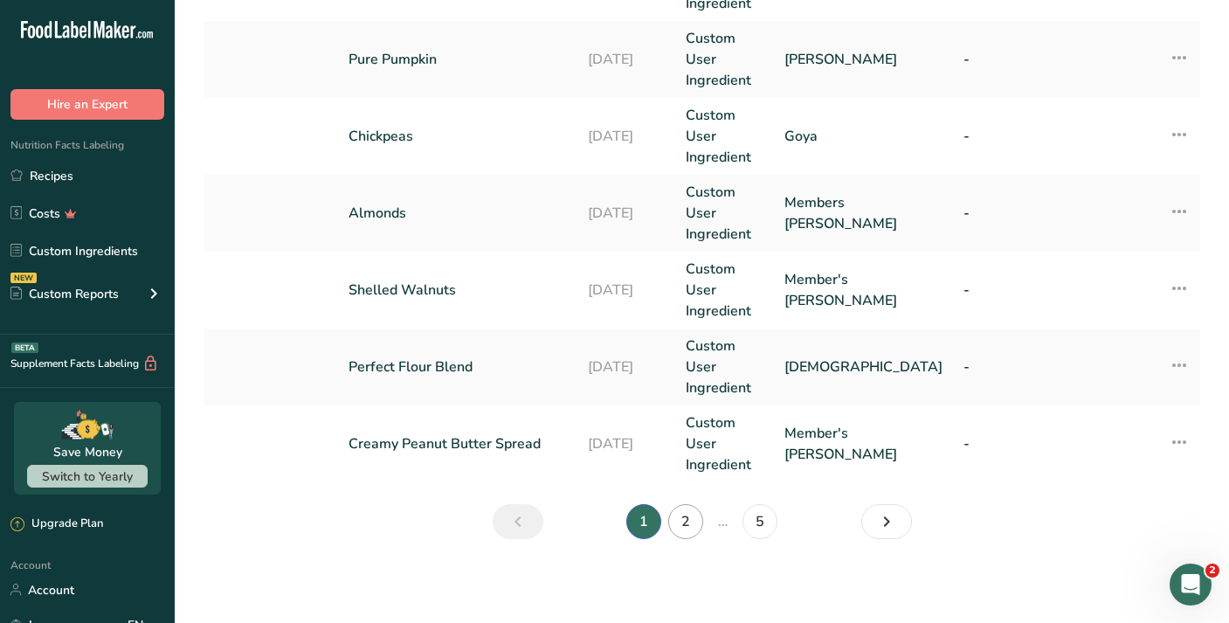
scroll to position [828, 0]
click at [697, 516] on link "2" at bounding box center [685, 521] width 35 height 35
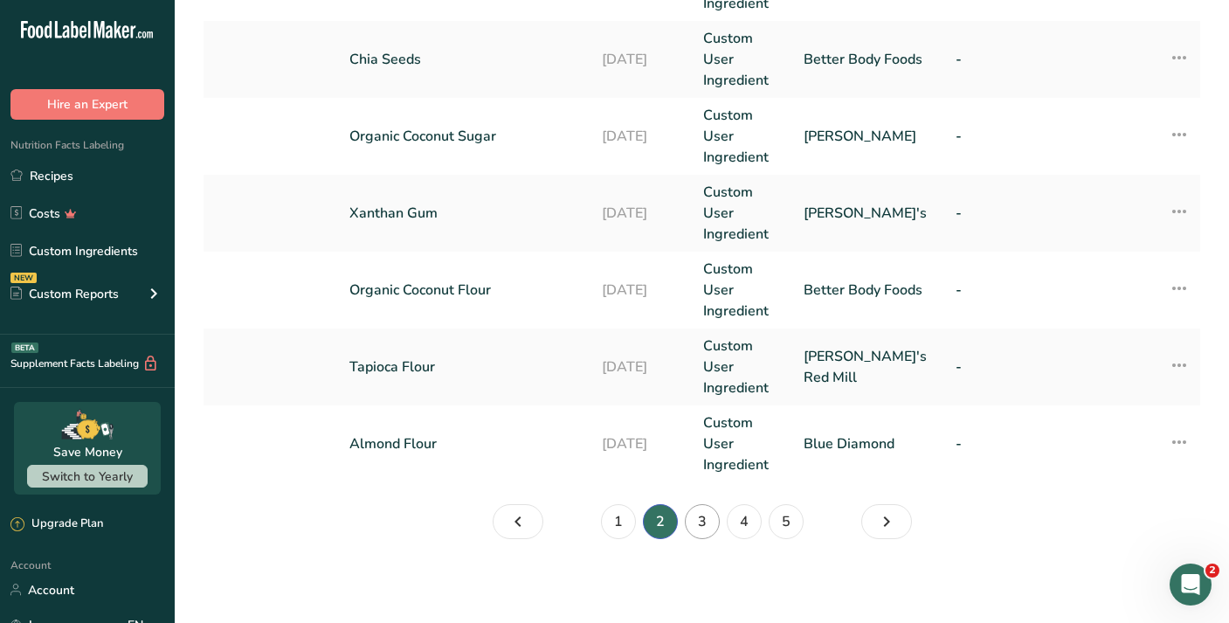
click at [697, 528] on link "3" at bounding box center [702, 521] width 35 height 35
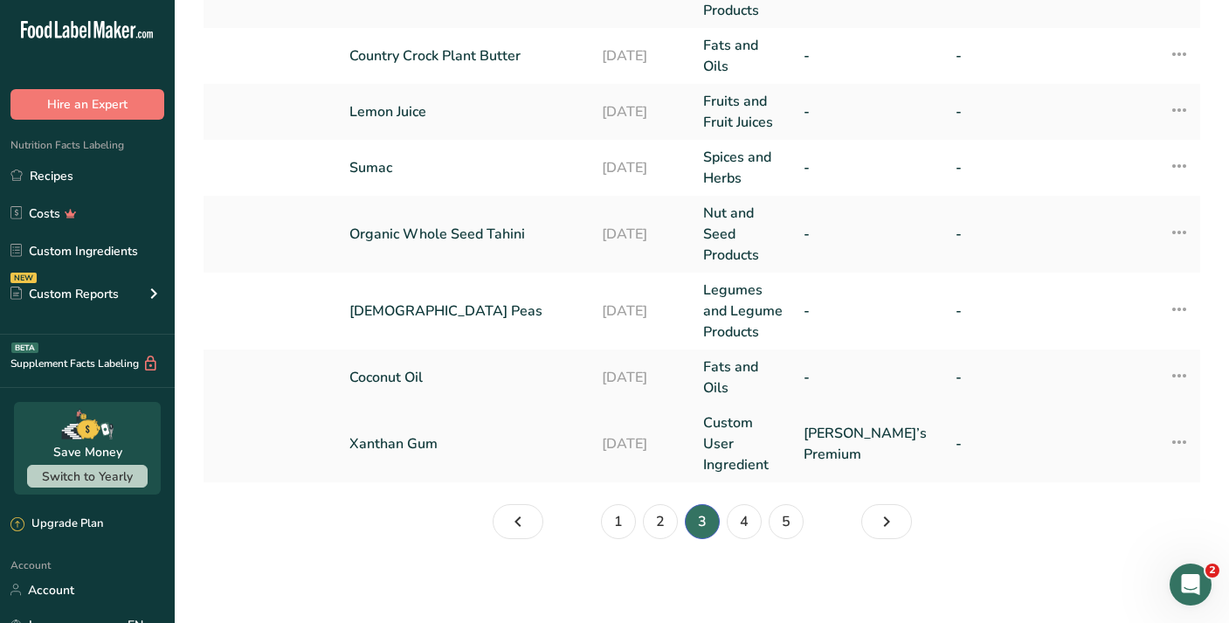
scroll to position [681, 0]
click at [618, 531] on link "1" at bounding box center [618, 521] width 35 height 35
